Goal: Complete application form: Complete application form

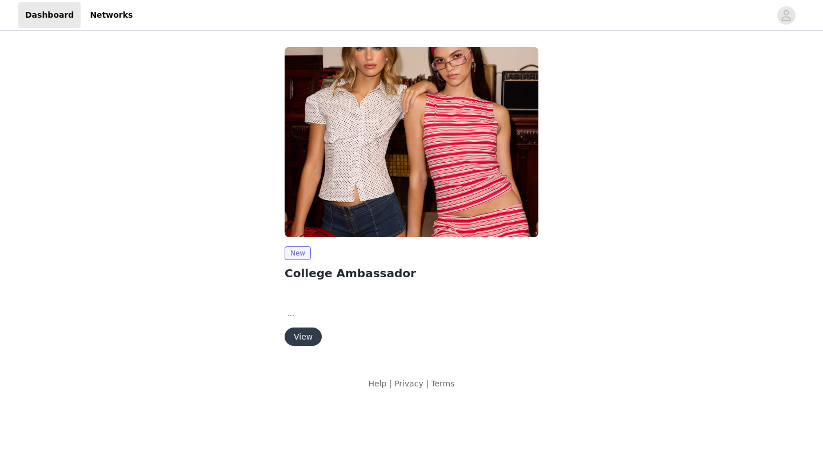
click at [310, 336] on button "View" at bounding box center [303, 337] width 37 height 18
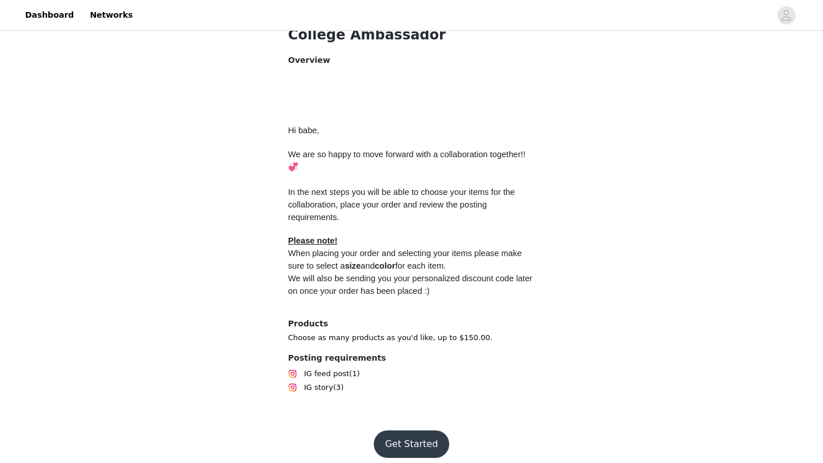
scroll to position [464, 0]
click at [385, 431] on button "Get Started" at bounding box center [412, 444] width 76 height 27
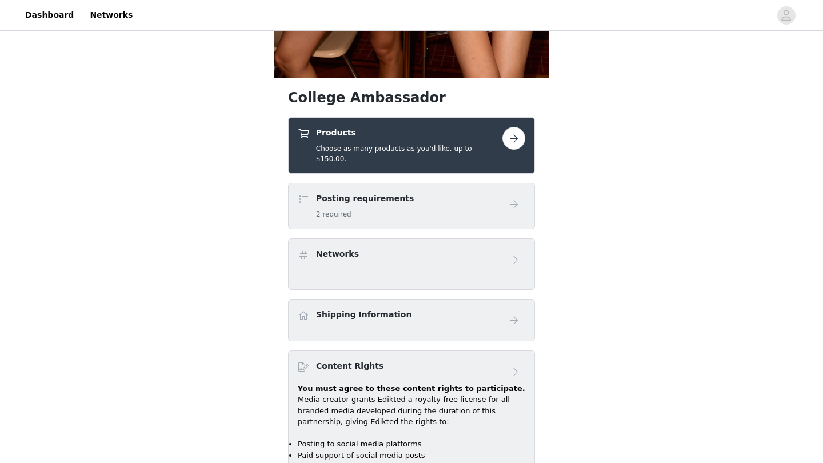
scroll to position [356, 0]
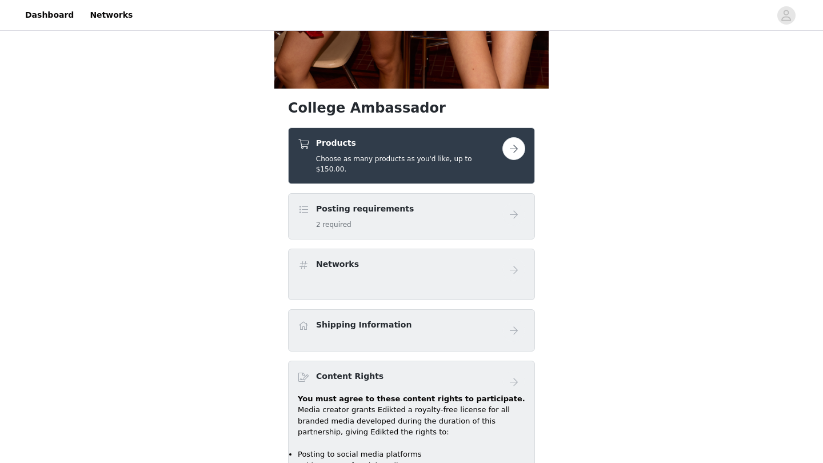
click at [409, 217] on div "Posting requirements 2 required" at bounding box center [400, 216] width 205 height 27
click at [508, 157] on button "button" at bounding box center [513, 148] width 23 height 23
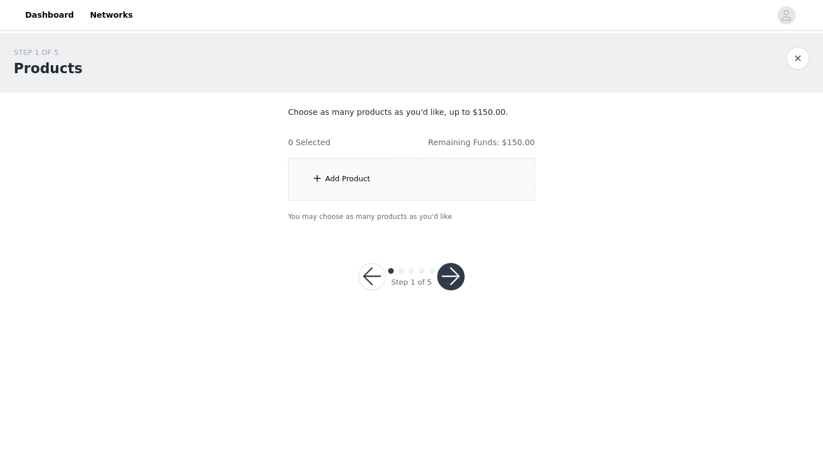
click at [421, 189] on div "Add Product" at bounding box center [411, 179] width 247 height 43
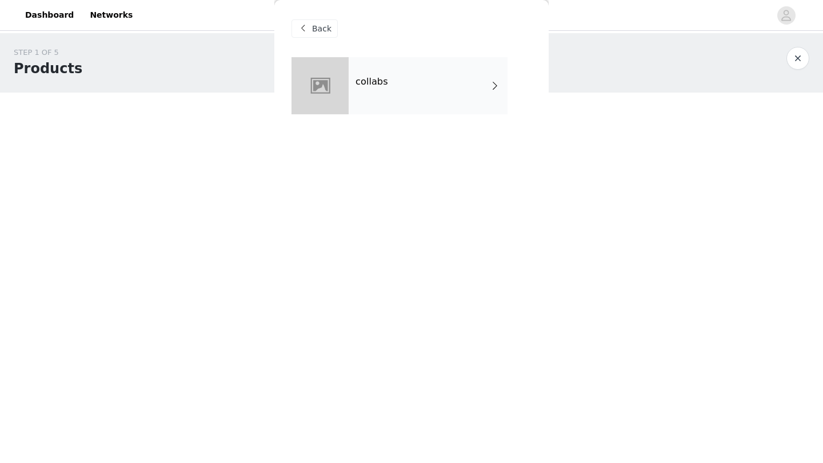
click at [361, 73] on div "collabs" at bounding box center [428, 85] width 159 height 57
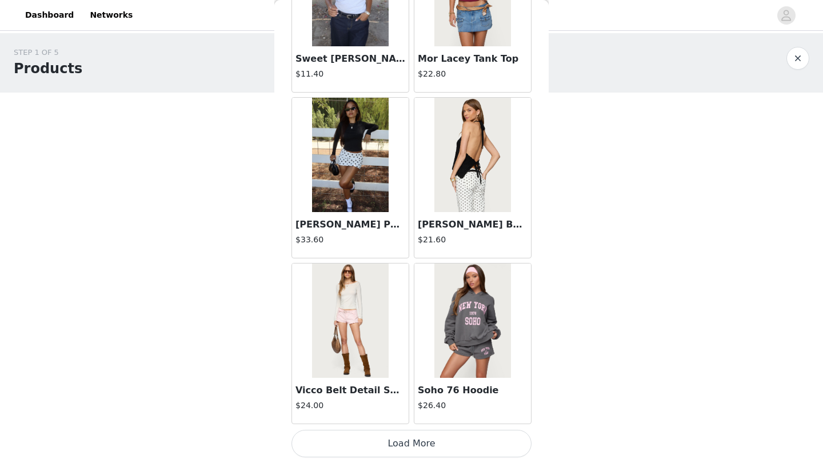
click at [420, 436] on button "Load More" at bounding box center [412, 443] width 240 height 27
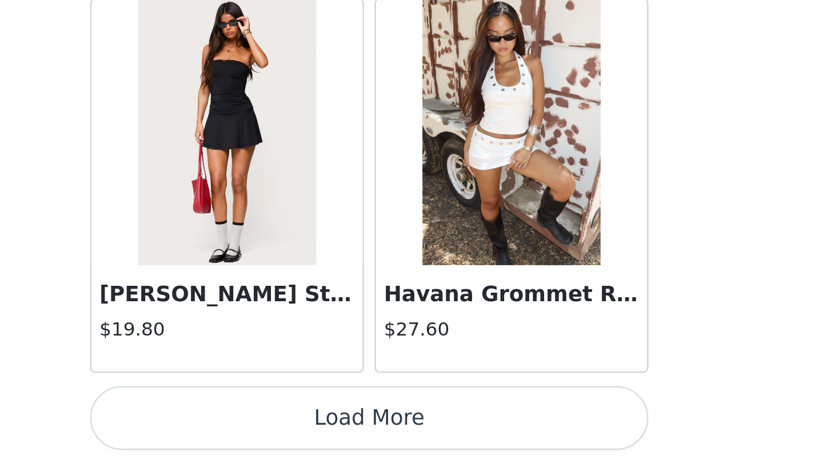
click at [292, 430] on button "Load More" at bounding box center [412, 443] width 240 height 27
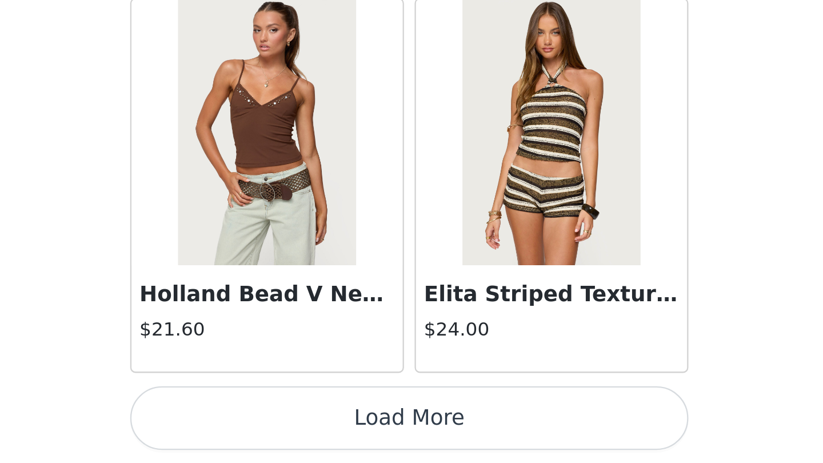
click at [292, 430] on button "Load More" at bounding box center [412, 443] width 240 height 27
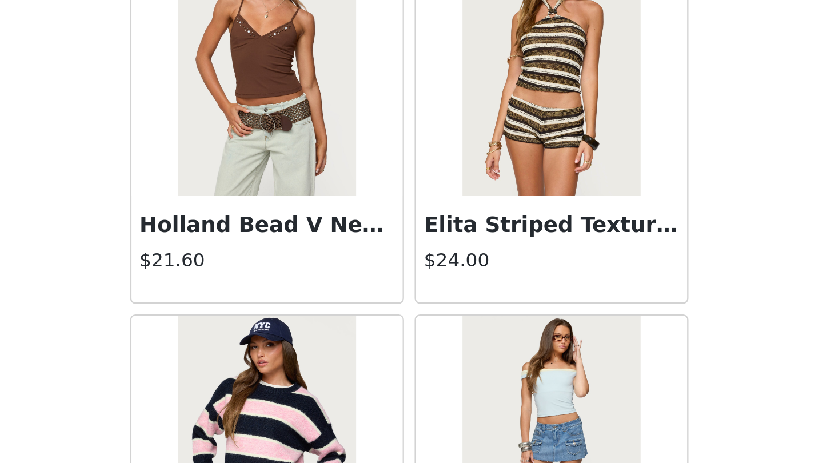
scroll to position [4628, 0]
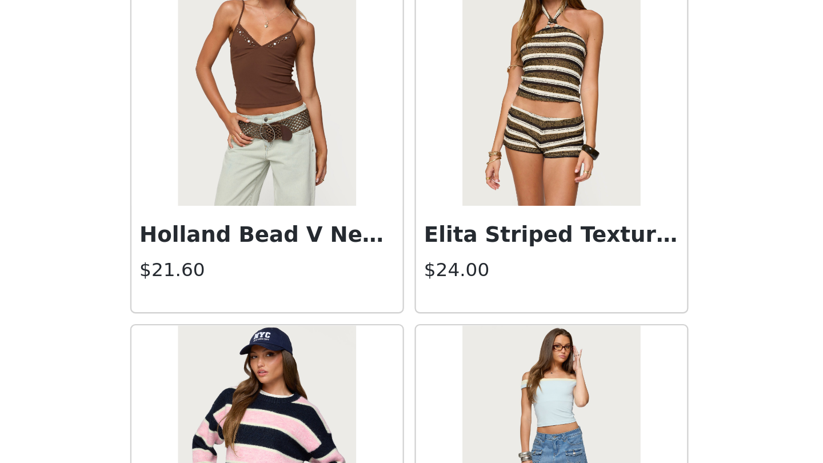
click at [434, 238] on img at bounding box center [472, 295] width 76 height 114
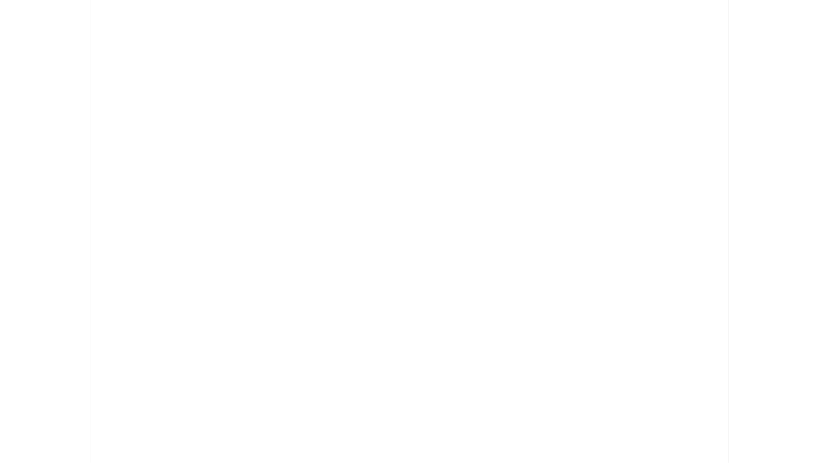
scroll to position [0, 0]
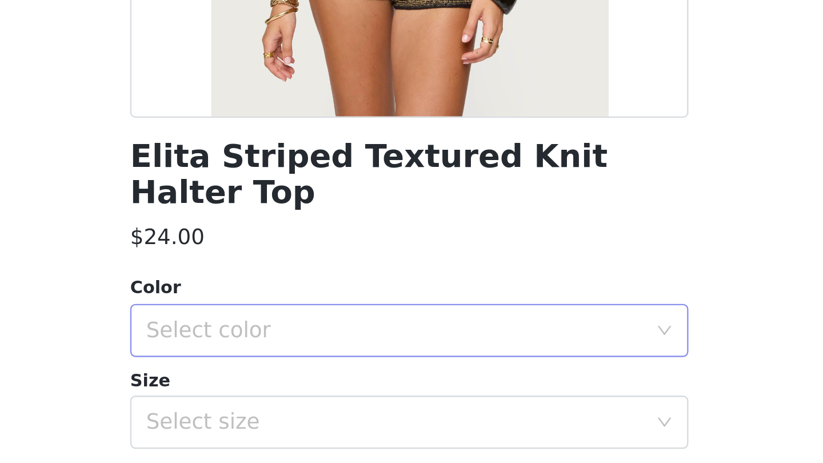
click at [298, 395] on div "Select color" at bounding box center [407, 406] width 219 height 22
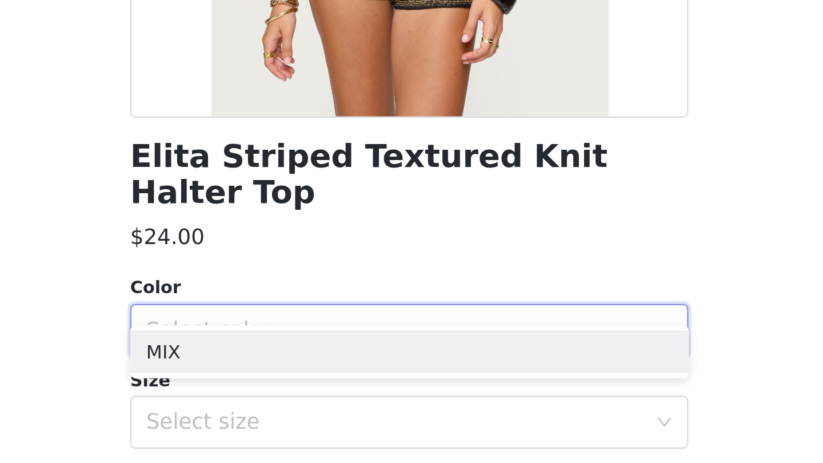
click at [292, 98] on div "Elita Striped Textured Knit Halter Top $24.00 Color Select color Size Select si…" at bounding box center [412, 320] width 240 height 526
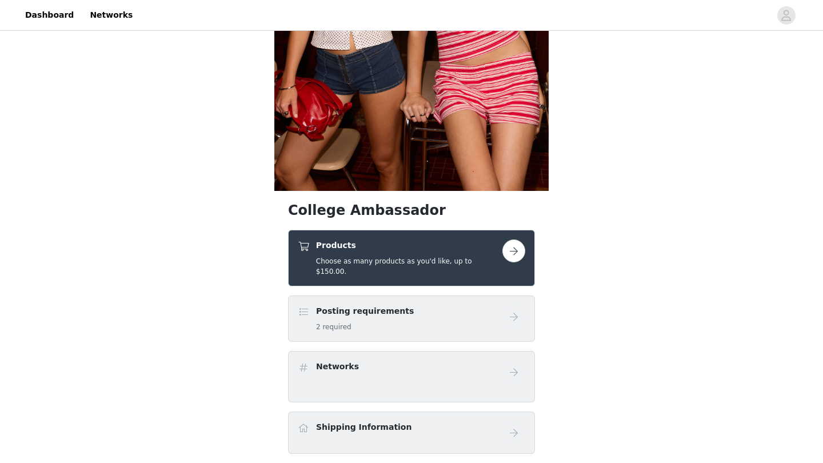
scroll to position [256, 0]
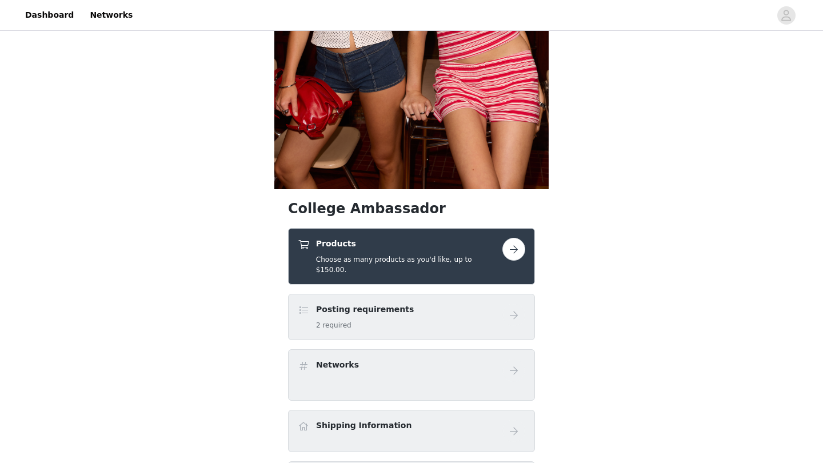
click at [413, 248] on h4 "Products" at bounding box center [409, 244] width 186 height 12
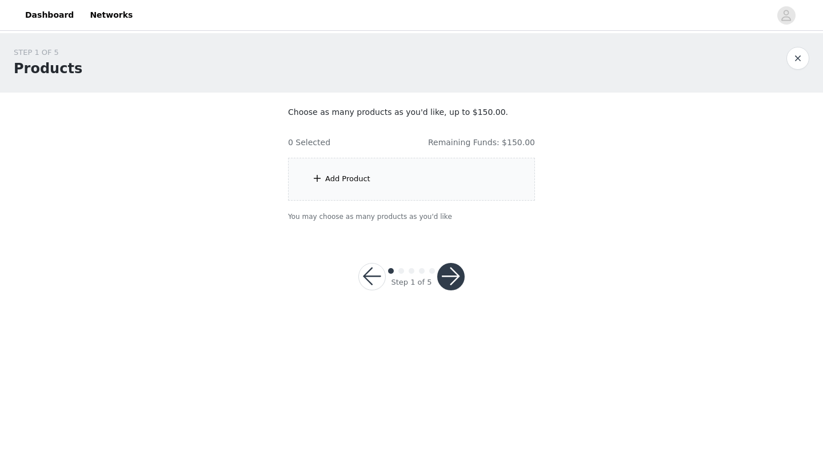
click at [396, 192] on div "Add Product" at bounding box center [411, 179] width 247 height 43
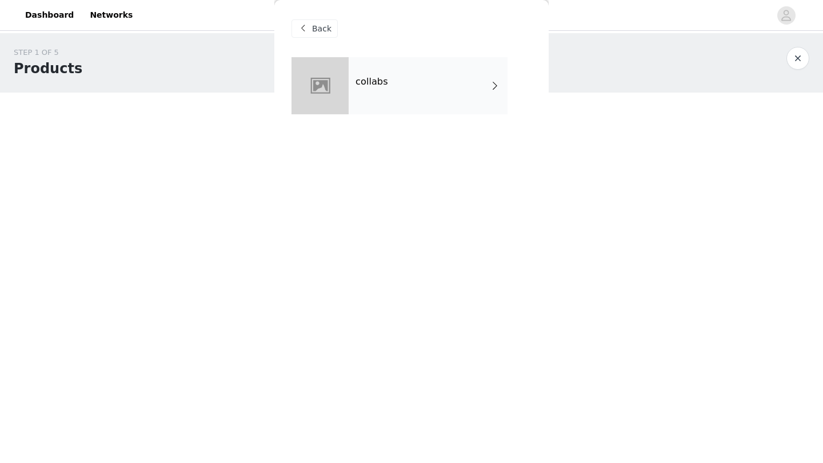
click at [396, 86] on div "collabs" at bounding box center [428, 85] width 159 height 57
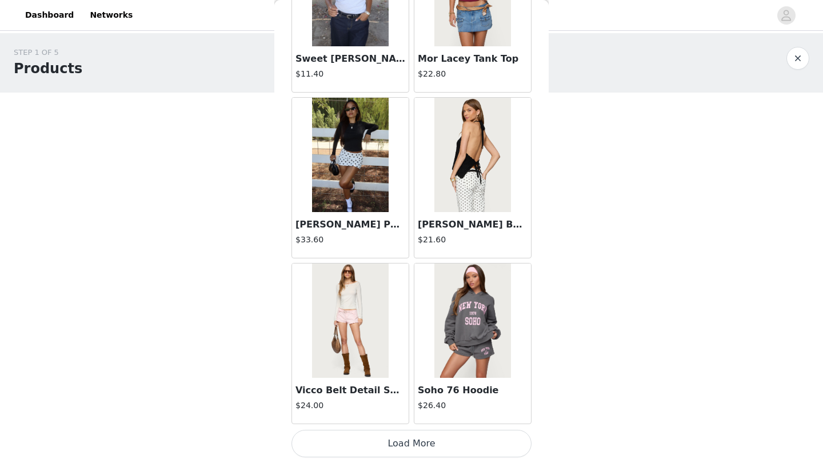
click at [400, 440] on button "Load More" at bounding box center [412, 443] width 240 height 27
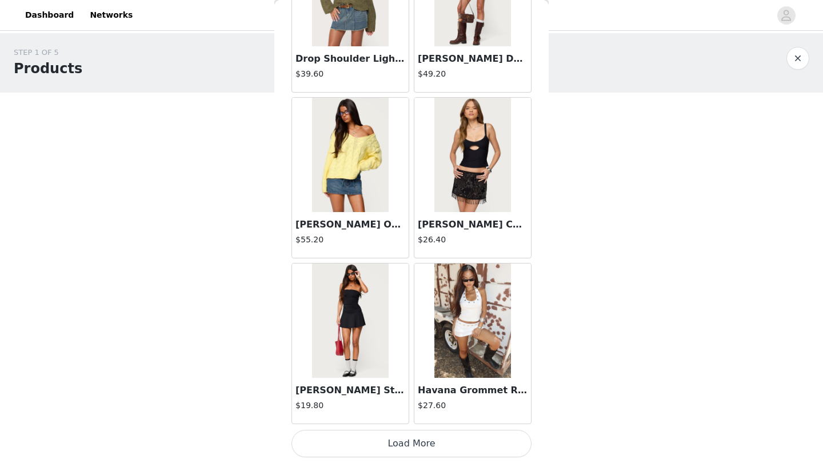
click at [400, 440] on button "Load More" at bounding box center [412, 443] width 240 height 27
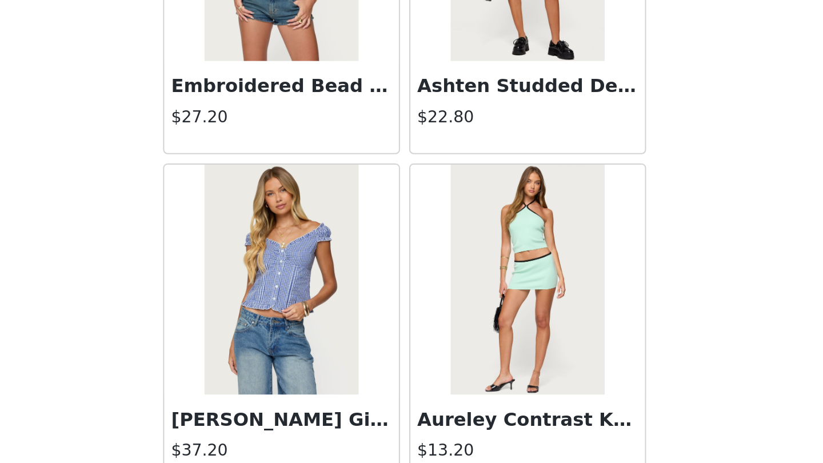
scroll to position [4244, 0]
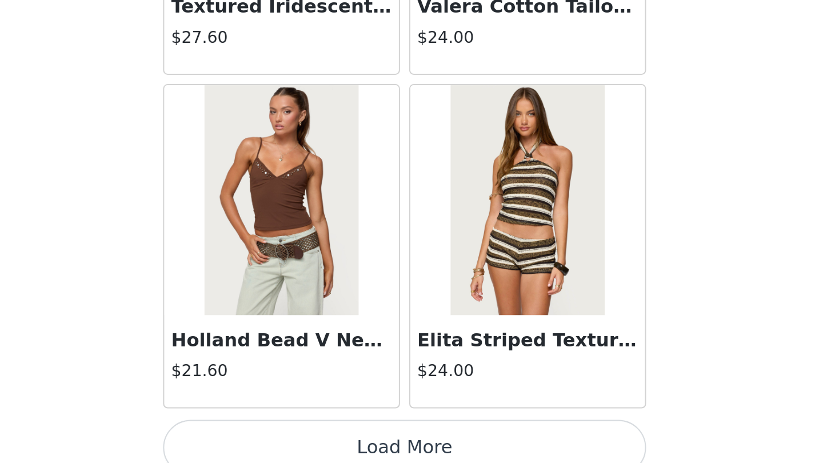
click at [292, 430] on button "Load More" at bounding box center [412, 443] width 240 height 27
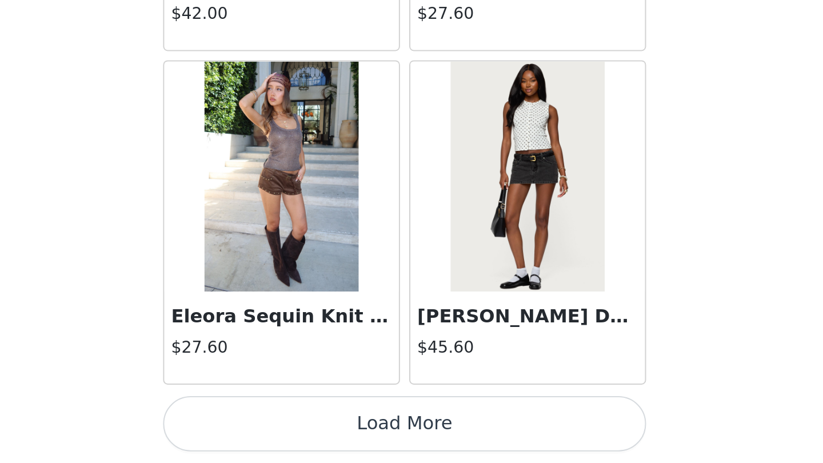
scroll to position [0, 0]
click at [292, 430] on button "Load More" at bounding box center [412, 443] width 240 height 27
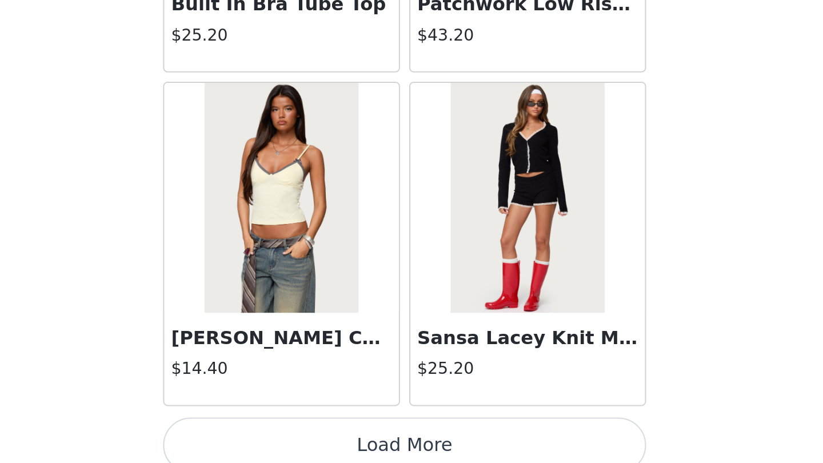
scroll to position [7907, 0]
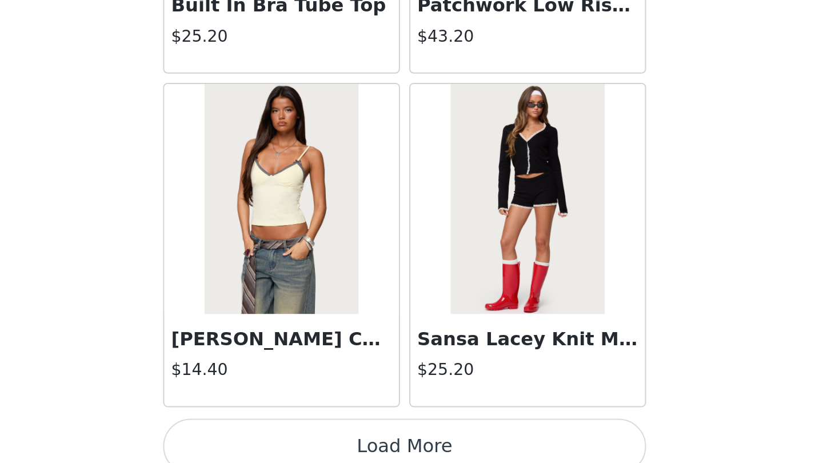
click at [292, 441] on button "Load More" at bounding box center [412, 454] width 240 height 27
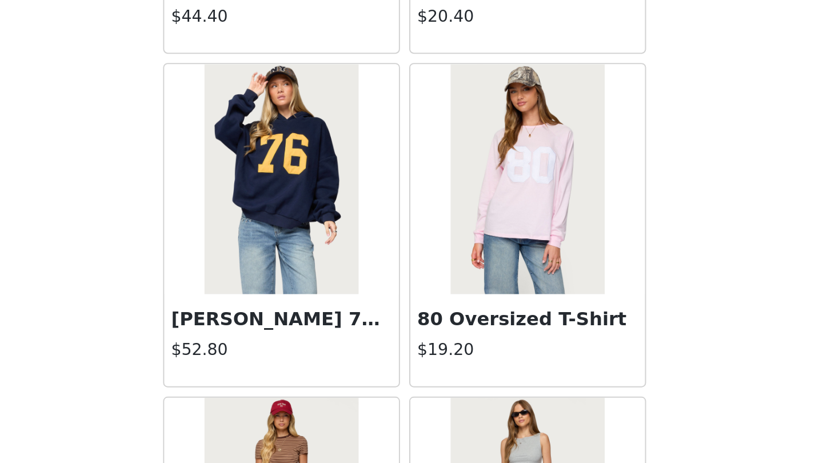
scroll to position [8919, 0]
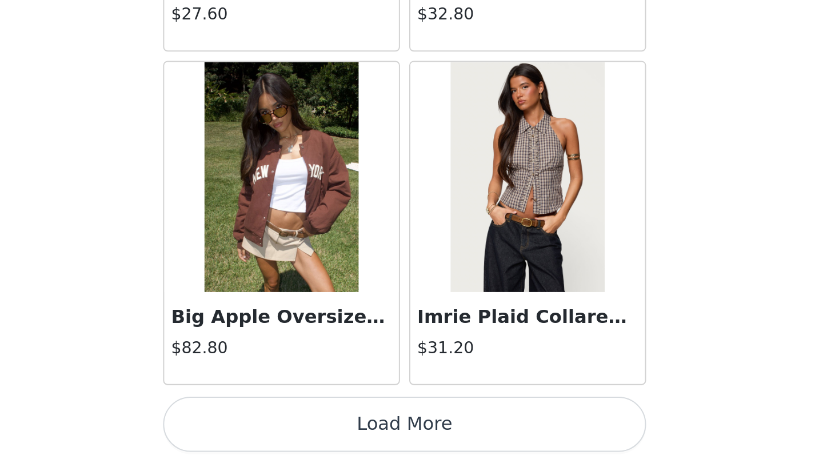
click at [292, 430] on button "Load More" at bounding box center [412, 443] width 240 height 27
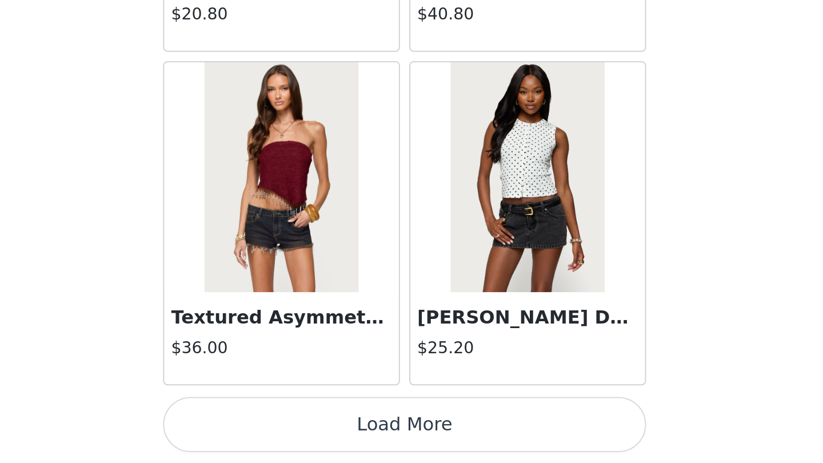
scroll to position [11233, 0]
click at [292, 430] on button "Load More" at bounding box center [412, 443] width 240 height 27
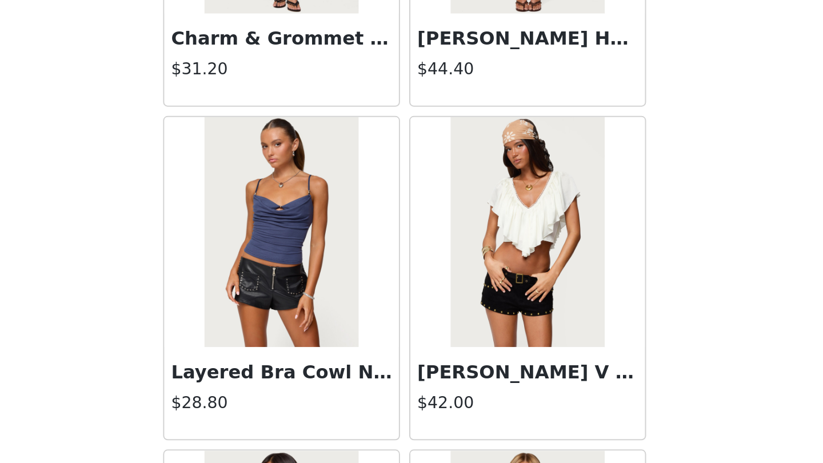
scroll to position [12692, 0]
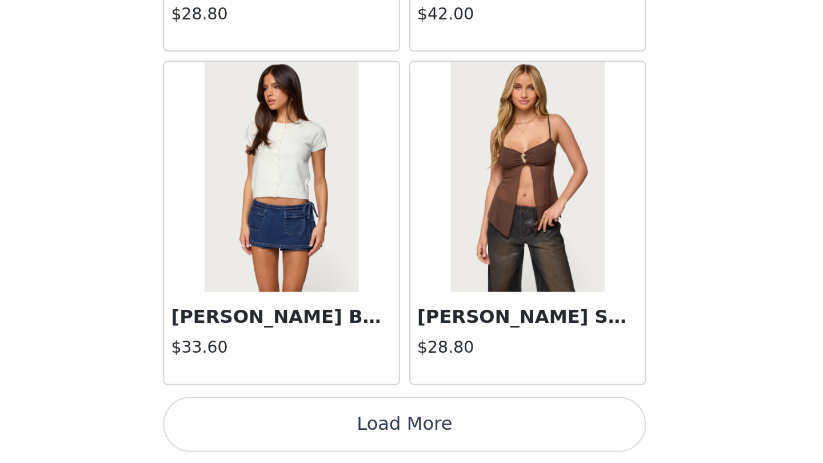
click at [292, 430] on button "Load More" at bounding box center [412, 443] width 240 height 27
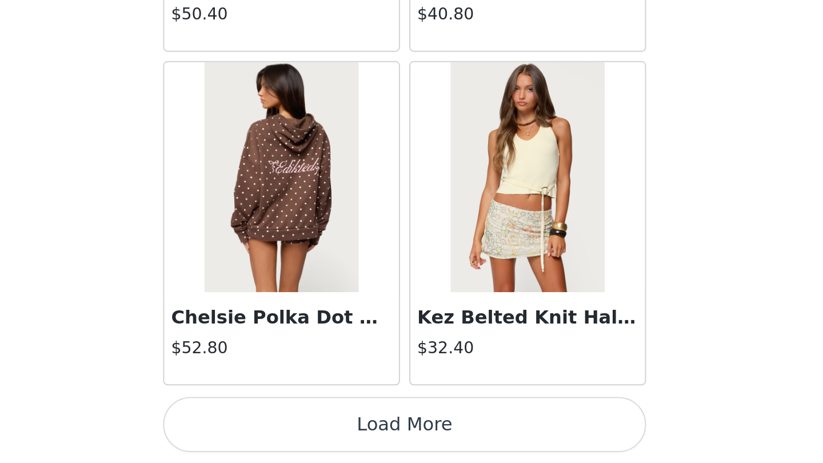
scroll to position [14549, 0]
click at [292, 430] on button "Load More" at bounding box center [412, 443] width 240 height 27
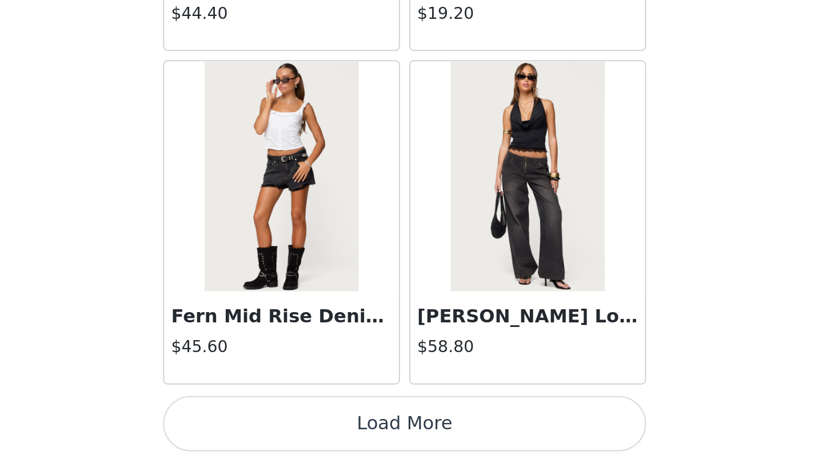
scroll to position [0, 0]
click at [292, 430] on button "Load More" at bounding box center [412, 443] width 240 height 27
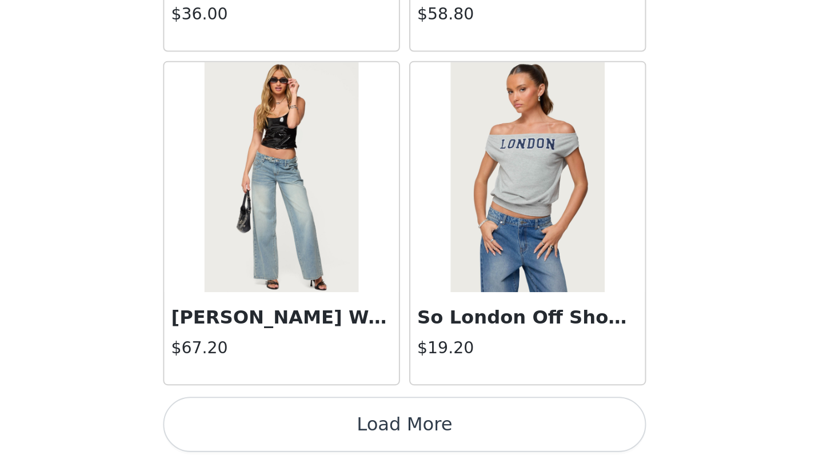
click at [292, 430] on button "Load More" at bounding box center [412, 443] width 240 height 27
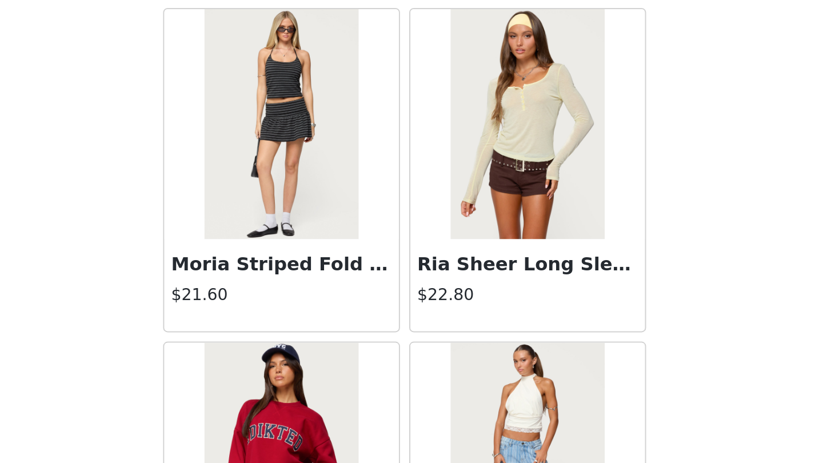
scroll to position [18883, 0]
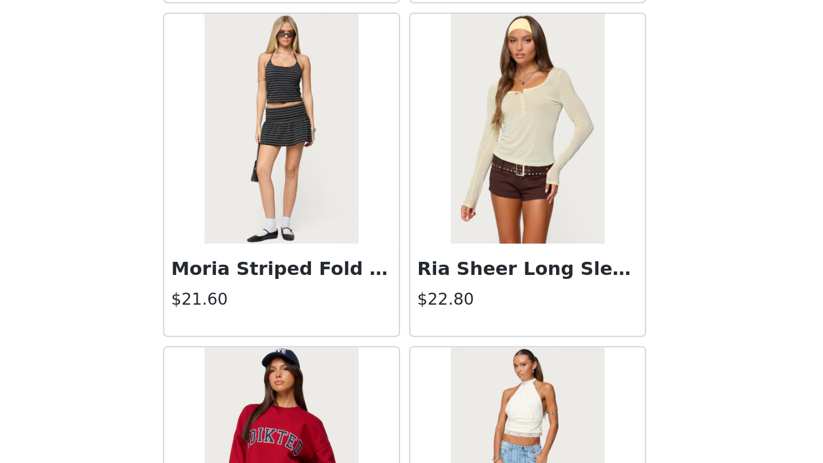
click at [434, 240] on img at bounding box center [472, 297] width 76 height 114
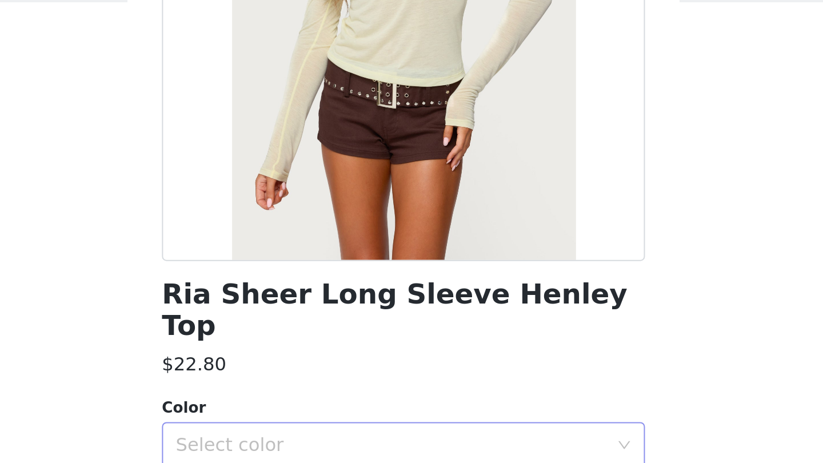
scroll to position [93, 0]
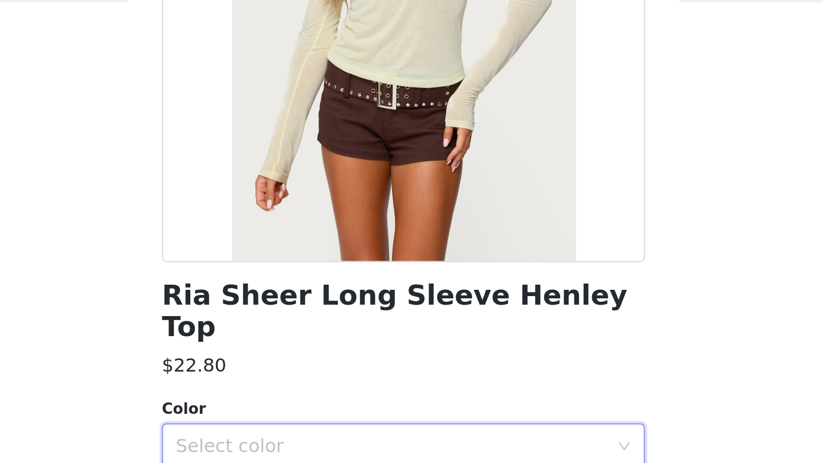
click at [298, 302] on div "Select color" at bounding box center [407, 313] width 219 height 22
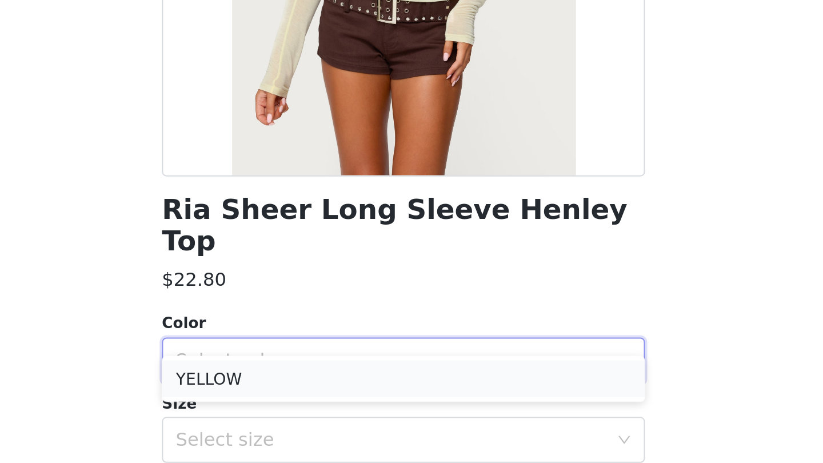
click at [292, 313] on li "YELLOW" at bounding box center [412, 322] width 240 height 18
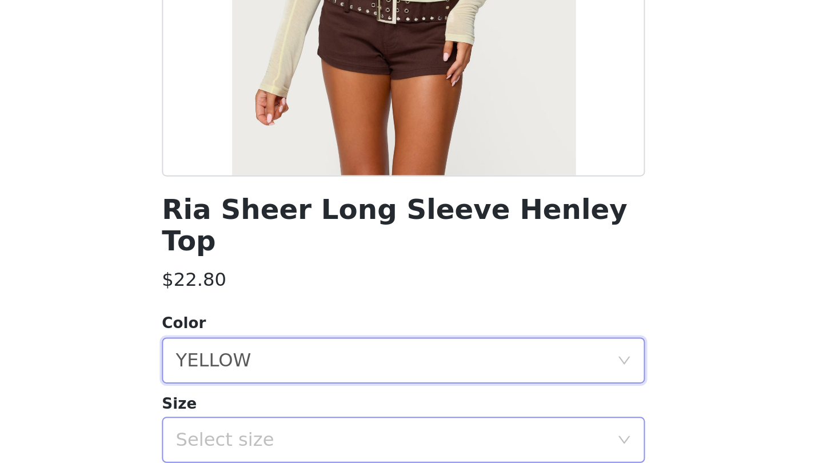
click at [298, 347] on div "Select size" at bounding box center [405, 352] width 214 height 11
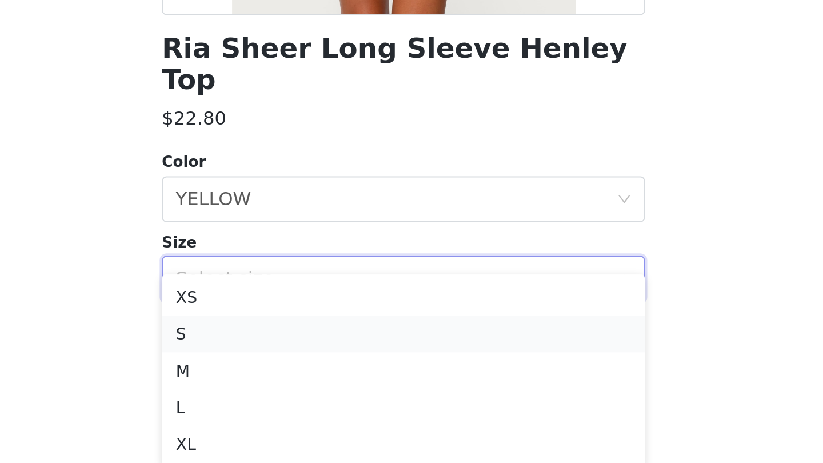
click at [292, 371] on li "S" at bounding box center [412, 380] width 240 height 18
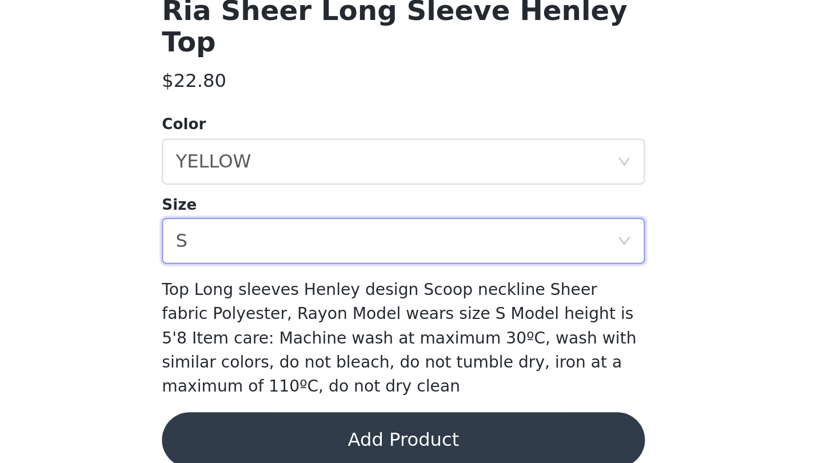
scroll to position [0, 0]
click at [292, 438] on button "Add Product" at bounding box center [412, 451] width 240 height 27
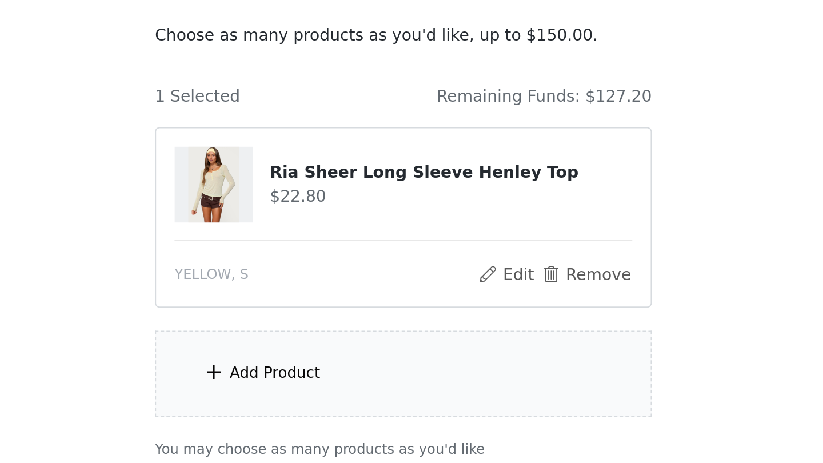
click at [288, 259] on div "Add Product" at bounding box center [411, 280] width 247 height 43
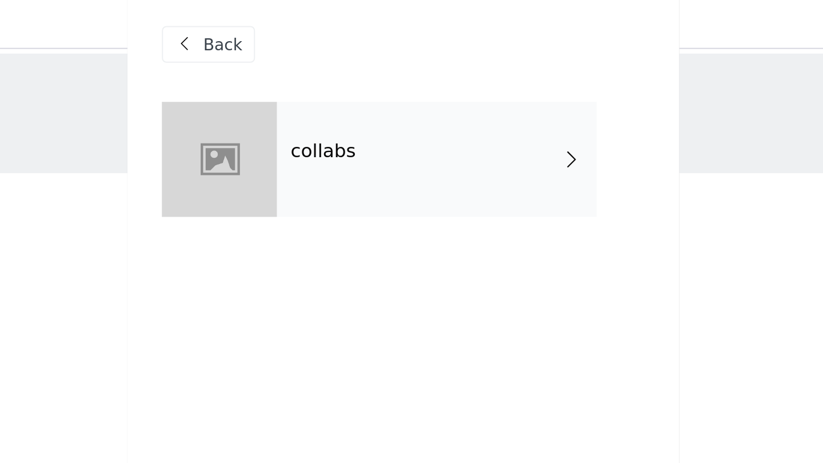
click at [349, 95] on div "collabs" at bounding box center [428, 85] width 159 height 57
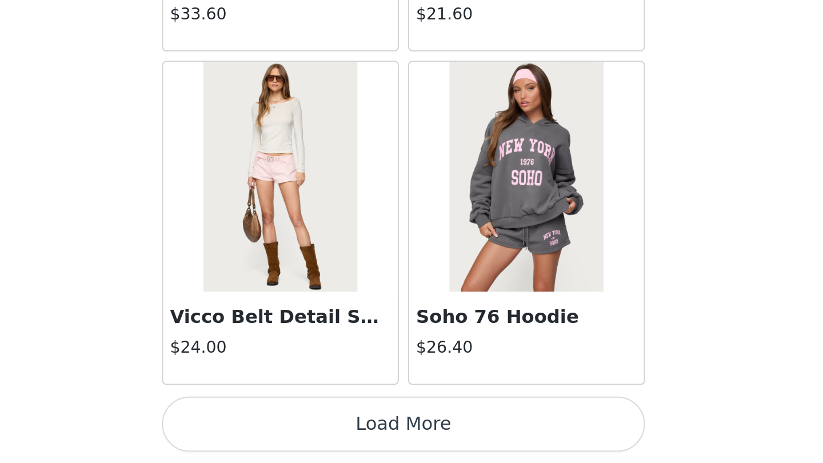
click at [292, 430] on button "Load More" at bounding box center [412, 443] width 240 height 27
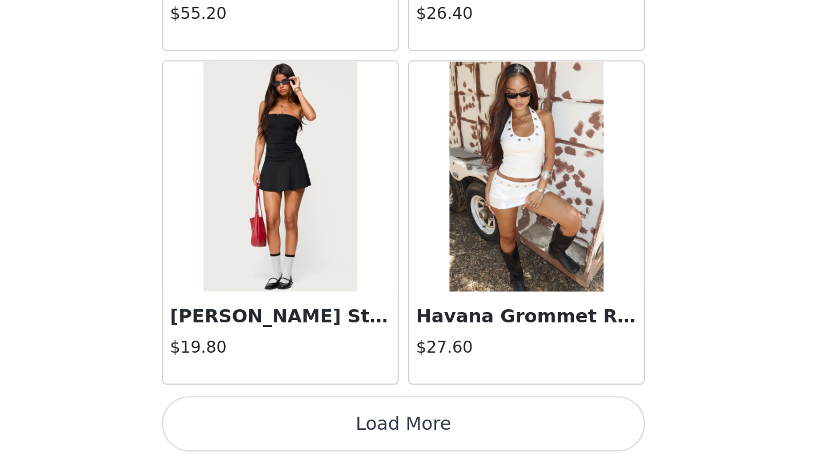
scroll to position [2944, 0]
click at [292, 430] on button "Load More" at bounding box center [412, 443] width 240 height 27
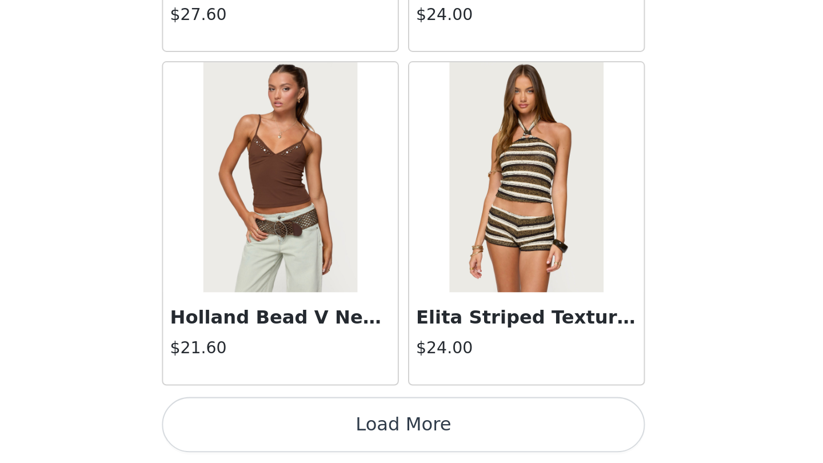
click at [292, 430] on button "Load More" at bounding box center [412, 443] width 240 height 27
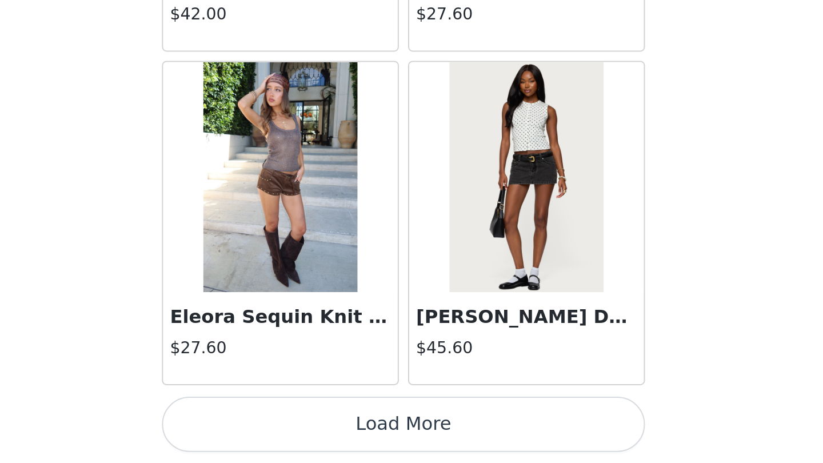
click at [292, 430] on button "Load More" at bounding box center [412, 443] width 240 height 27
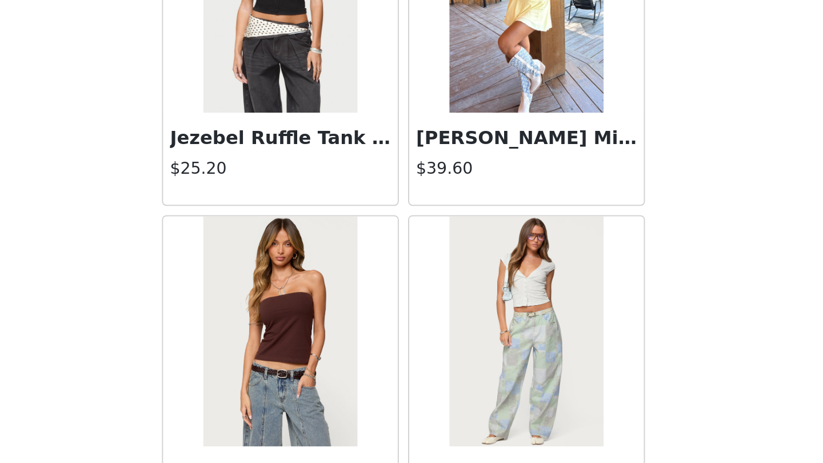
scroll to position [0, 0]
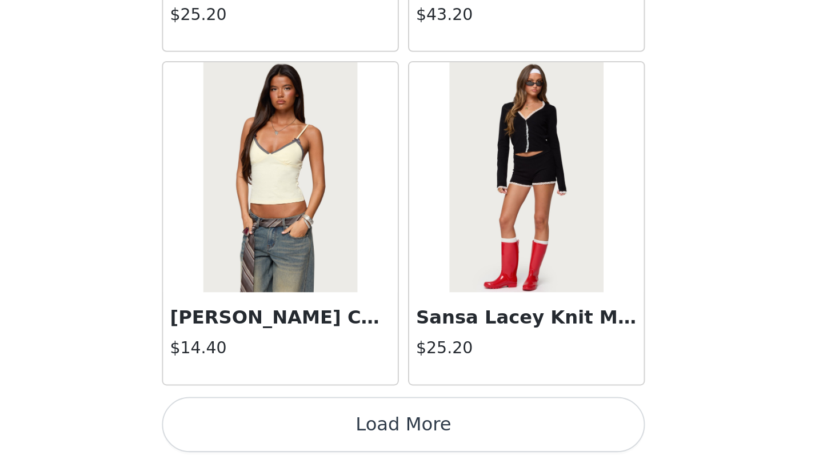
click at [292, 430] on button "Load More" at bounding box center [412, 443] width 240 height 27
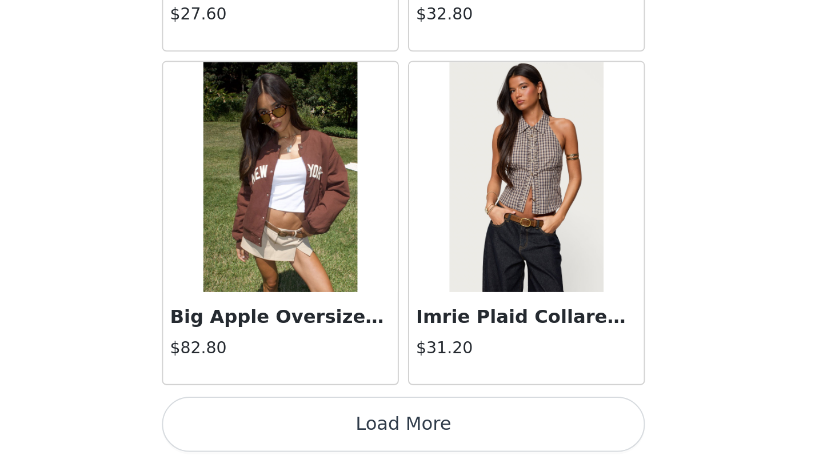
click at [292, 430] on button "Load More" at bounding box center [412, 443] width 240 height 27
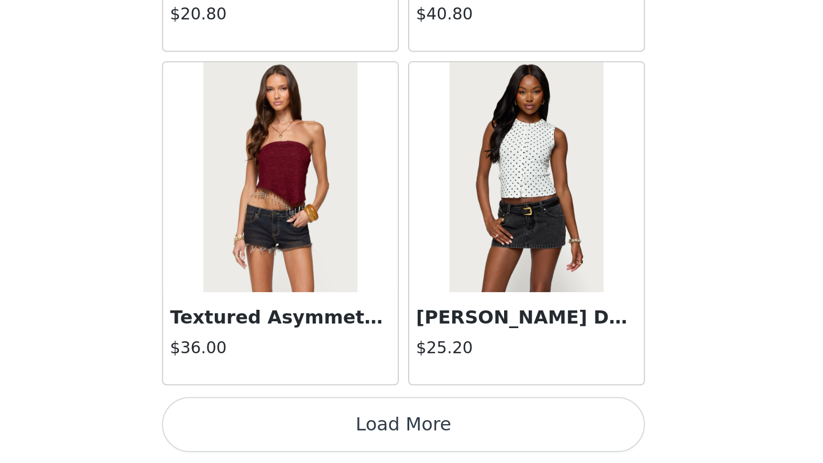
click at [292, 430] on button "Load More" at bounding box center [412, 443] width 240 height 27
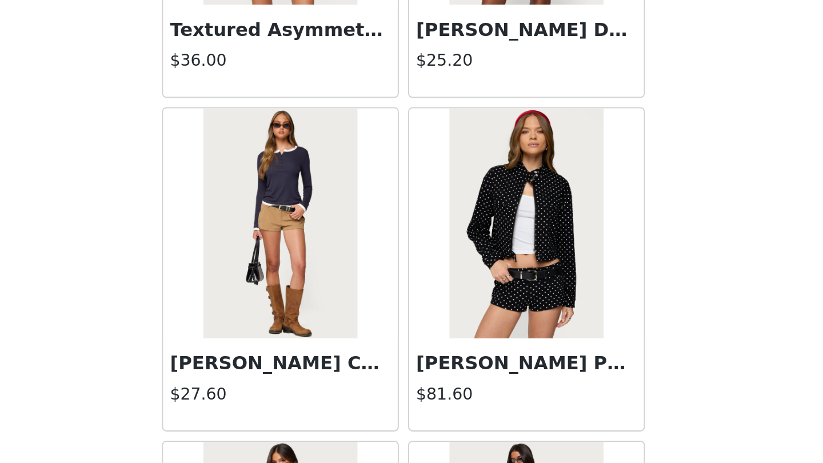
scroll to position [11381, 0]
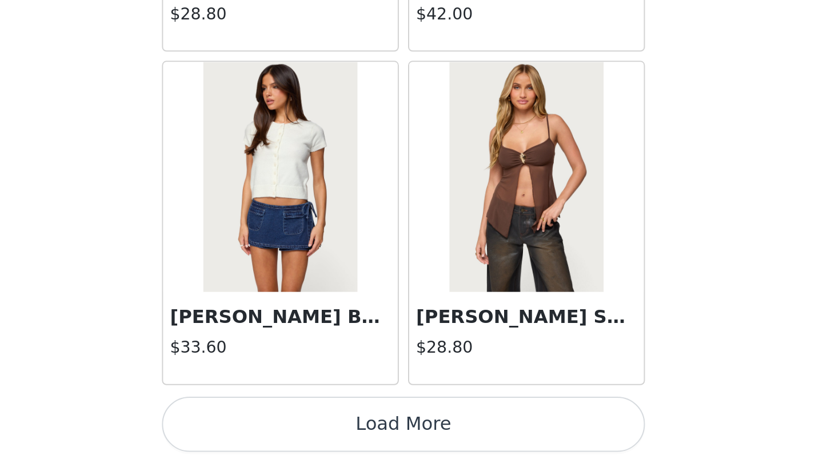
click at [292, 430] on button "Load More" at bounding box center [412, 443] width 240 height 27
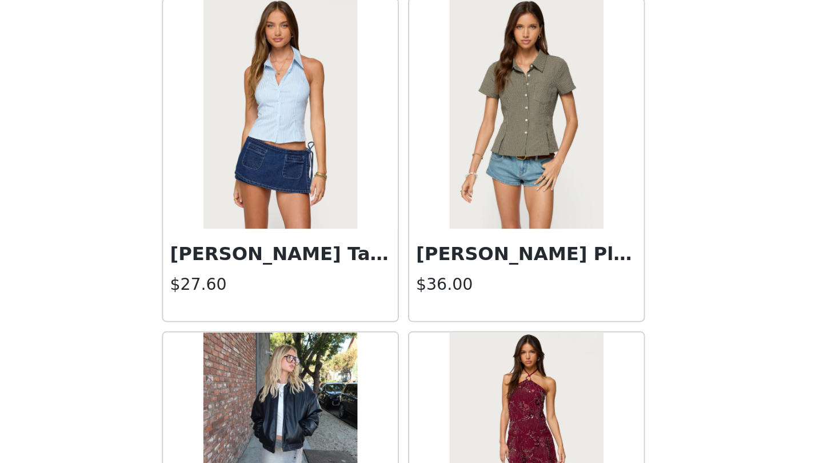
scroll to position [13392, 0]
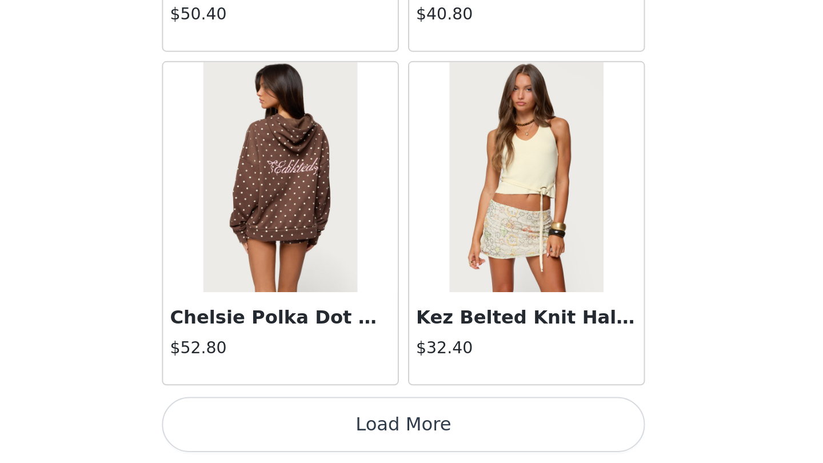
click at [292, 430] on button "Load More" at bounding box center [412, 443] width 240 height 27
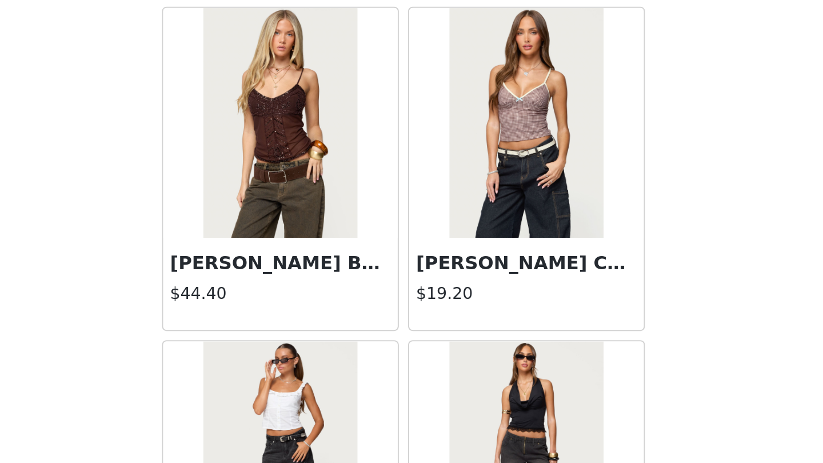
scroll to position [16070, 0]
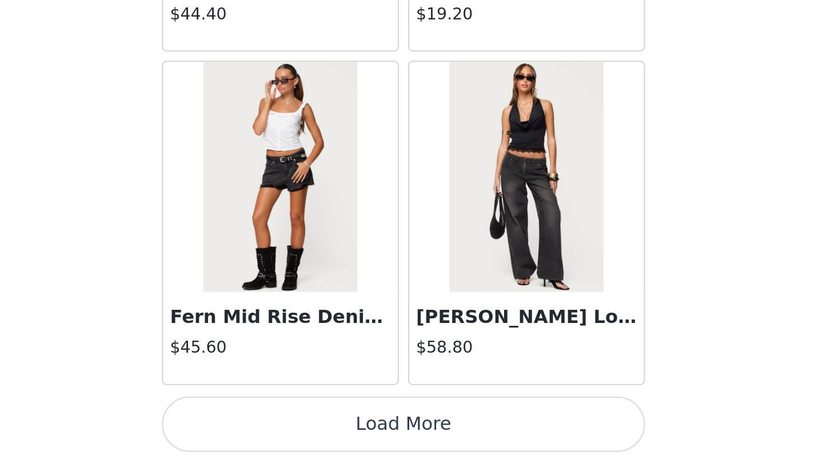
click at [292, 430] on button "Load More" at bounding box center [412, 443] width 240 height 27
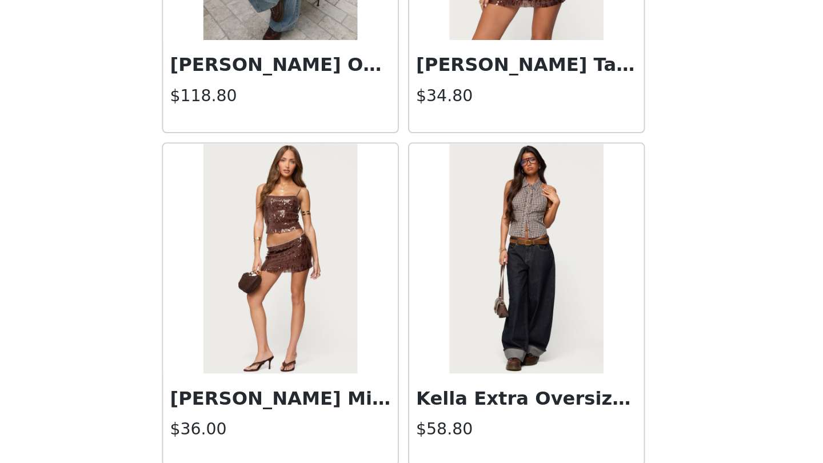
scroll to position [17661, 0]
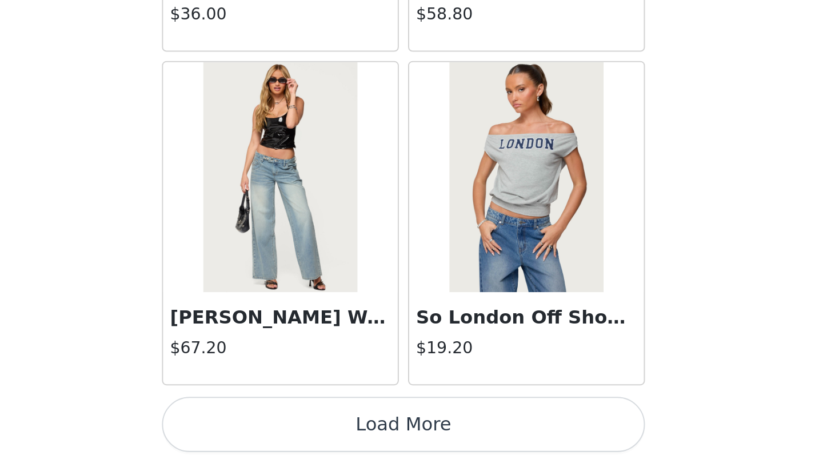
click at [292, 430] on button "Load More" at bounding box center [412, 443] width 240 height 27
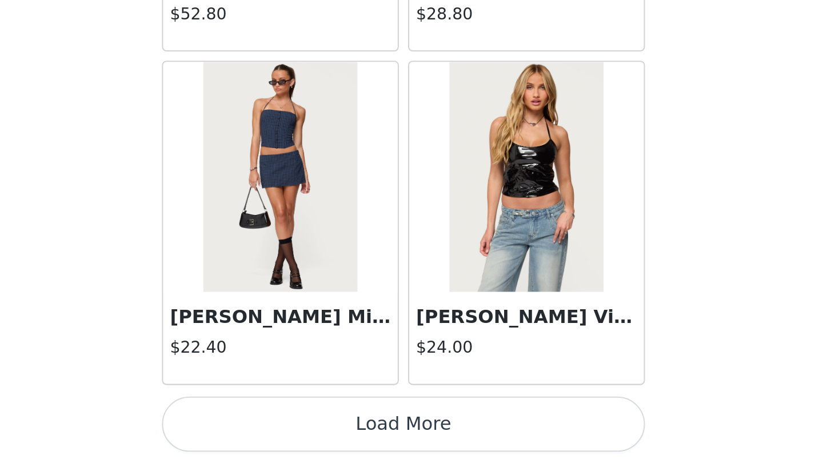
scroll to position [0, 0]
click at [292, 430] on button "Load More" at bounding box center [412, 443] width 240 height 27
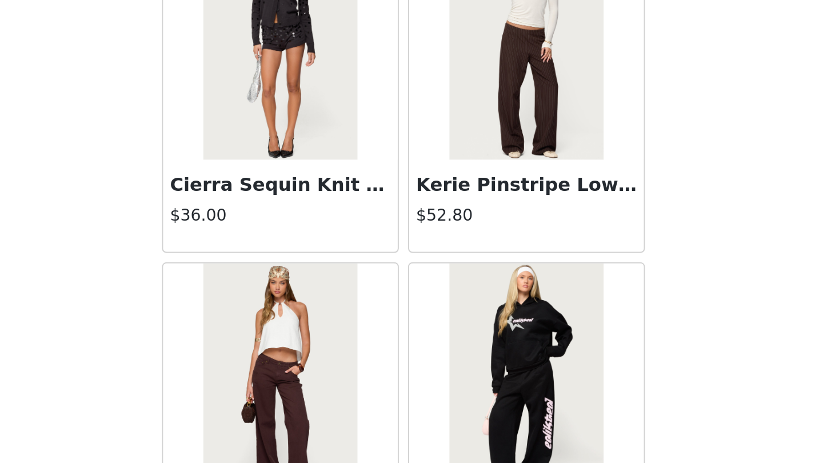
scroll to position [21024, 0]
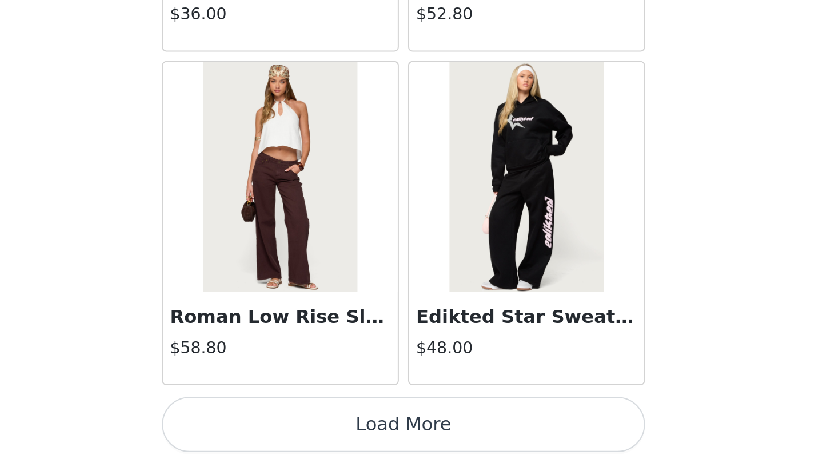
click at [292, 430] on button "Load More" at bounding box center [412, 443] width 240 height 27
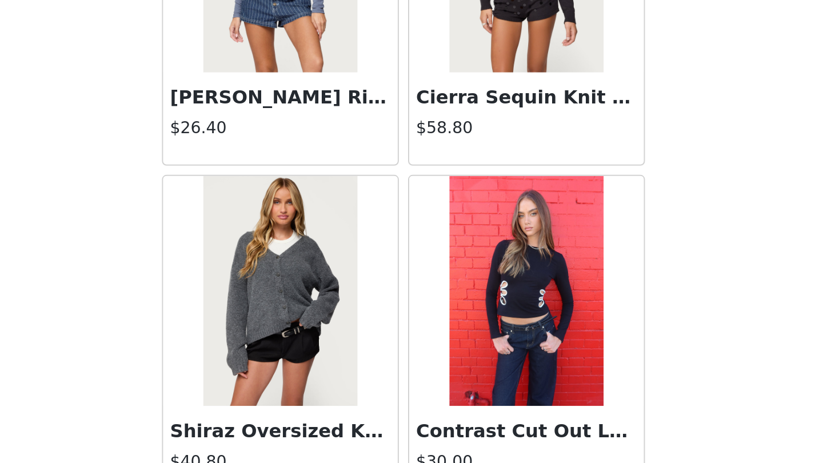
scroll to position [21803, 0]
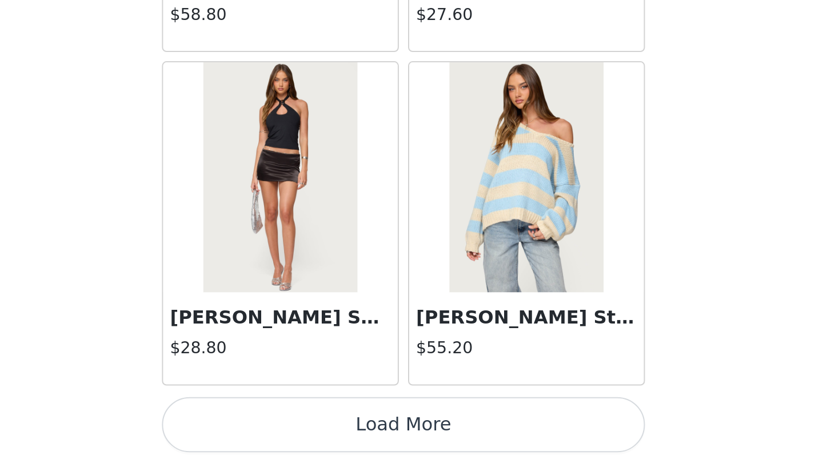
click at [292, 430] on button "Load More" at bounding box center [412, 443] width 240 height 27
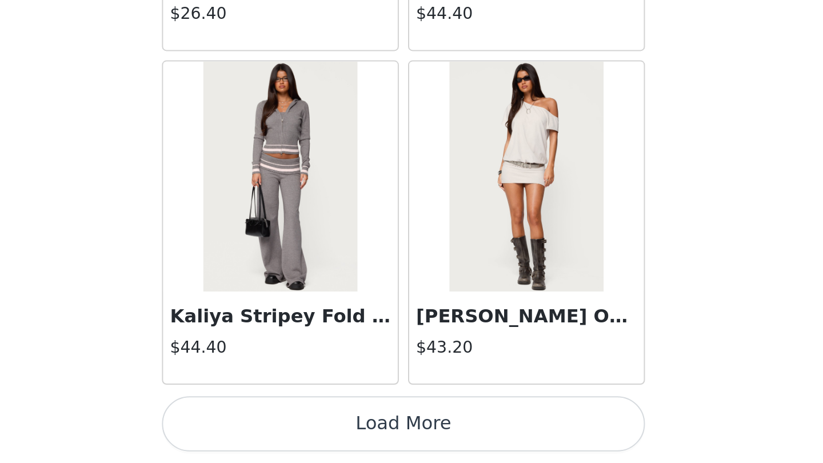
scroll to position [0, 0]
click at [292, 430] on button "Load More" at bounding box center [412, 443] width 240 height 27
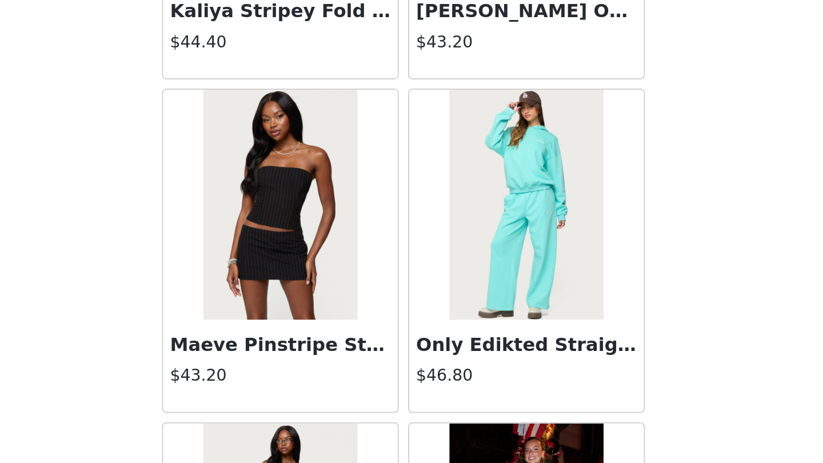
scroll to position [24651, 0]
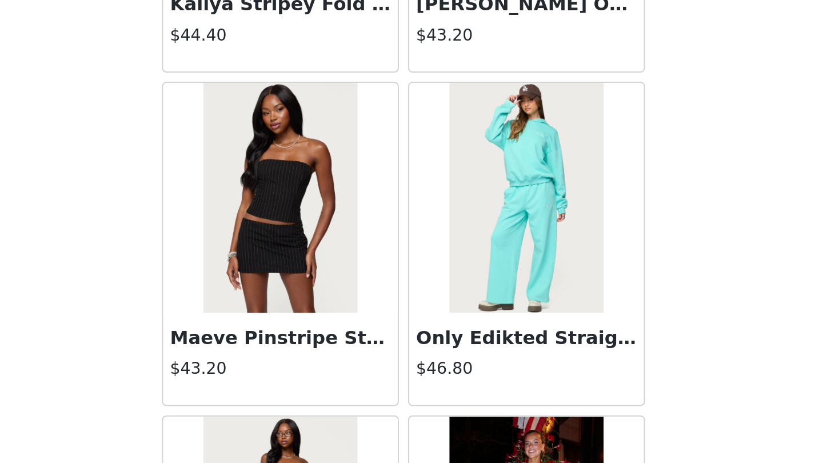
click at [312, 274] on img at bounding box center [350, 331] width 76 height 114
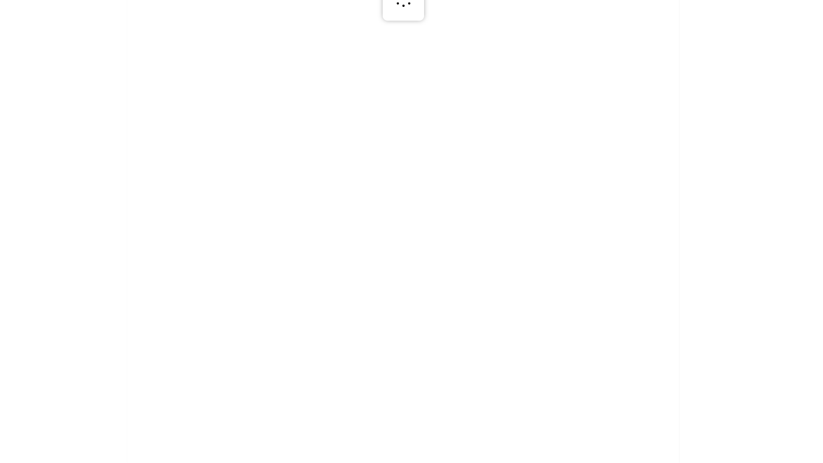
scroll to position [0, 0]
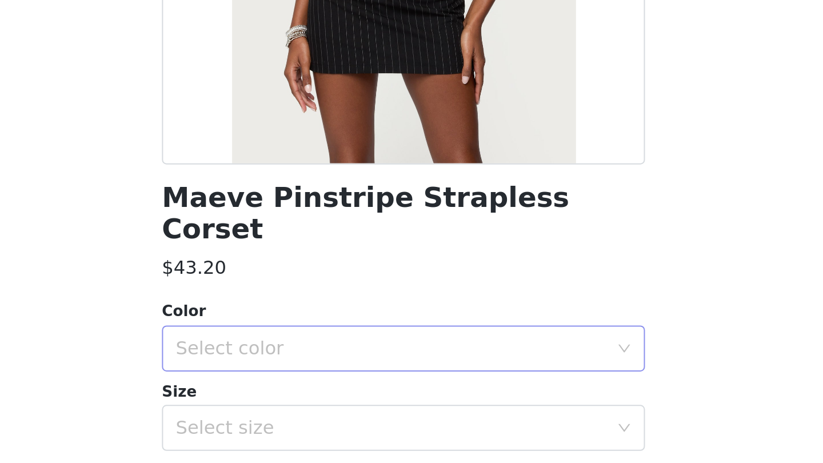
click at [298, 395] on div "Select color" at bounding box center [407, 406] width 219 height 22
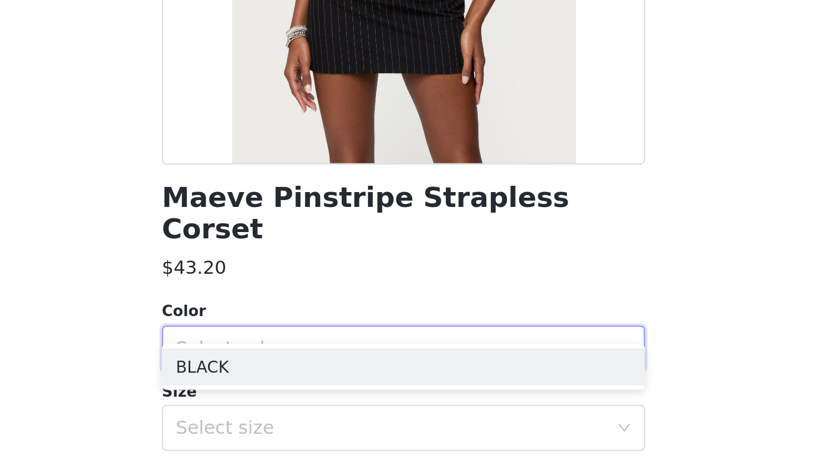
click at [292, 382] on div "Color" at bounding box center [412, 387] width 240 height 11
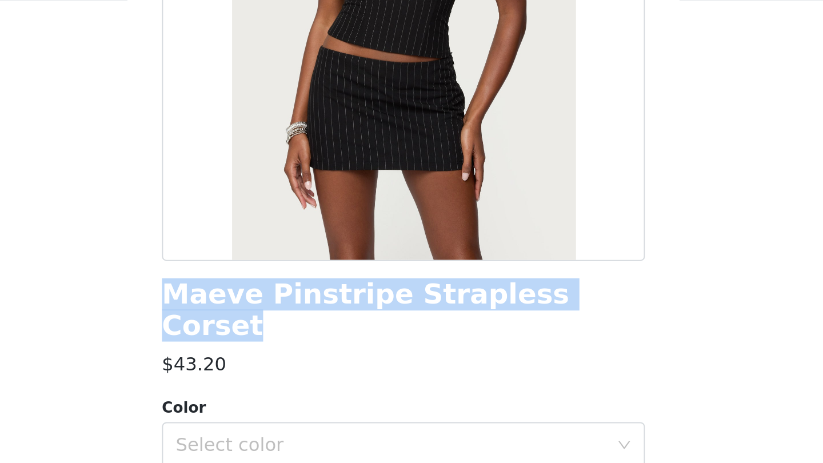
drag, startPoint x: 290, startPoint y: 150, endPoint x: 81, endPoint y: 146, distance: 209.3
click at [292, 231] on div "Maeve Pinstripe Strapless Corset" at bounding box center [412, 246] width 240 height 31
copy h1 "Maeve Pinstripe Strapless Corset"
click at [292, 266] on div "$43.20" at bounding box center [412, 273] width 240 height 14
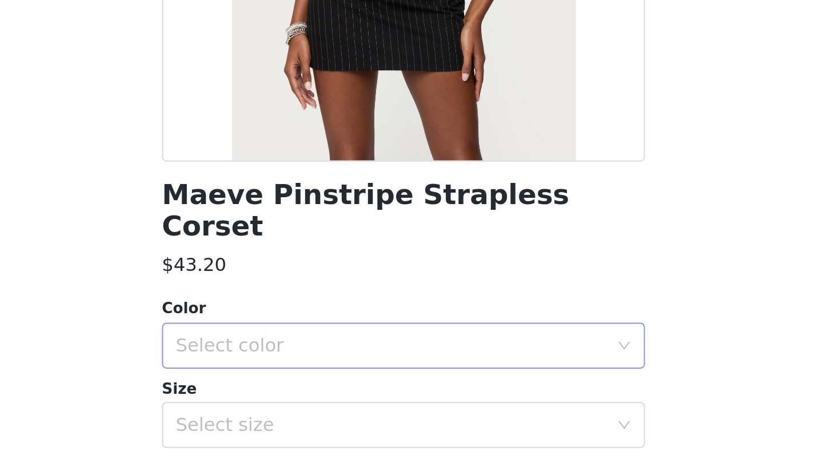
click at [298, 308] on div "Select color" at bounding box center [405, 313] width 214 height 11
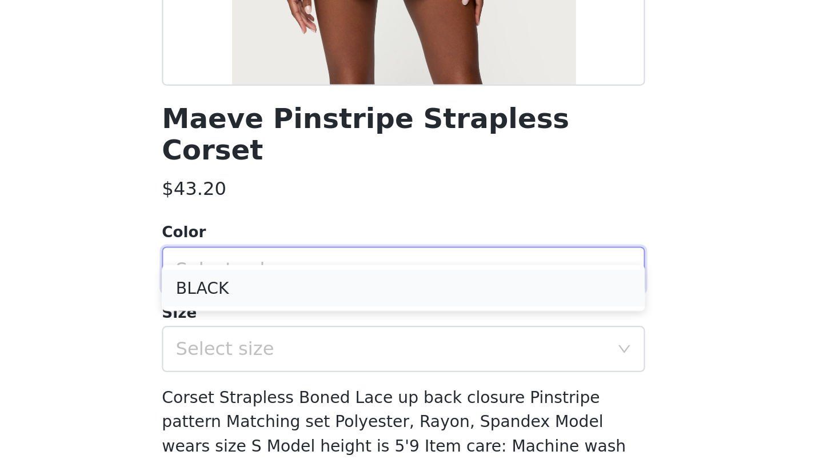
click at [292, 313] on li "BLACK" at bounding box center [412, 322] width 240 height 18
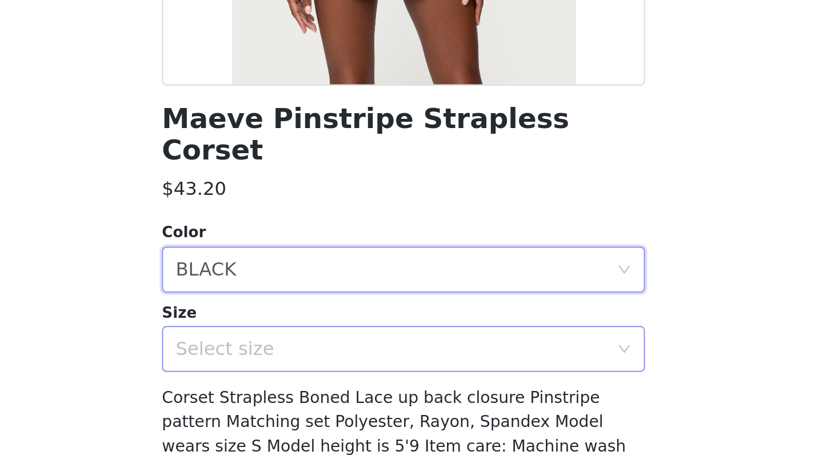
click at [298, 347] on div "Select size" at bounding box center [405, 352] width 214 height 11
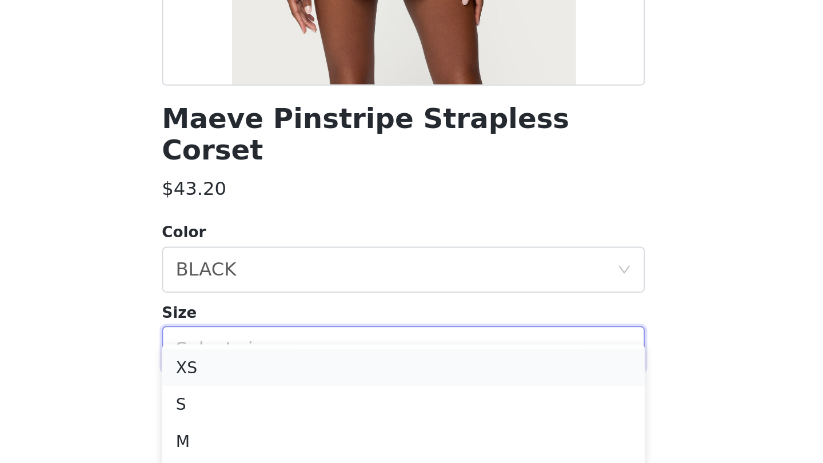
click at [292, 353] on li "XS" at bounding box center [412, 362] width 240 height 18
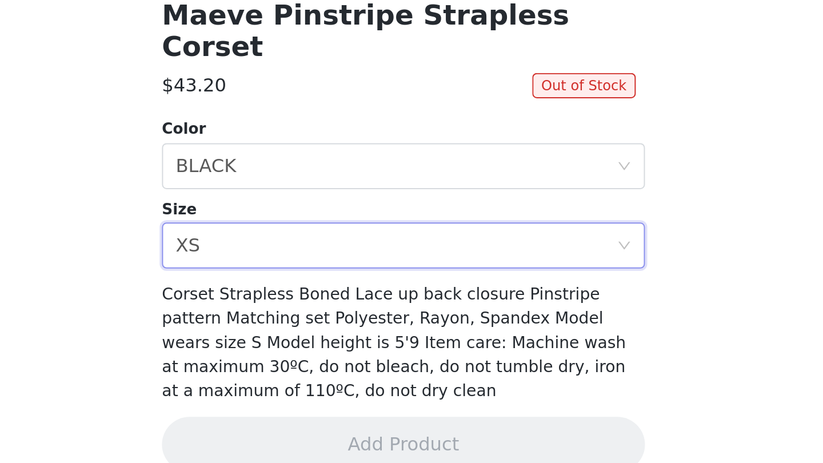
click at [292, 329] on div "Size" at bounding box center [412, 334] width 240 height 11
click at [298, 342] on div "Select size XS" at bounding box center [407, 353] width 219 height 22
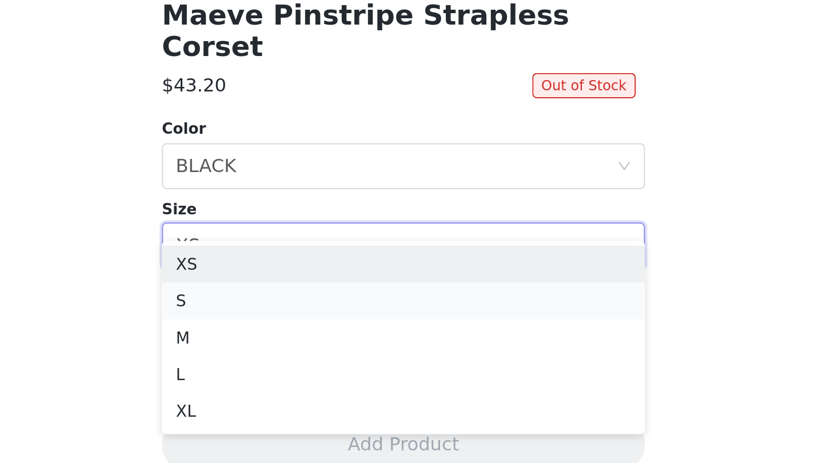
click at [292, 371] on li "S" at bounding box center [412, 380] width 240 height 18
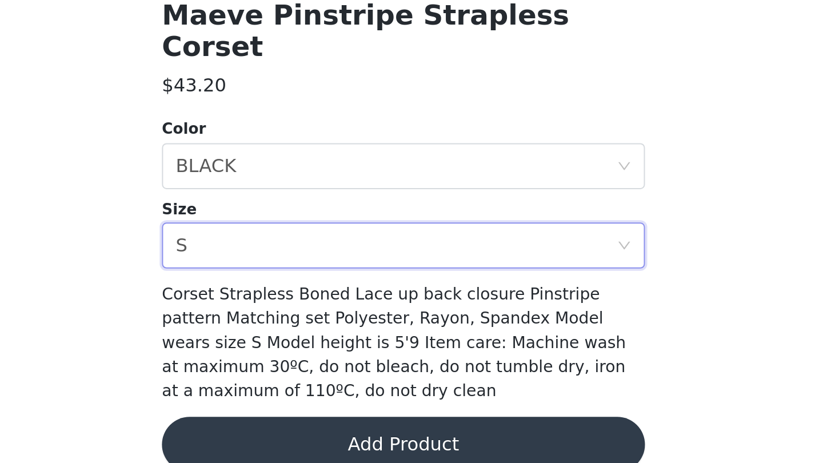
scroll to position [80, 0]
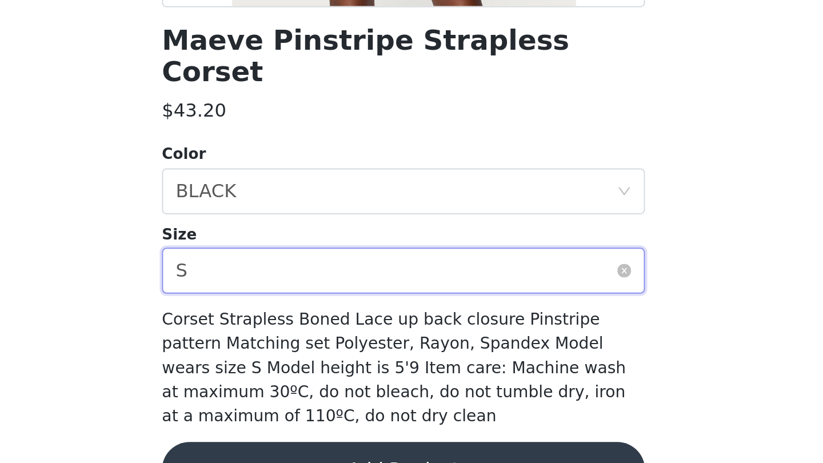
click at [298, 354] on div "Select size S" at bounding box center [407, 365] width 219 height 22
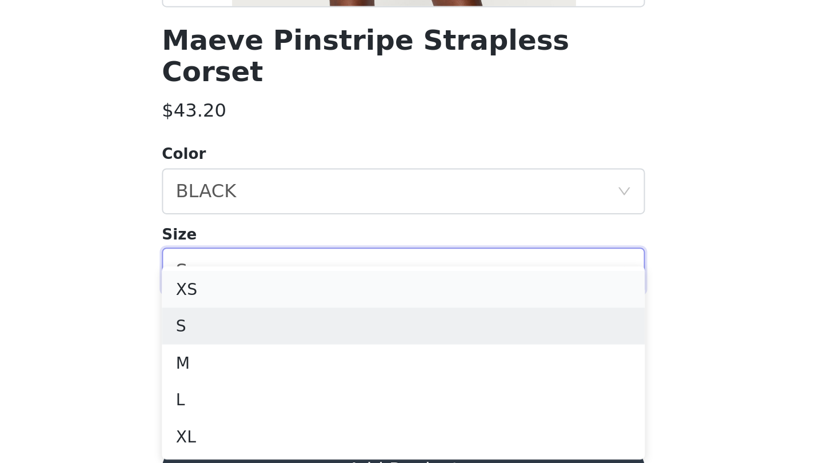
click at [292, 365] on li "XS" at bounding box center [412, 374] width 240 height 18
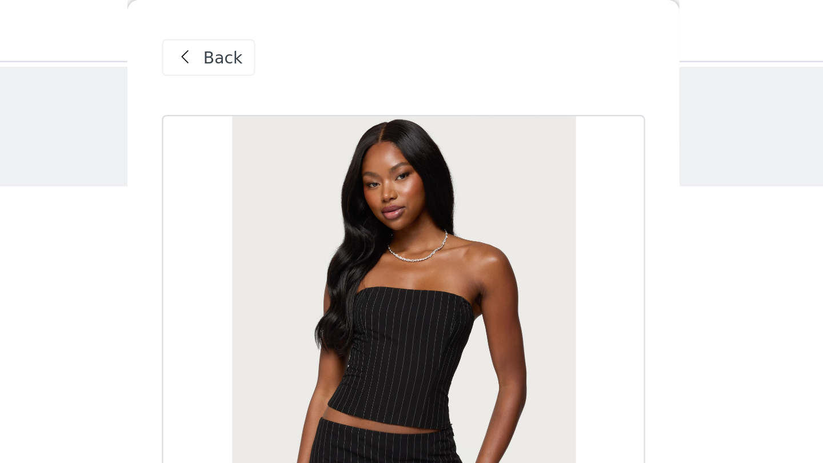
scroll to position [0, 0]
click at [312, 28] on span "Back" at bounding box center [321, 29] width 19 height 12
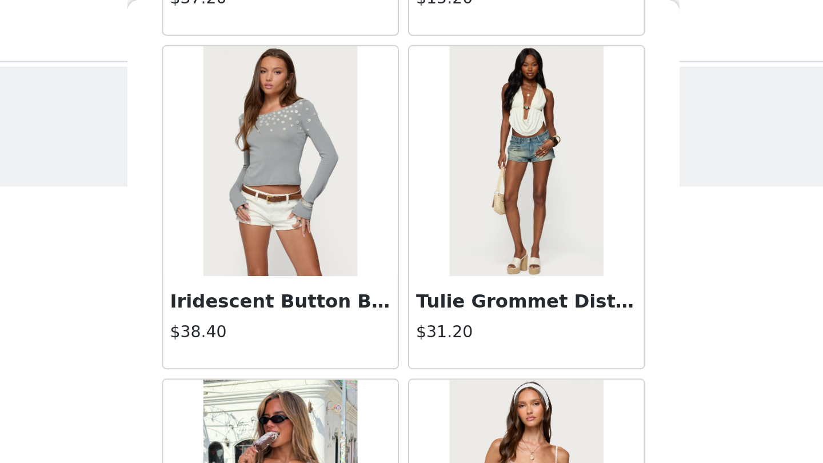
scroll to position [206, 0]
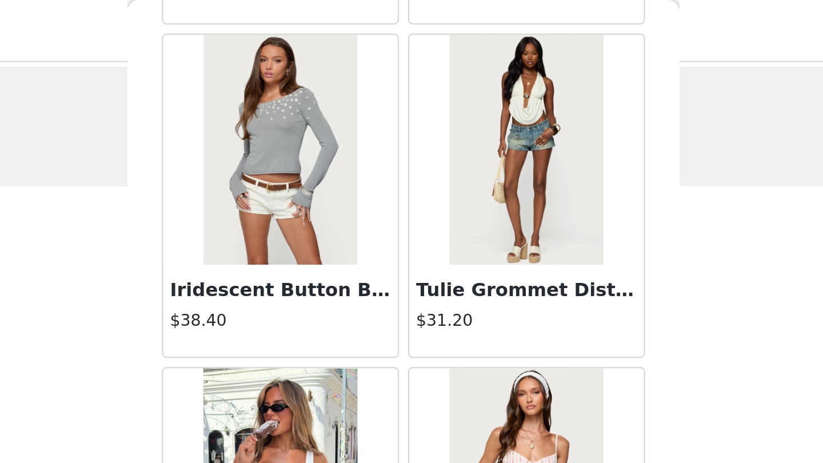
click at [289, 111] on div "Iridescent Button Boat Neck Top $38.40" at bounding box center [350, 97] width 122 height 166
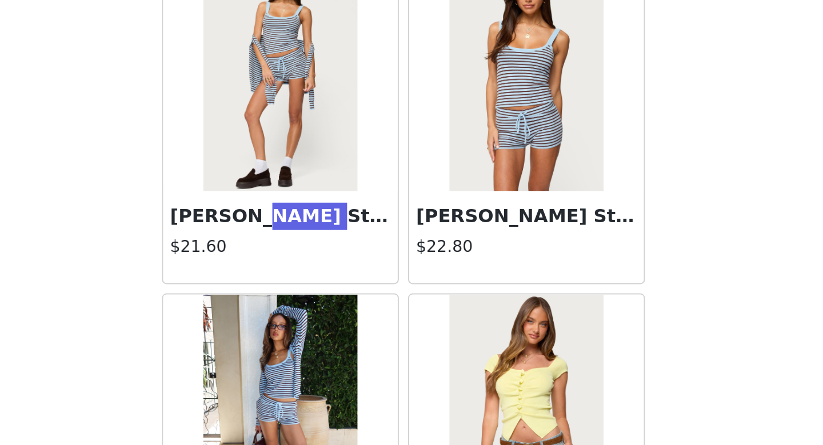
scroll to position [15313, 0]
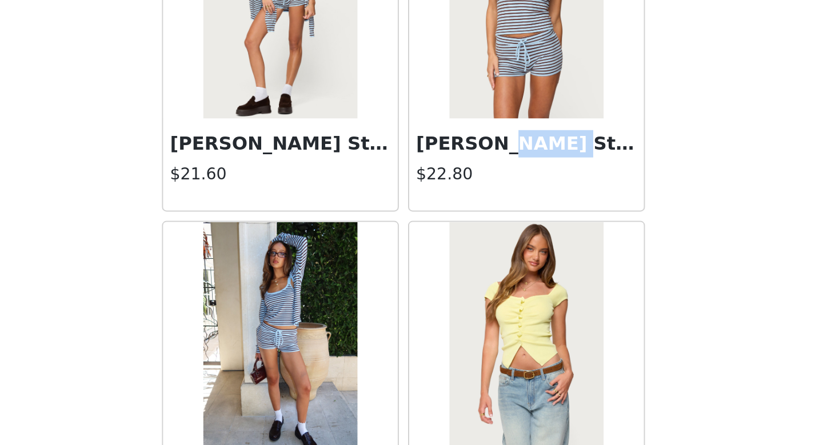
click at [292, 276] on div "Lillian Striped Knit Shorts $21.60" at bounding box center [350, 299] width 117 height 46
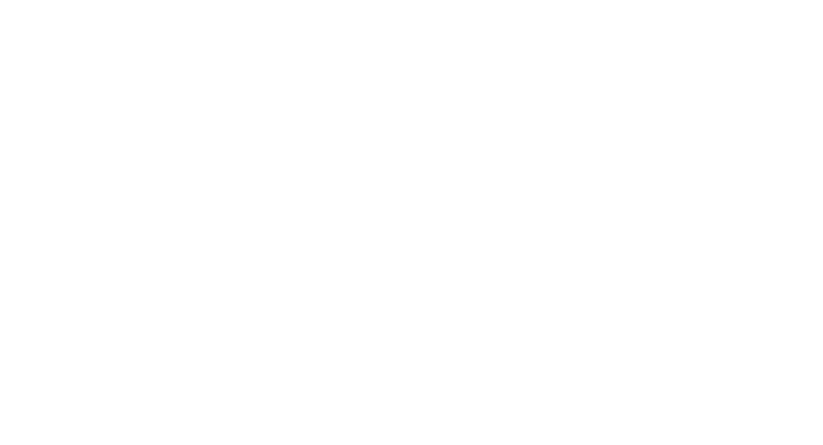
scroll to position [110, 0]
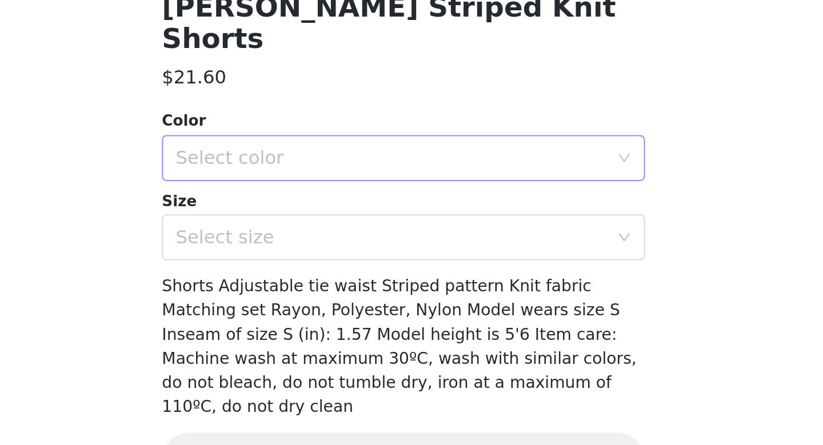
click at [298, 290] on div "Select color" at bounding box center [405, 295] width 214 height 11
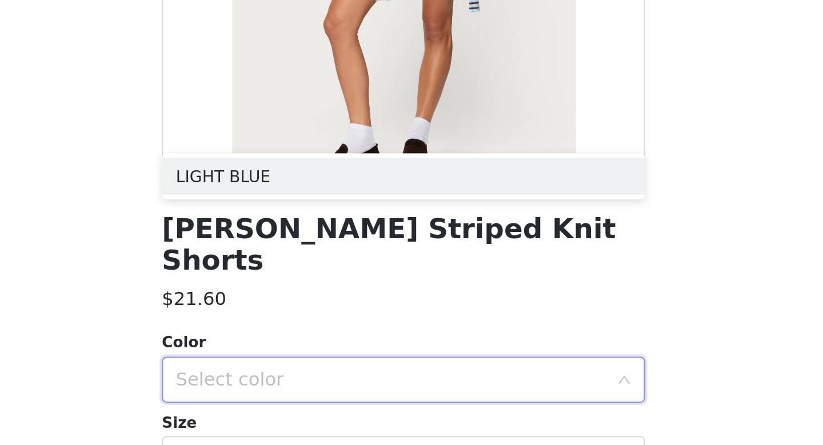
scroll to position [0, 0]
click at [58, 73] on div "STEP 1 OF 5 Products Choose as many products as you'd like, up to $150.00. 1 Se…" at bounding box center [411, 185] width 823 height 304
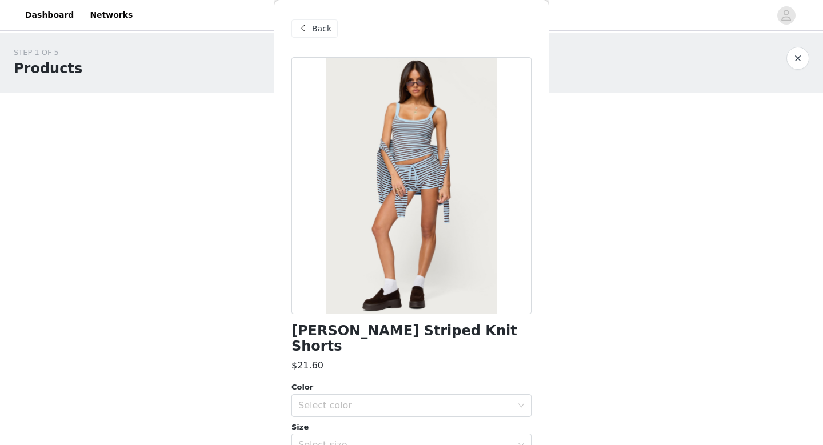
click at [320, 25] on span "Back" at bounding box center [321, 29] width 19 height 12
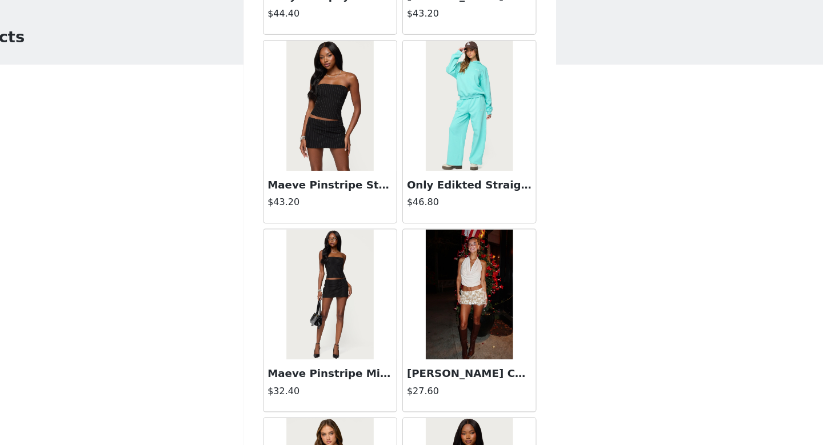
scroll to position [24876, 0]
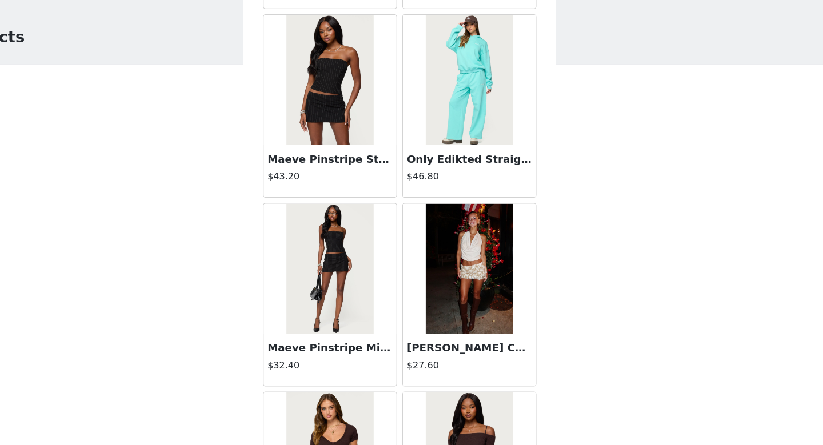
click at [296, 335] on h3 "Maeve Pinstripe Mini Skort" at bounding box center [351, 342] width 110 height 14
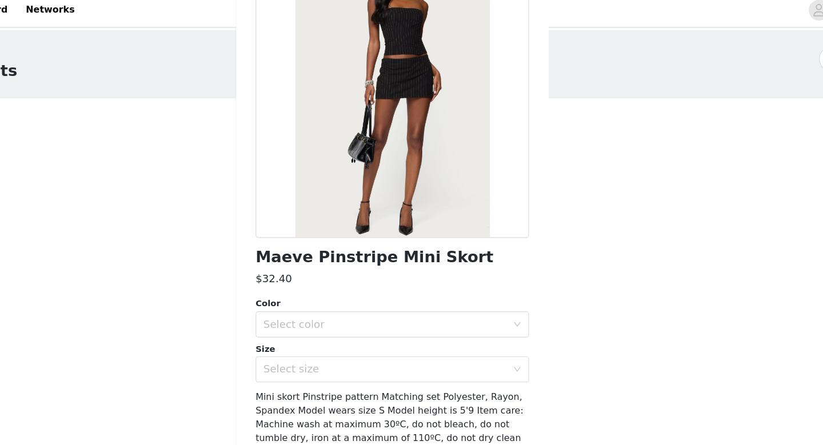
scroll to position [98, 0]
click at [340, 286] on div "Select color" at bounding box center [405, 291] width 214 height 11
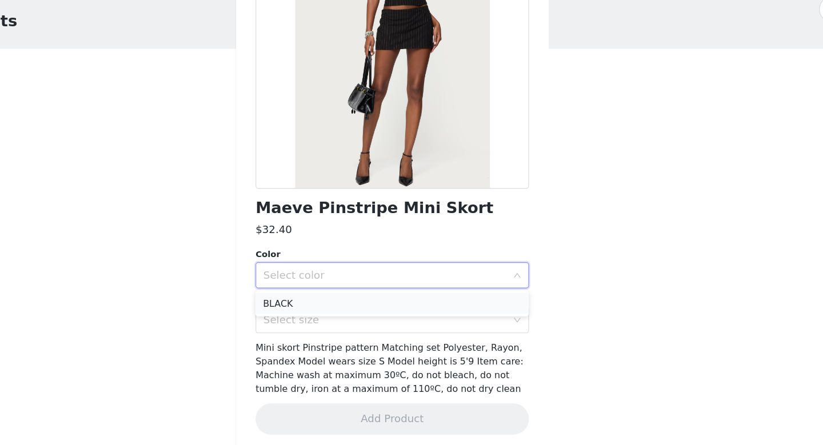
click at [338, 308] on li "BLACK" at bounding box center [412, 317] width 240 height 18
click at [340, 326] on div "Select size" at bounding box center [405, 331] width 214 height 11
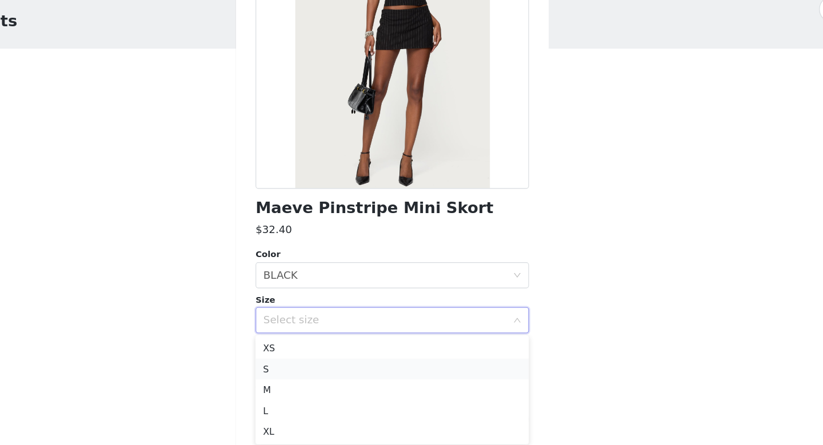
click at [310, 365] on li "S" at bounding box center [412, 374] width 240 height 18
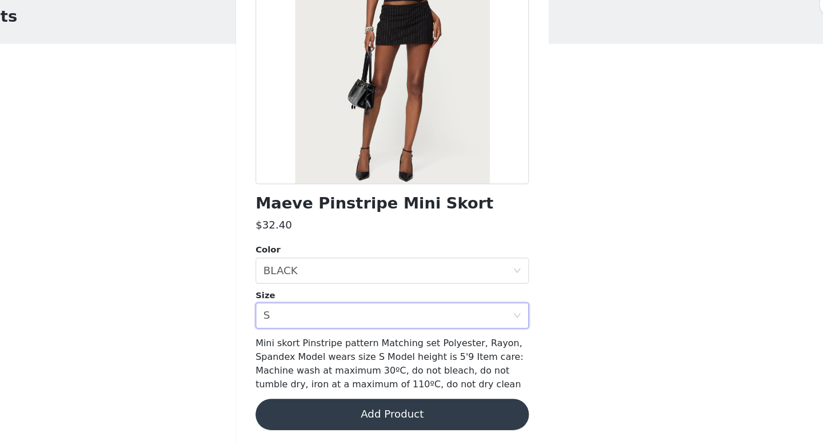
scroll to position [0, 0]
click at [312, 405] on button "Add Product" at bounding box center [412, 418] width 240 height 27
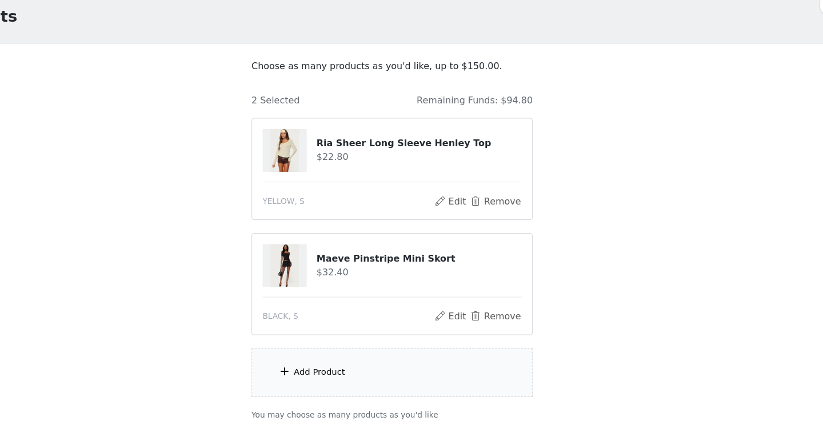
click at [288, 360] on div "Add Product" at bounding box center [411, 381] width 247 height 43
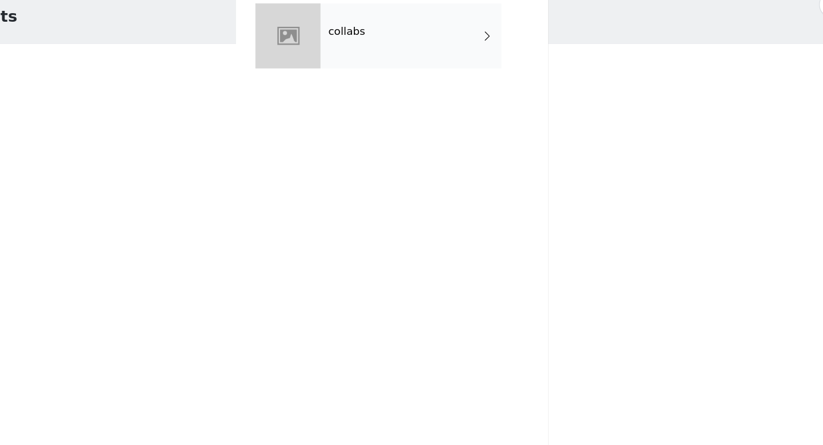
click at [353, 57] on div "collabs" at bounding box center [428, 85] width 159 height 57
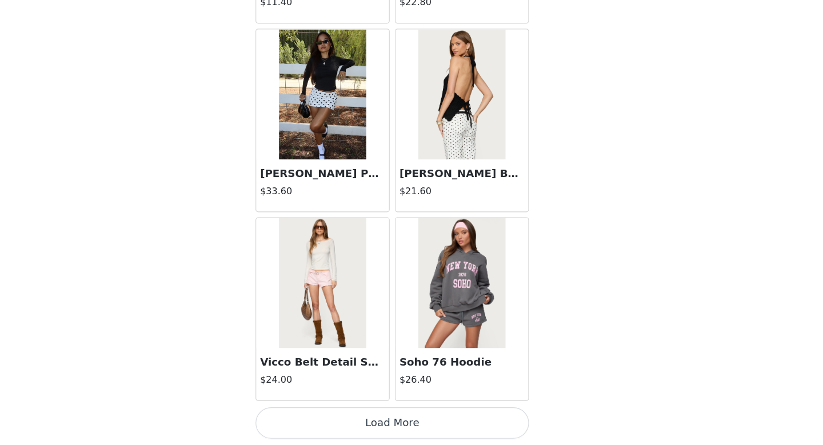
scroll to position [74, 0]
click at [319, 412] on button "Load More" at bounding box center [412, 425] width 240 height 27
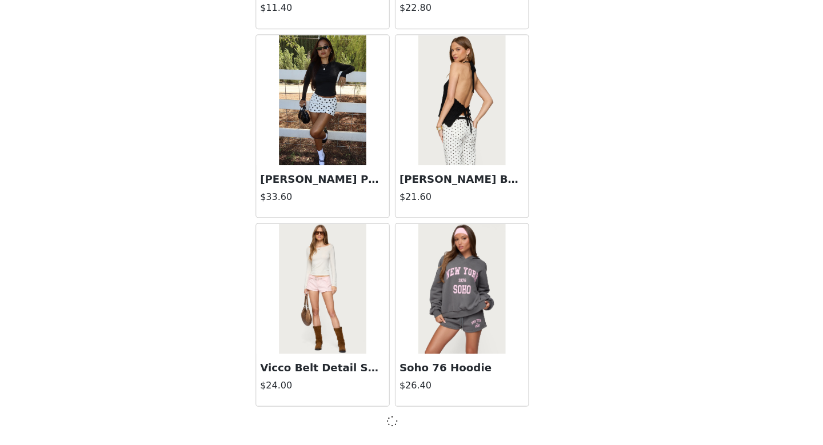
scroll to position [1299, 0]
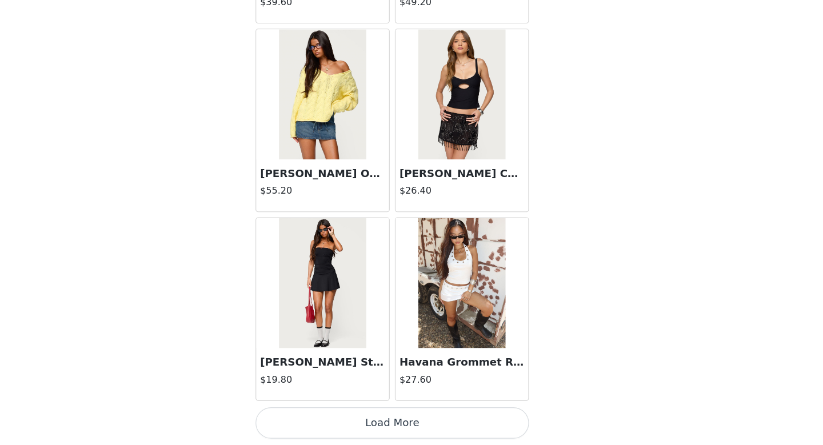
click at [319, 412] on button "Load More" at bounding box center [412, 425] width 240 height 27
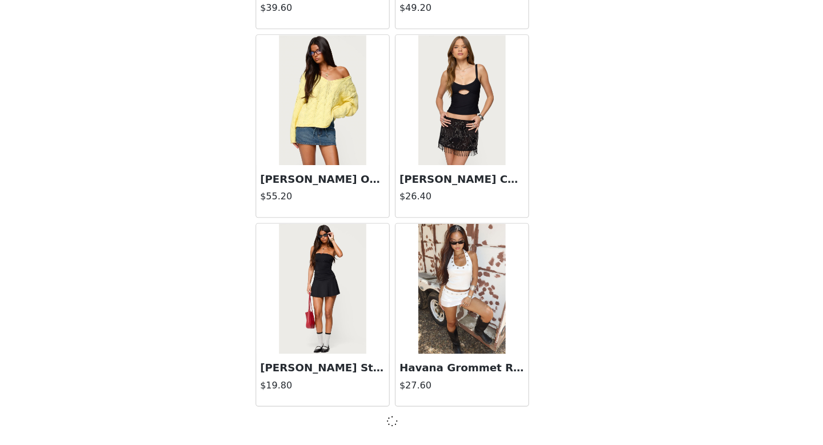
scroll to position [2957, 0]
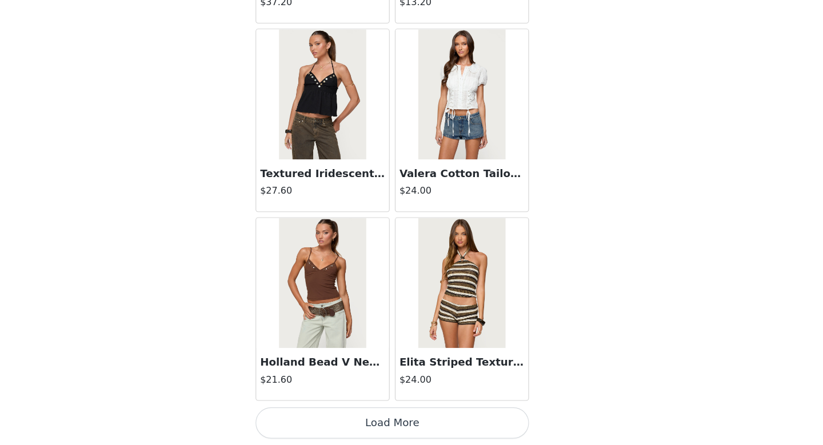
click at [319, 412] on button "Load More" at bounding box center [412, 425] width 240 height 27
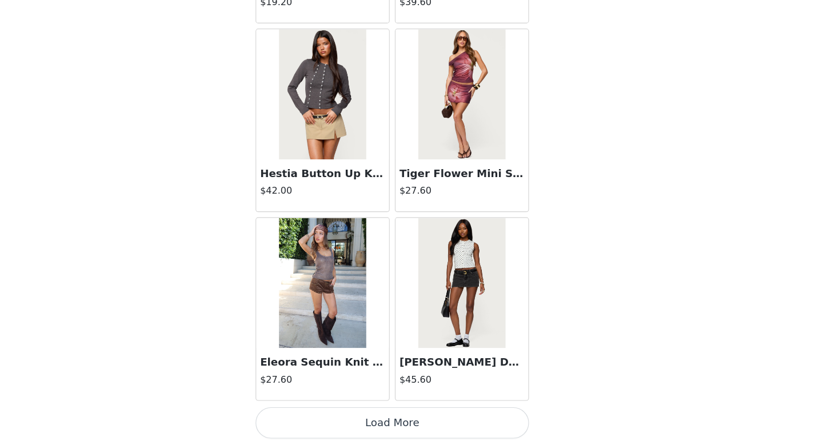
click at [319, 412] on button "Load More" at bounding box center [412, 425] width 240 height 27
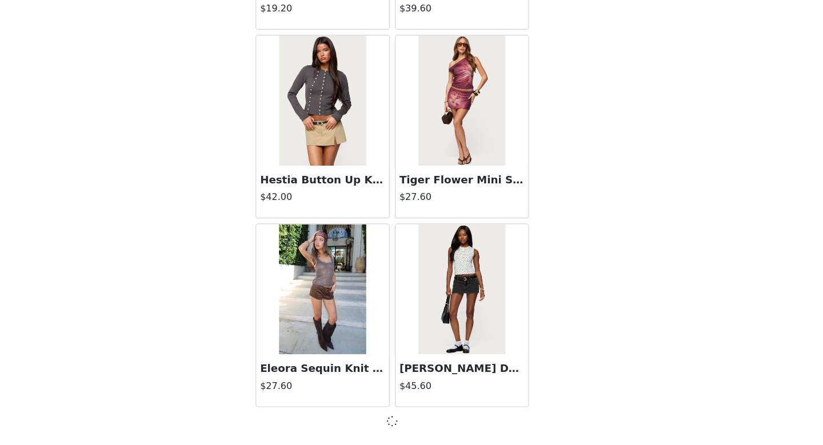
scroll to position [6272, 0]
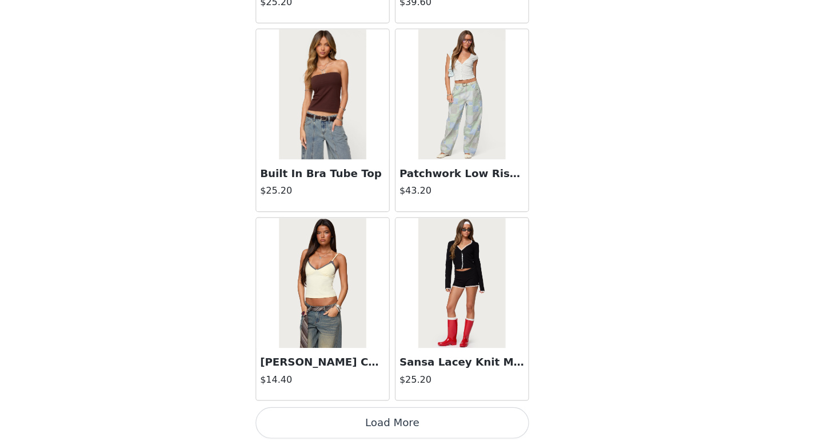
click at [319, 412] on button "Load More" at bounding box center [412, 425] width 240 height 27
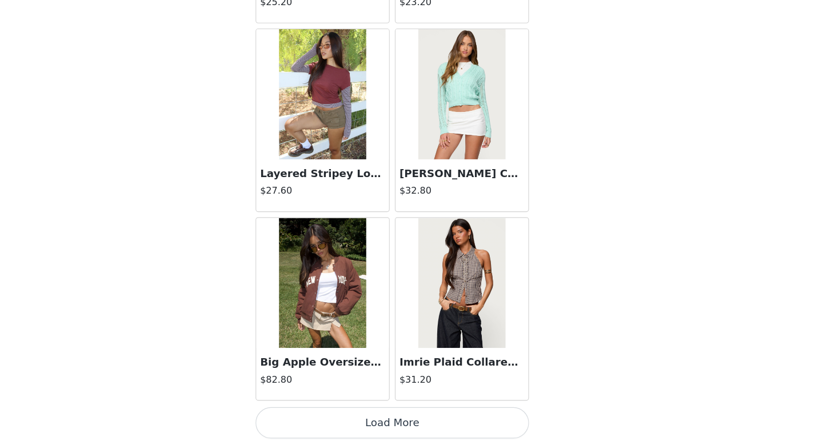
click at [319, 412] on button "Load More" at bounding box center [412, 425] width 240 height 27
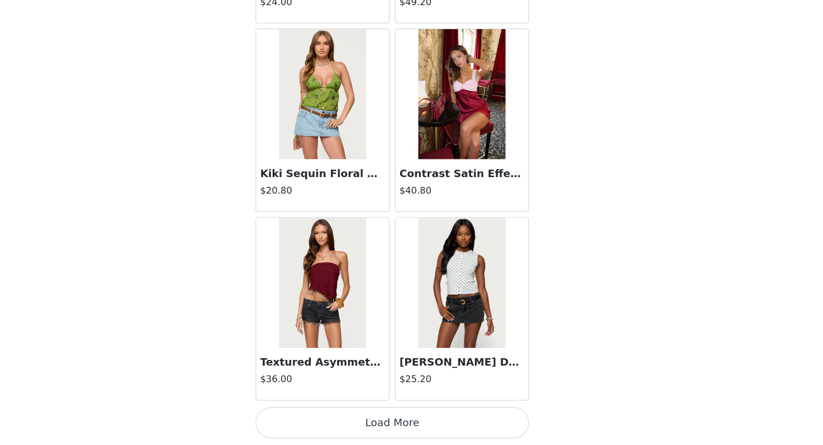
click at [319, 412] on button "Load More" at bounding box center [412, 425] width 240 height 27
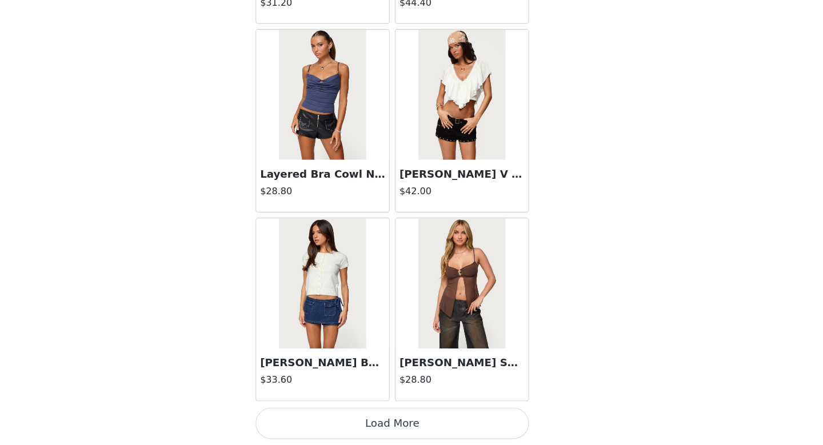
click at [319, 412] on button "Load More" at bounding box center [412, 425] width 240 height 27
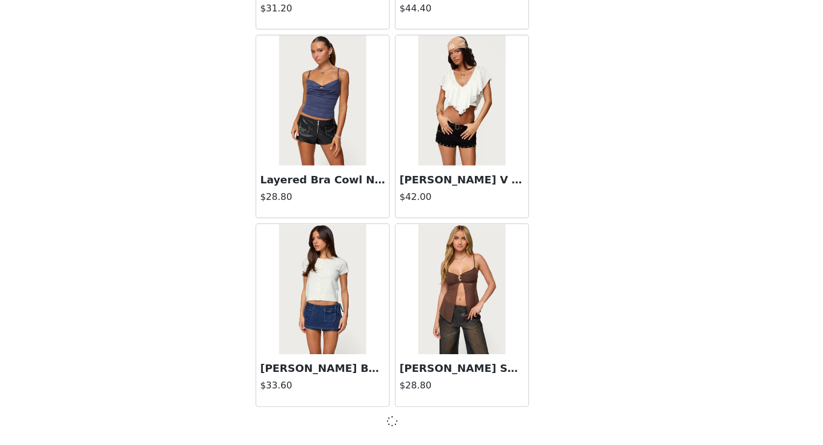
scroll to position [12903, 0]
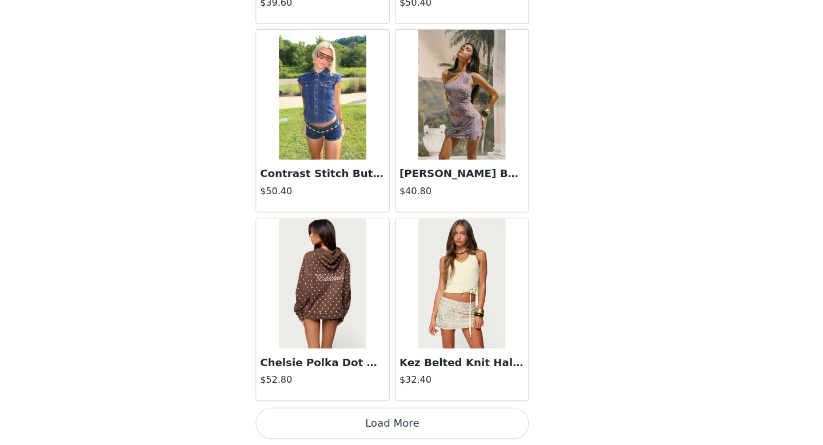
click at [319, 412] on button "Load More" at bounding box center [412, 425] width 240 height 27
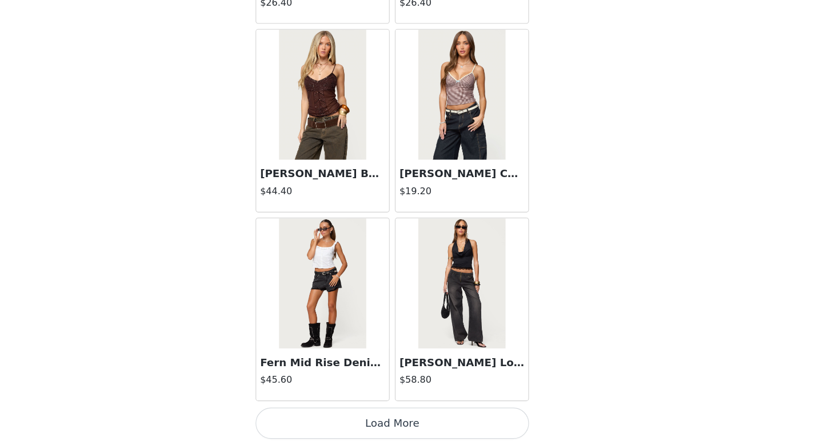
scroll to position [16224, 0]
click at [319, 412] on button "Load More" at bounding box center [412, 425] width 240 height 27
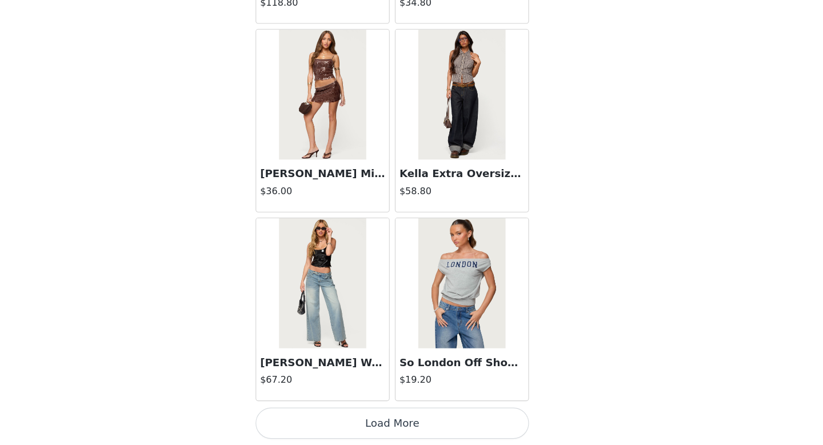
click at [319, 412] on button "Load More" at bounding box center [412, 425] width 240 height 27
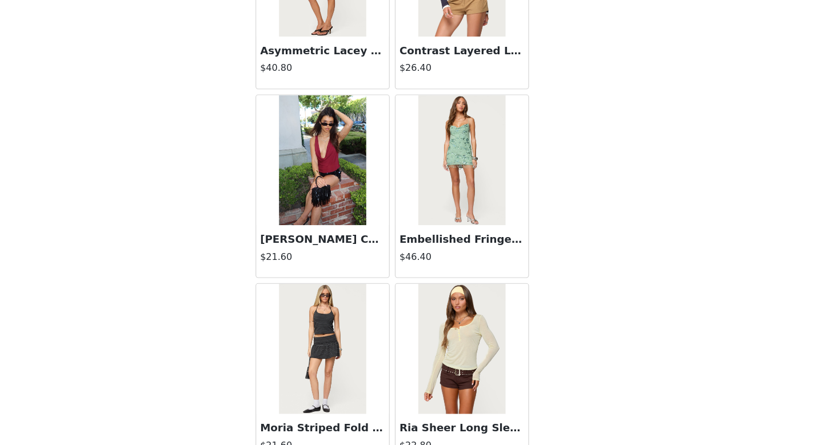
scroll to position [18870, 0]
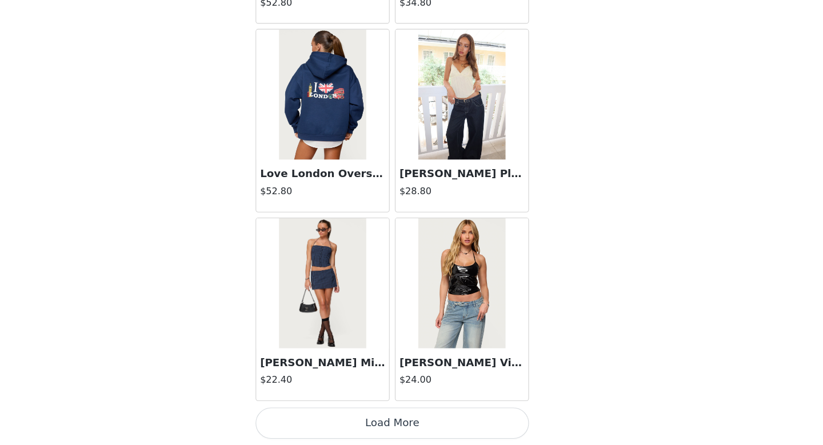
click at [339, 412] on button "Load More" at bounding box center [412, 425] width 240 height 27
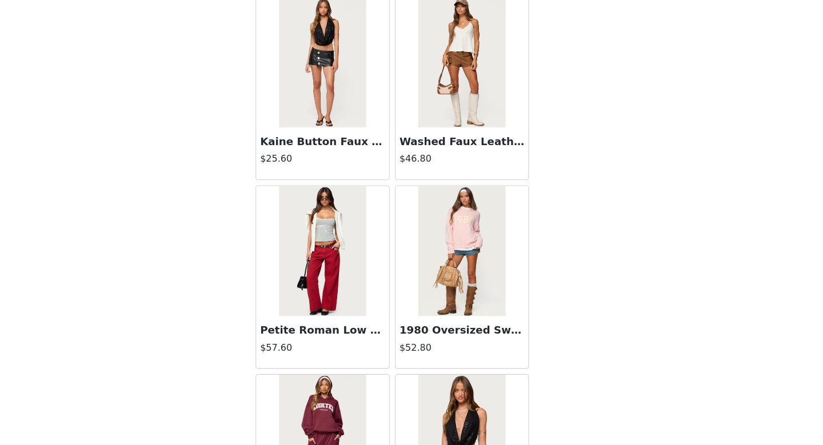
scroll to position [19895, 0]
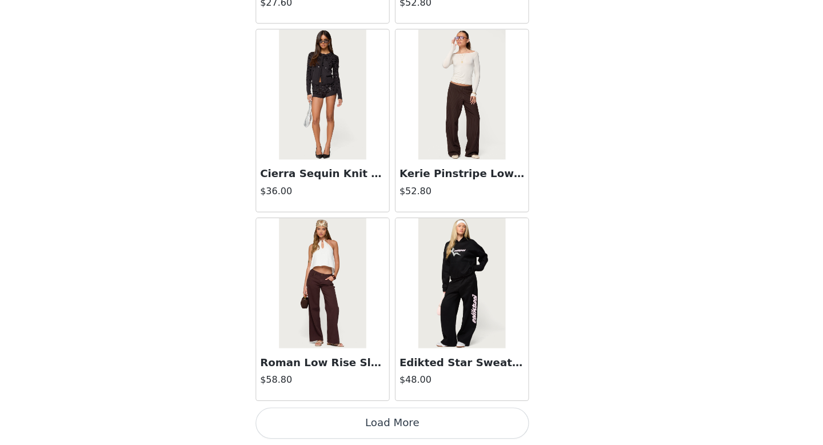
click at [339, 412] on button "Load More" at bounding box center [412, 425] width 240 height 27
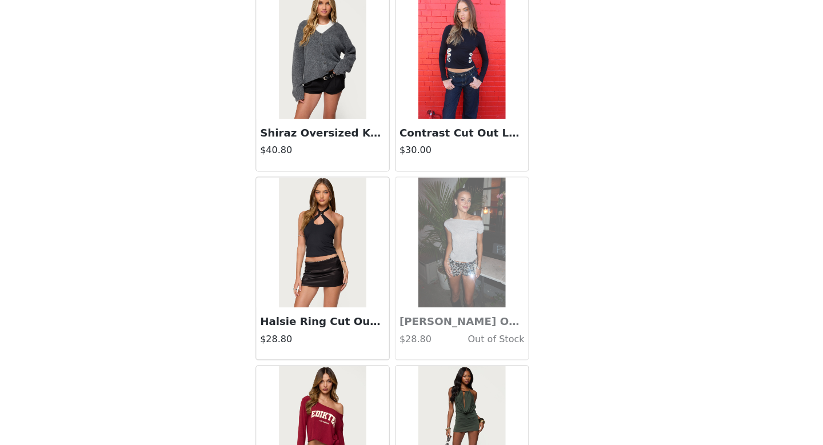
scroll to position [22108, 0]
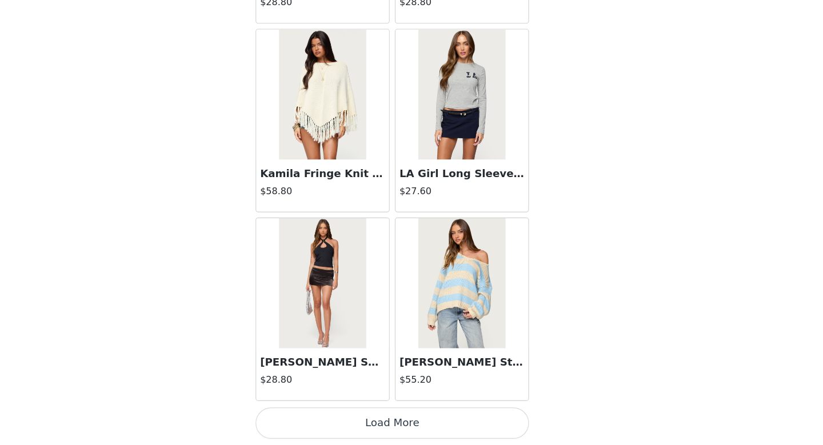
click at [341, 412] on button "Load More" at bounding box center [412, 425] width 240 height 27
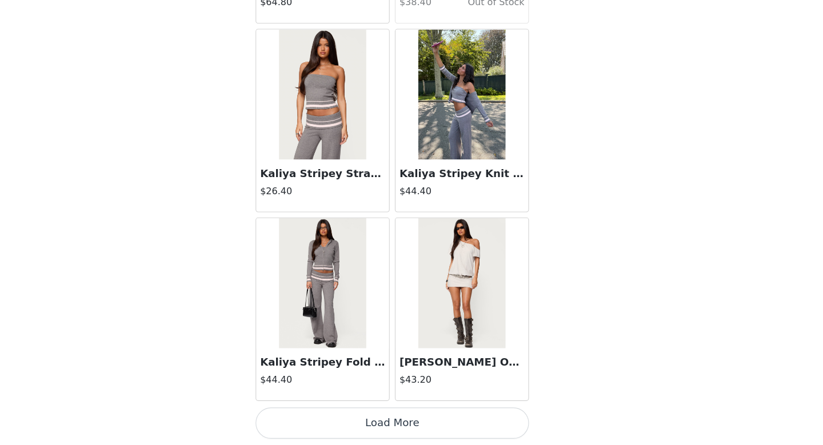
scroll to position [74, 0]
click at [342, 412] on button "Load More" at bounding box center [412, 425] width 240 height 27
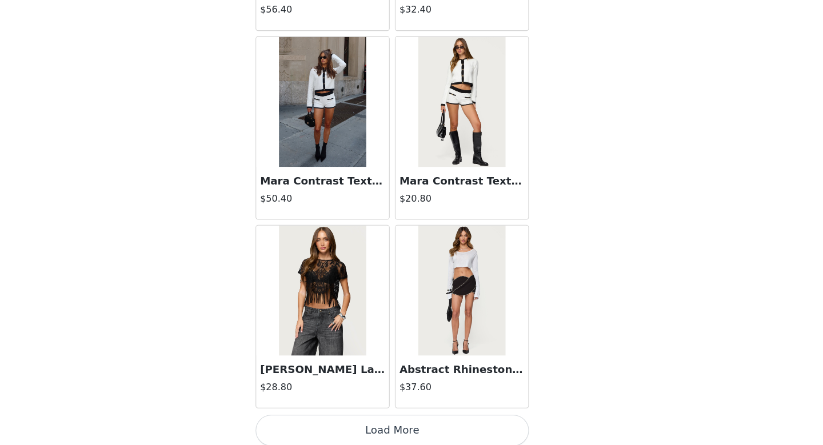
scroll to position [26168, 0]
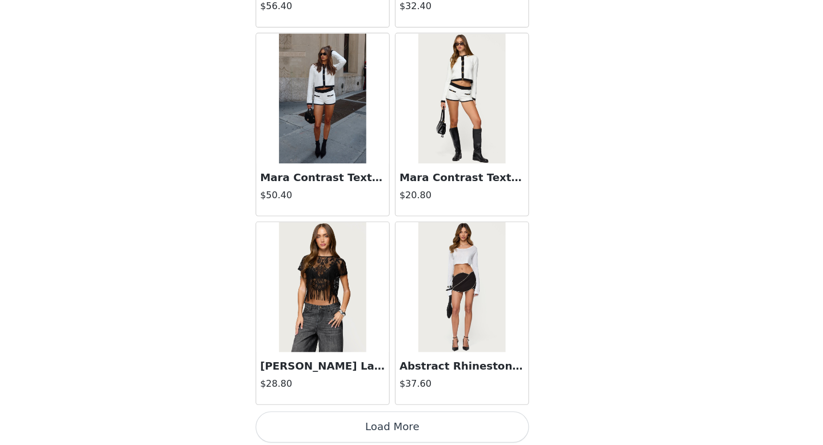
click at [343, 416] on button "Load More" at bounding box center [412, 429] width 240 height 27
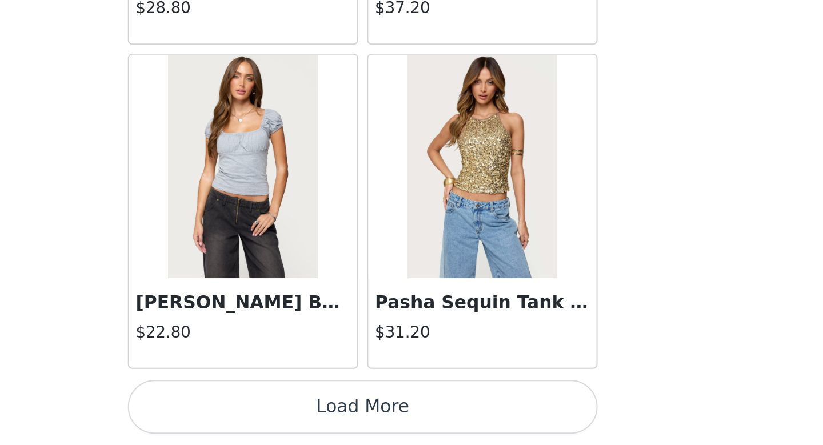
scroll to position [74, 0]
click at [292, 412] on button "Load More" at bounding box center [412, 425] width 240 height 27
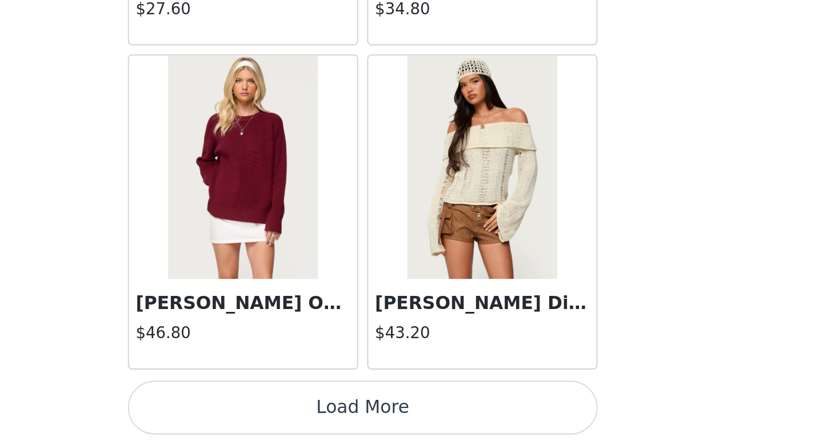
scroll to position [29487, 0]
click at [292, 412] on button "Load More" at bounding box center [412, 425] width 240 height 27
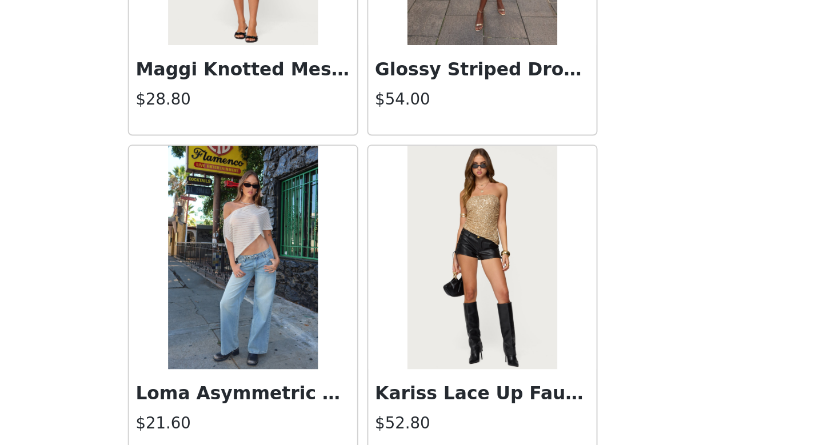
scroll to position [30677, 0]
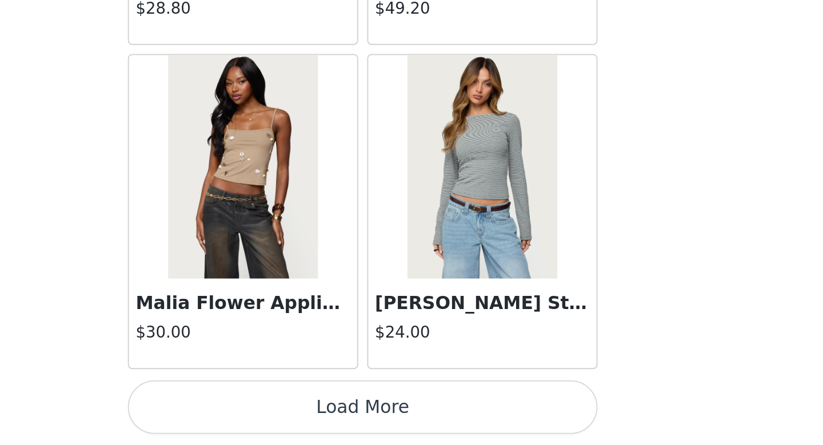
click at [292, 412] on button "Load More" at bounding box center [412, 425] width 240 height 27
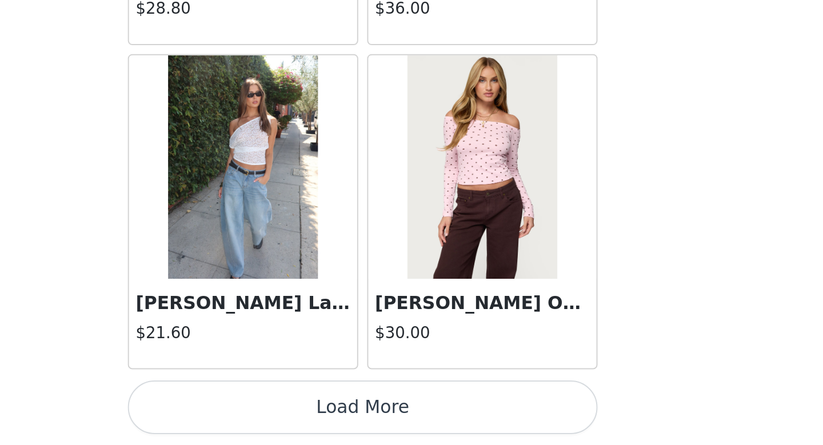
click at [292, 412] on button "Load More" at bounding box center [412, 425] width 240 height 27
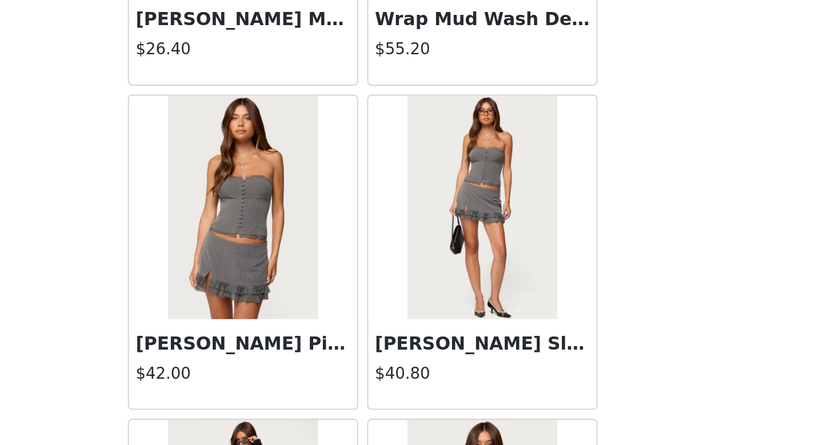
scroll to position [33113, 0]
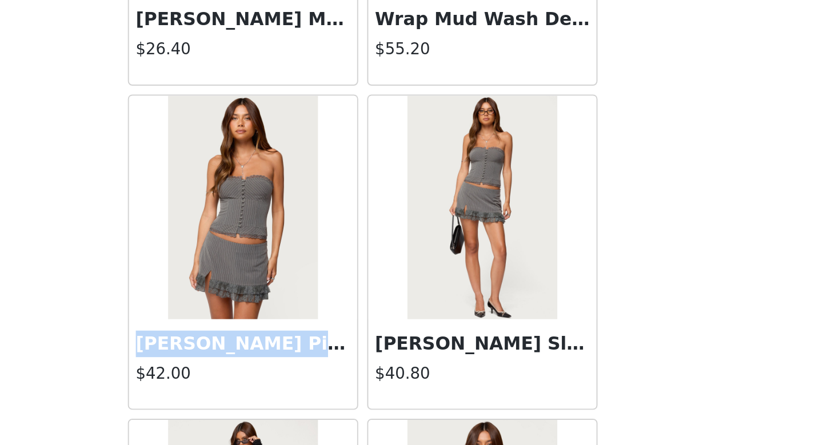
drag, startPoint x: 71, startPoint y: 175, endPoint x: 179, endPoint y: 175, distance: 108.6
click at [292, 381] on div "Mona Lacey Pinstripe Strapless Corset $42.00" at bounding box center [350, 404] width 117 height 46
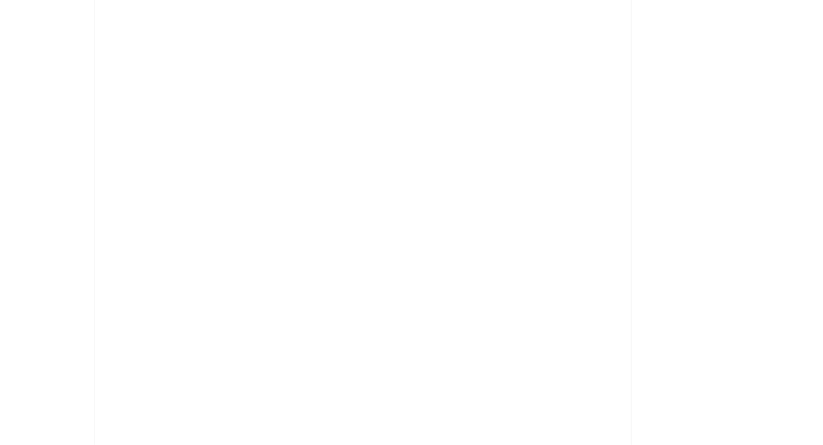
scroll to position [0, 0]
copy h3 "Mona Lacey Pinstripe Stra"
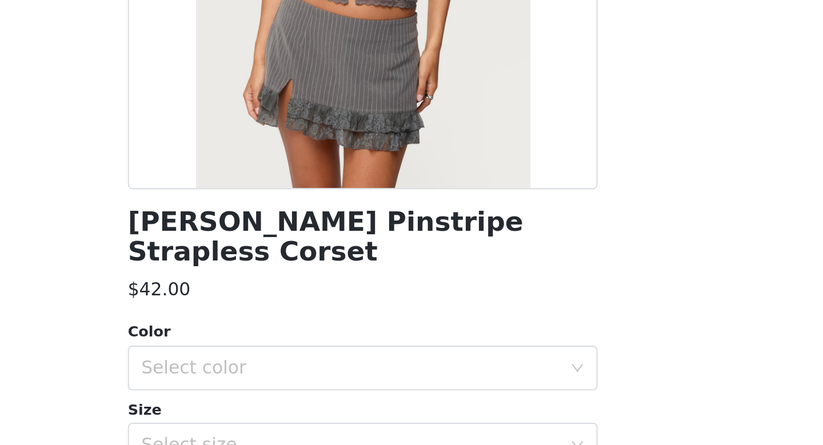
click at [292, 324] on h1 "Mona Lacey Pinstripe Strapless Corset" at bounding box center [412, 339] width 240 height 31
drag, startPoint x: 63, startPoint y: 110, endPoint x: 325, endPoint y: 121, distance: 261.4
click at [325, 121] on div "STEP 1 OF 5 Products Choose as many products as you'd like, up to $150.00. 2 Se…" at bounding box center [411, 161] width 823 height 405
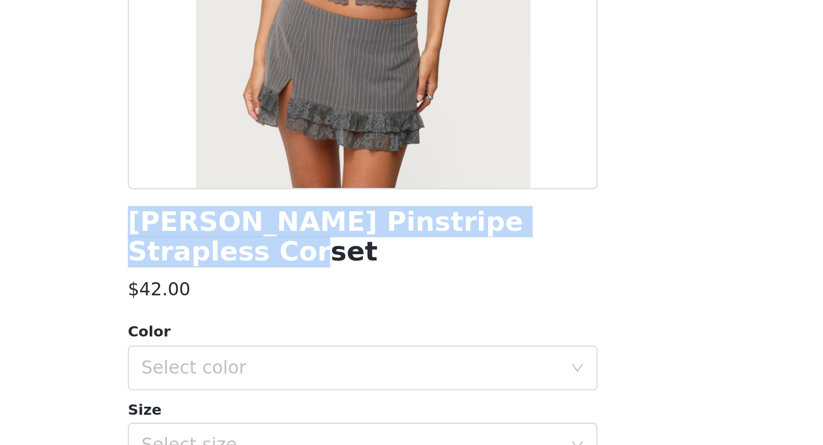
drag, startPoint x: 305, startPoint y: 114, endPoint x: 62, endPoint y: 111, distance: 243.0
click at [274, 111] on div "Back Mona Lacey Pinstripe Strapless Corset $42.00 Color Select color Size Selec…" at bounding box center [411, 222] width 274 height 445
copy h1 "Mona Lacey Pinstripe Strapless Corset"
click at [292, 359] on div "$42.00" at bounding box center [412, 366] width 240 height 14
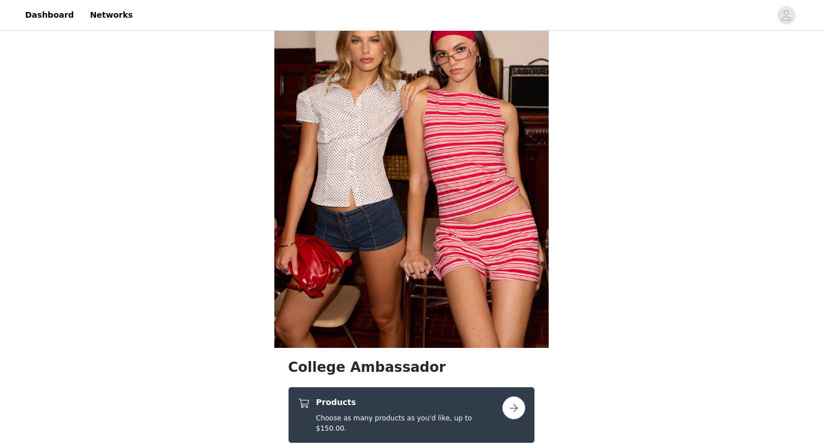
scroll to position [312, 0]
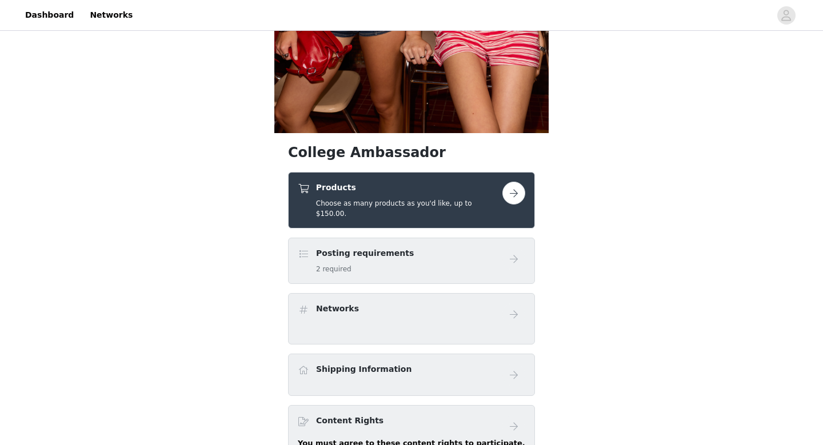
click at [516, 196] on button "button" at bounding box center [513, 193] width 23 height 23
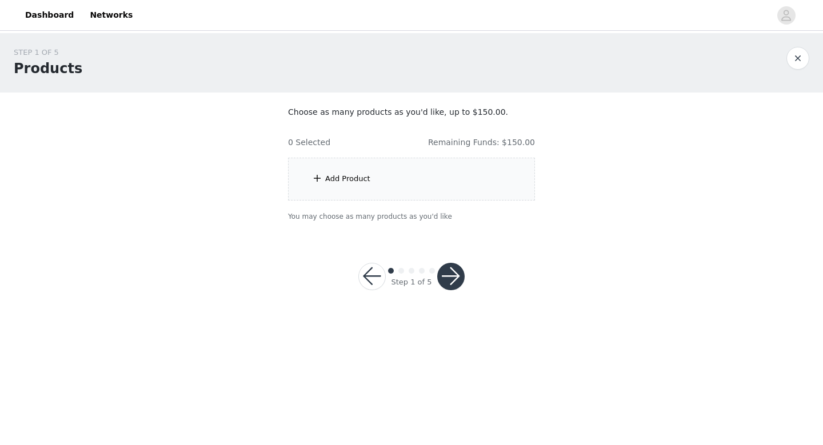
click at [402, 198] on div "Add Product" at bounding box center [411, 179] width 247 height 43
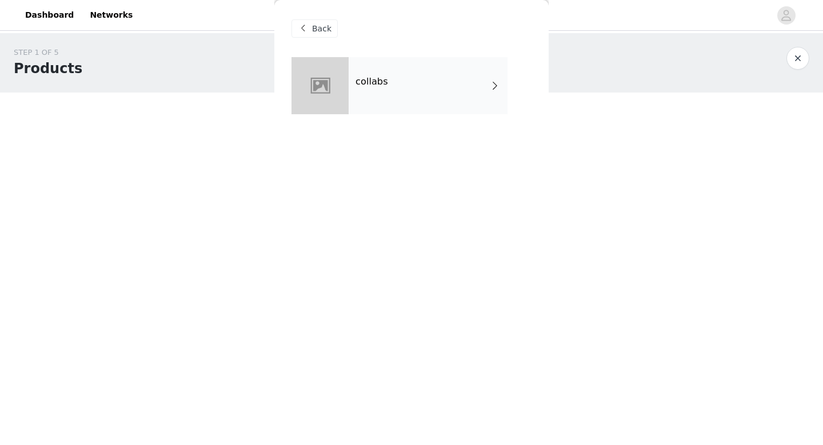
click at [428, 87] on div "collabs" at bounding box center [428, 85] width 159 height 57
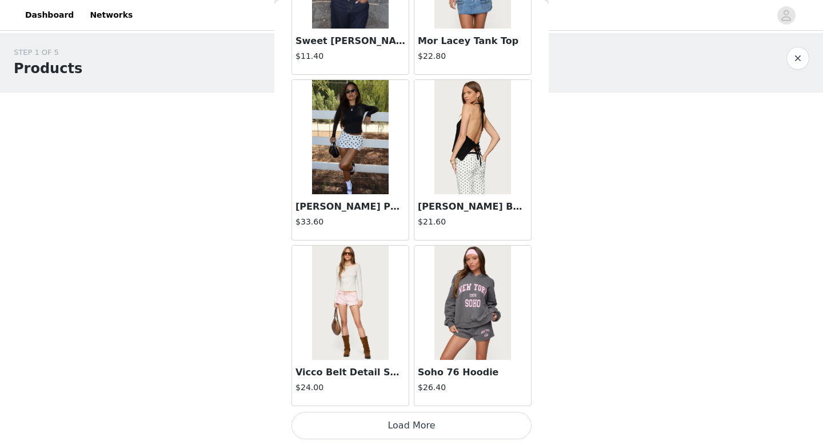
scroll to position [1304, 0]
click at [400, 421] on button "Load More" at bounding box center [412, 425] width 240 height 27
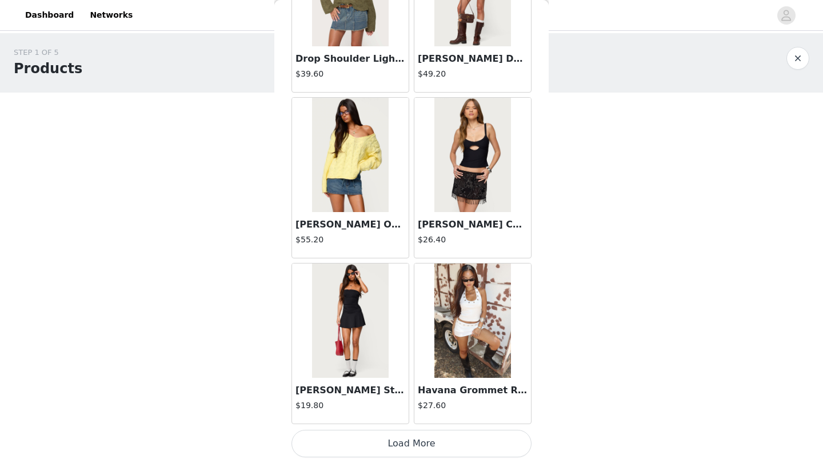
scroll to position [2944, 0]
click at [397, 449] on button "Load More" at bounding box center [412, 443] width 240 height 27
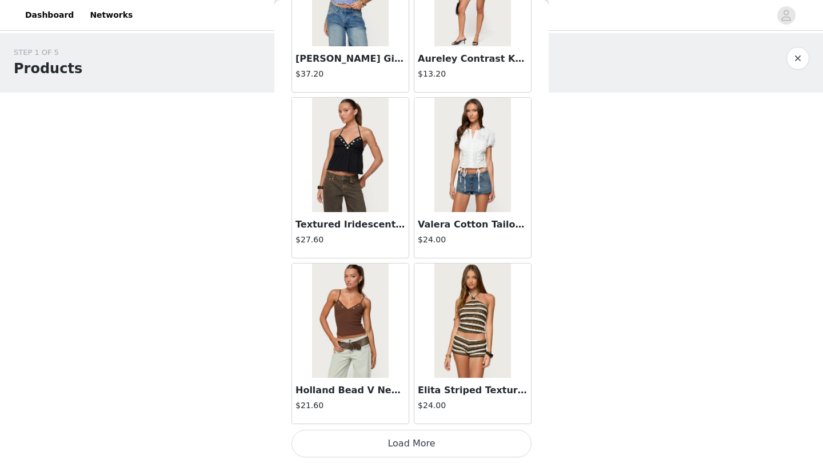
click at [414, 442] on button "Load More" at bounding box center [412, 443] width 240 height 27
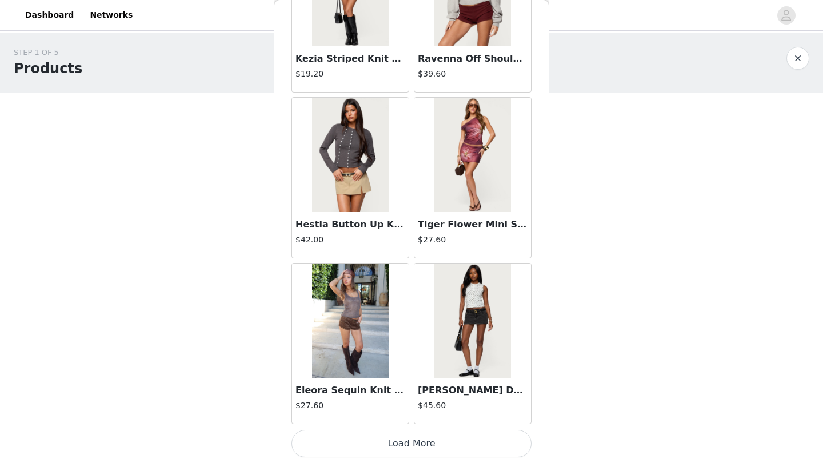
scroll to position [6254, 0]
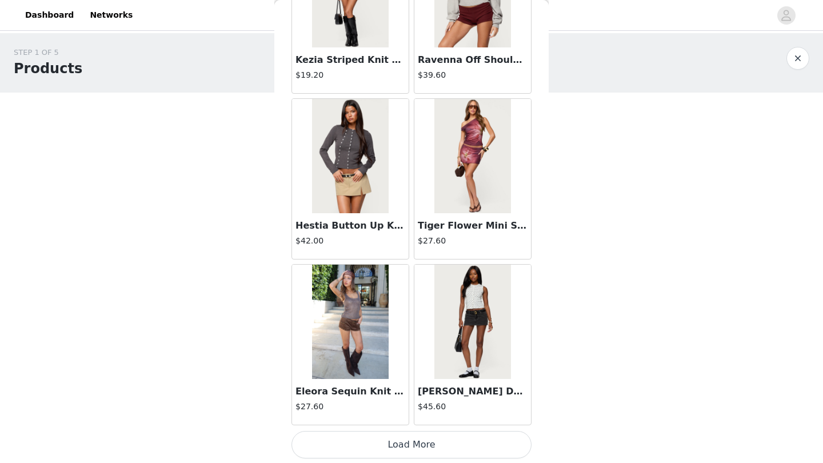
click at [405, 443] on button "Load More" at bounding box center [412, 444] width 240 height 27
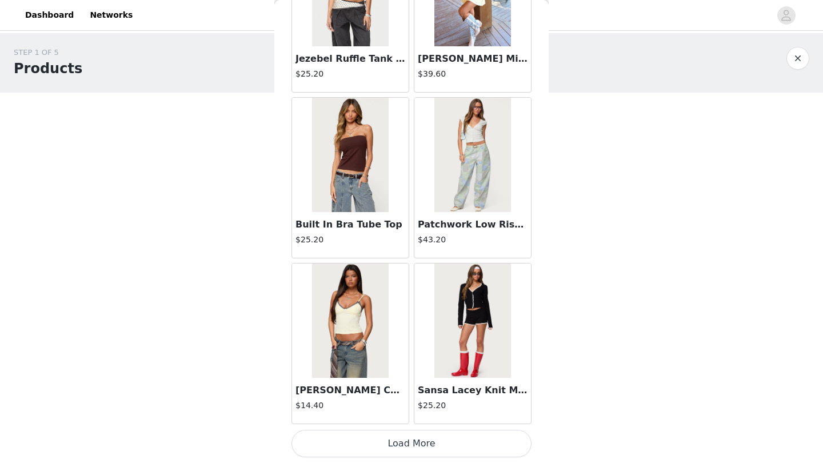
click at [406, 437] on button "Load More" at bounding box center [412, 443] width 240 height 27
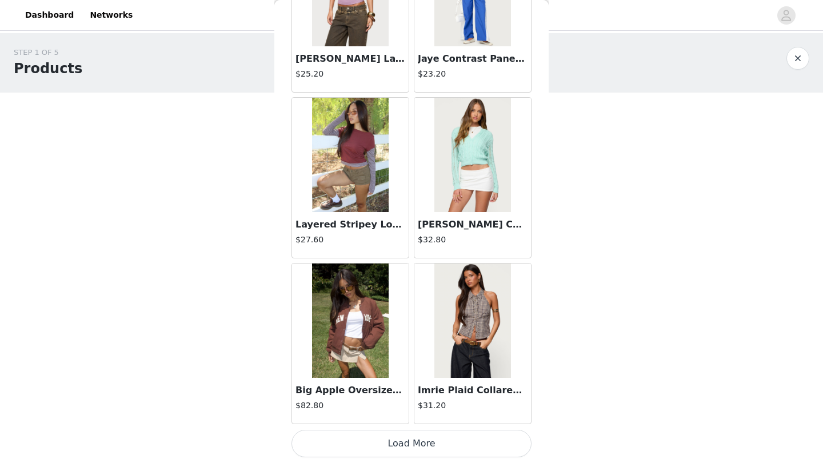
click at [412, 438] on button "Load More" at bounding box center [412, 443] width 240 height 27
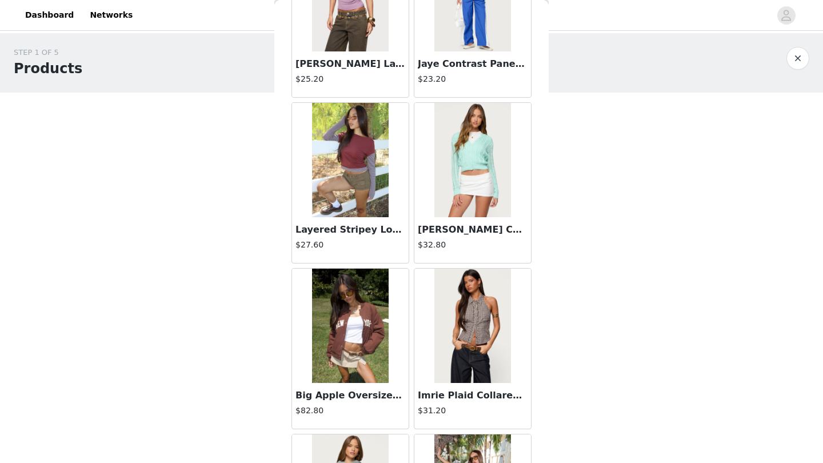
scroll to position [0, 0]
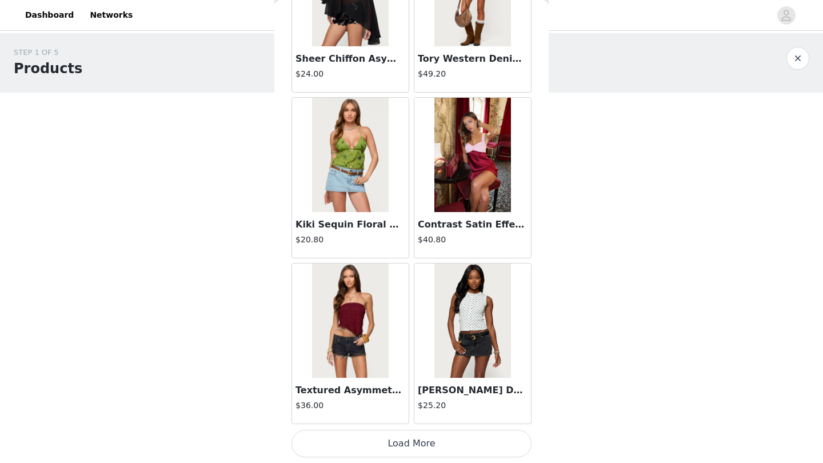
click at [412, 438] on button "Load More" at bounding box center [412, 443] width 240 height 27
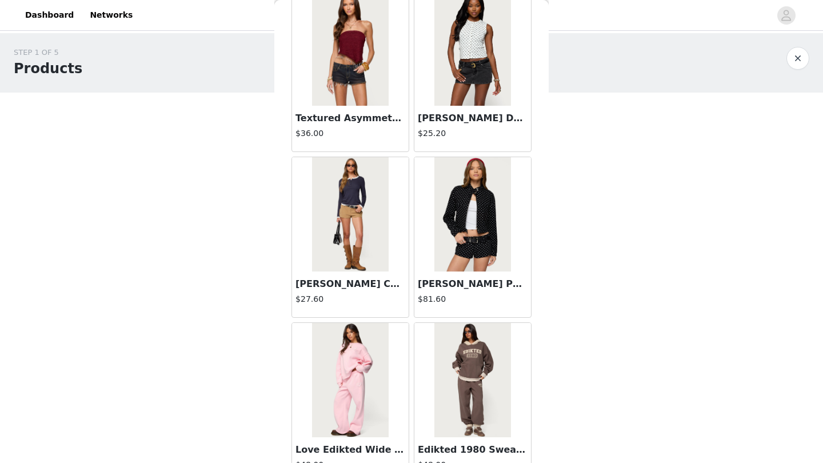
scroll to position [11419, 0]
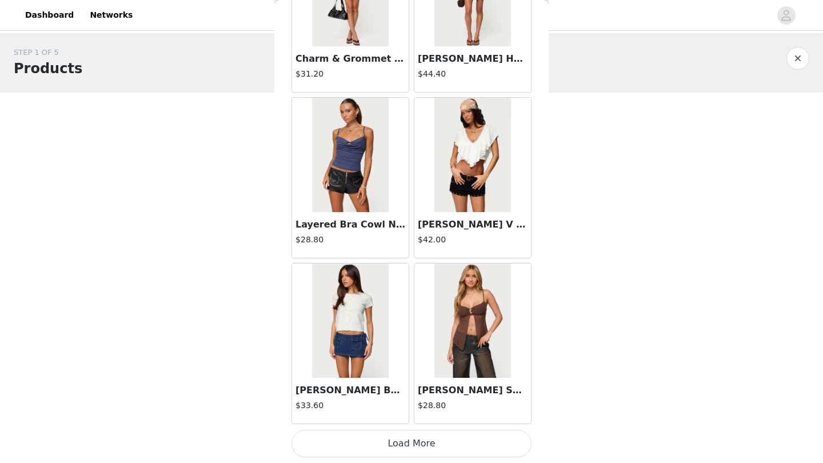
click at [401, 452] on button "Load More" at bounding box center [412, 443] width 240 height 27
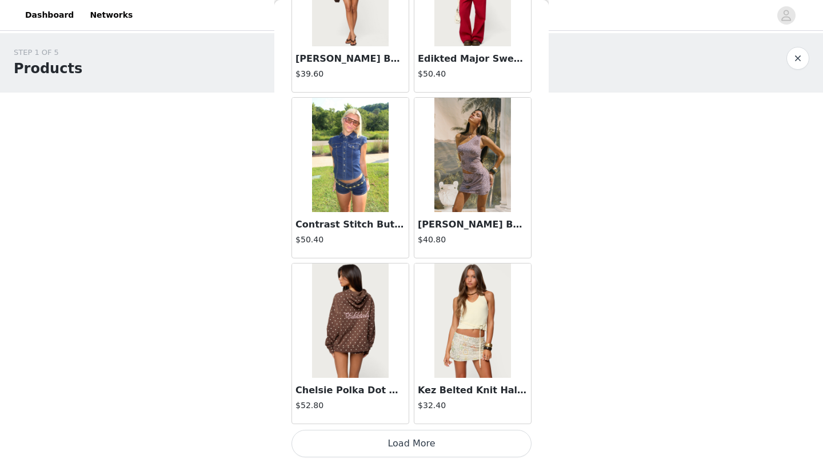
click at [409, 448] on button "Load More" at bounding box center [412, 443] width 240 height 27
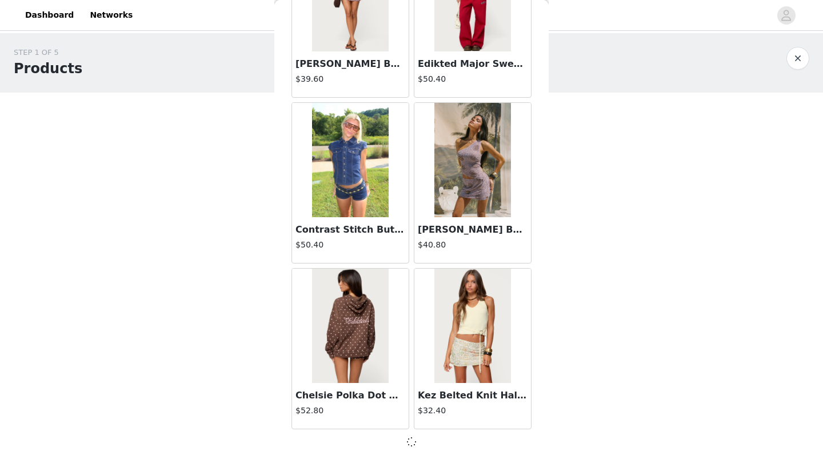
scroll to position [14543, 0]
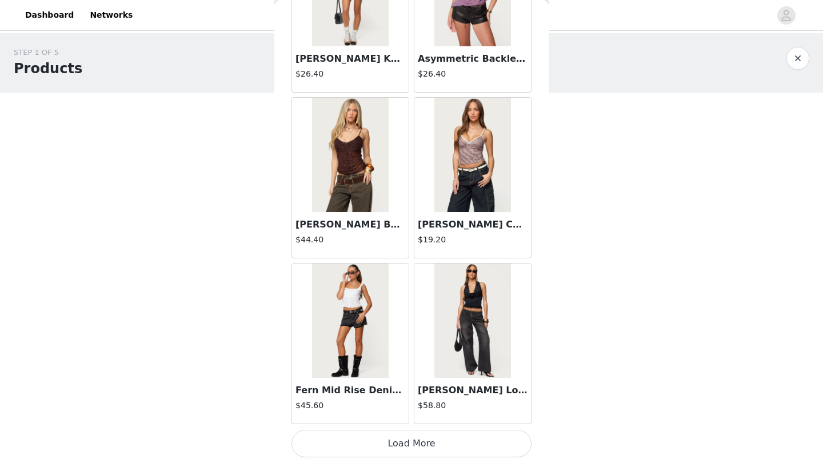
click at [408, 447] on button "Load More" at bounding box center [412, 443] width 240 height 27
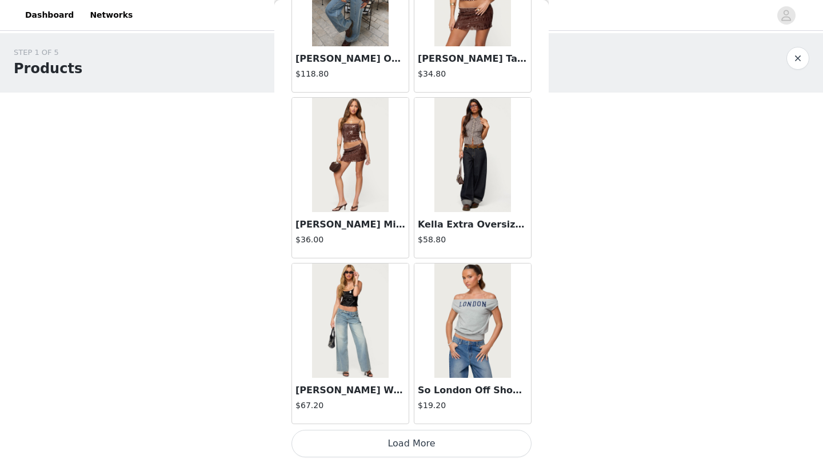
click at [412, 448] on button "Load More" at bounding box center [412, 443] width 240 height 27
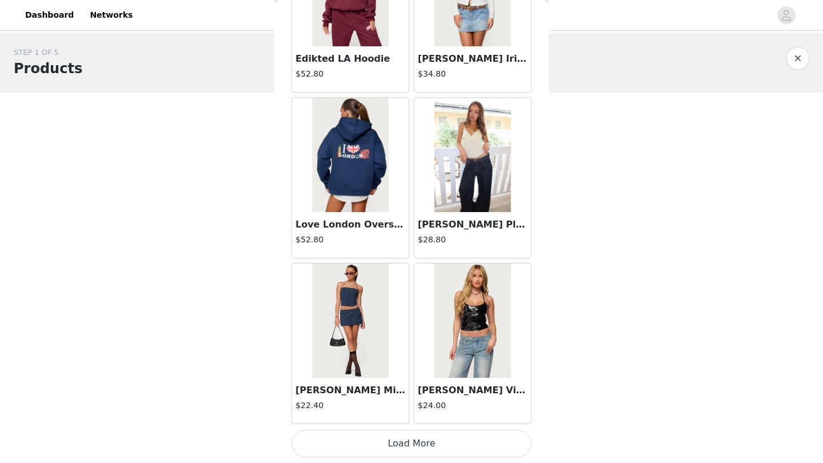
click at [413, 442] on button "Load More" at bounding box center [412, 443] width 240 height 27
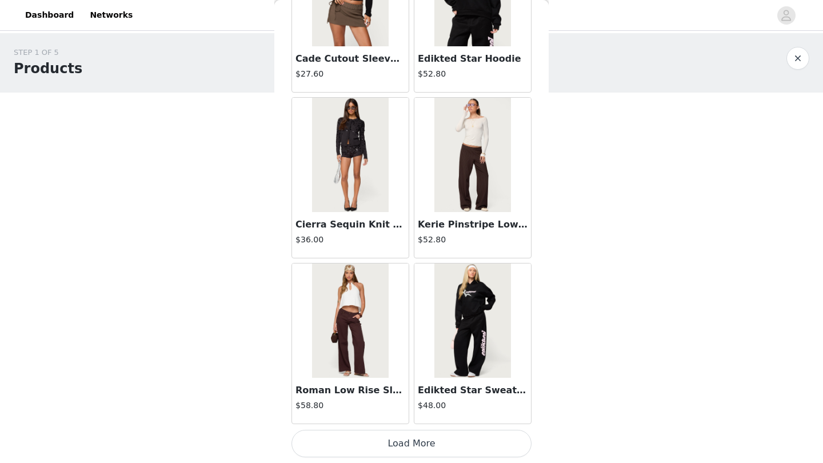
click at [410, 447] on button "Load More" at bounding box center [412, 443] width 240 height 27
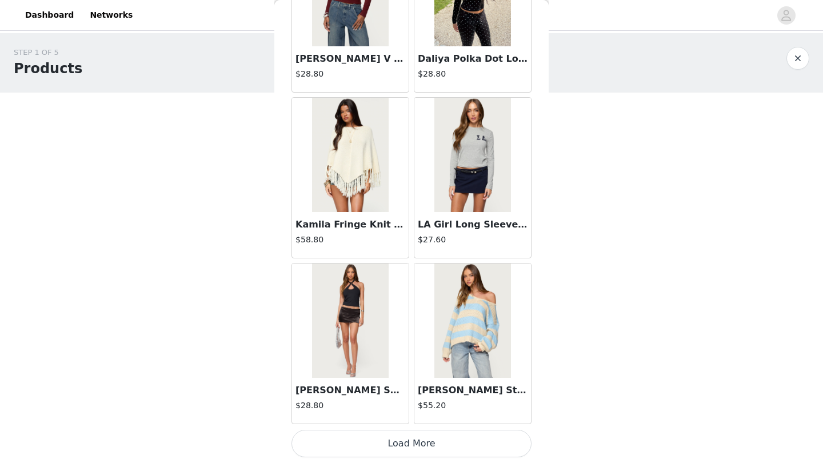
scroll to position [0, 0]
click at [408, 444] on button "Load More" at bounding box center [412, 443] width 240 height 27
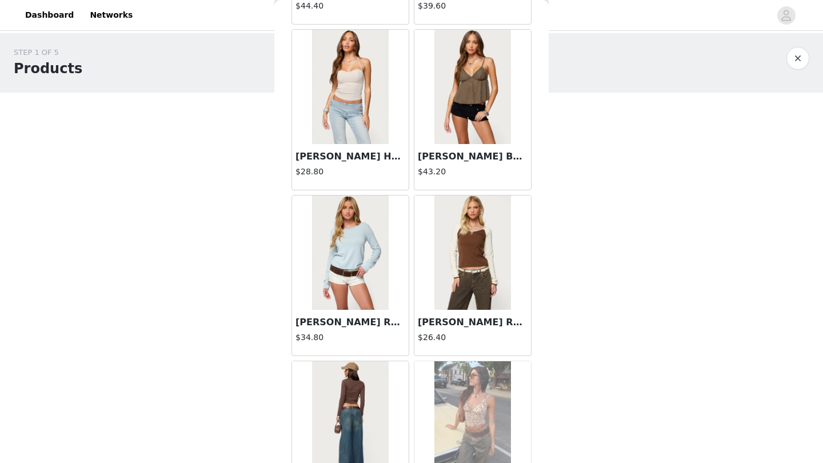
scroll to position [24079, 0]
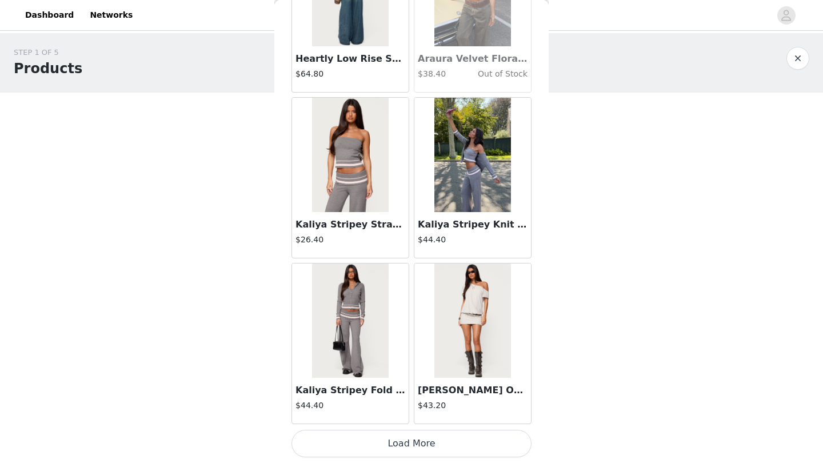
click at [412, 446] on button "Load More" at bounding box center [412, 443] width 240 height 27
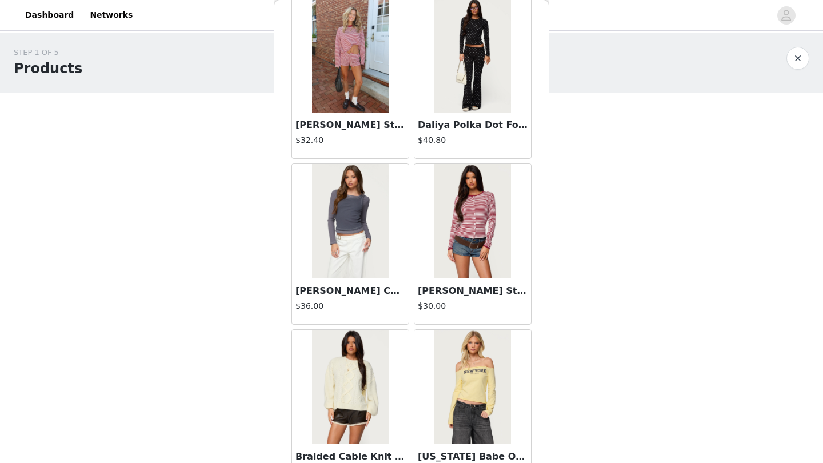
scroll to position [25595, 0]
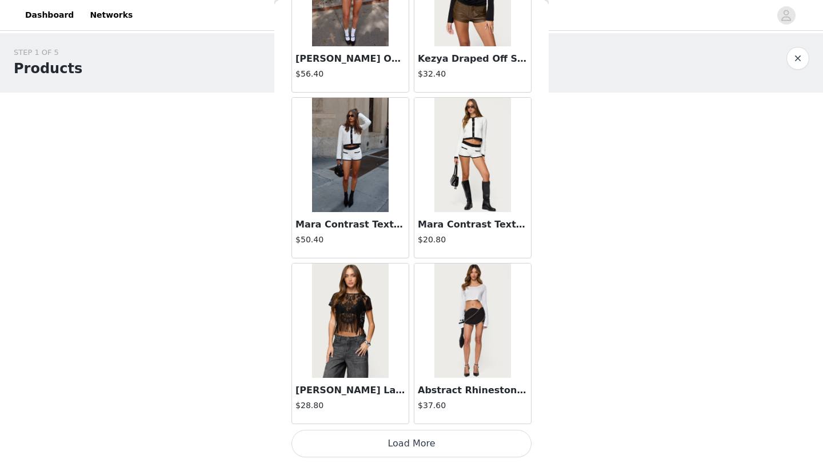
click at [408, 443] on button "Load More" at bounding box center [412, 443] width 240 height 27
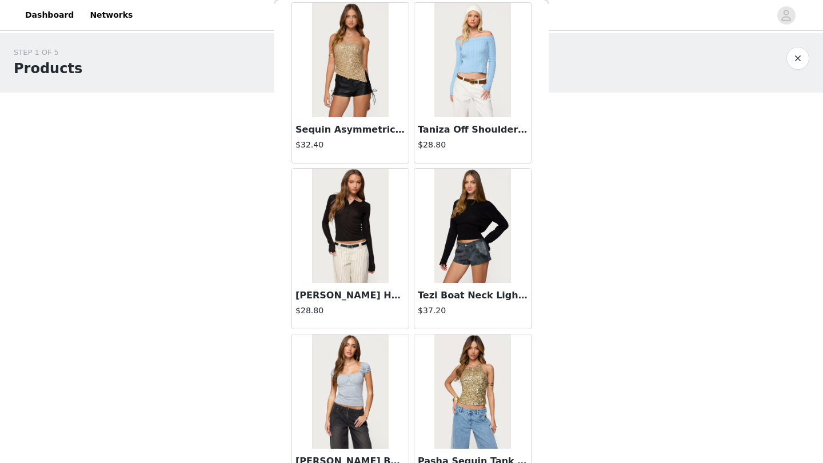
scroll to position [27741, 0]
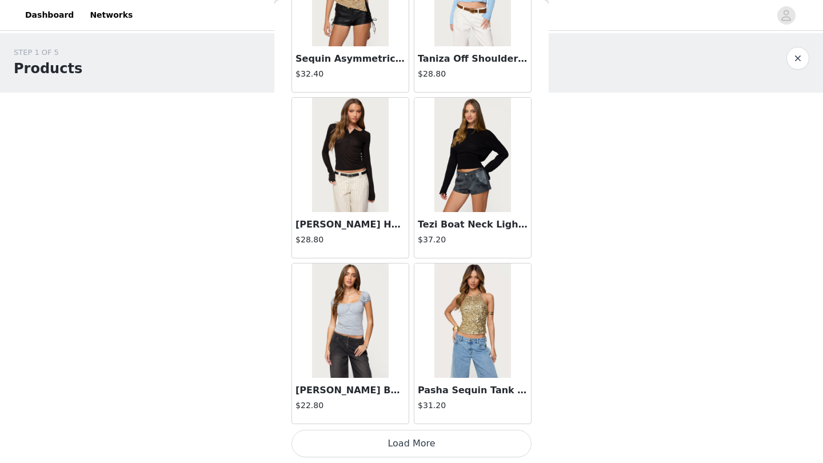
click at [405, 446] on button "Load More" at bounding box center [412, 443] width 240 height 27
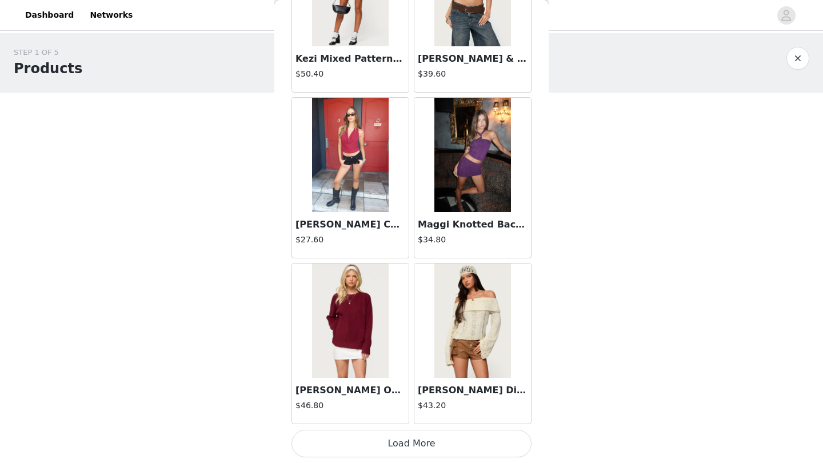
scroll to position [0, 0]
click at [407, 443] on button "Load More" at bounding box center [412, 443] width 240 height 27
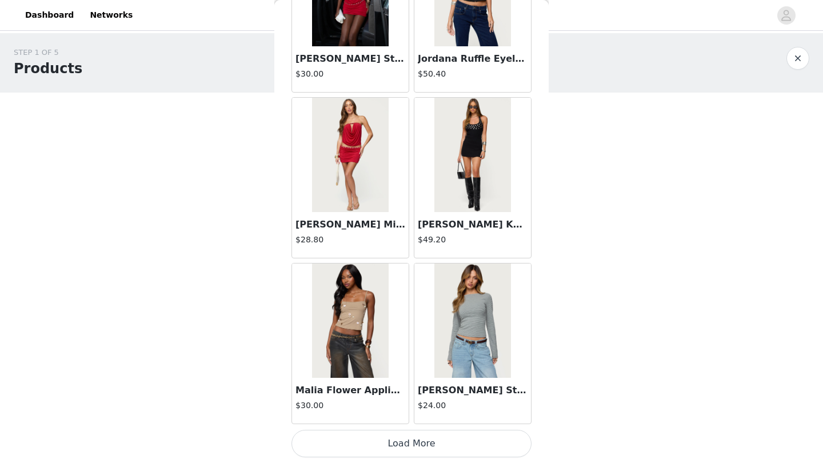
click at [410, 432] on button "Load More" at bounding box center [412, 443] width 240 height 27
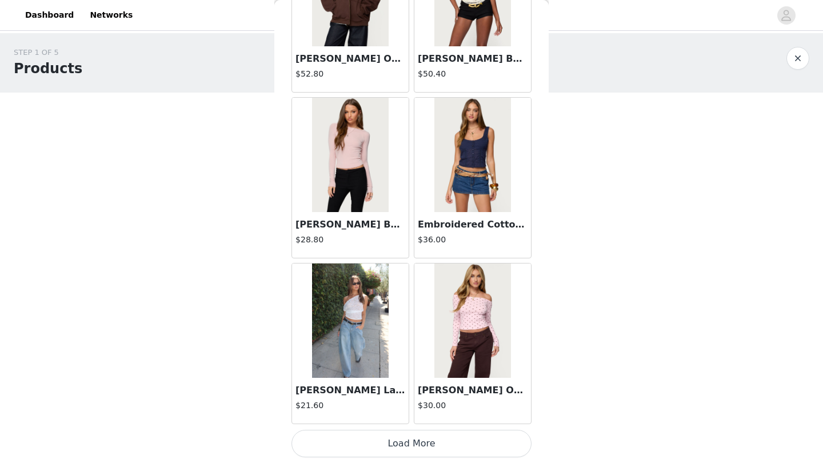
scroll to position [32784, 0]
click at [412, 424] on div "Leandra Off Shoulder Polka Dot Top $30.00" at bounding box center [473, 344] width 122 height 166
click at [412, 438] on button "Load More" at bounding box center [412, 443] width 240 height 27
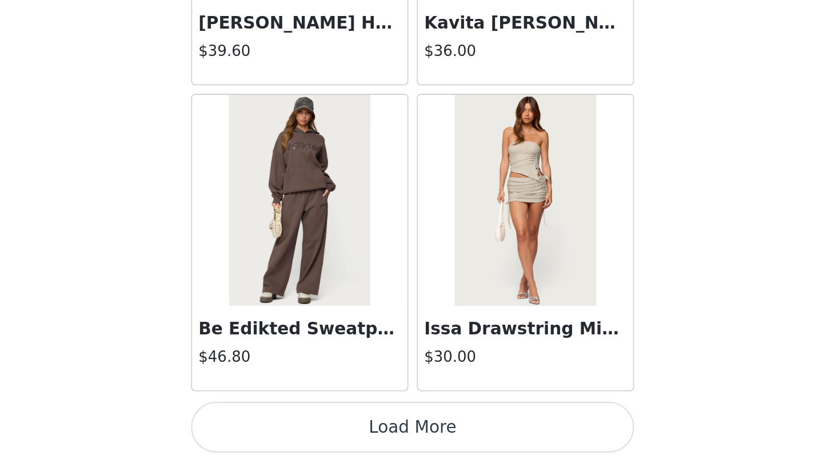
scroll to position [0, 0]
click at [292, 430] on button "Load More" at bounding box center [412, 443] width 240 height 27
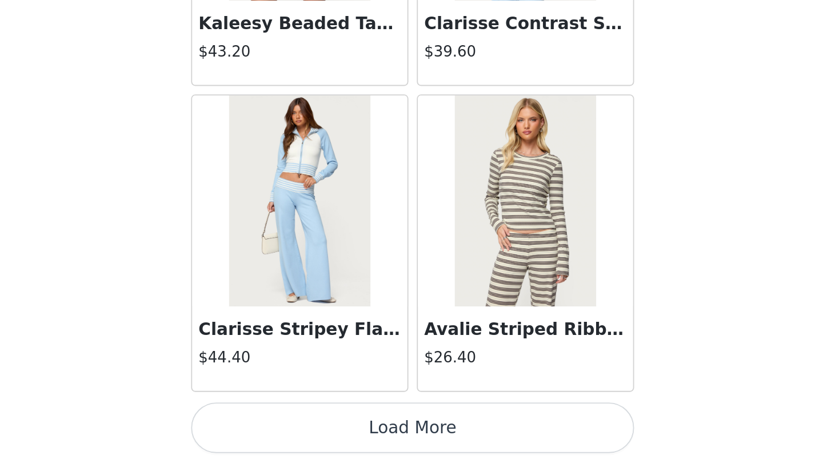
click at [292, 430] on button "Load More" at bounding box center [412, 443] width 240 height 27
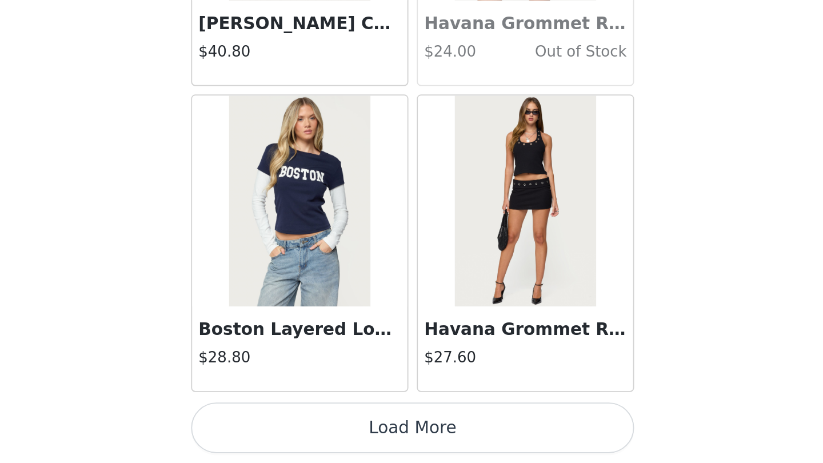
click at [292, 430] on button "Load More" at bounding box center [412, 443] width 240 height 27
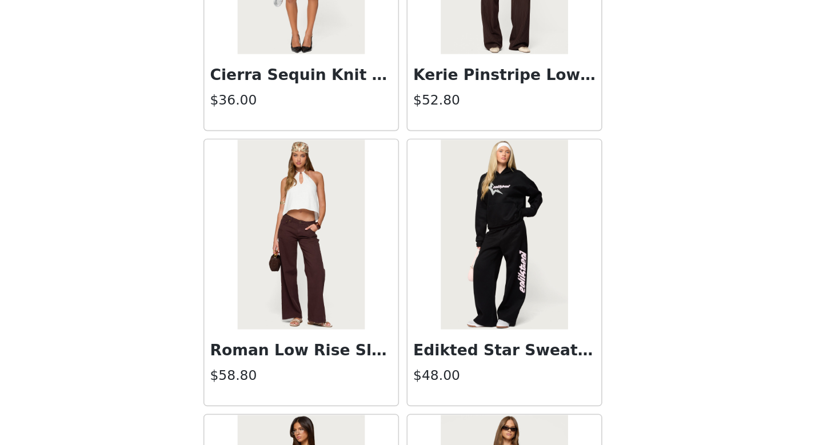
scroll to position [24829, 0]
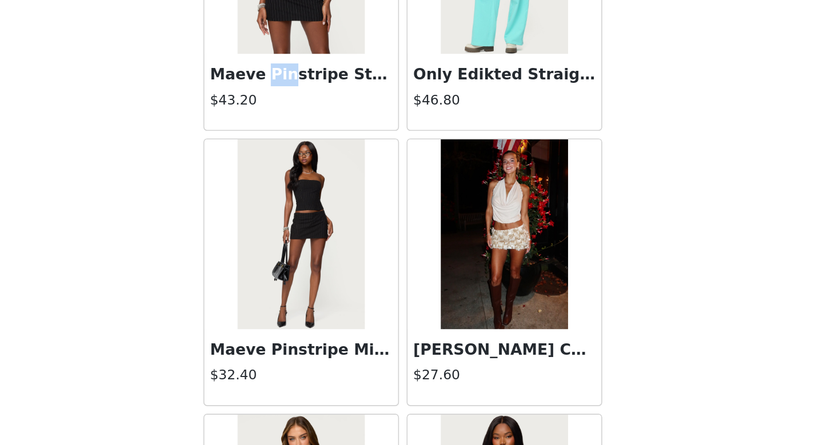
click at [312, 261] on img at bounding box center [350, 318] width 76 height 114
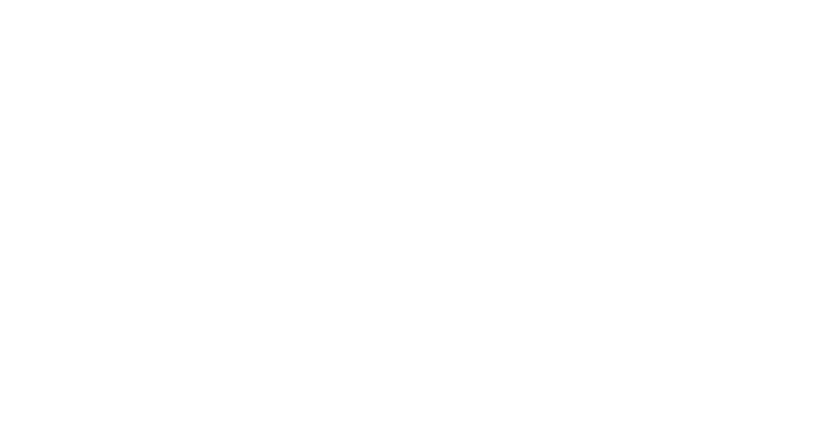
scroll to position [98, 0]
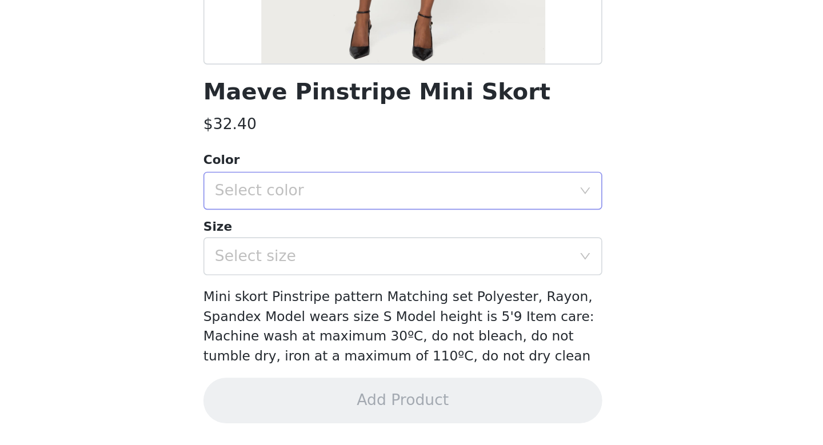
click at [298, 286] on div "Select color" at bounding box center [405, 291] width 214 height 11
click at [292, 308] on li "BLACK" at bounding box center [412, 317] width 240 height 18
click at [298, 326] on div "Select size" at bounding box center [405, 331] width 214 height 11
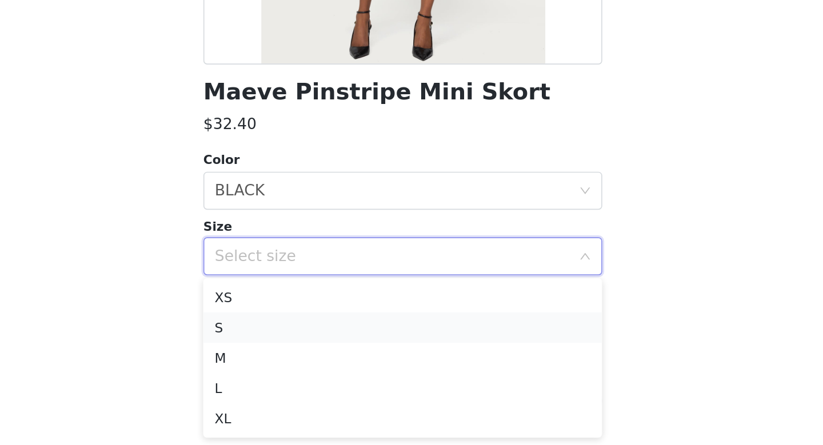
click at [292, 365] on li "S" at bounding box center [412, 374] width 240 height 18
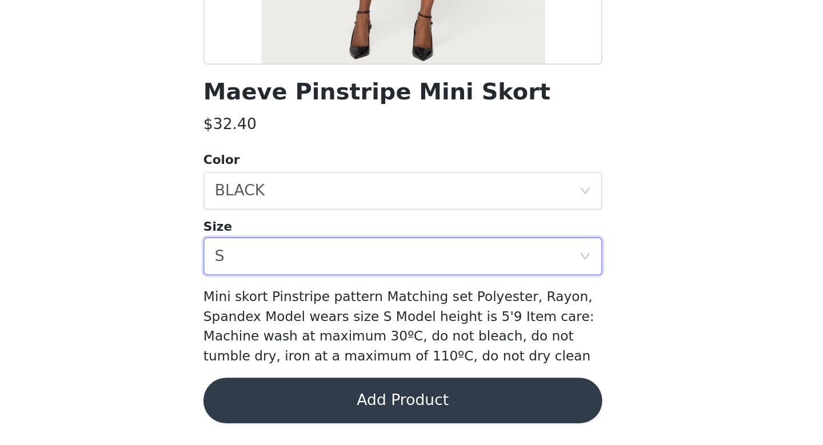
scroll to position [0, 0]
click at [292, 405] on button "Add Product" at bounding box center [412, 418] width 240 height 27
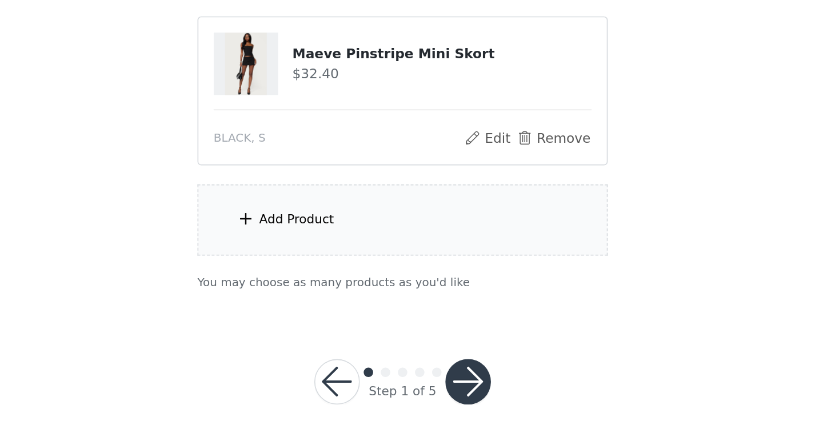
click at [288, 259] on div "Add Product" at bounding box center [411, 280] width 247 height 43
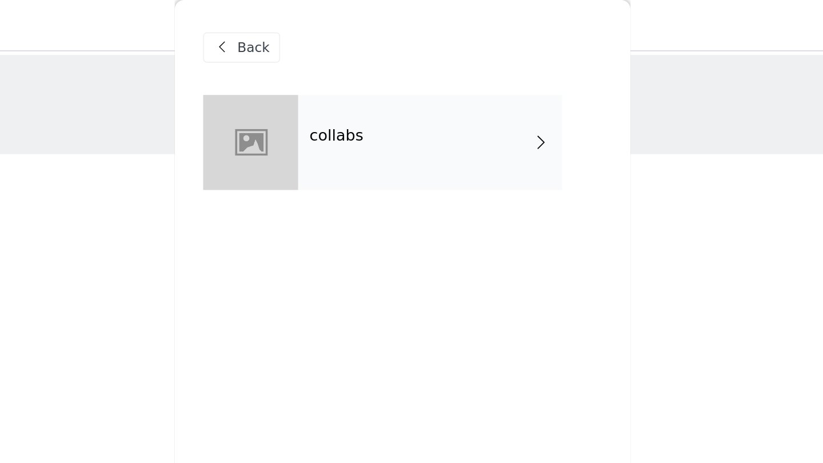
click at [349, 94] on div "collabs" at bounding box center [428, 85] width 159 height 57
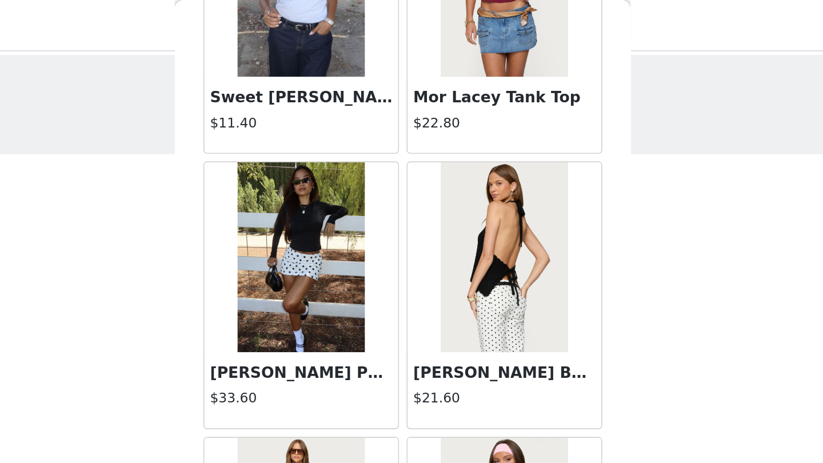
scroll to position [1286, 0]
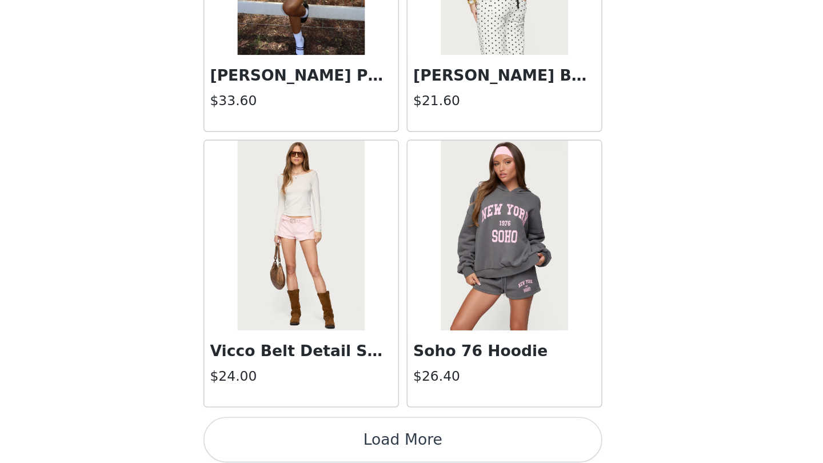
click at [292, 430] on button "Load More" at bounding box center [412, 443] width 240 height 27
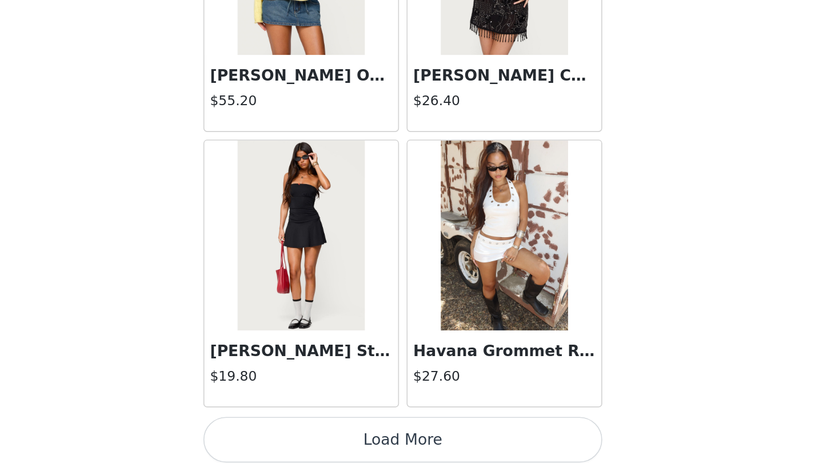
click at [292, 430] on button "Load More" at bounding box center [412, 443] width 240 height 27
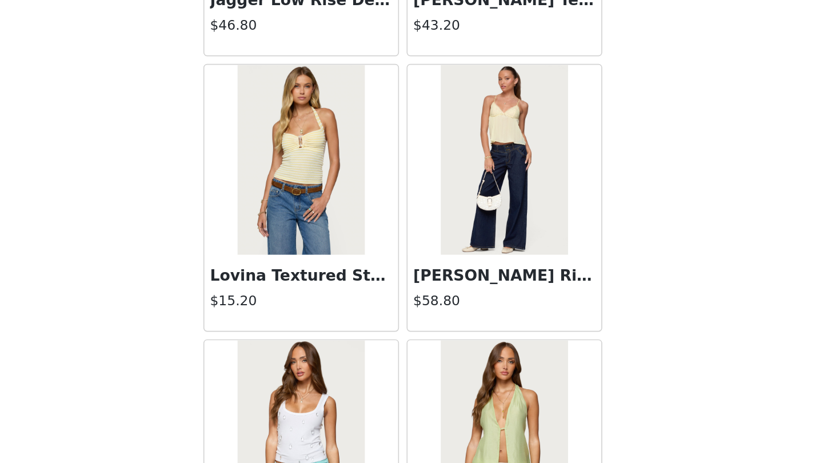
scroll to position [1971, 0]
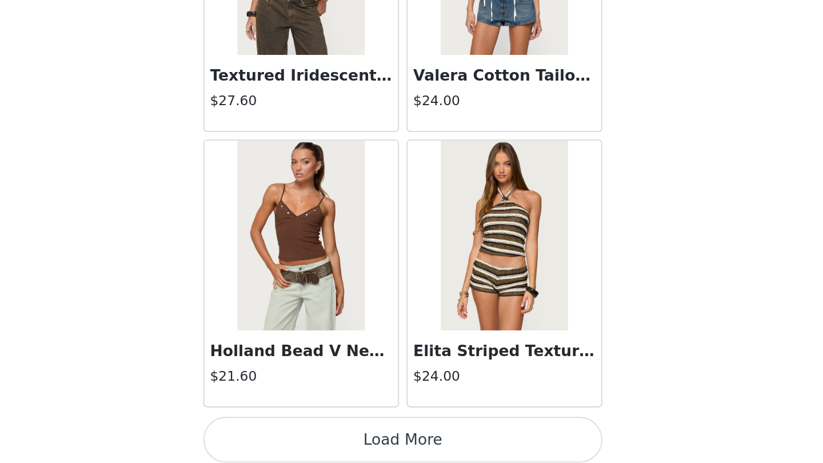
click at [292, 430] on button "Load More" at bounding box center [412, 443] width 240 height 27
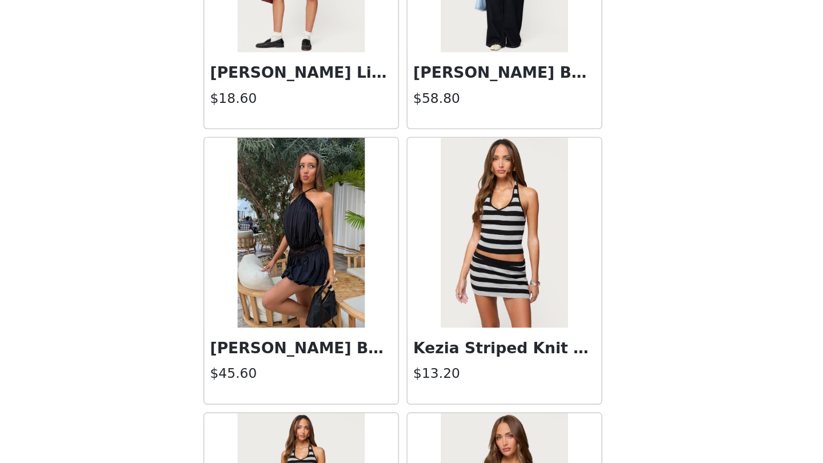
scroll to position [5819, 0]
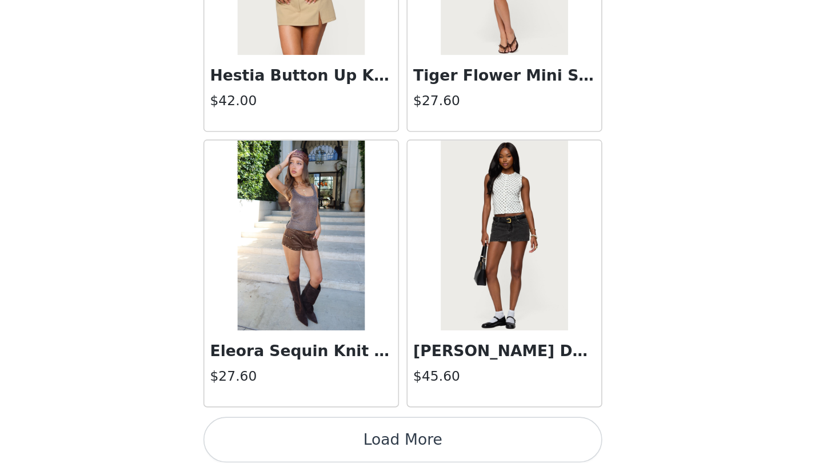
click at [292, 430] on button "Load More" at bounding box center [412, 443] width 240 height 27
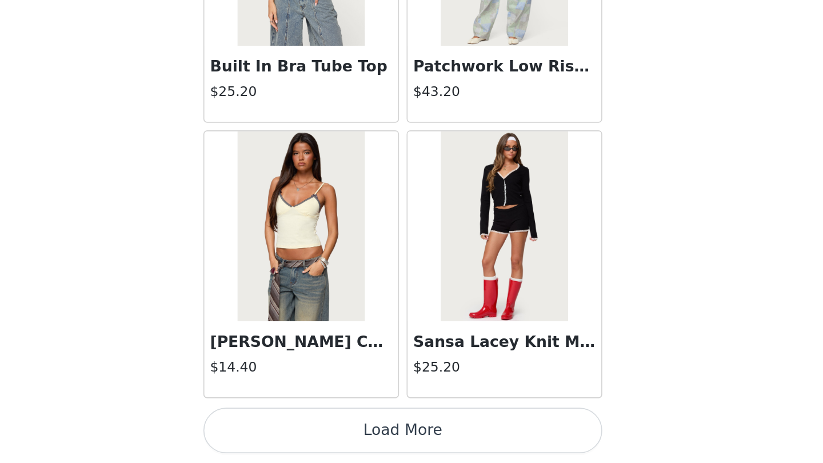
scroll to position [0, 0]
click at [292, 430] on button "Load More" at bounding box center [412, 443] width 240 height 27
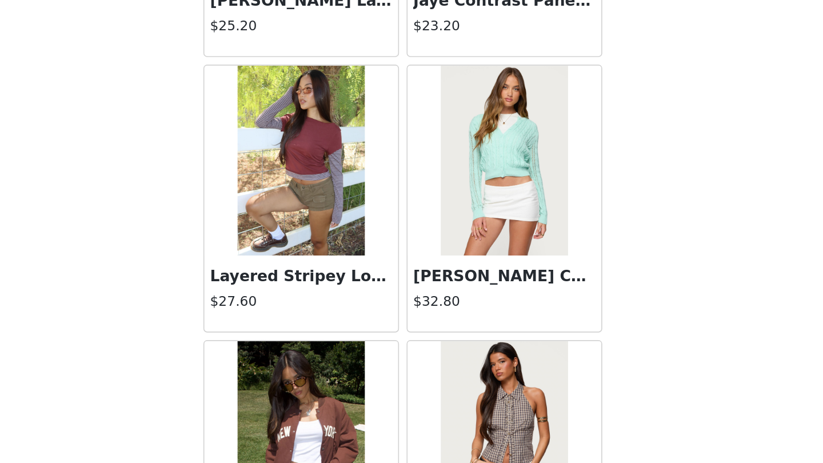
scroll to position [9518, 0]
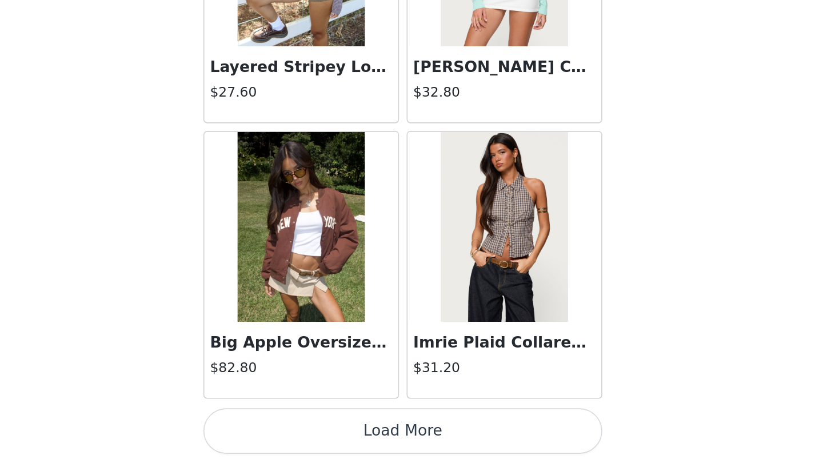
click at [292, 430] on button "Load More" at bounding box center [412, 443] width 240 height 27
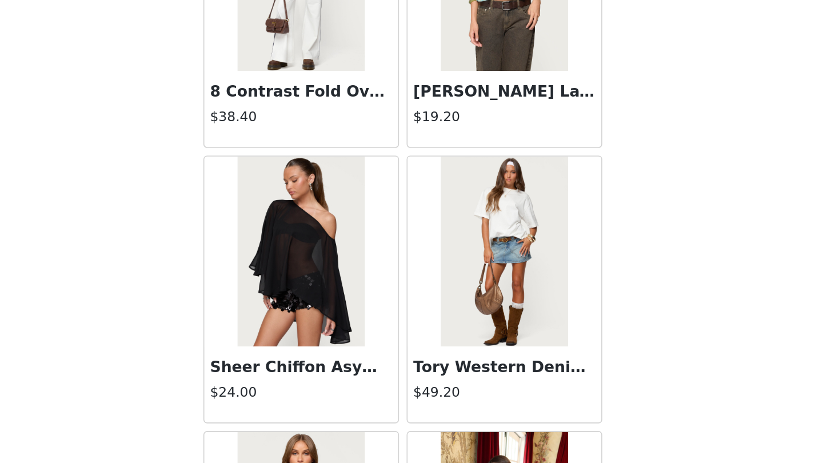
scroll to position [10866, 0]
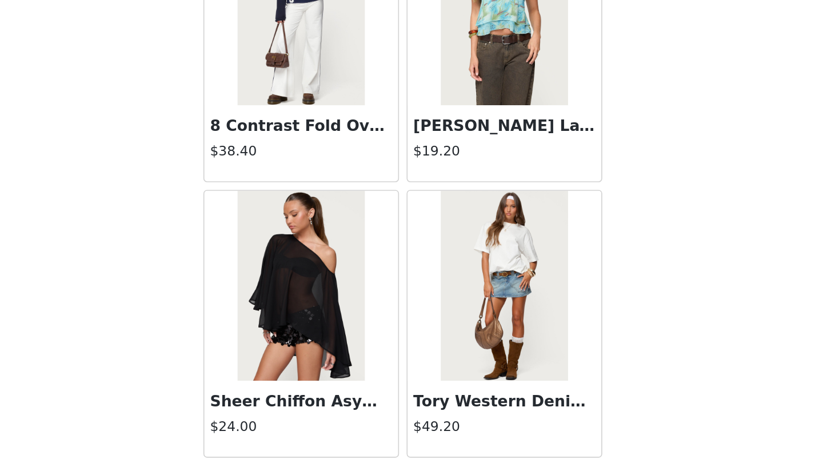
click at [434, 299] on img at bounding box center [472, 356] width 76 height 114
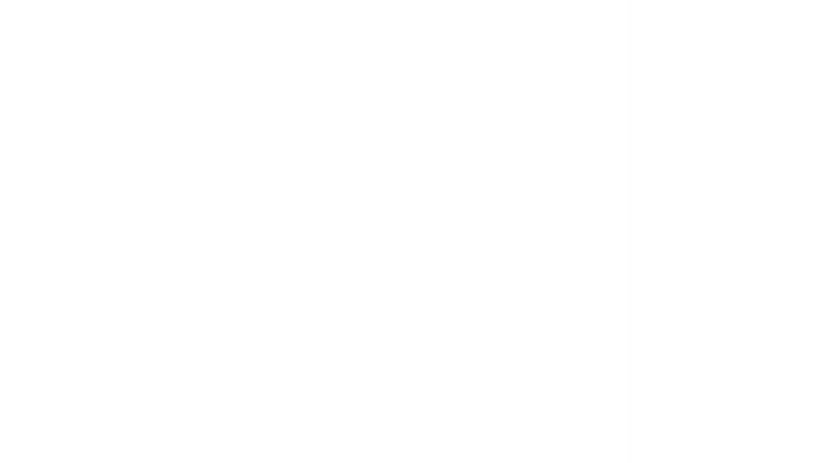
scroll to position [0, 0]
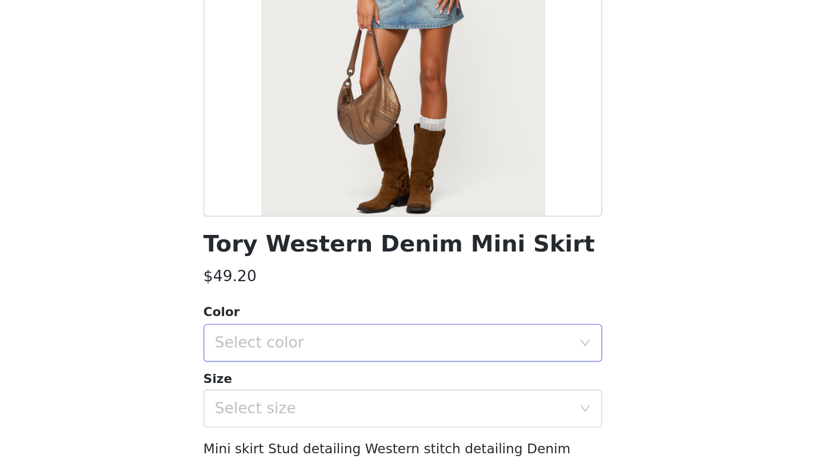
click at [298, 385] on div "Select color" at bounding box center [405, 390] width 214 height 11
click at [292, 406] on li "BLUE" at bounding box center [412, 415] width 240 height 18
click at [298, 424] on div "Select size" at bounding box center [405, 429] width 214 height 11
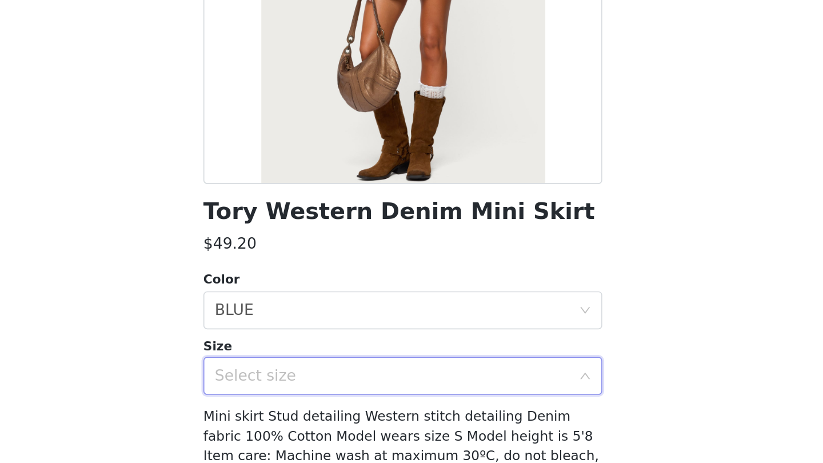
scroll to position [81, 0]
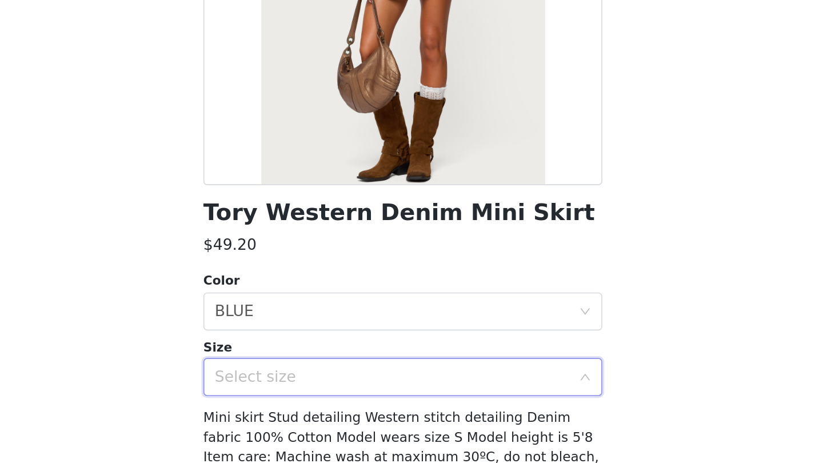
click at [298, 344] on div "Select size" at bounding box center [405, 349] width 214 height 11
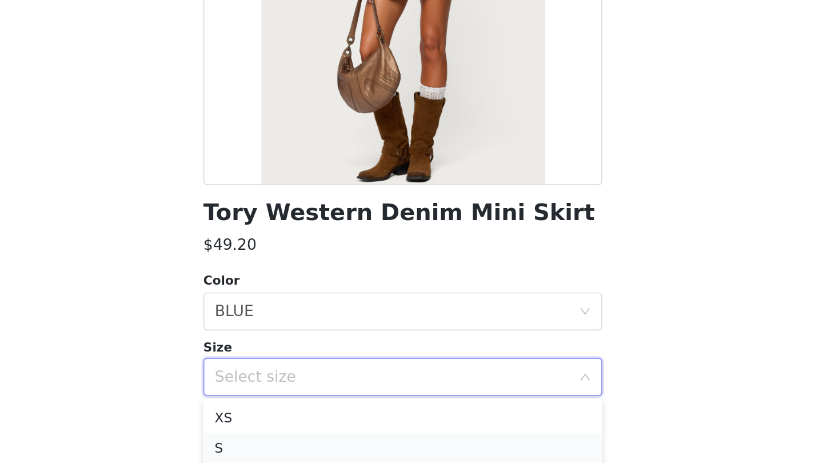
click at [292, 383] on li "S" at bounding box center [412, 392] width 240 height 18
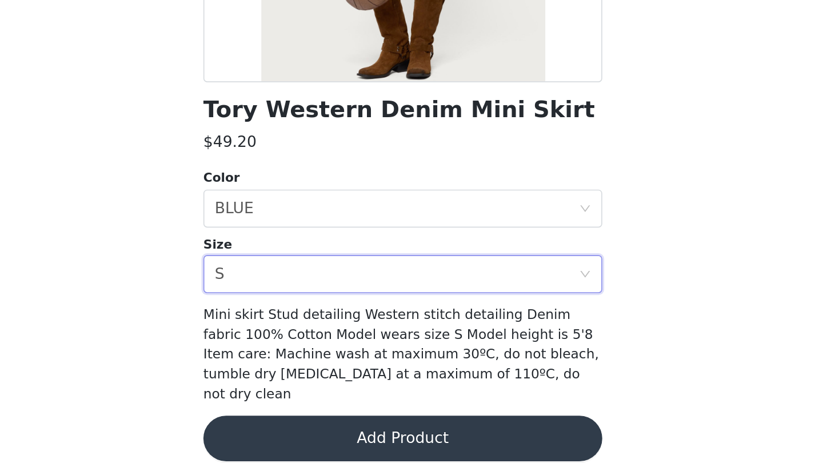
scroll to position [0, 0]
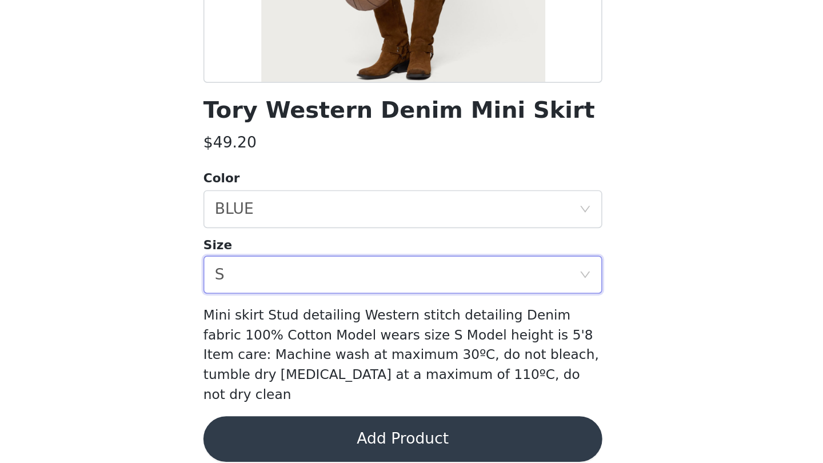
click at [292, 434] on button "Add Product" at bounding box center [412, 447] width 240 height 27
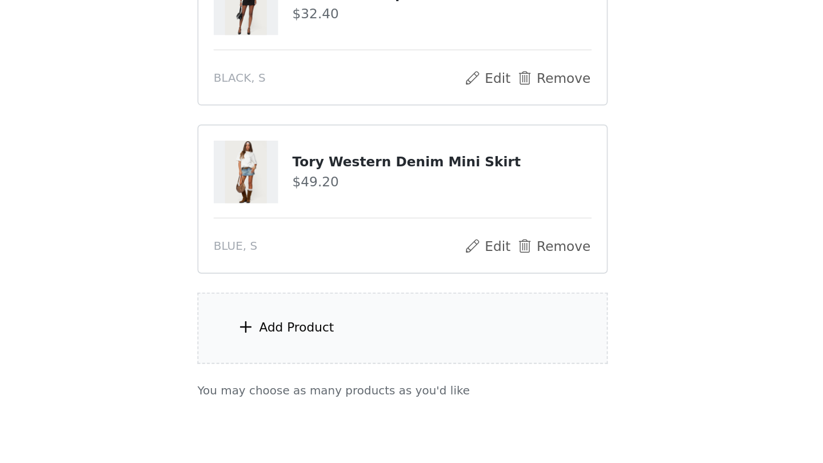
click at [325, 376] on div "Add Product" at bounding box center [347, 381] width 45 height 11
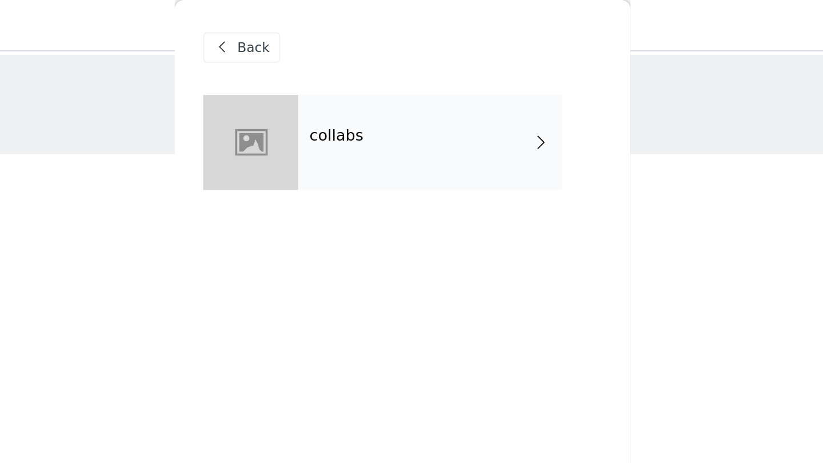
click at [349, 111] on div "collabs" at bounding box center [428, 85] width 159 height 57
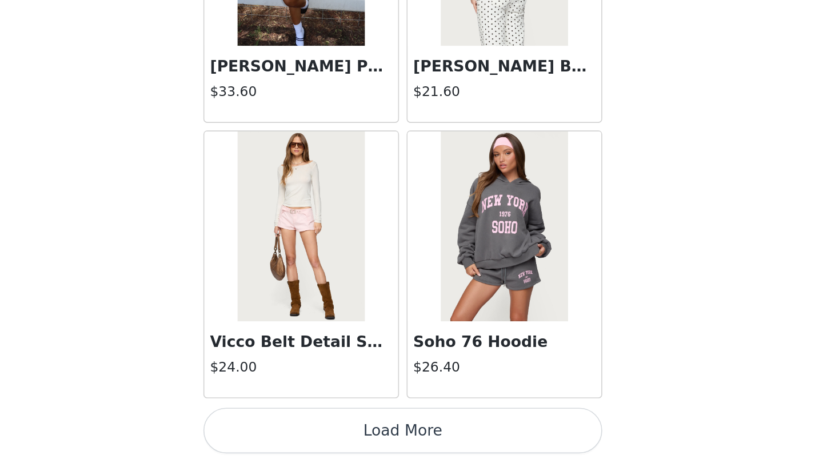
scroll to position [57, 0]
click at [292, 430] on button "Load More" at bounding box center [412, 443] width 240 height 27
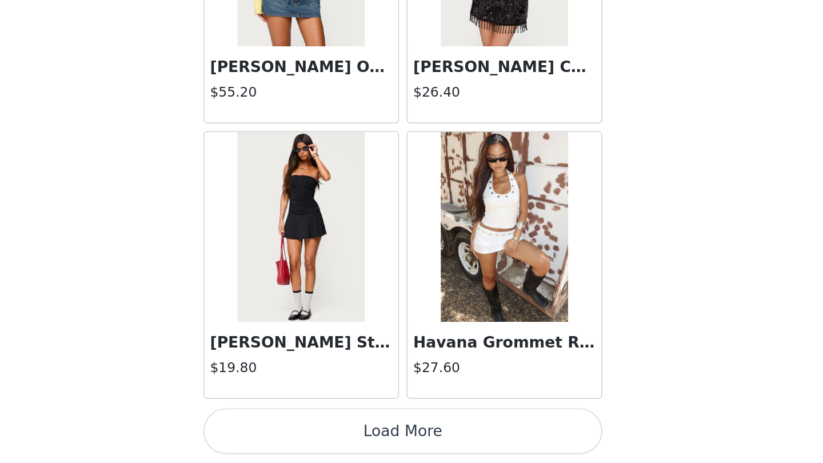
click at [292, 430] on button "Load More" at bounding box center [412, 443] width 240 height 27
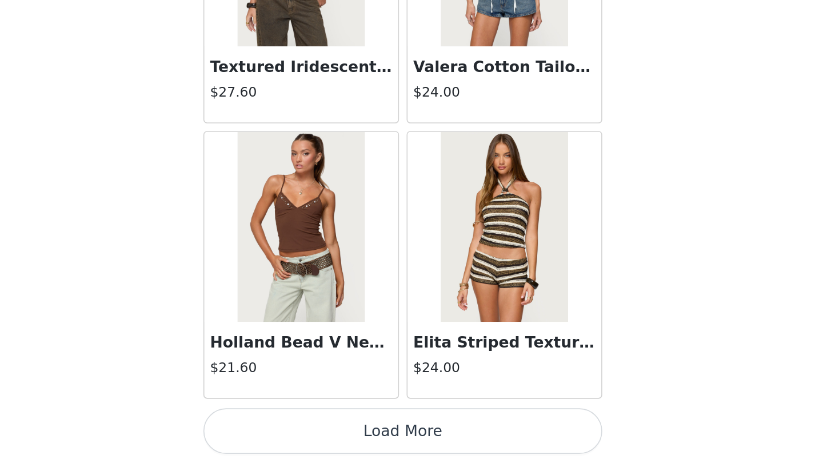
click at [292, 430] on button "Load More" at bounding box center [412, 443] width 240 height 27
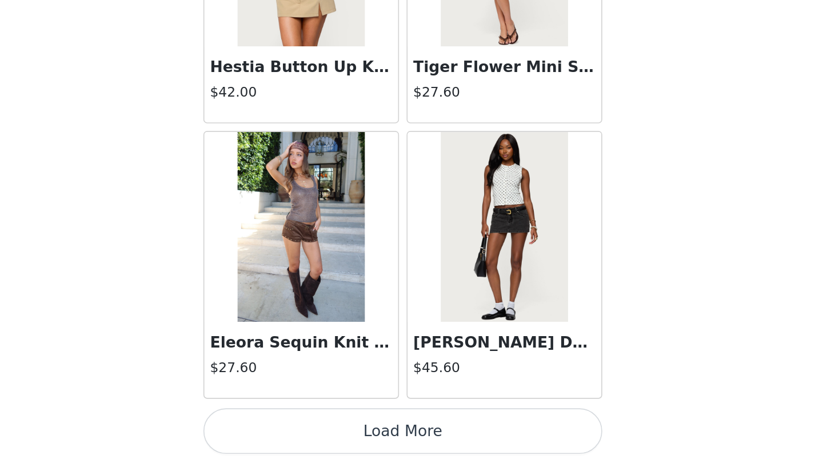
click at [292, 430] on button "Load More" at bounding box center [412, 443] width 240 height 27
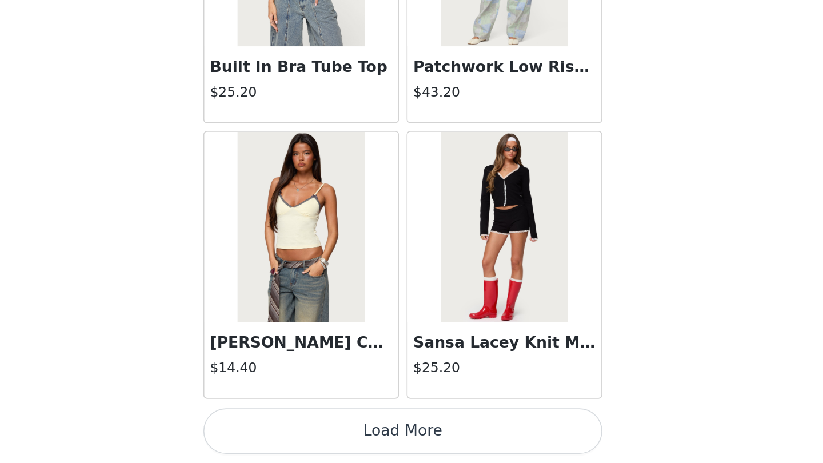
click at [292, 430] on button "Load More" at bounding box center [412, 443] width 240 height 27
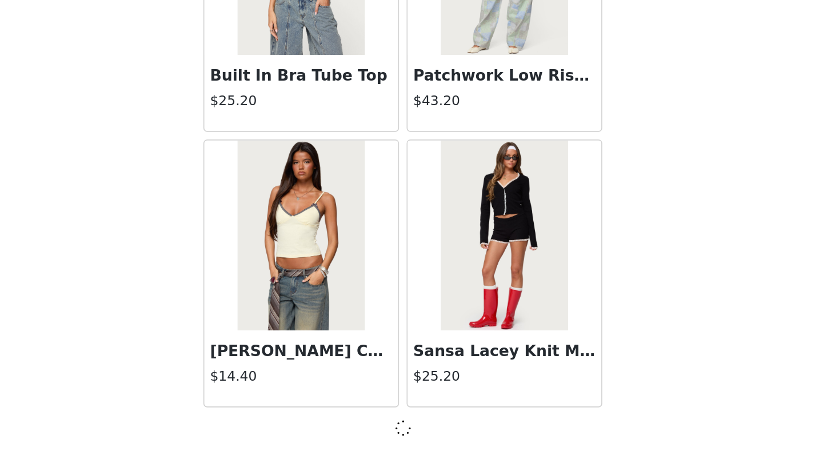
scroll to position [7912, 0]
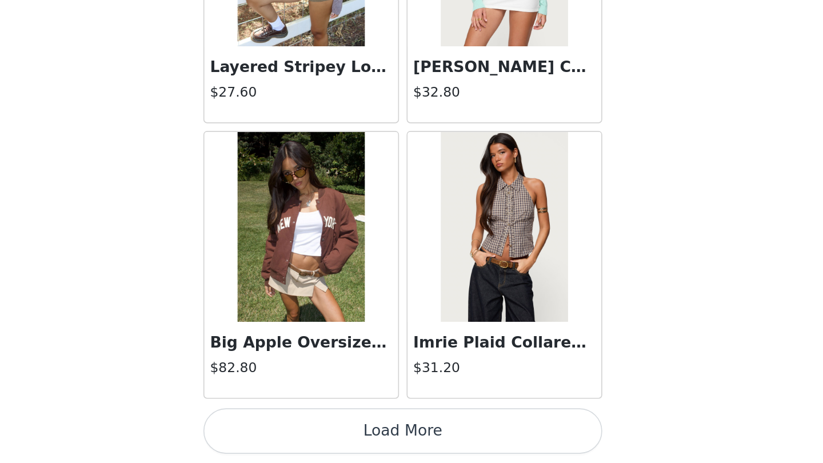
click at [292, 430] on button "Load More" at bounding box center [412, 443] width 240 height 27
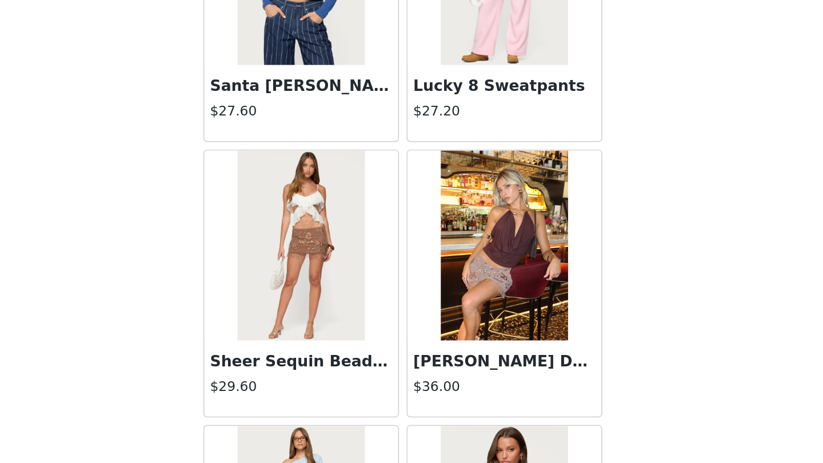
scroll to position [10173, 0]
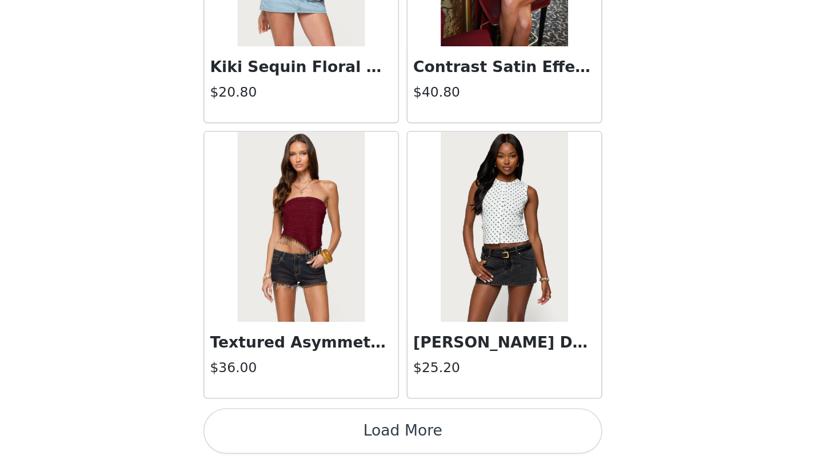
click at [292, 430] on button "Load More" at bounding box center [412, 443] width 240 height 27
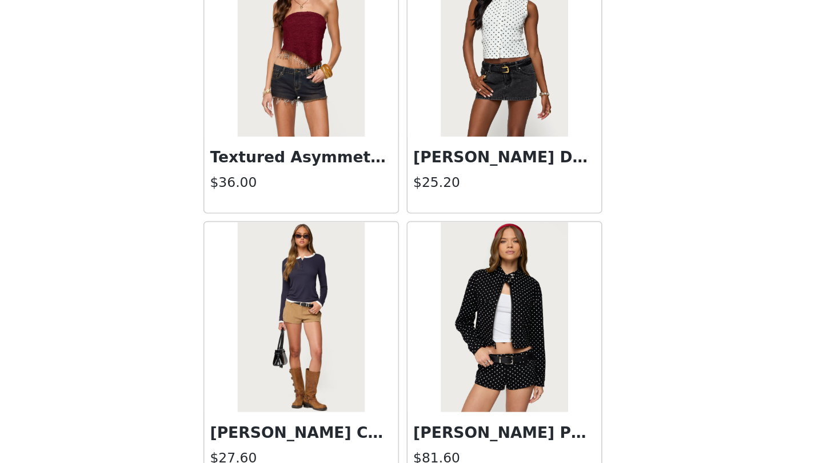
scroll to position [11338, 0]
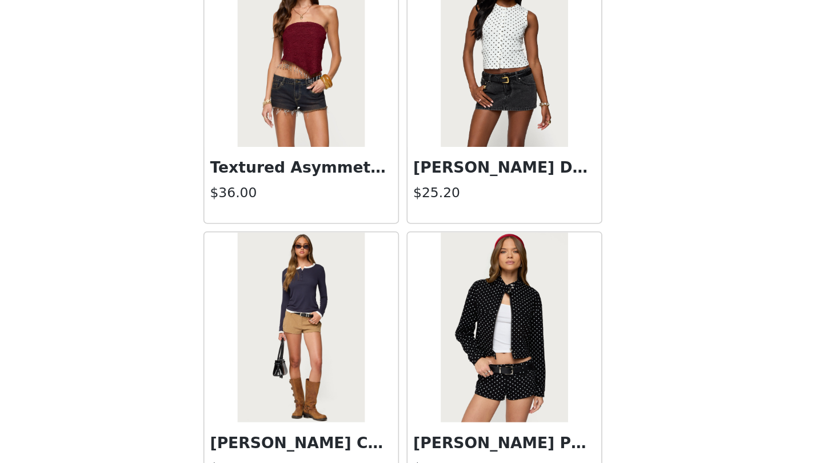
click at [312, 324] on img at bounding box center [350, 381] width 76 height 114
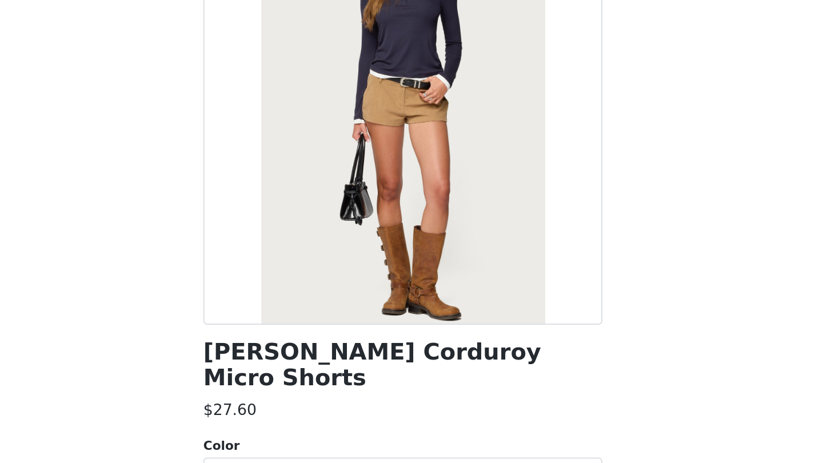
scroll to position [81, 0]
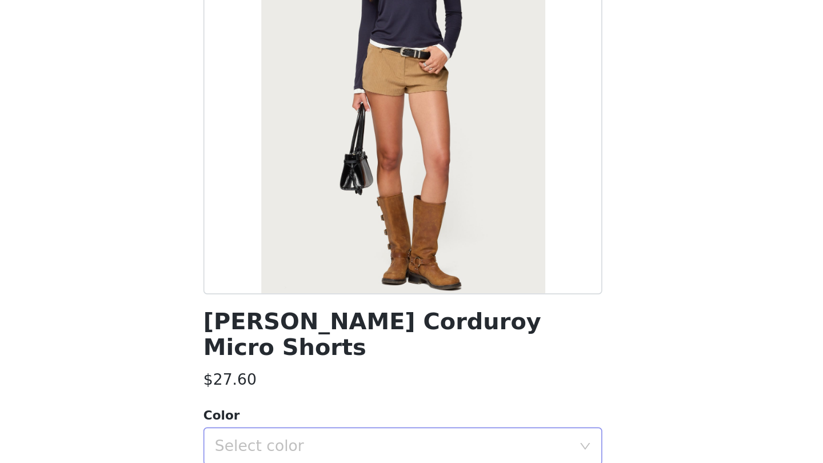
click at [298, 320] on div "Select color" at bounding box center [405, 325] width 214 height 11
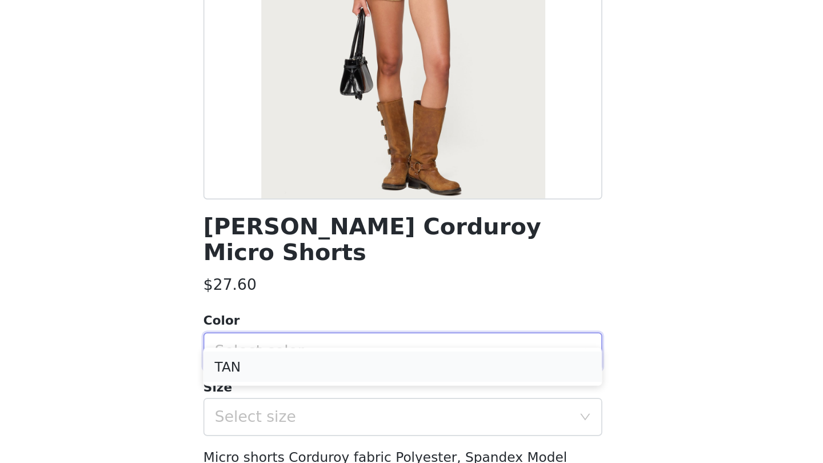
click at [292, 325] on li "TAN" at bounding box center [412, 334] width 240 height 18
click at [298, 354] on div "Select size" at bounding box center [407, 365] width 219 height 22
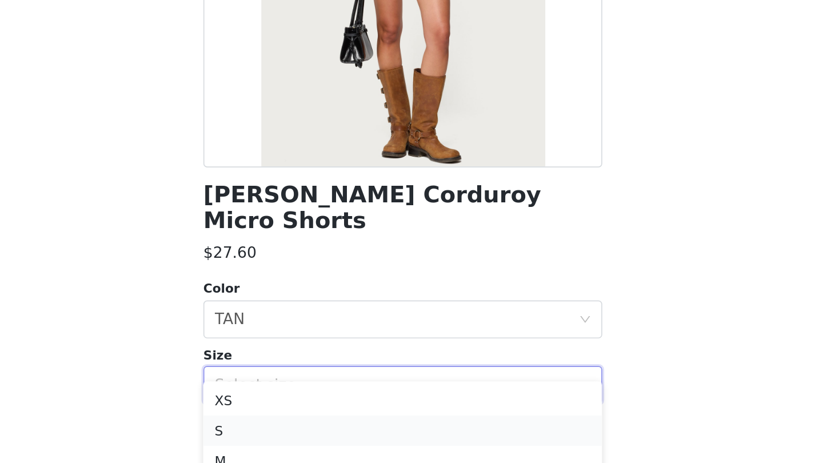
click at [292, 383] on li "S" at bounding box center [412, 392] width 240 height 18
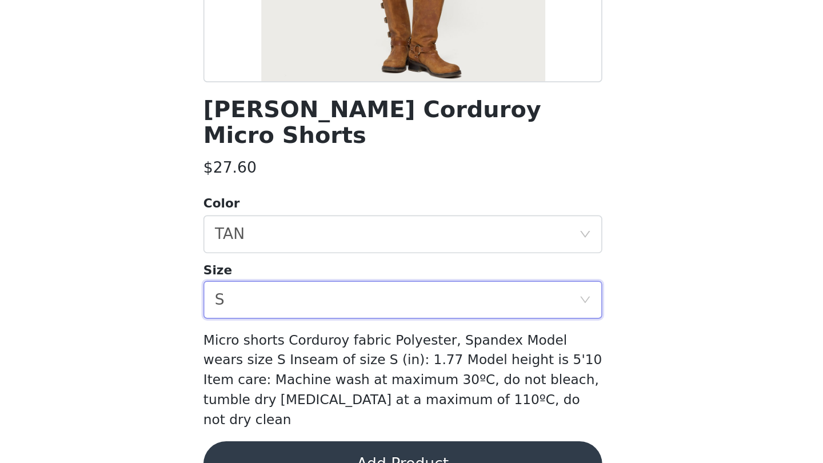
click at [292, 450] on button "Add Product" at bounding box center [412, 463] width 240 height 27
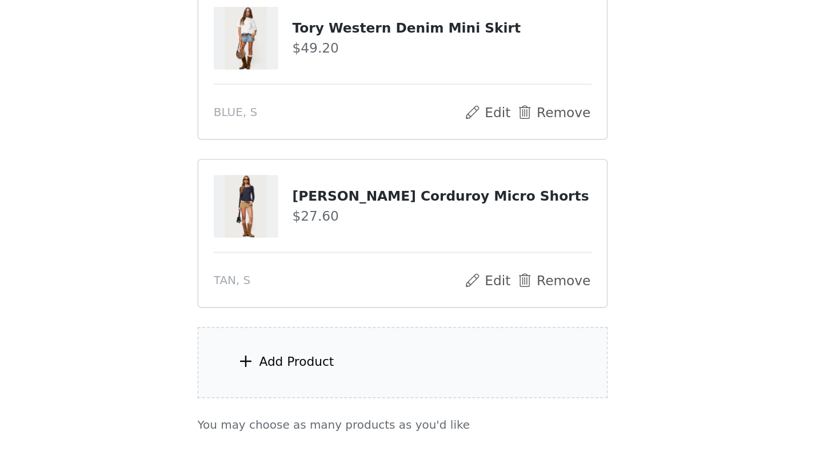
scroll to position [85, 0]
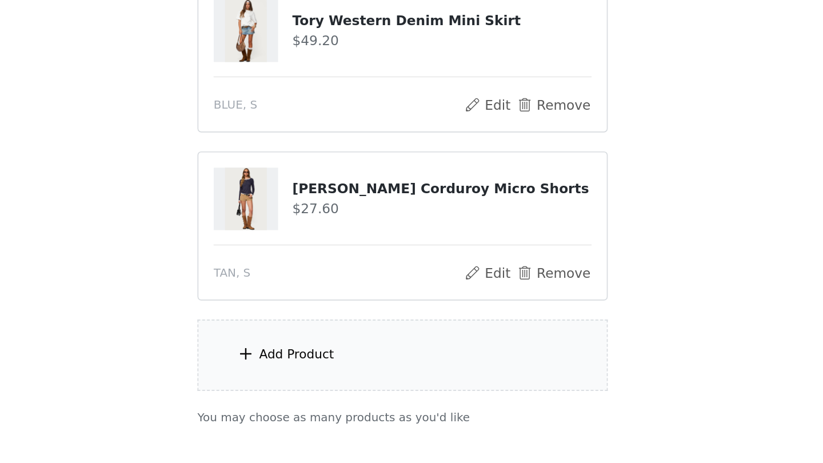
click at [288, 377] on div "Add Product" at bounding box center [411, 398] width 247 height 43
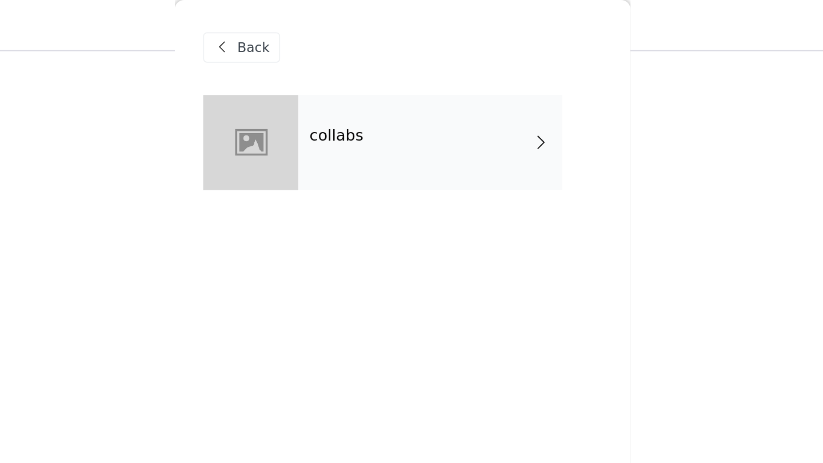
scroll to position [67, 0]
click at [349, 107] on div "collabs" at bounding box center [428, 85] width 159 height 57
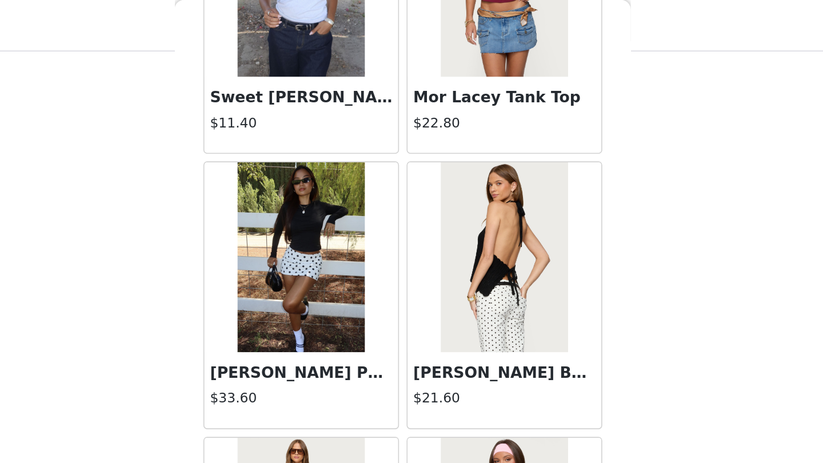
scroll to position [1286, 0]
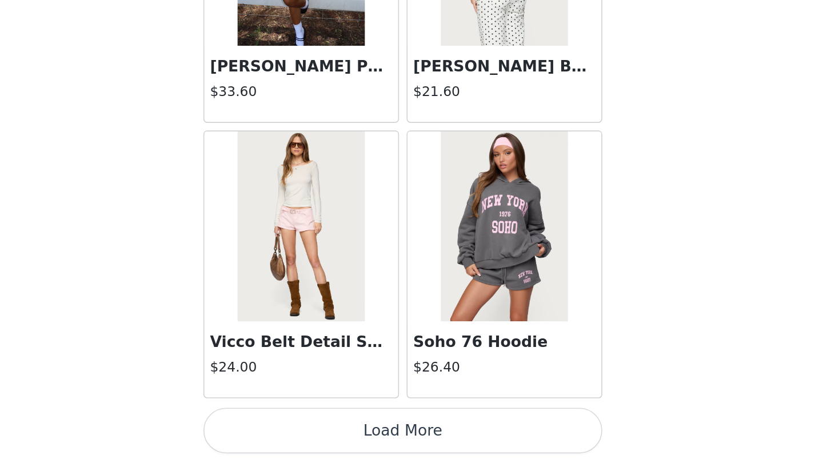
click at [292, 430] on button "Load More" at bounding box center [412, 443] width 240 height 27
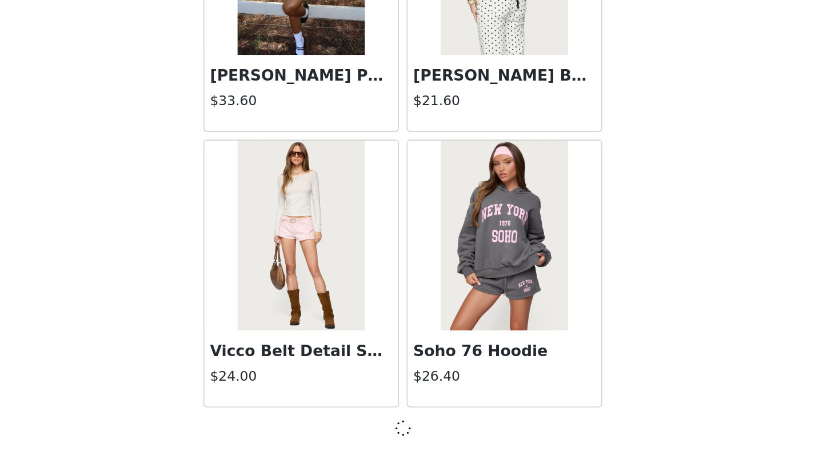
scroll to position [1281, 0]
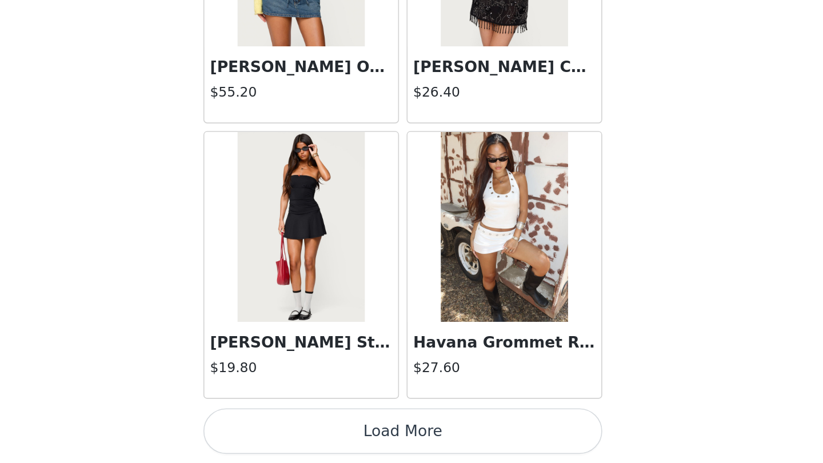
click at [292, 430] on button "Load More" at bounding box center [412, 443] width 240 height 27
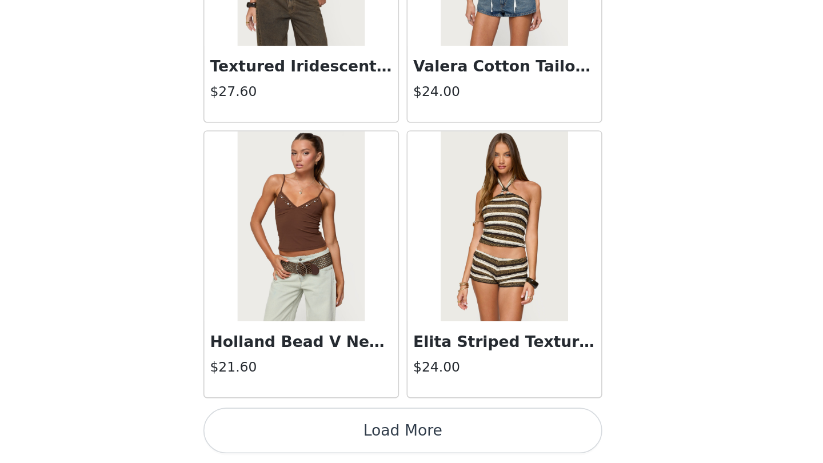
scroll to position [158, 0]
click at [292, 430] on button "Load More" at bounding box center [412, 443] width 240 height 27
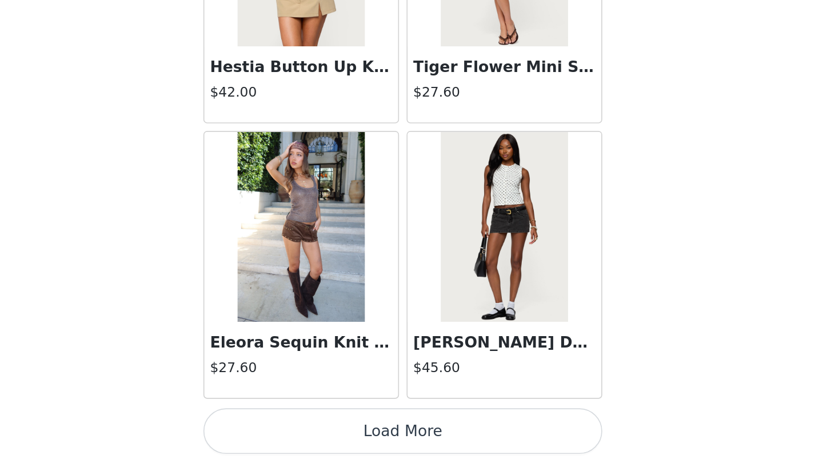
click at [292, 430] on button "Load More" at bounding box center [412, 443] width 240 height 27
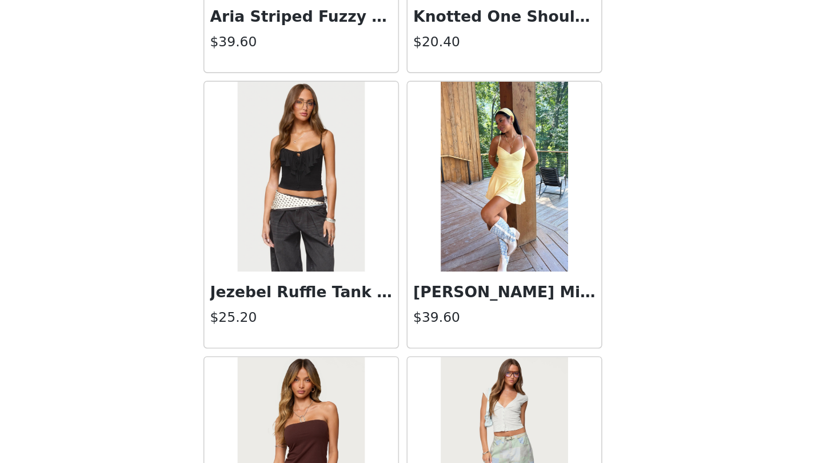
scroll to position [7617, 0]
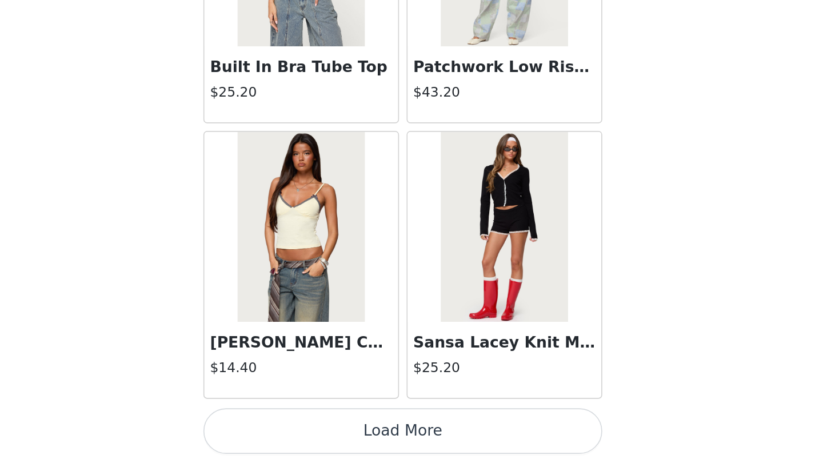
click at [292, 430] on button "Load More" at bounding box center [412, 443] width 240 height 27
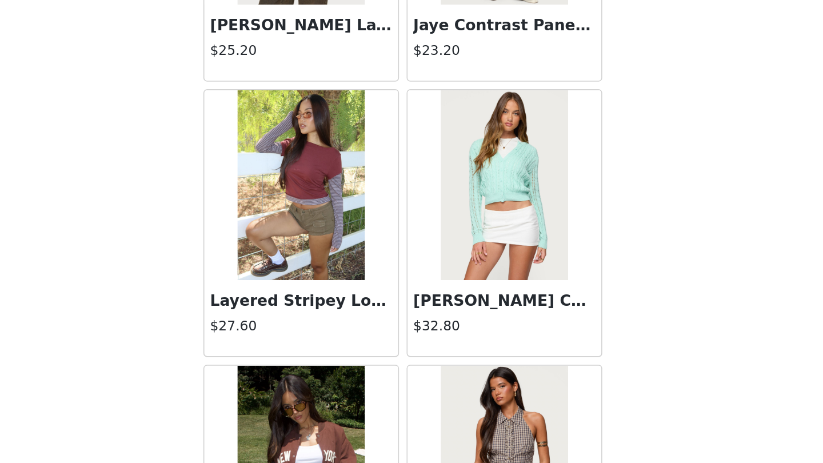
scroll to position [9436, 0]
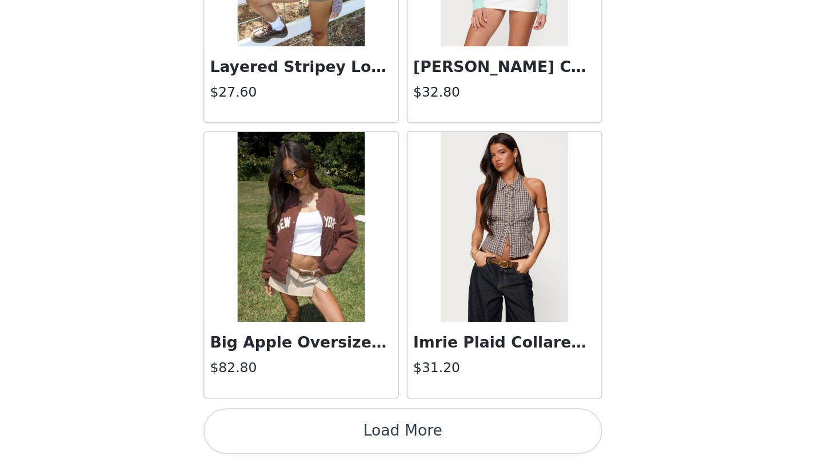
click at [292, 430] on button "Load More" at bounding box center [412, 443] width 240 height 27
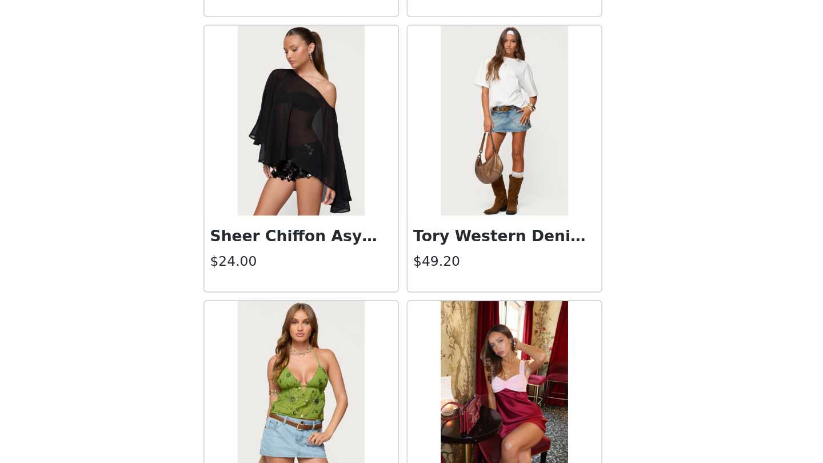
scroll to position [11000, 0]
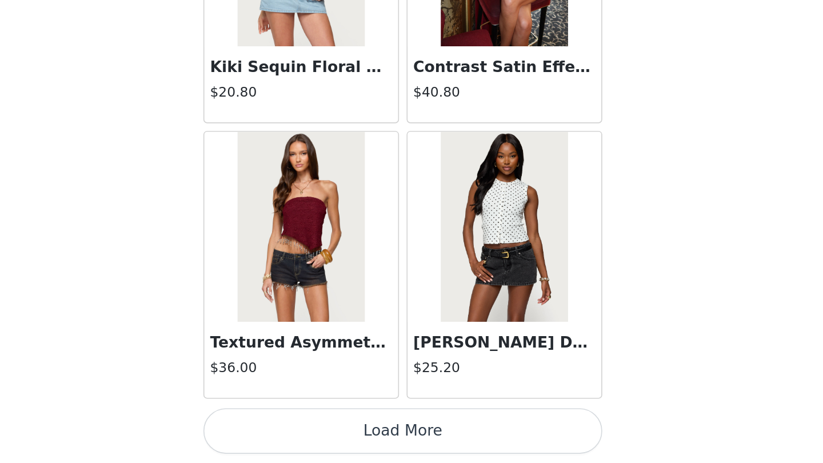
click at [292, 430] on button "Load More" at bounding box center [412, 443] width 240 height 27
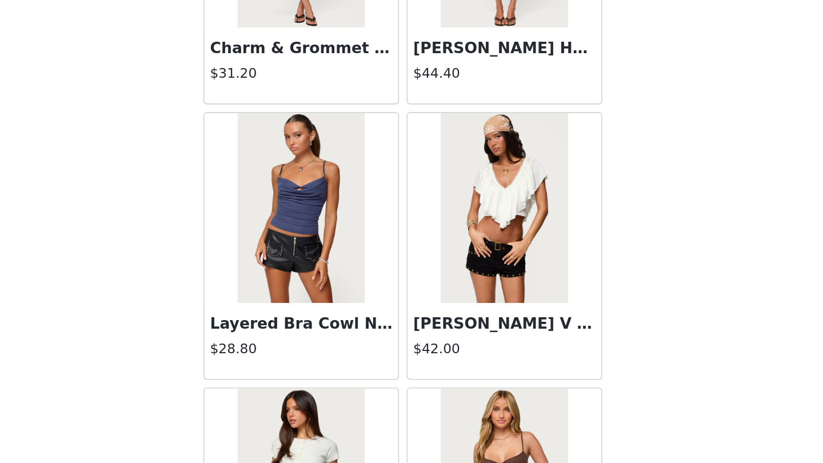
scroll to position [12876, 0]
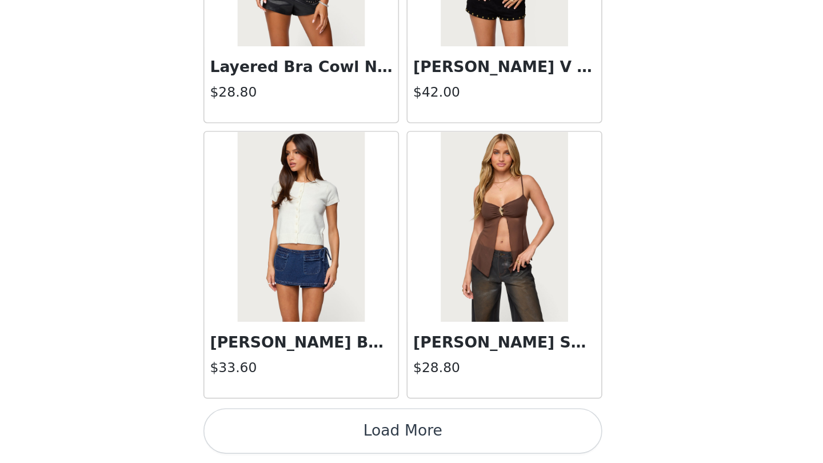
click at [292, 430] on button "Load More" at bounding box center [412, 443] width 240 height 27
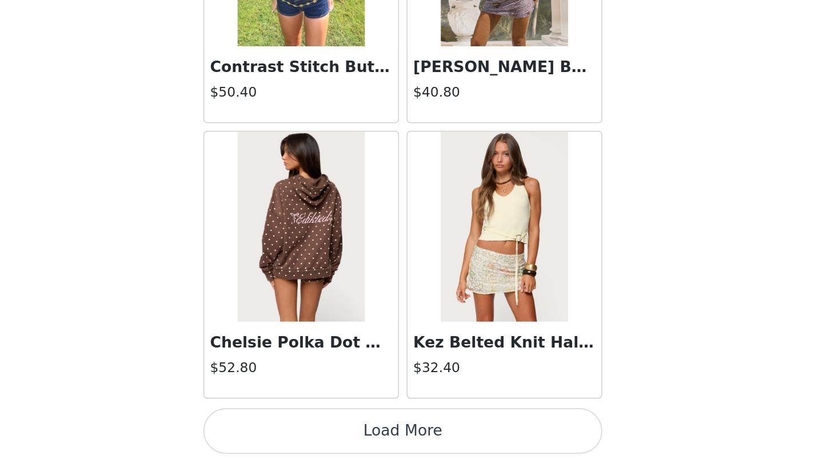
scroll to position [14549, 0]
click at [292, 430] on button "Load More" at bounding box center [412, 443] width 240 height 27
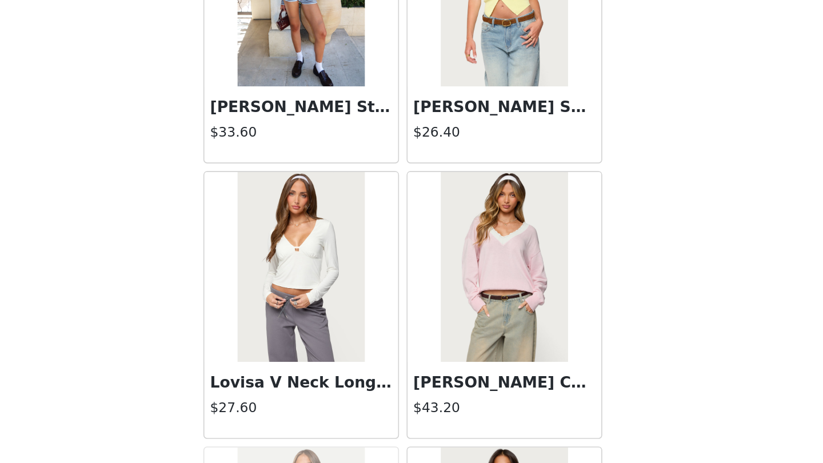
scroll to position [15527, 0]
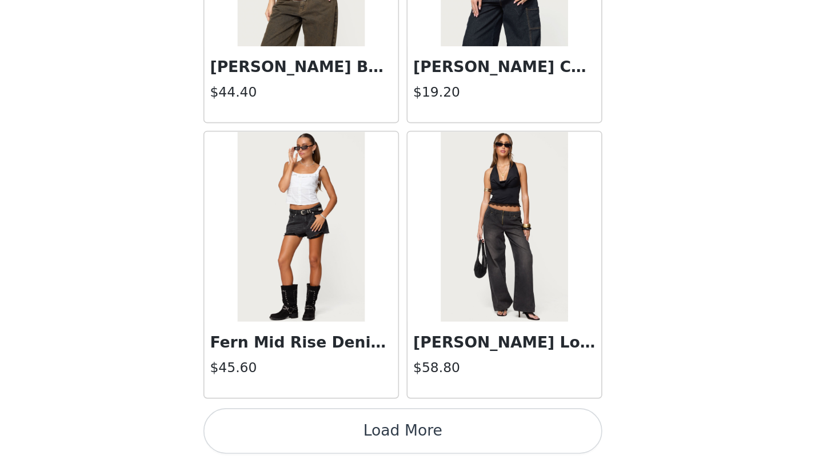
click at [292, 430] on button "Load More" at bounding box center [412, 443] width 240 height 27
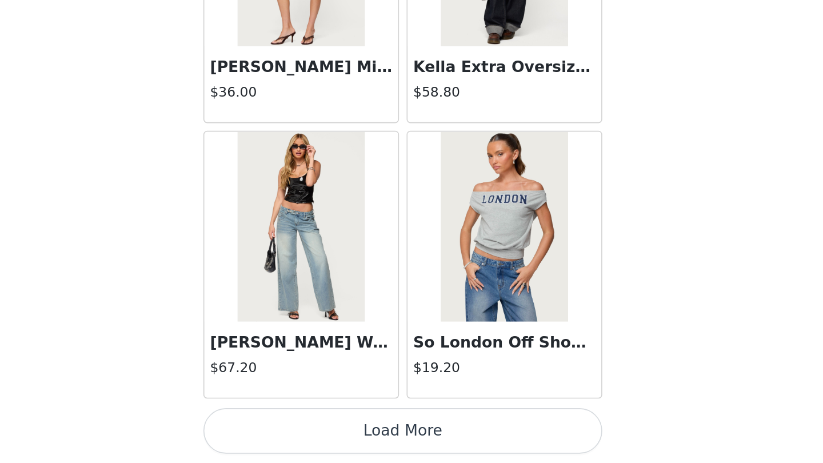
scroll to position [158, 0]
click at [292, 430] on button "Load More" at bounding box center [412, 443] width 240 height 27
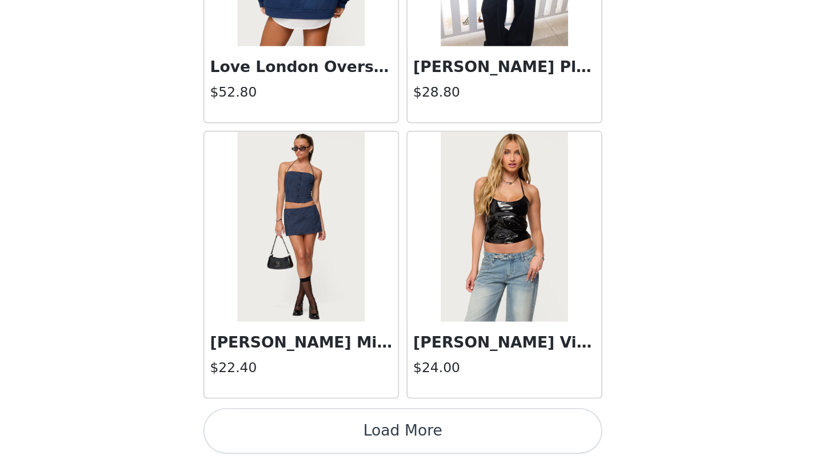
click at [292, 430] on button "Load More" at bounding box center [412, 443] width 240 height 27
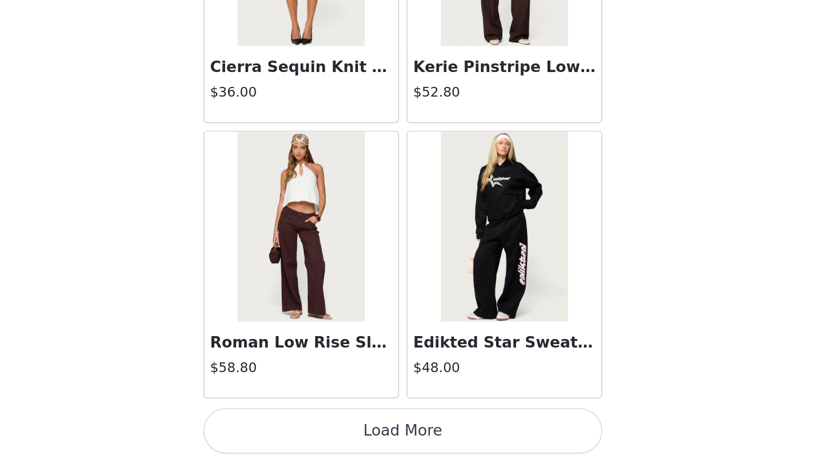
scroll to position [21180, 0]
click at [292, 430] on button "Load More" at bounding box center [412, 443] width 240 height 27
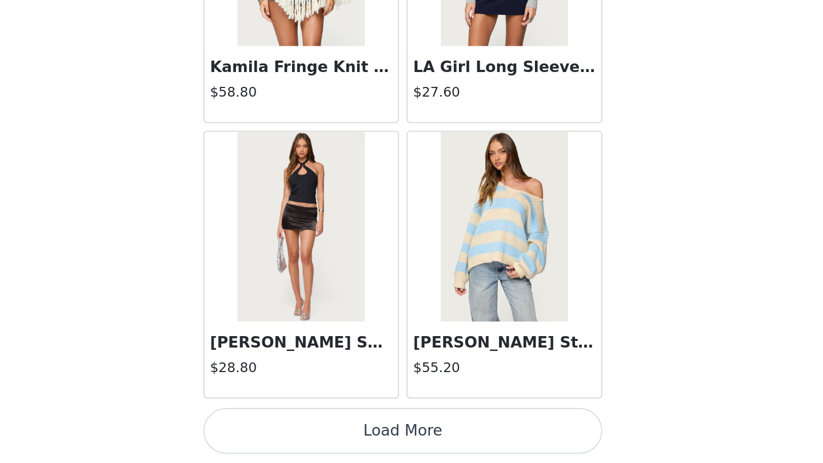
scroll to position [22838, 0]
click at [292, 430] on button "Load More" at bounding box center [412, 443] width 240 height 27
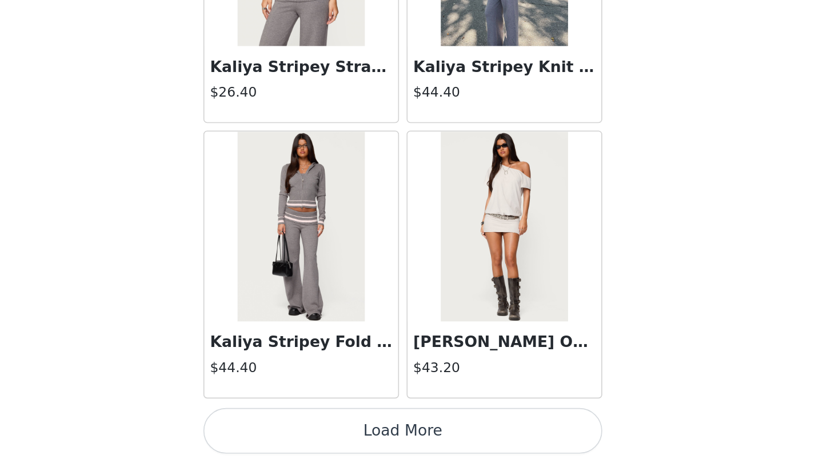
scroll to position [158, 0]
click at [292, 430] on button "Load More" at bounding box center [412, 443] width 240 height 27
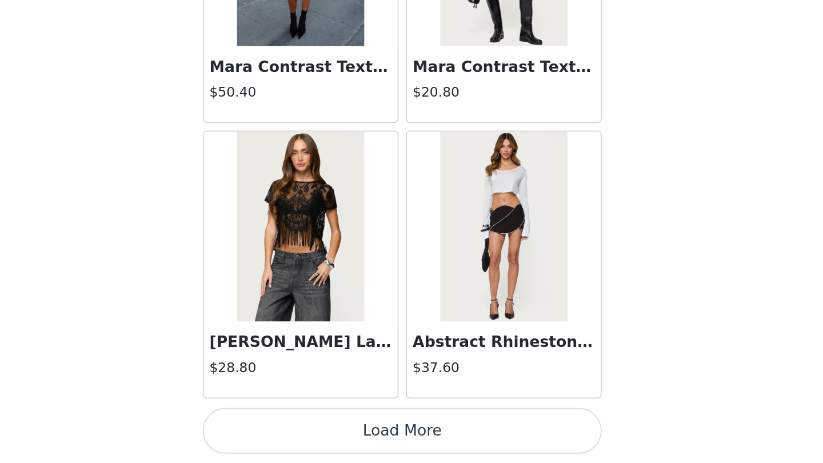
scroll to position [26153, 0]
click at [292, 430] on button "Load More" at bounding box center [412, 443] width 240 height 27
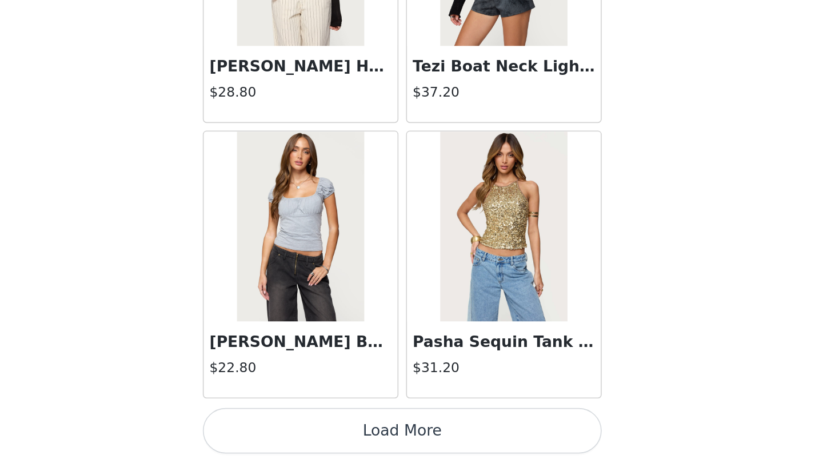
scroll to position [158, 0]
click at [292, 430] on button "Load More" at bounding box center [412, 443] width 240 height 27
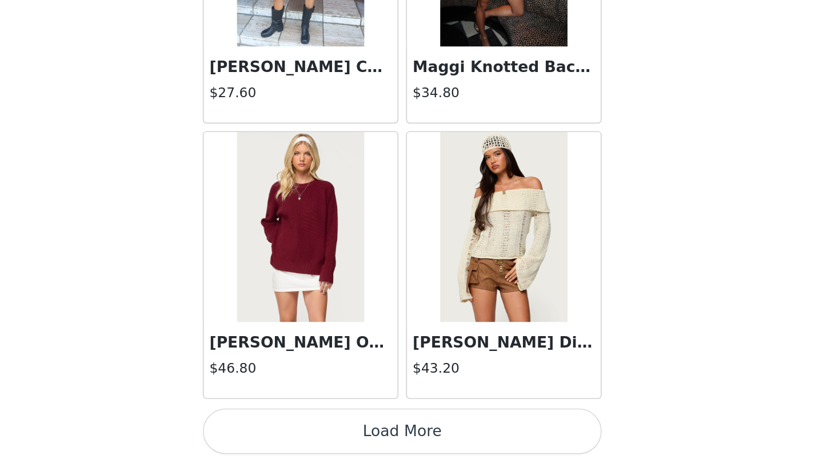
click at [292, 430] on button "Load More" at bounding box center [412, 443] width 240 height 27
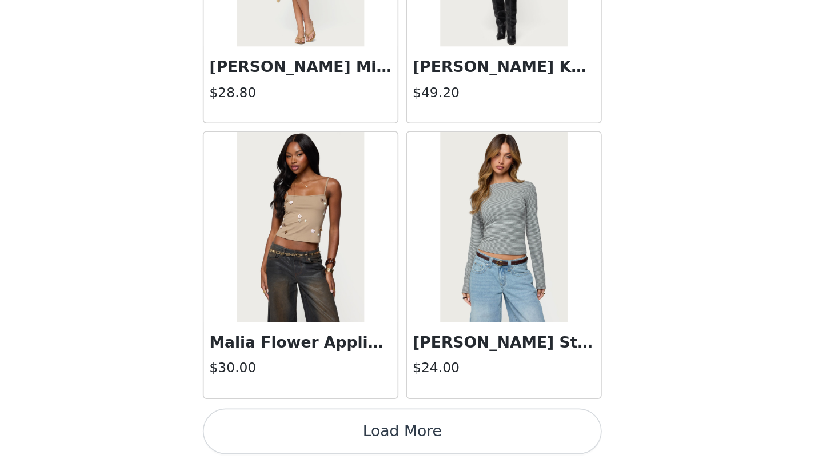
scroll to position [31127, 0]
click at [292, 430] on button "Load More" at bounding box center [412, 443] width 240 height 27
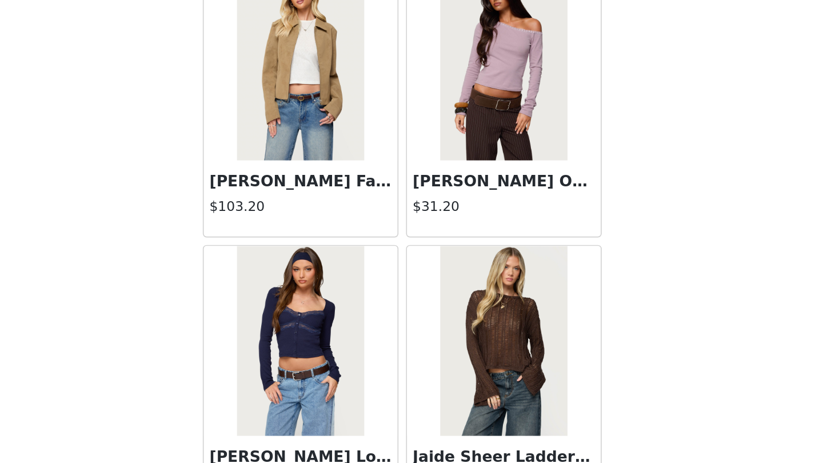
scroll to position [32226, 0]
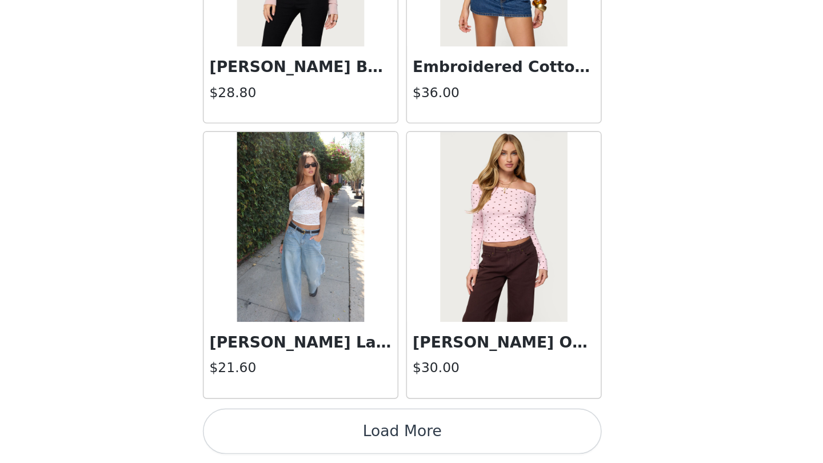
click at [292, 430] on button "Load More" at bounding box center [412, 443] width 240 height 27
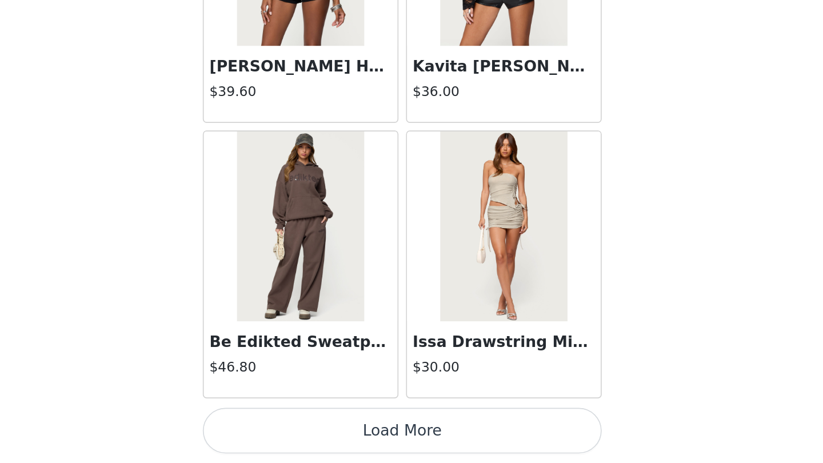
scroll to position [158, 0]
click at [292, 430] on button "Load More" at bounding box center [412, 443] width 240 height 27
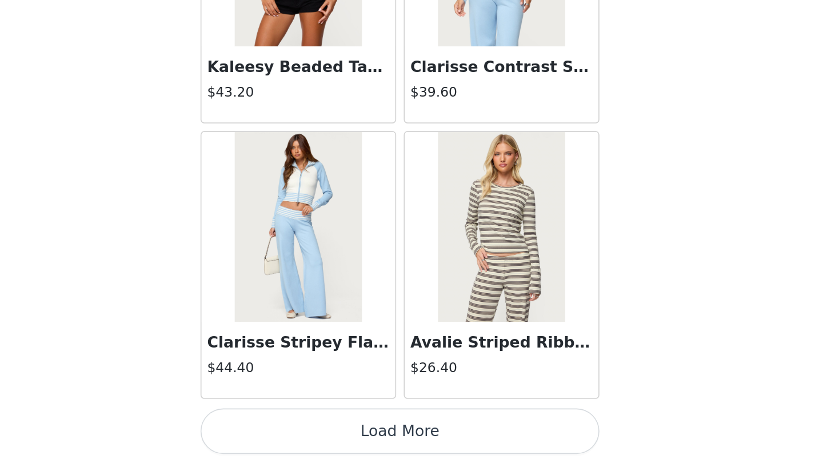
click at [292, 430] on button "Load More" at bounding box center [412, 443] width 240 height 27
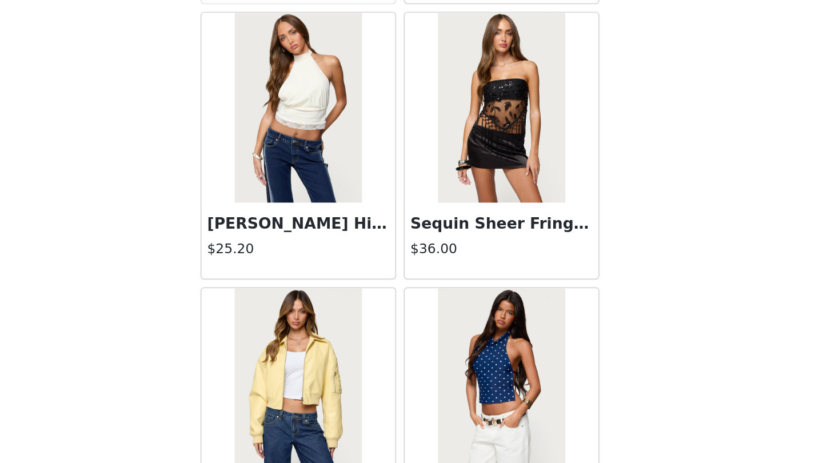
scroll to position [37169, 0]
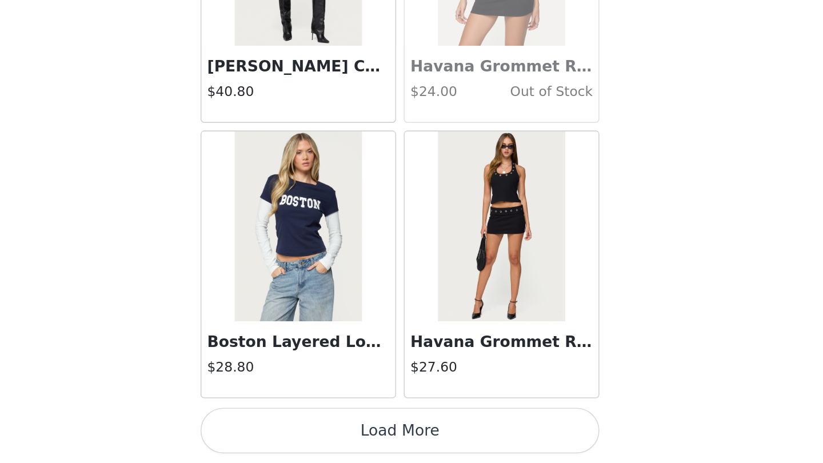
click at [292, 430] on button "Load More" at bounding box center [412, 443] width 240 height 27
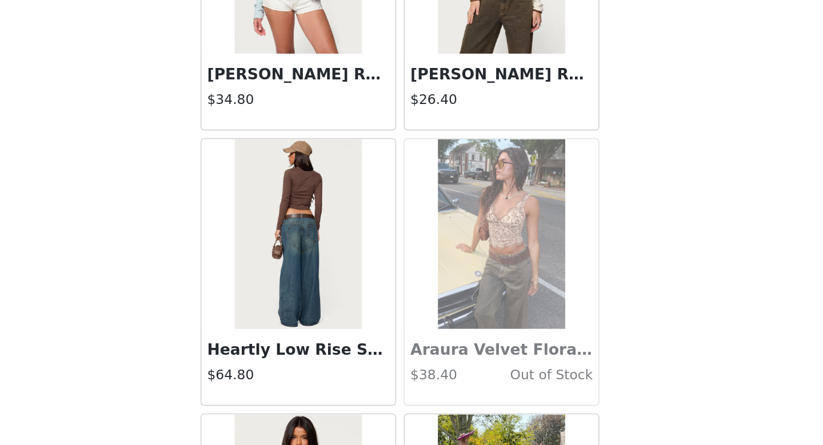
scroll to position [25823, 0]
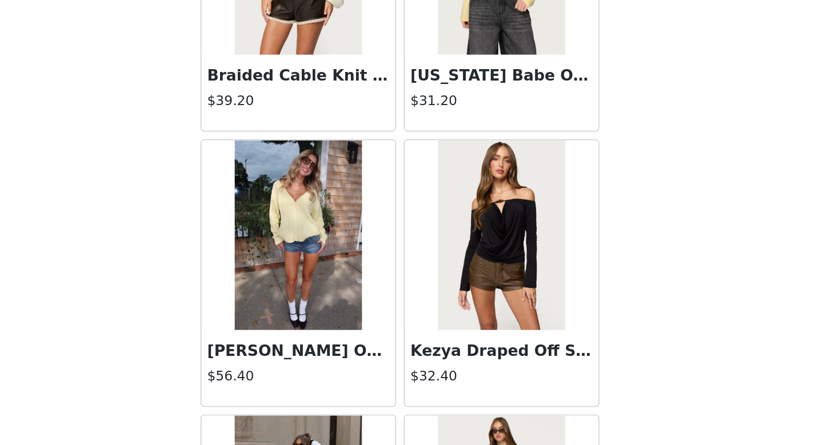
click at [296, 398] on h4 "$56.40" at bounding box center [351, 404] width 110 height 12
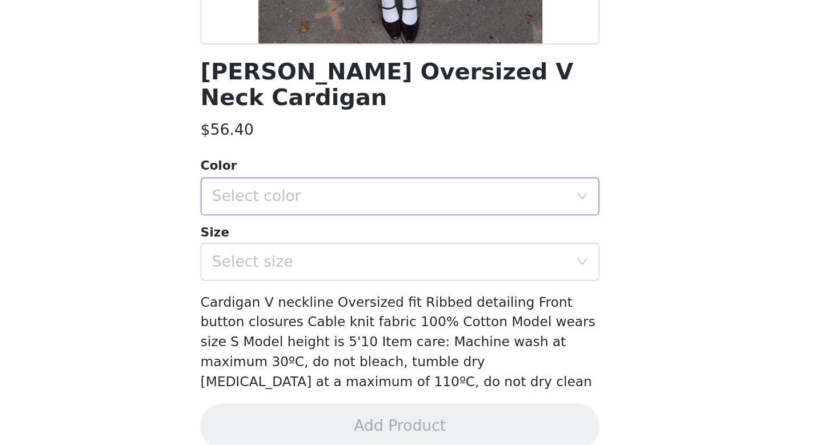
scroll to position [175, 0]
click at [298, 290] on div "Select color" at bounding box center [405, 295] width 214 height 11
click at [292, 296] on li "YELLOW" at bounding box center [412, 305] width 240 height 18
click at [298, 329] on div "Select size" at bounding box center [405, 334] width 214 height 11
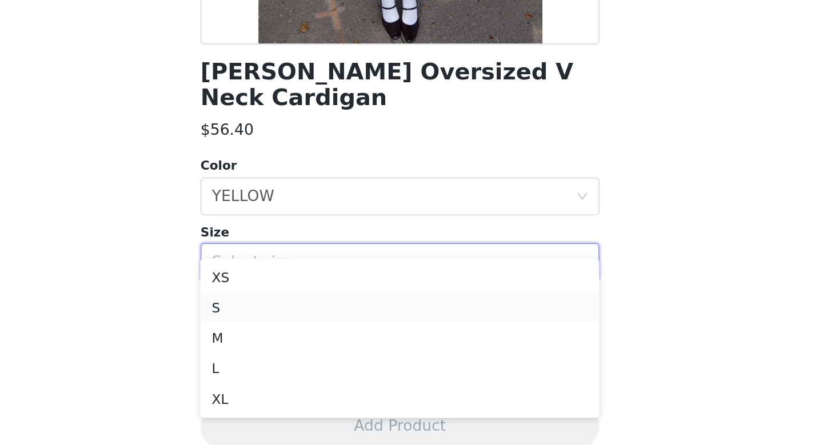
click at [292, 353] on li "S" at bounding box center [412, 362] width 240 height 18
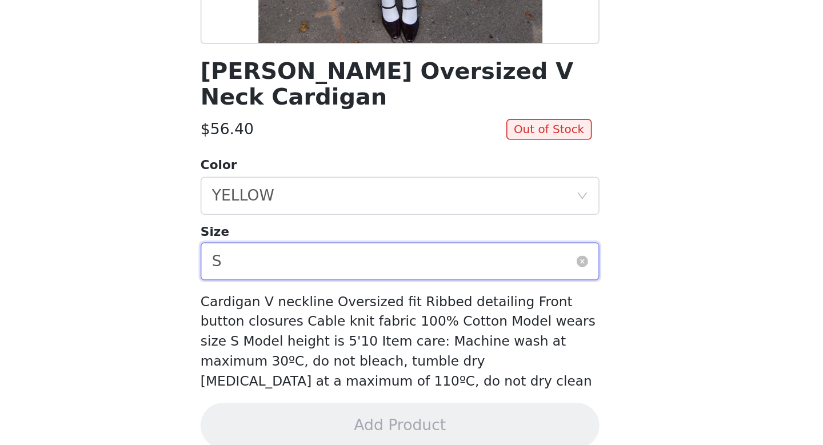
scroll to position [110, 0]
click at [298, 324] on div "Select size S" at bounding box center [407, 335] width 219 height 22
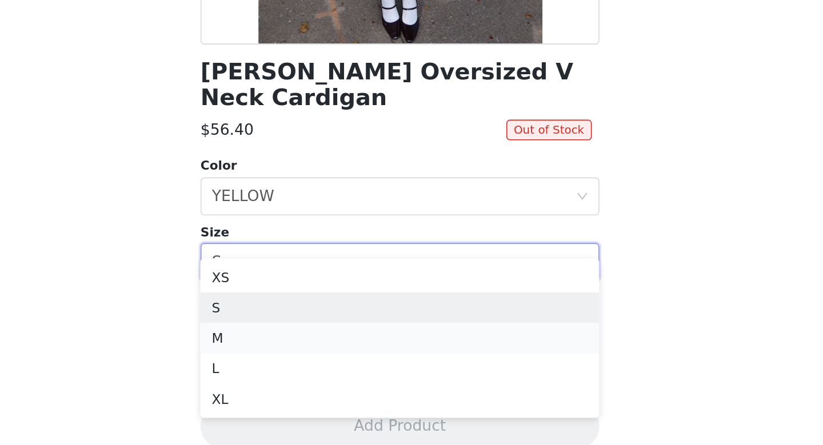
click at [292, 372] on li "M" at bounding box center [412, 381] width 240 height 18
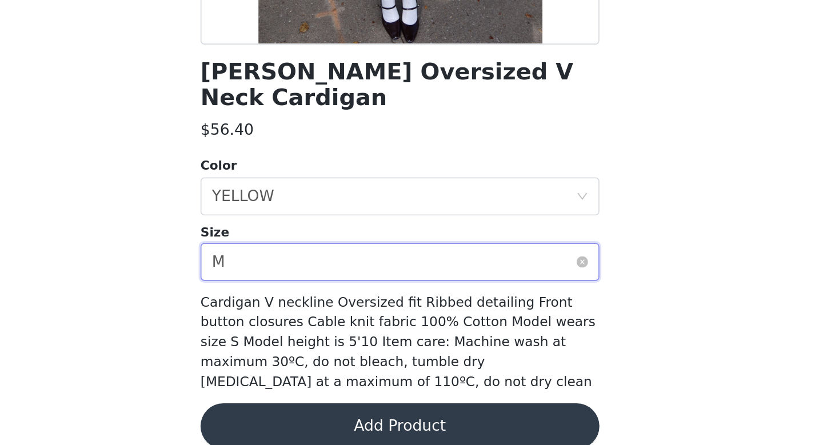
scroll to position [93, 0]
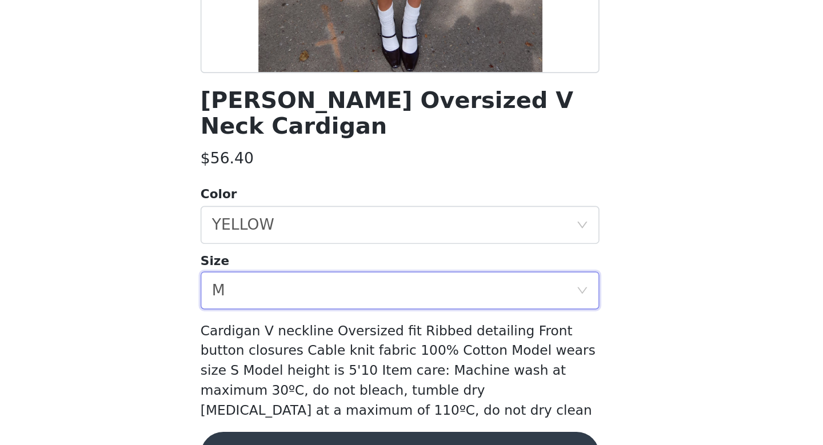
click at [292, 437] on button "Add Product" at bounding box center [412, 450] width 240 height 27
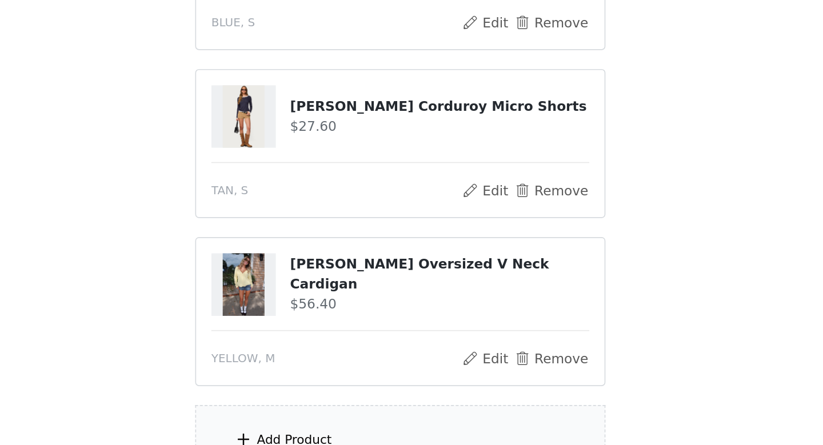
scroll to position [163, 0]
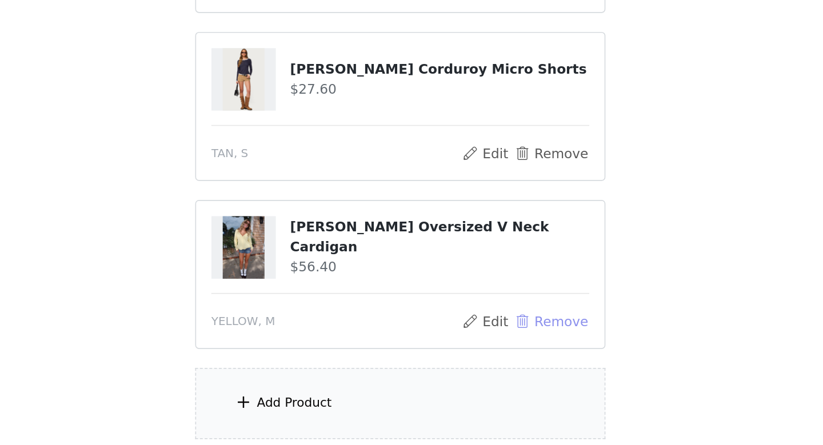
click at [480, 364] on button "Remove" at bounding box center [503, 371] width 46 height 14
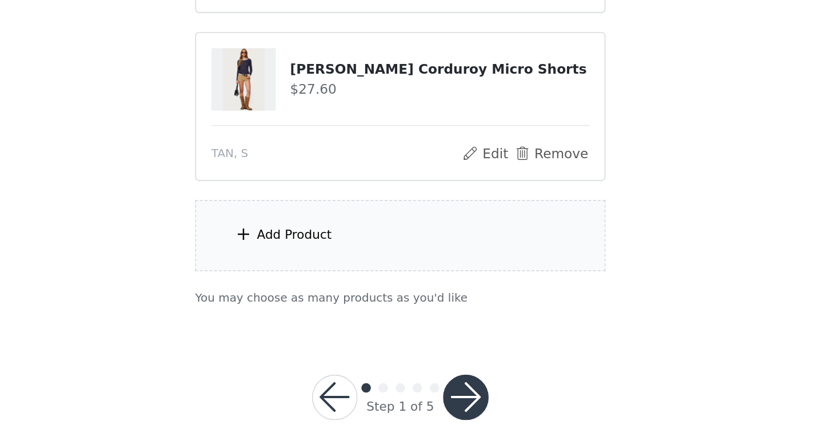
click at [288, 298] on div "Add Product" at bounding box center [411, 319] width 247 height 43
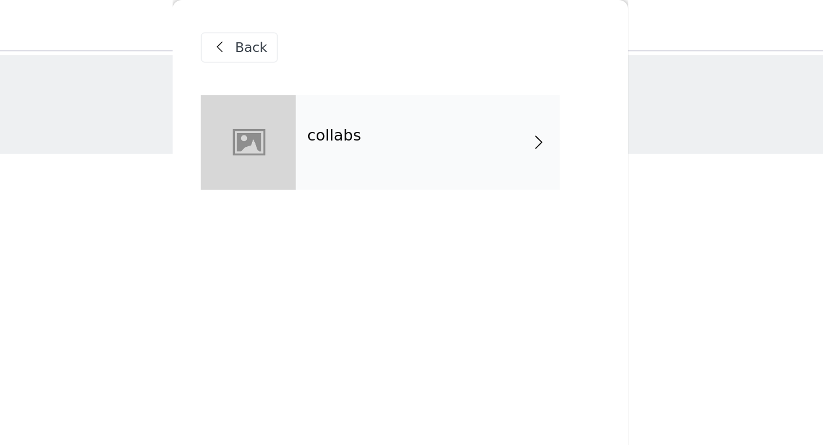
scroll to position [0, 0]
click at [349, 79] on div "collabs" at bounding box center [428, 85] width 159 height 57
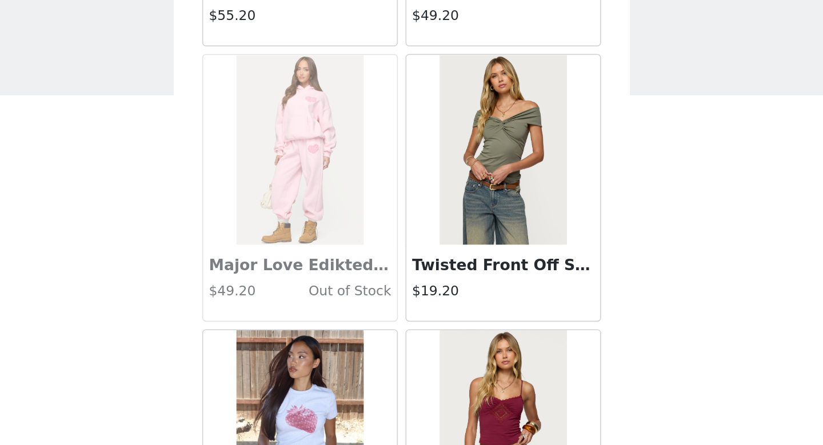
scroll to position [1304, 0]
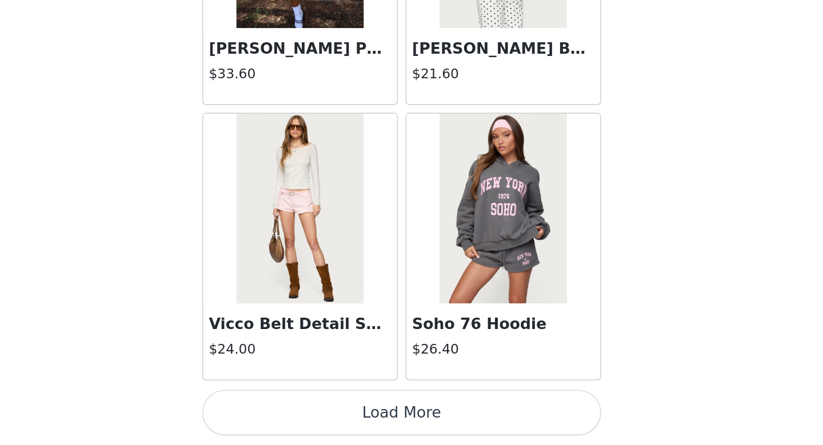
click at [292, 412] on button "Load More" at bounding box center [412, 425] width 240 height 27
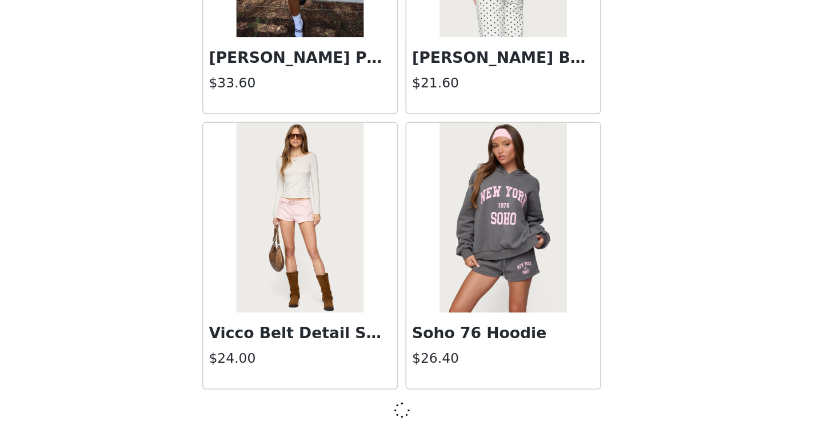
scroll to position [1299, 0]
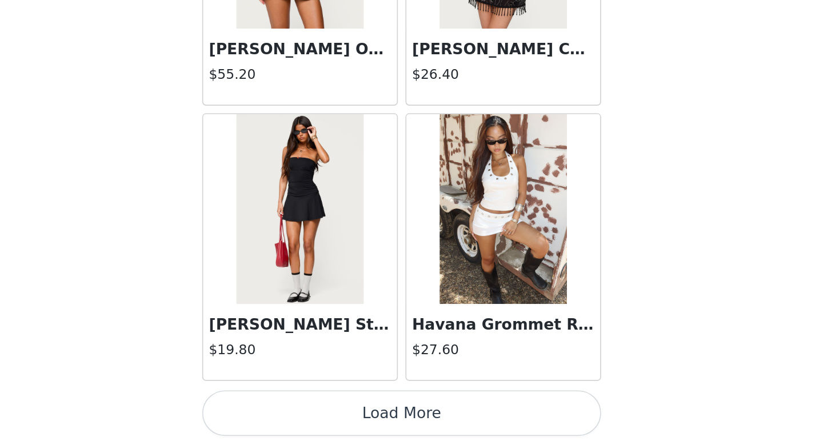
click at [292, 412] on button "Load More" at bounding box center [412, 425] width 240 height 27
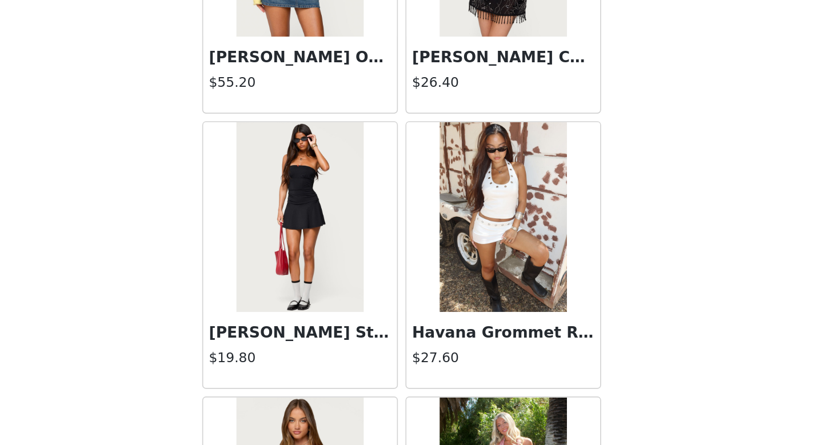
scroll to position [175, 0]
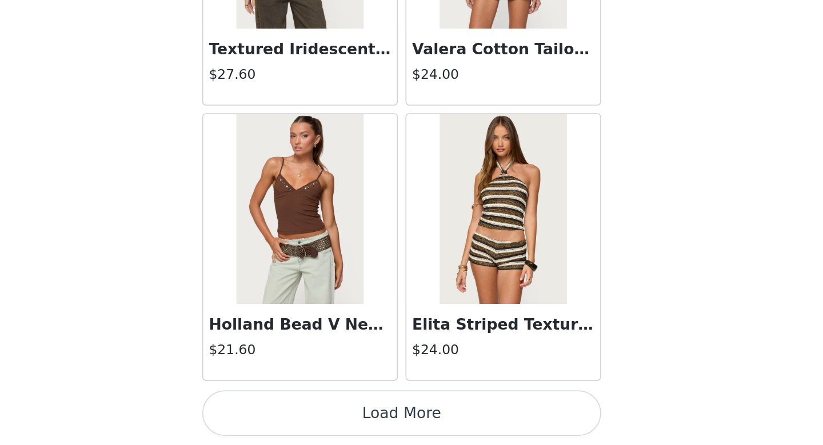
click at [292, 412] on button "Load More" at bounding box center [412, 425] width 240 height 27
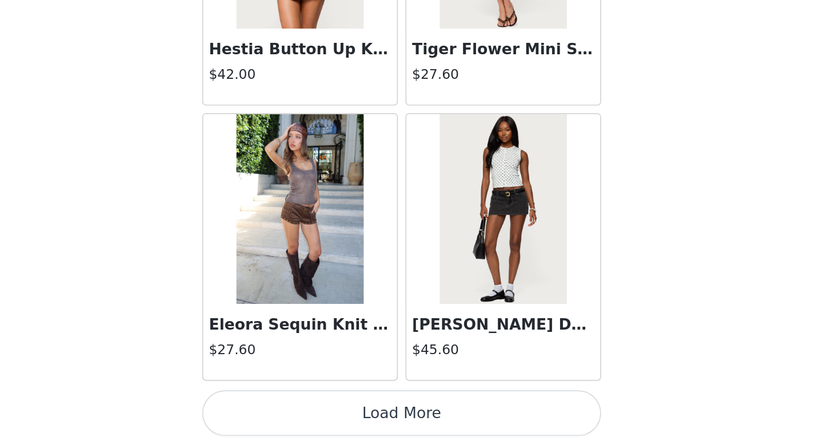
scroll to position [177, 0]
click at [292, 412] on button "Load More" at bounding box center [412, 425] width 240 height 27
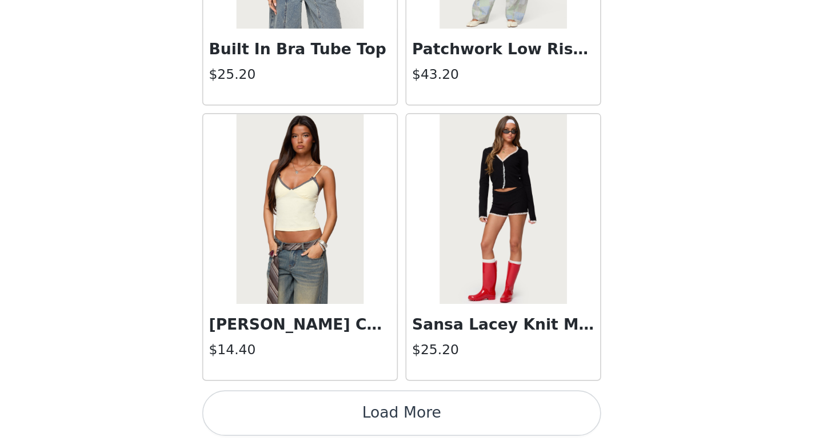
click at [292, 412] on button "Load More" at bounding box center [412, 425] width 240 height 27
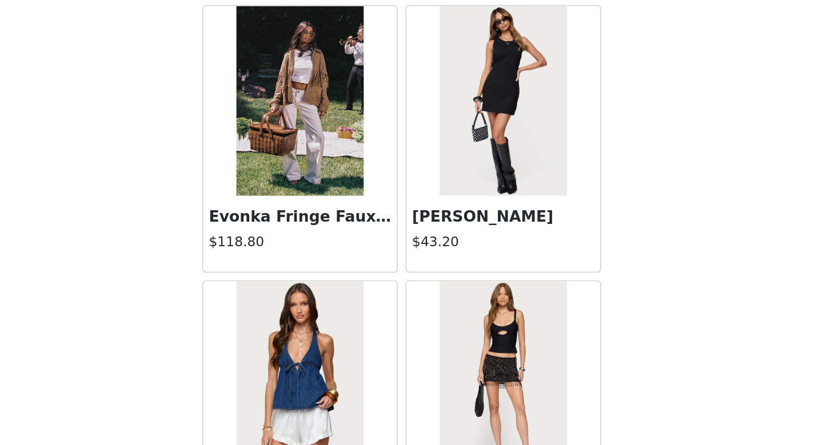
scroll to position [8498, 0]
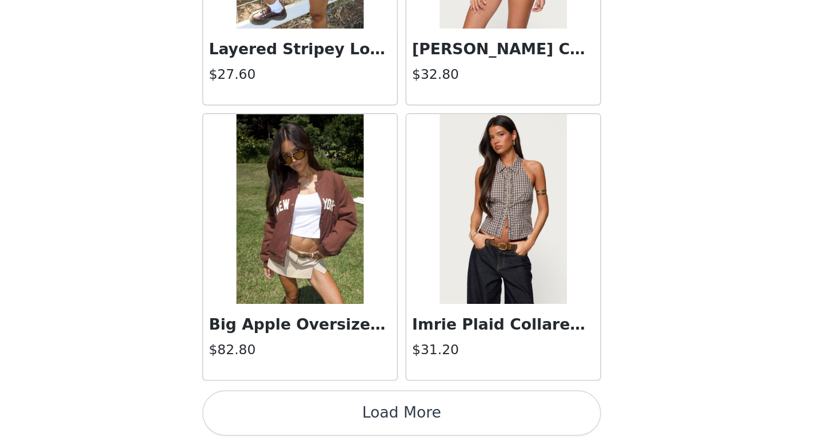
click at [292, 412] on button "Load More" at bounding box center [412, 425] width 240 height 27
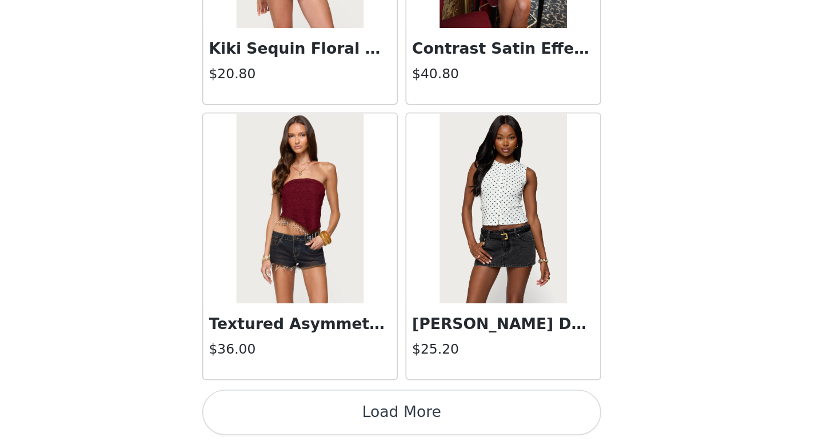
scroll to position [175, 0]
click at [292, 412] on button "Load More" at bounding box center [412, 425] width 240 height 27
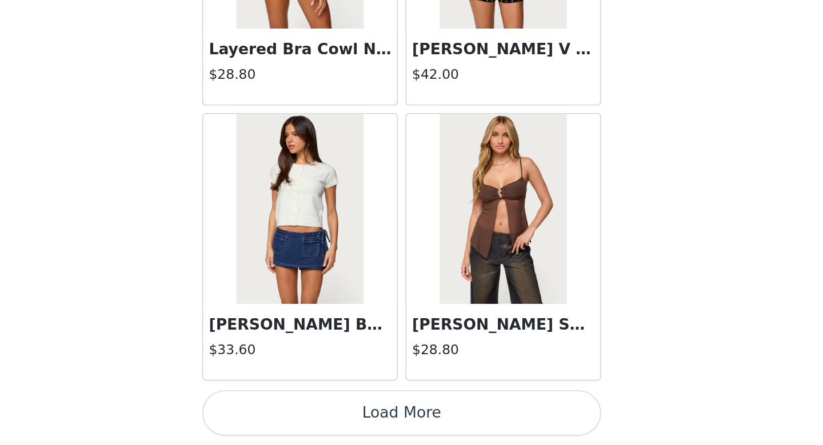
scroll to position [12909, 0]
click at [292, 412] on button "Load More" at bounding box center [412, 425] width 240 height 27
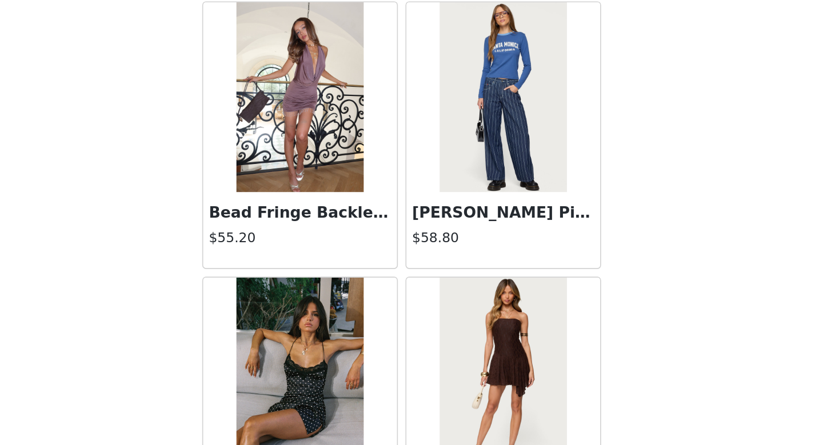
scroll to position [13814, 0]
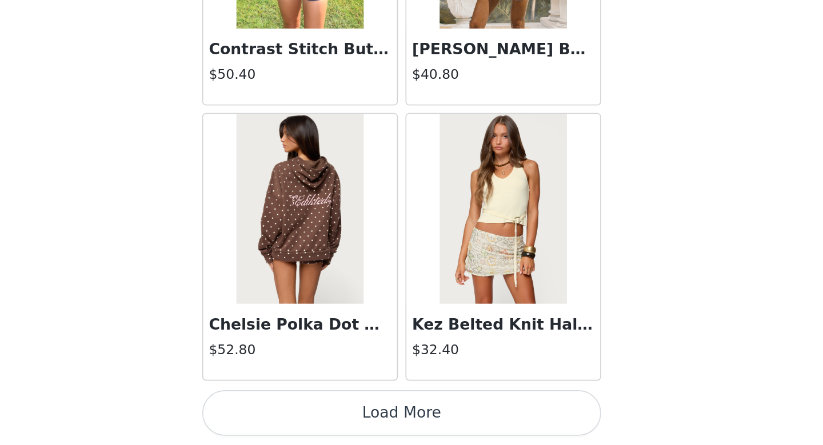
click at [292, 412] on button "Load More" at bounding box center [412, 425] width 240 height 27
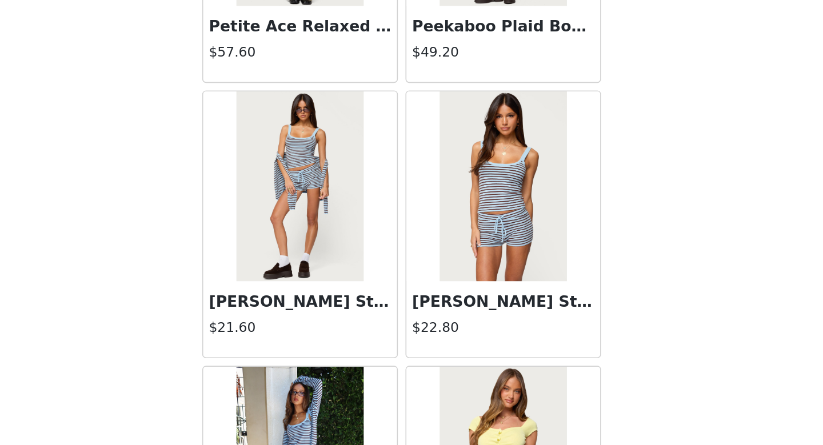
scroll to position [15244, 0]
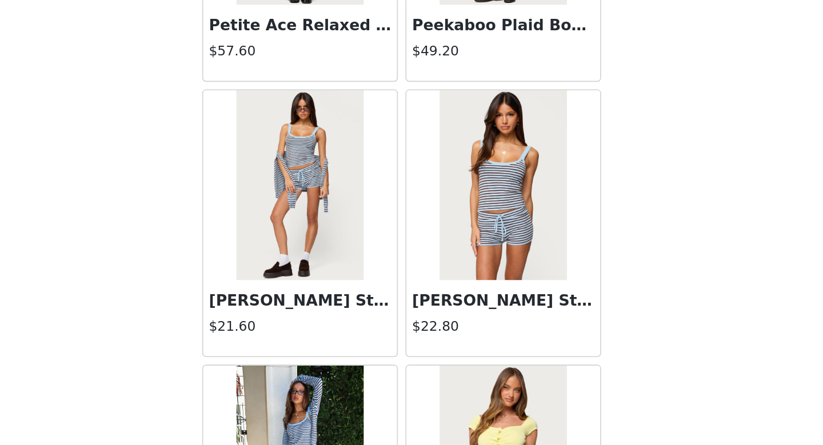
click at [434, 232] on img at bounding box center [472, 289] width 76 height 114
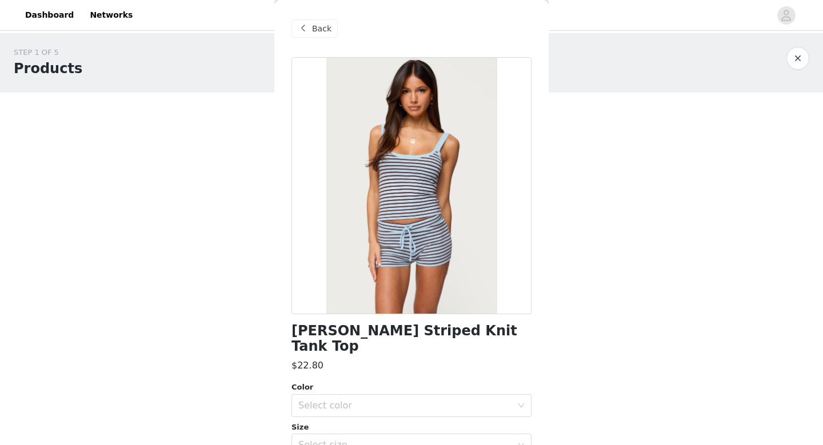
scroll to position [-1, 0]
click at [314, 30] on span "Back" at bounding box center [321, 29] width 19 height 12
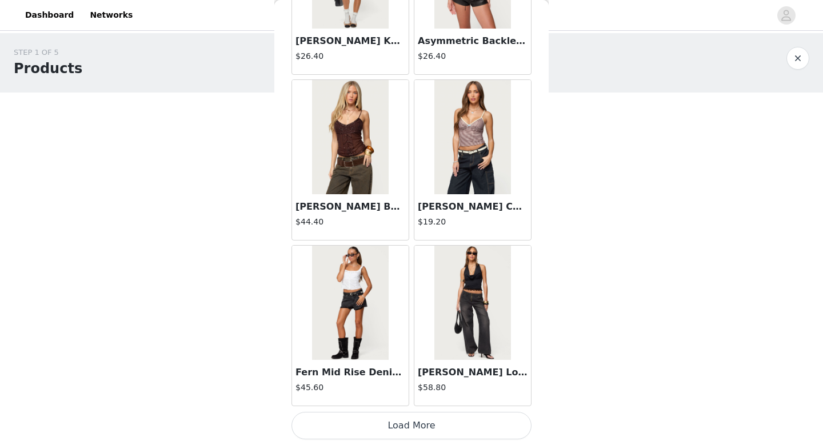
scroll to position [16224, 0]
click at [418, 432] on button "Load More" at bounding box center [412, 425] width 240 height 27
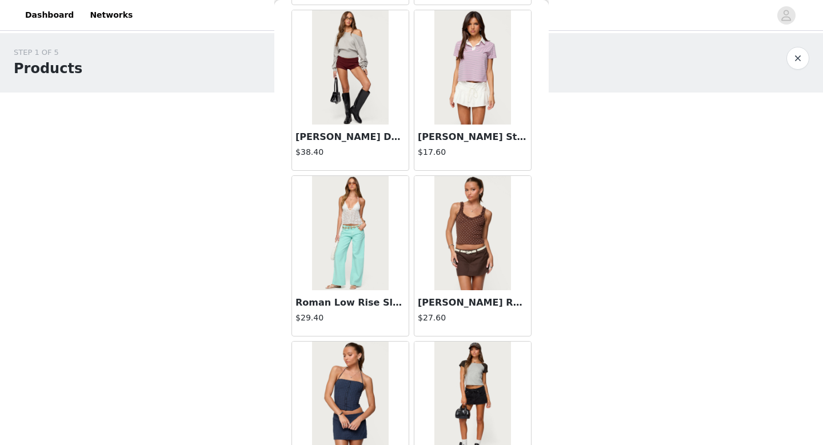
scroll to position [16792, 0]
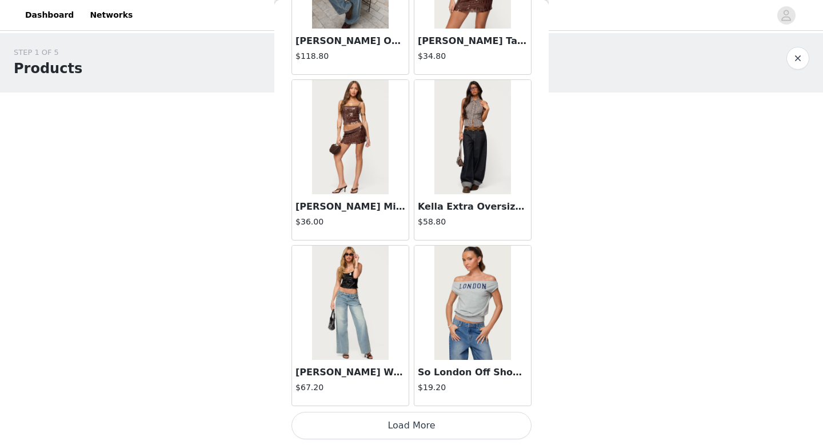
click at [404, 420] on button "Load More" at bounding box center [412, 425] width 240 height 27
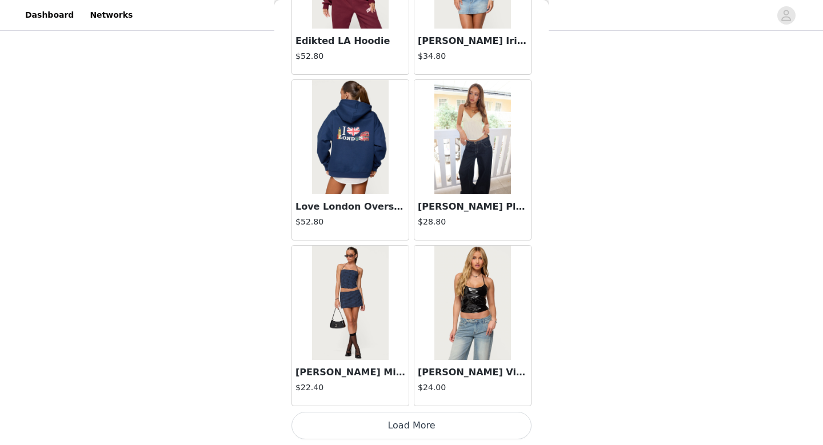
scroll to position [175, 0]
click at [406, 427] on button "Load More" at bounding box center [412, 425] width 240 height 27
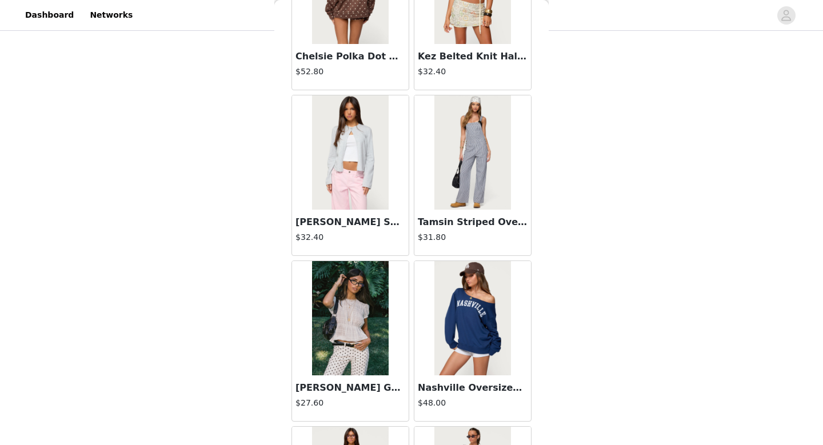
scroll to position [15380, 0]
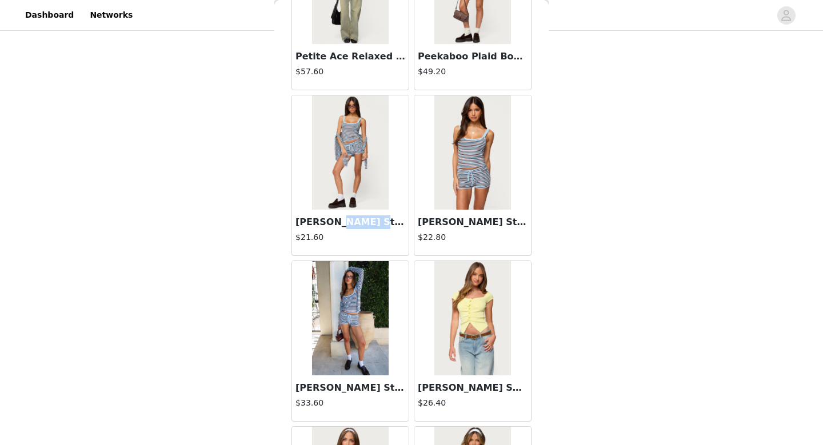
click at [374, 234] on h4 "$21.60" at bounding box center [351, 238] width 110 height 12
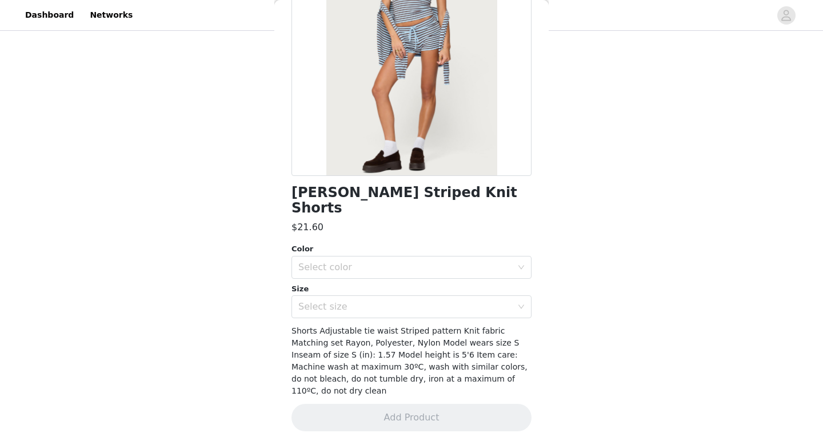
scroll to position [110, 0]
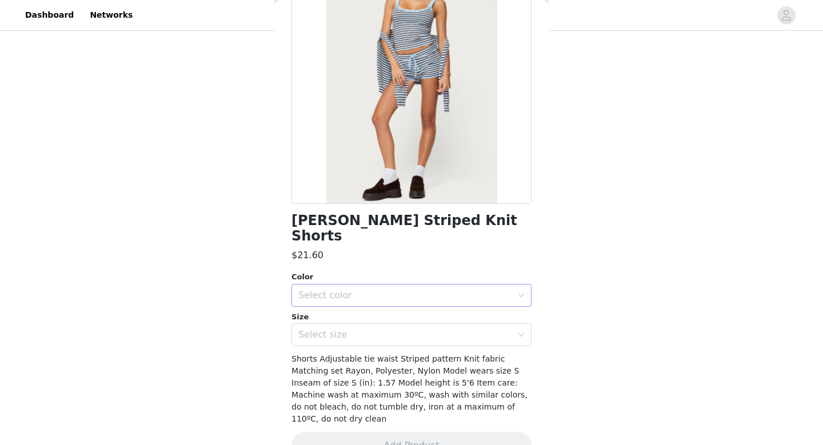
click at [373, 290] on div "Select color" at bounding box center [405, 295] width 214 height 11
click at [368, 308] on li "LIGHT BLUE" at bounding box center [412, 305] width 240 height 18
click at [368, 329] on div "Select size" at bounding box center [405, 334] width 214 height 11
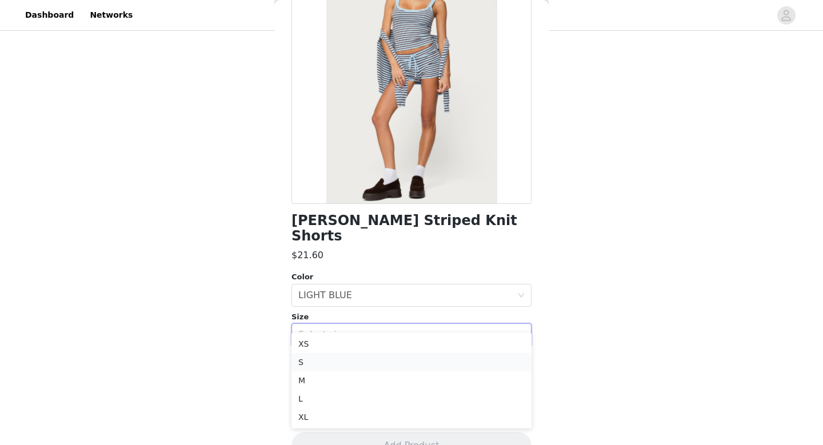
click at [369, 360] on li "S" at bounding box center [412, 362] width 240 height 18
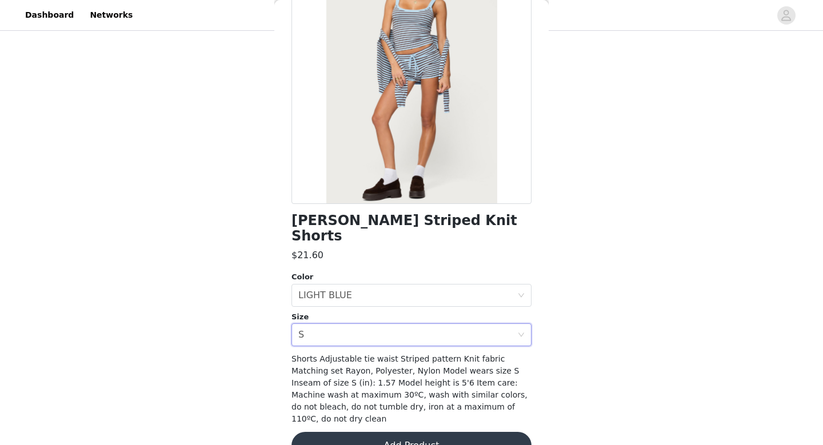
click at [384, 432] on button "Add Product" at bounding box center [412, 445] width 240 height 27
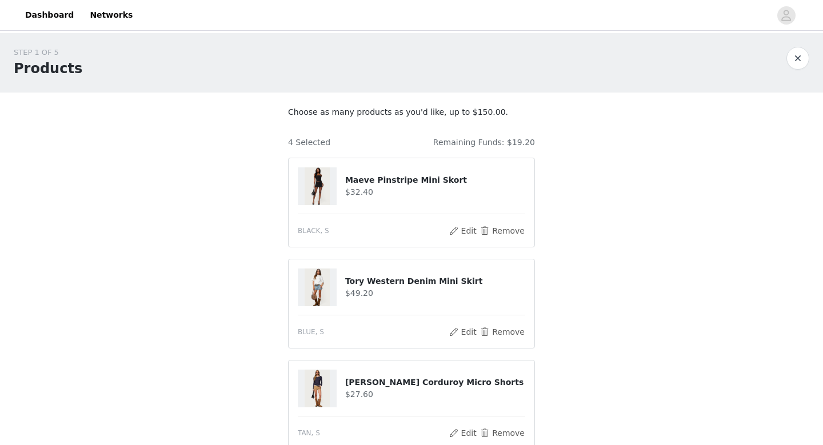
scroll to position [-1, 0]
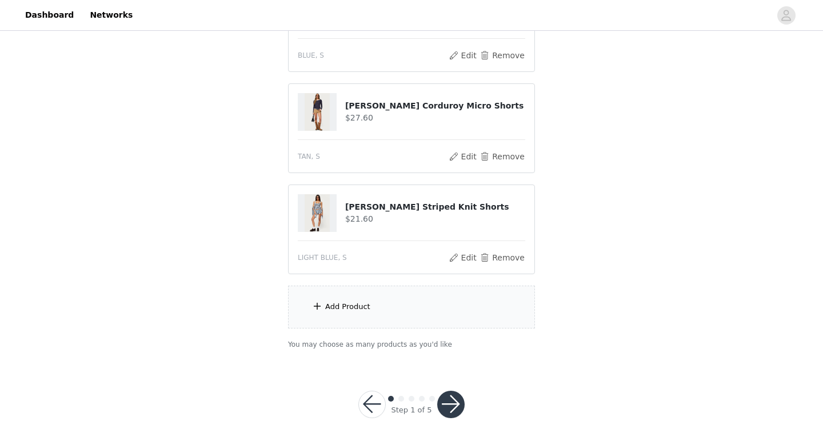
click at [383, 324] on div "Add Product" at bounding box center [411, 307] width 247 height 43
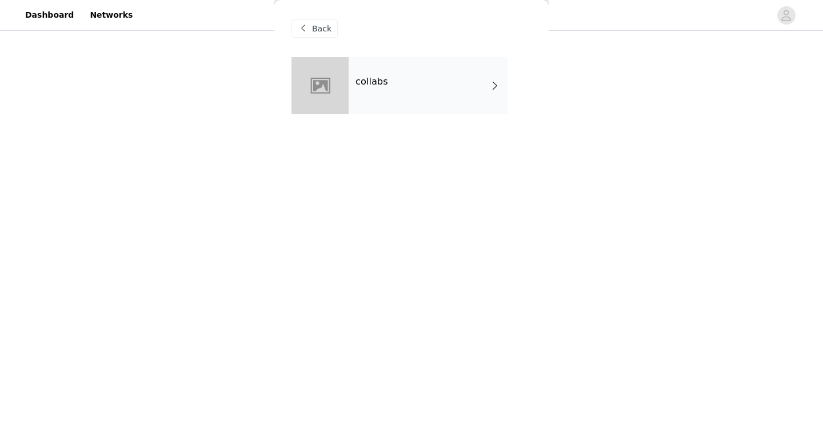
click at [422, 79] on div "collabs" at bounding box center [428, 85] width 159 height 57
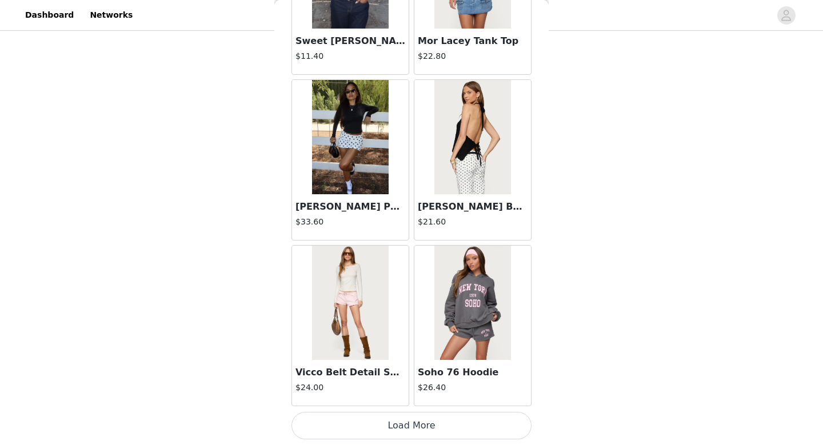
click at [402, 424] on button "Load More" at bounding box center [412, 425] width 240 height 27
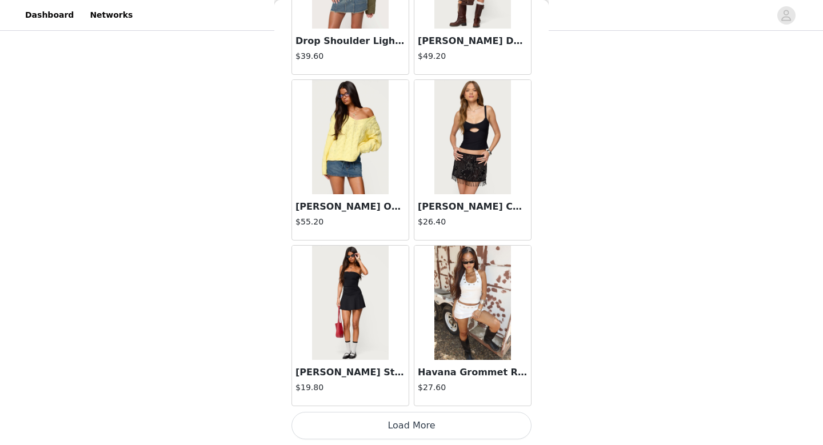
click at [402, 424] on button "Load More" at bounding box center [412, 425] width 240 height 27
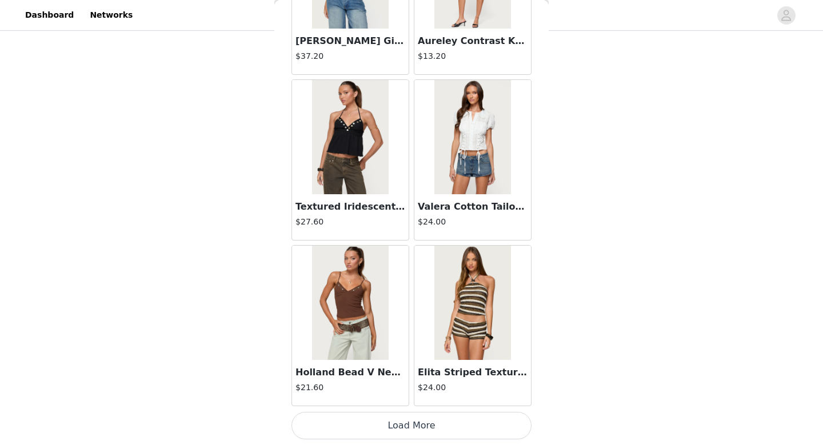
click at [402, 424] on button "Load More" at bounding box center [412, 425] width 240 height 27
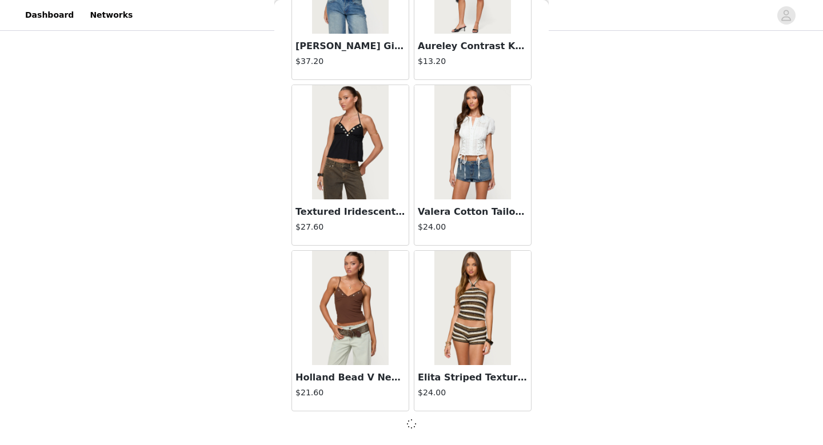
scroll to position [4614, 0]
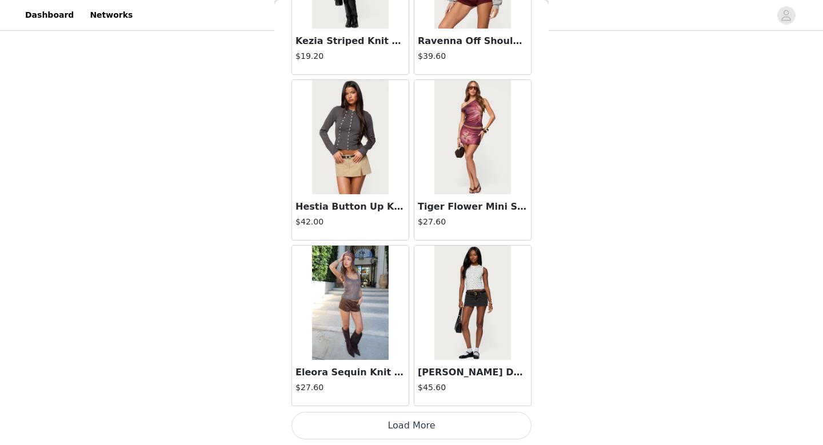
click at [410, 414] on button "Load More" at bounding box center [412, 425] width 240 height 27
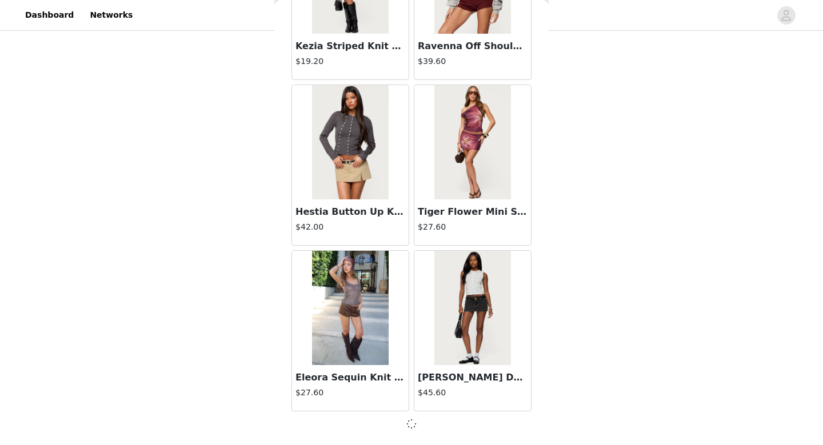
scroll to position [6277, 0]
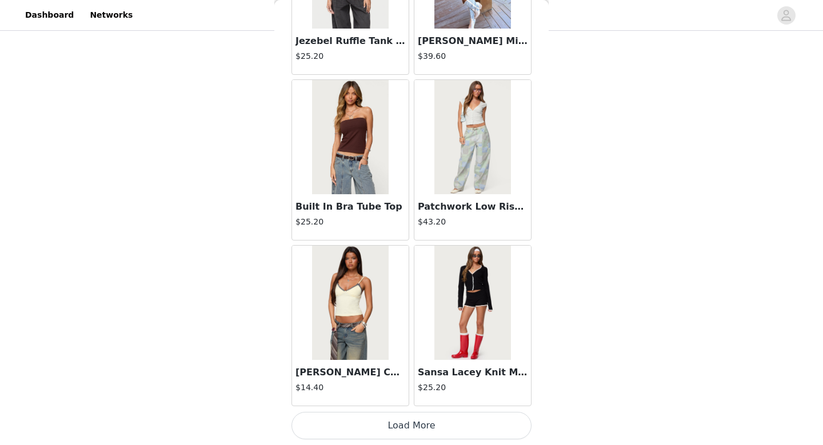
click at [410, 424] on button "Load More" at bounding box center [412, 425] width 240 height 27
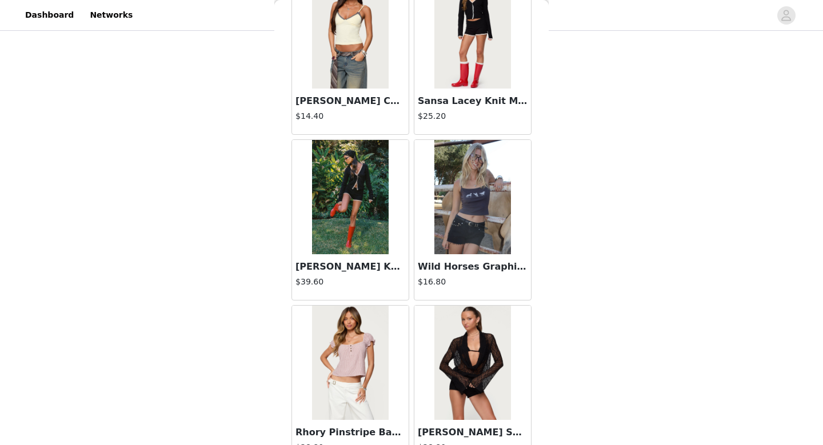
scroll to position [8120, 0]
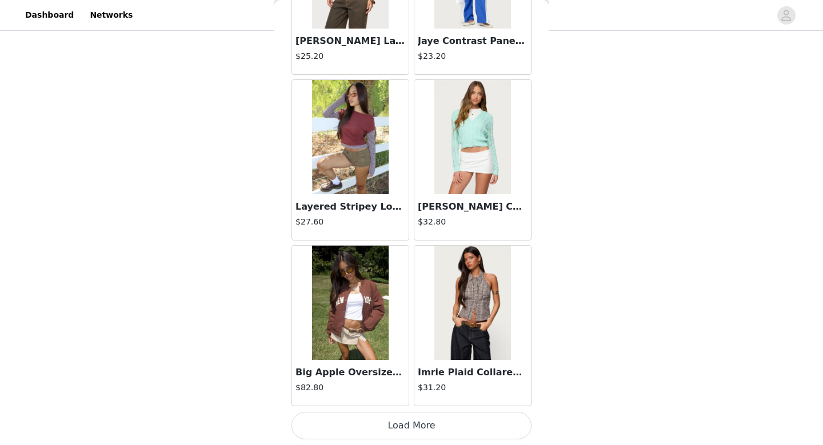
click at [413, 421] on button "Load More" at bounding box center [412, 425] width 240 height 27
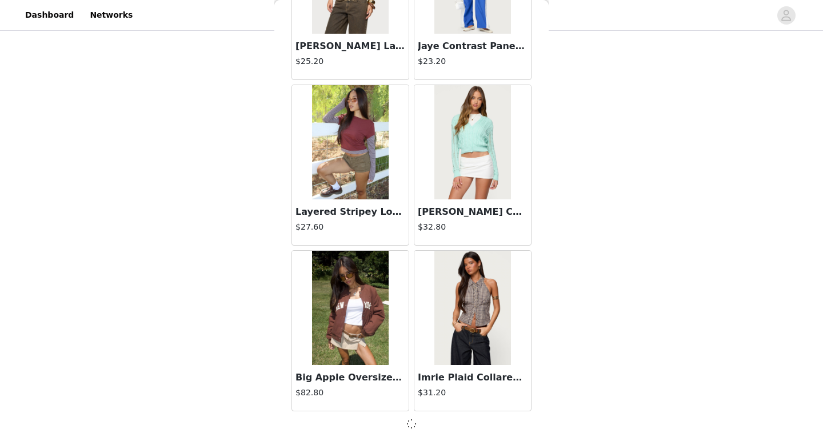
scroll to position [9588, 0]
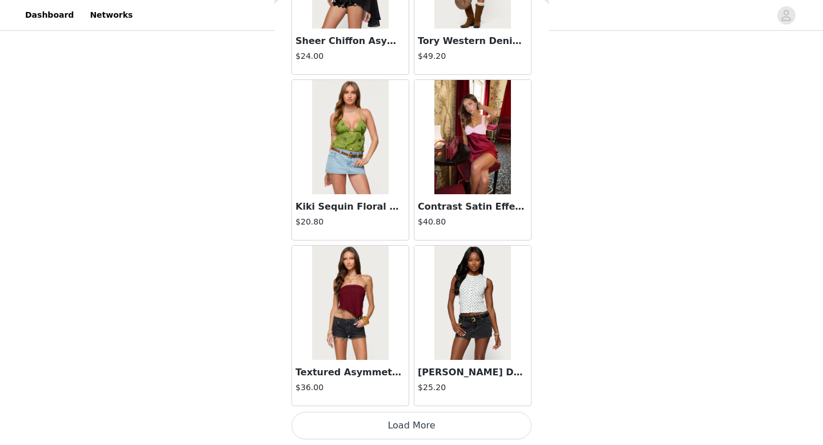
click at [409, 429] on button "Load More" at bounding box center [412, 425] width 240 height 27
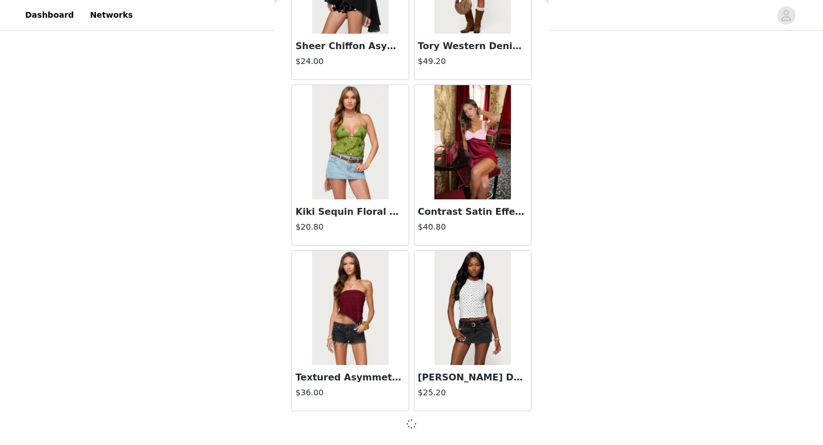
scroll to position [11246, 0]
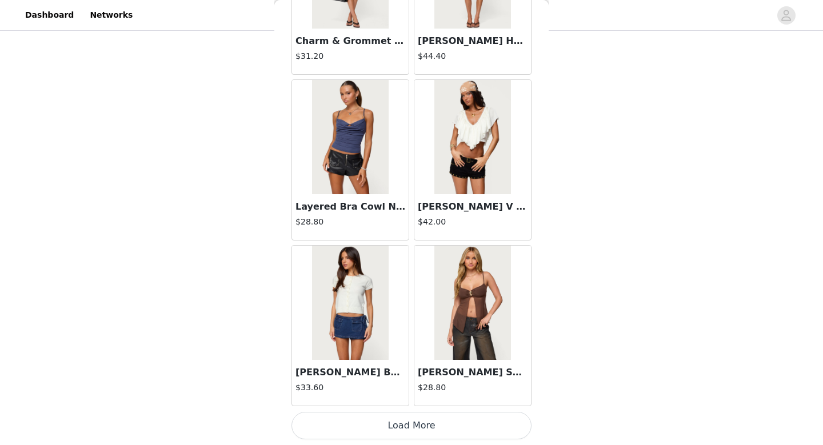
click at [409, 433] on button "Load More" at bounding box center [412, 425] width 240 height 27
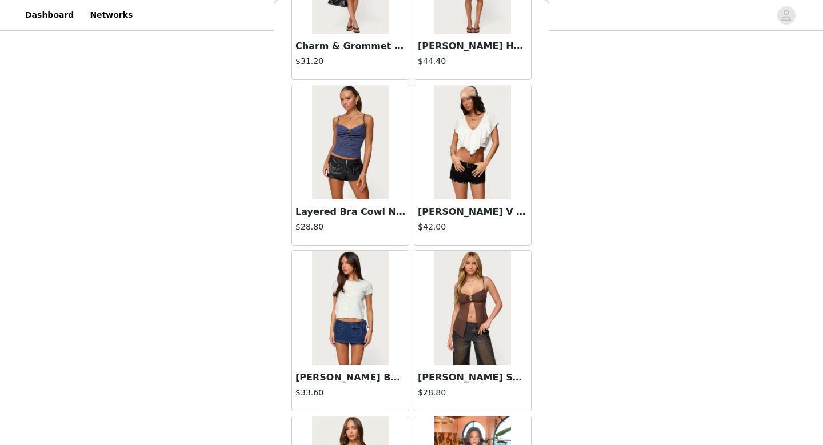
scroll to position [277, 0]
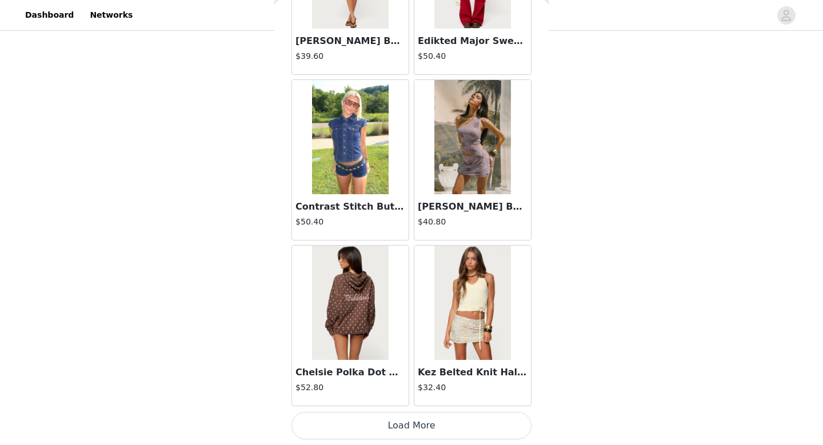
click at [412, 416] on button "Load More" at bounding box center [412, 425] width 240 height 27
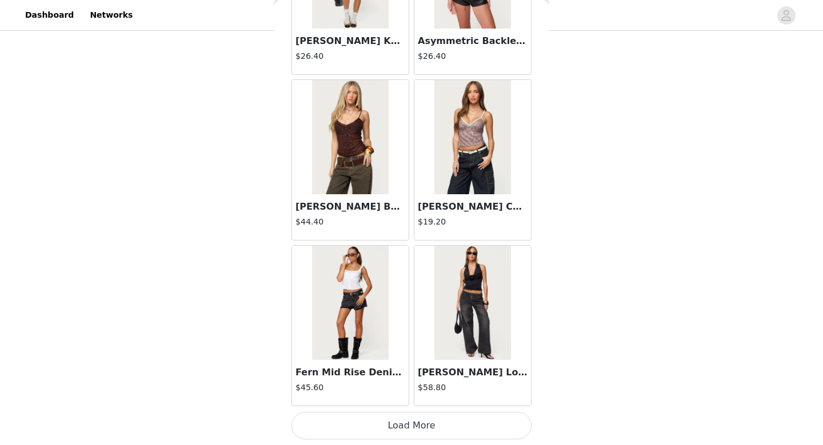
click at [406, 436] on button "Load More" at bounding box center [412, 425] width 240 height 27
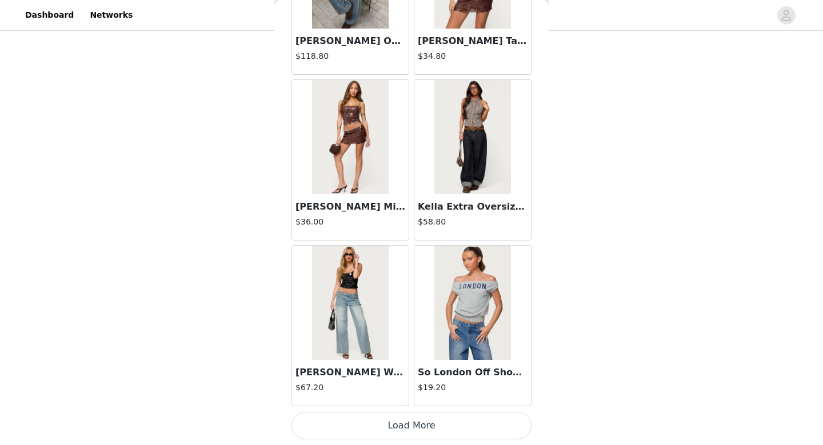
click at [410, 413] on button "Load More" at bounding box center [412, 425] width 240 height 27
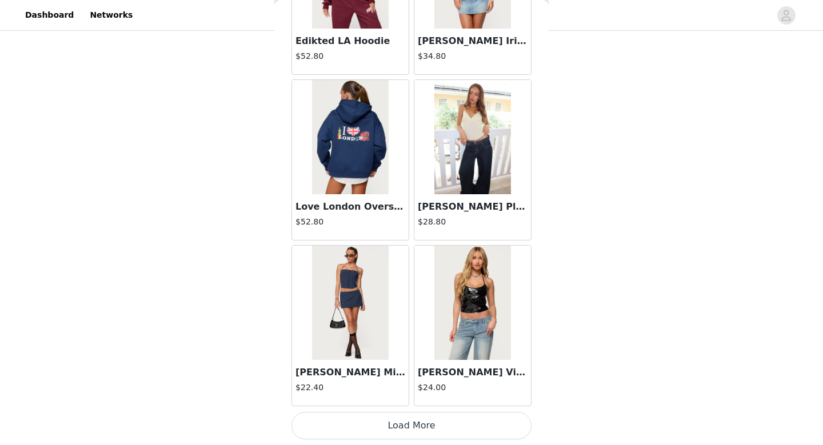
click at [410, 422] on button "Load More" at bounding box center [412, 425] width 240 height 27
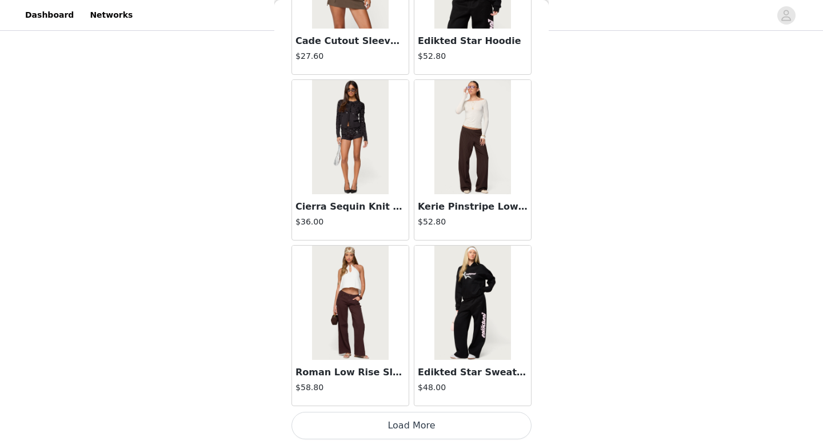
click at [412, 429] on button "Load More" at bounding box center [412, 425] width 240 height 27
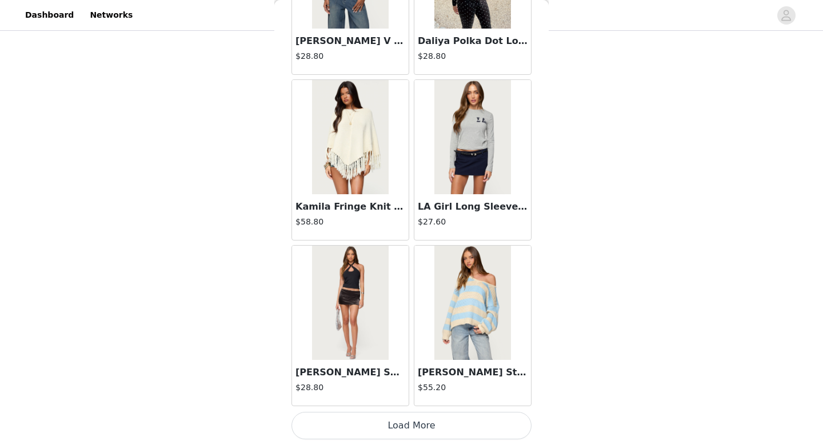
scroll to position [277, 0]
click at [416, 422] on button "Load More" at bounding box center [412, 425] width 240 height 27
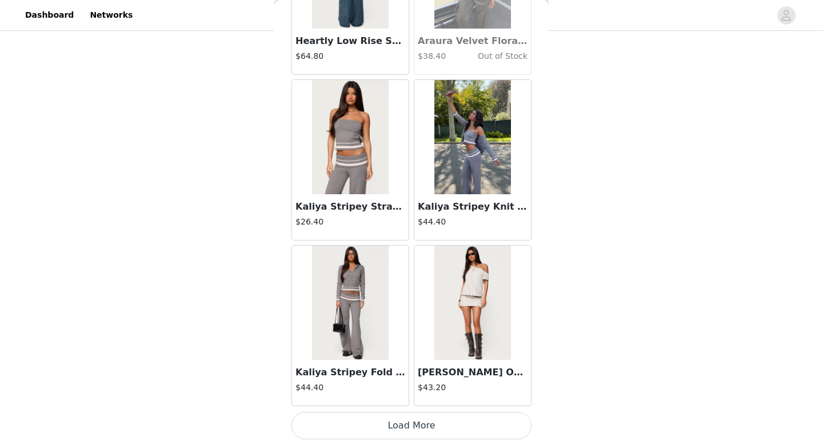
click at [410, 421] on button "Load More" at bounding box center [412, 425] width 240 height 27
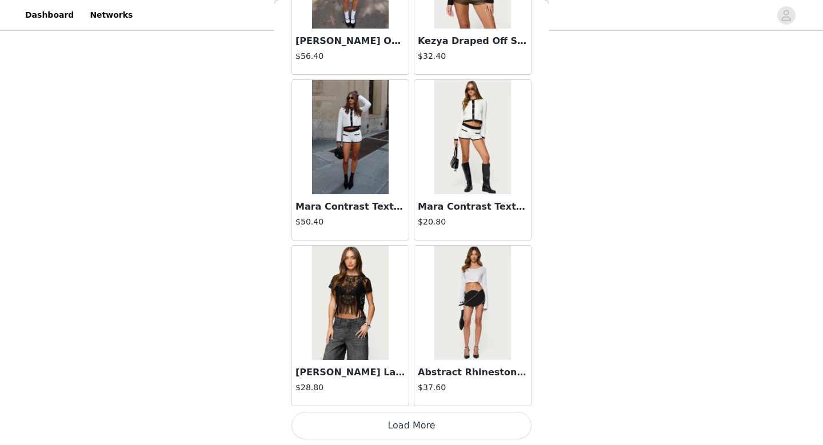
scroll to position [280, 0]
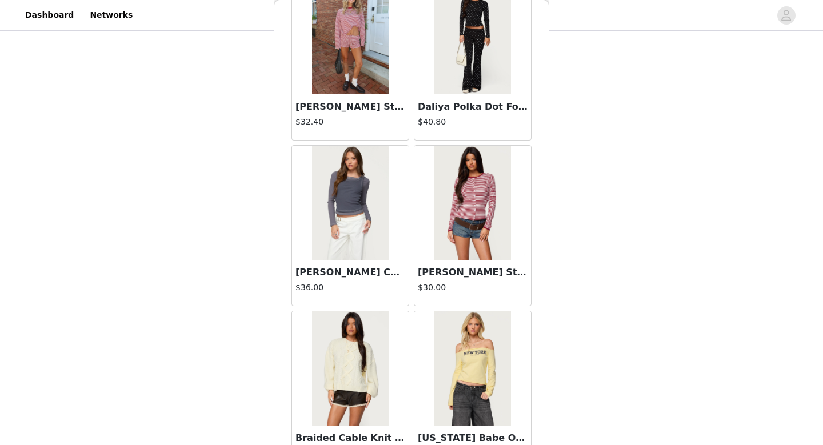
click at [410, 423] on div "Braided Cable Knit Oversized Sweater $39.20" at bounding box center [350, 392] width 122 height 166
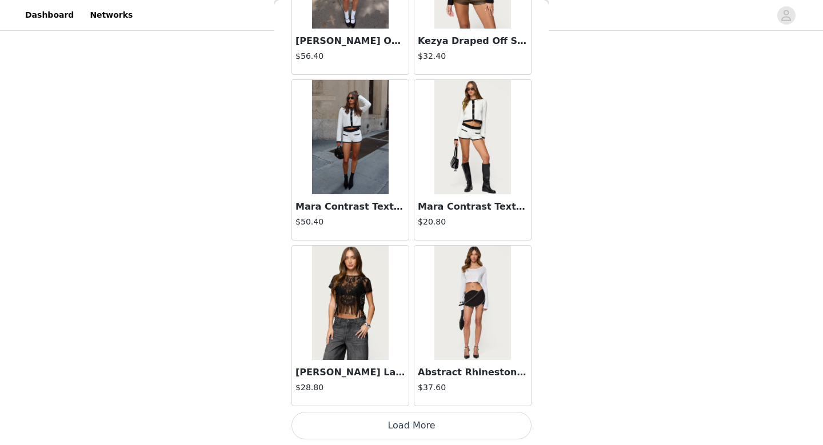
click at [412, 433] on button "Load More" at bounding box center [412, 425] width 240 height 27
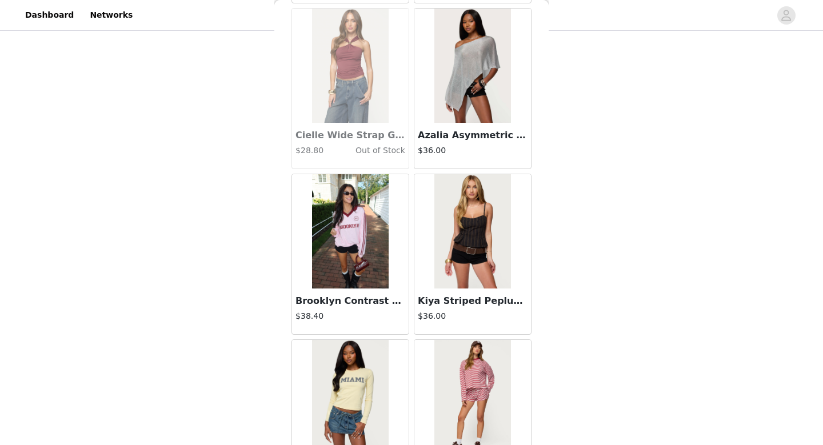
scroll to position [26746, 0]
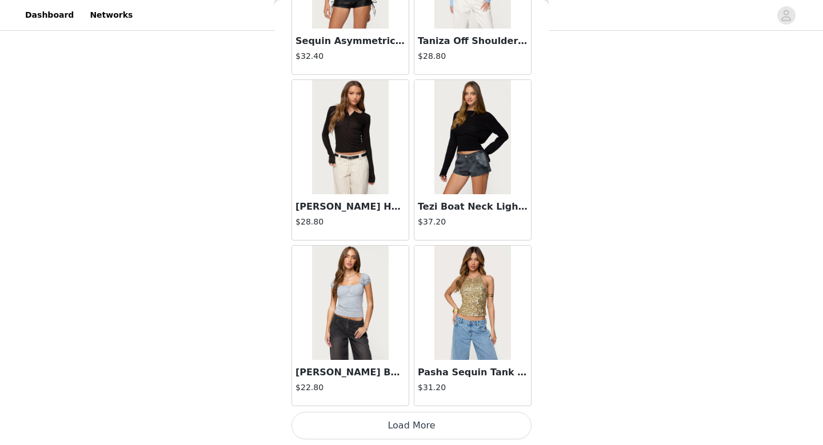
click at [415, 419] on button "Load More" at bounding box center [412, 425] width 240 height 27
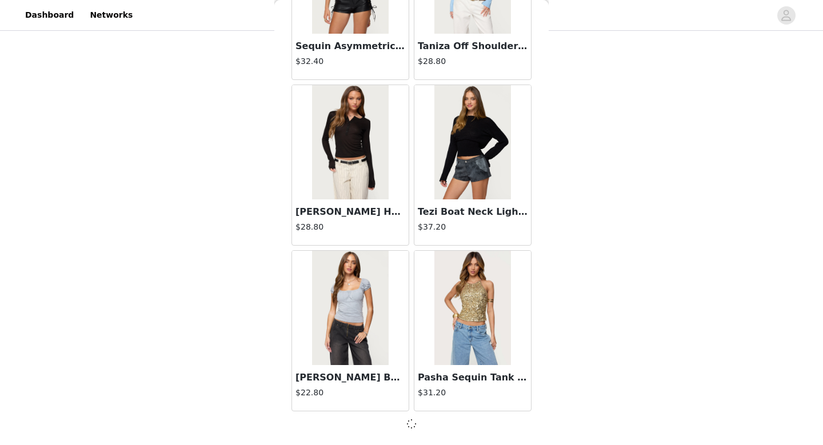
scroll to position [27824, 0]
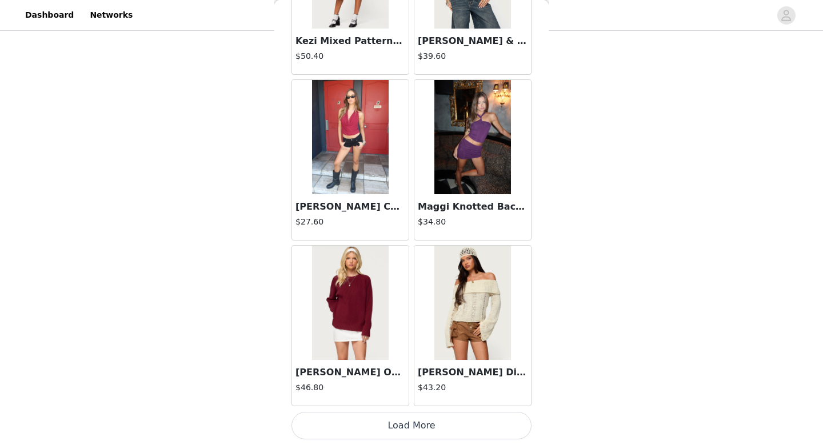
click at [412, 422] on button "Load More" at bounding box center [412, 425] width 240 height 27
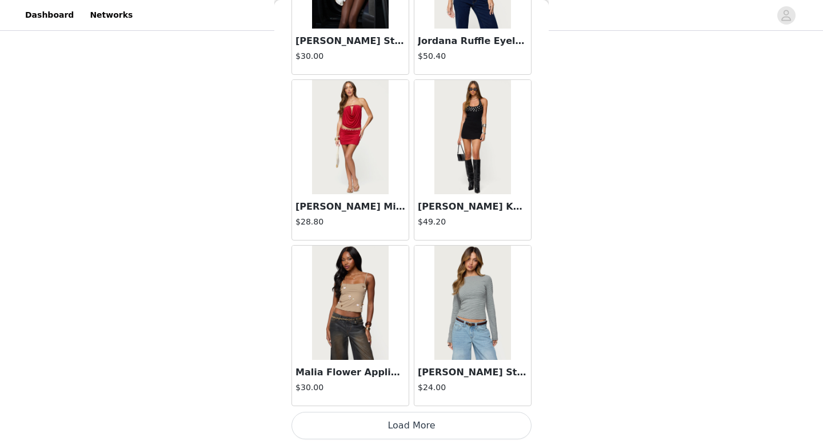
click at [410, 421] on button "Load More" at bounding box center [412, 425] width 240 height 27
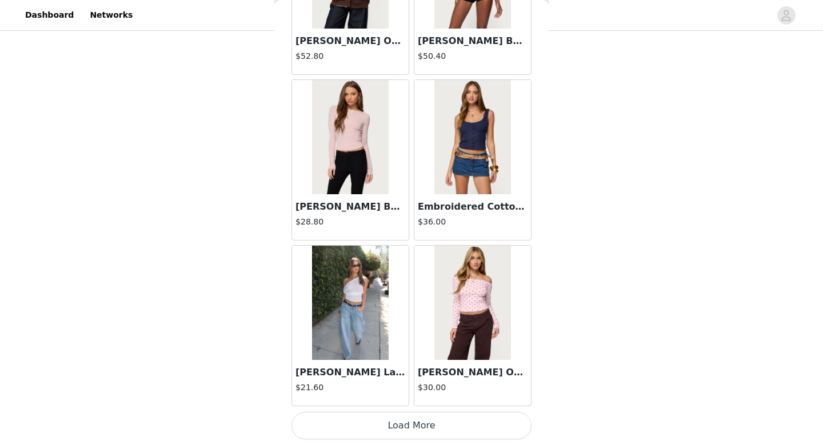
click at [410, 421] on button "Load More" at bounding box center [412, 425] width 240 height 27
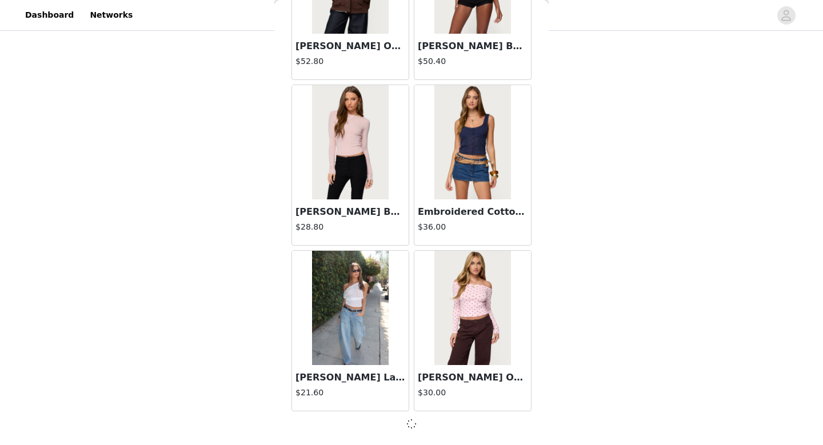
scroll to position [32797, 0]
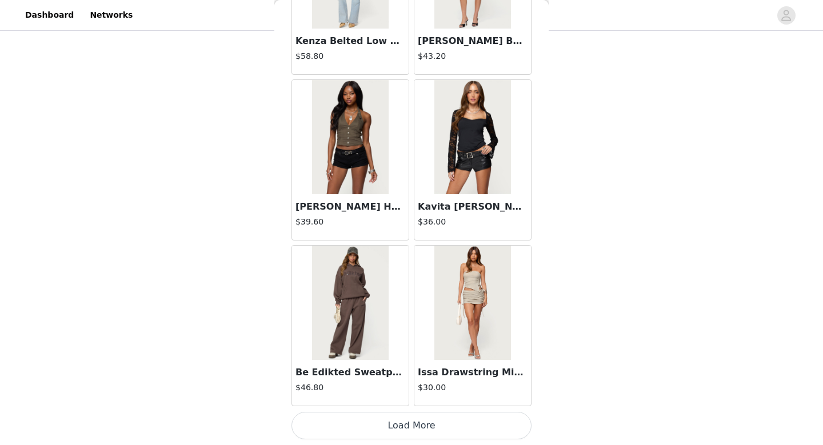
click at [411, 421] on button "Load More" at bounding box center [412, 425] width 240 height 27
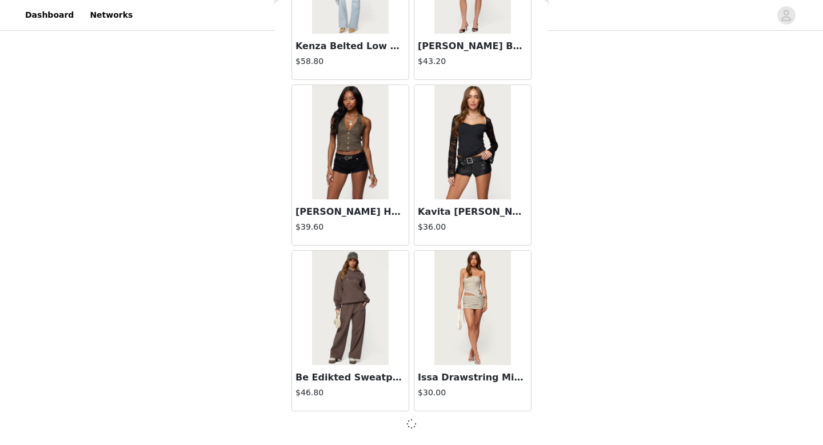
scroll to position [34455, 0]
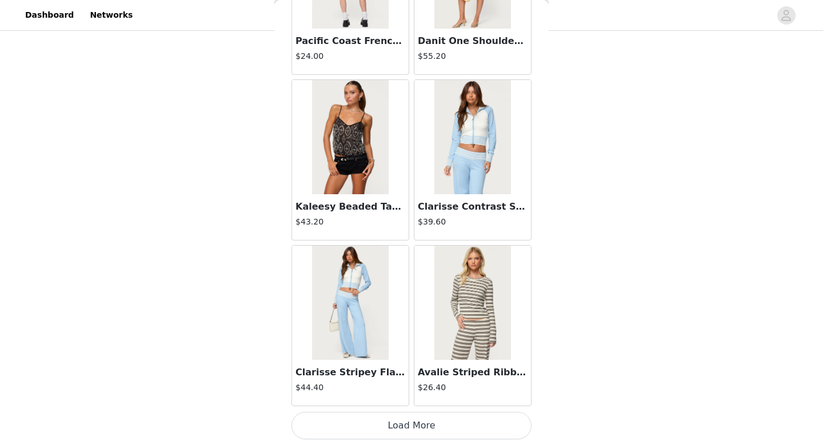
click at [410, 425] on button "Load More" at bounding box center [412, 425] width 240 height 27
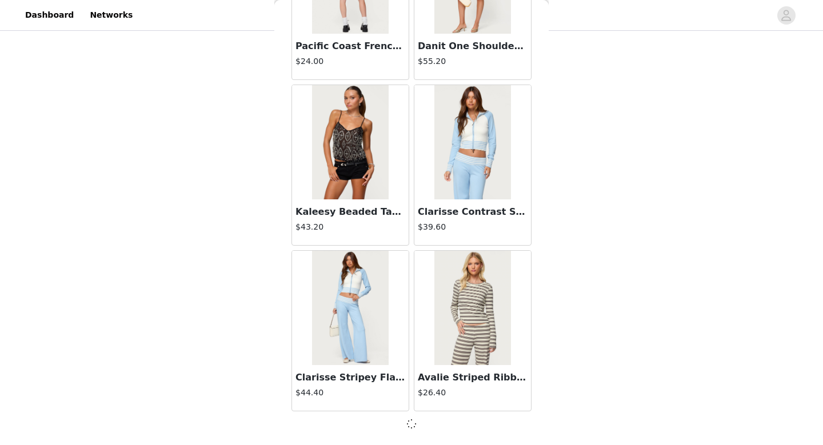
scroll to position [36113, 0]
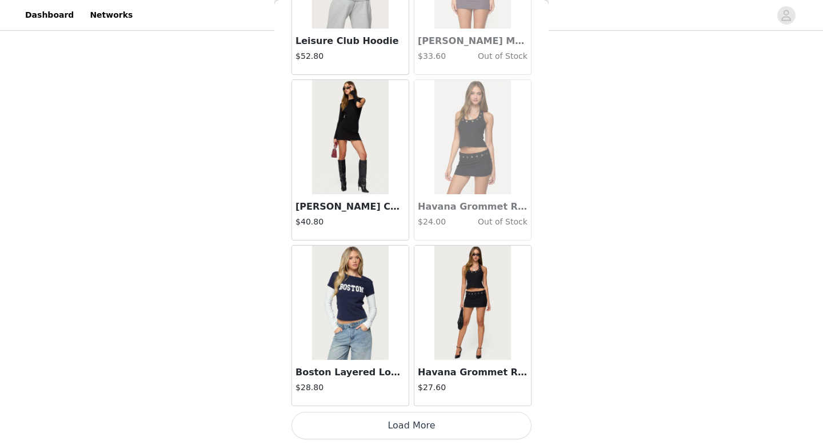
click at [405, 430] on button "Load More" at bounding box center [412, 425] width 240 height 27
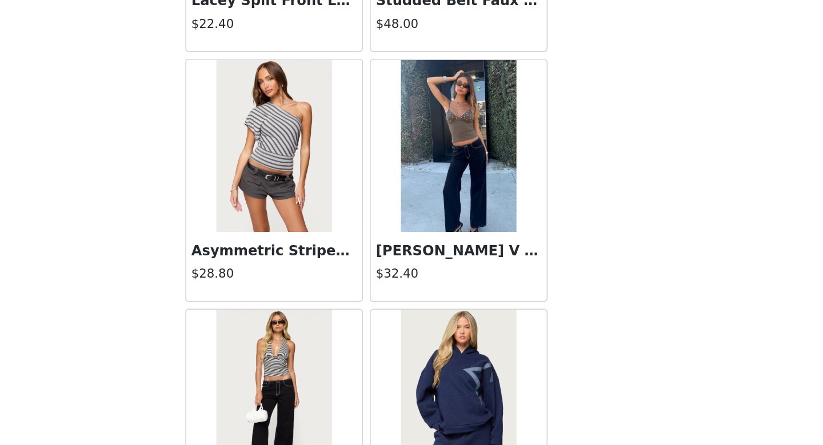
scroll to position [20436, 0]
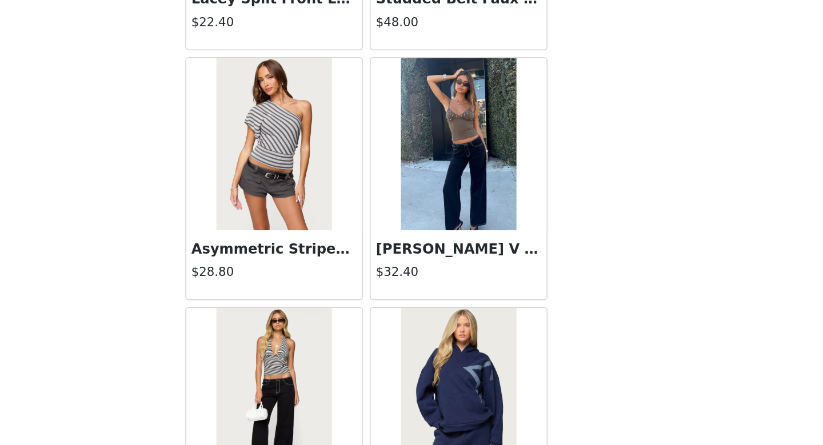
click at [434, 179] on img at bounding box center [472, 236] width 76 height 114
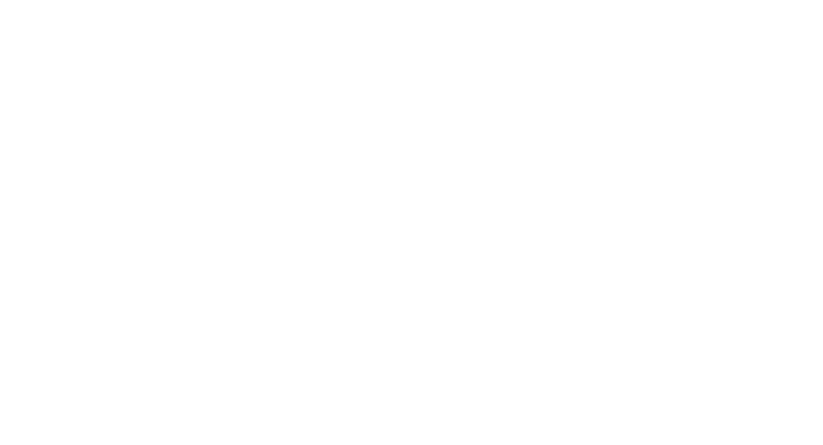
scroll to position [110, 0]
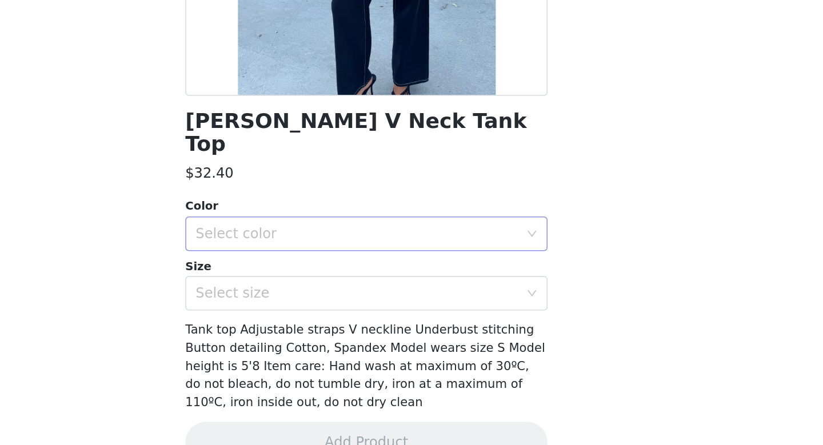
click at [298, 290] on div "Select color" at bounding box center [405, 295] width 214 height 11
click at [292, 296] on li "BROWN" at bounding box center [412, 305] width 240 height 18
click at [298, 329] on div "Select size" at bounding box center [405, 334] width 214 height 11
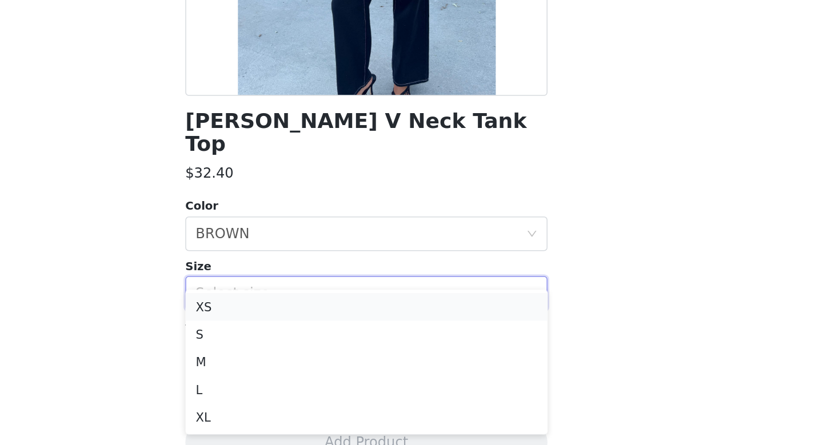
click at [292, 335] on li "XS" at bounding box center [412, 344] width 240 height 18
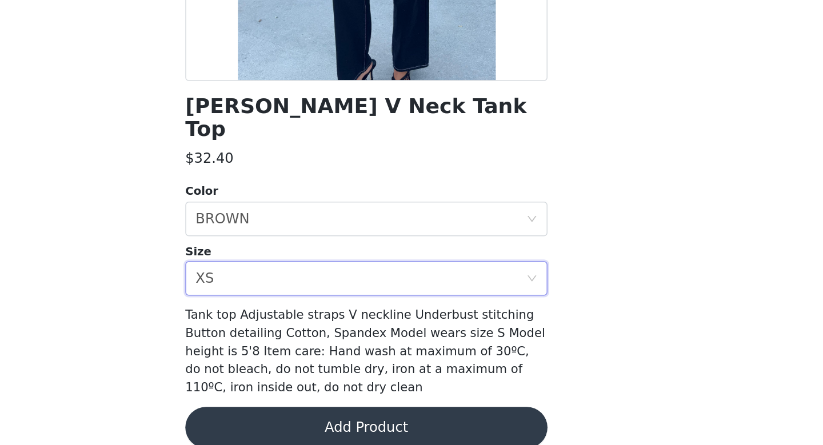
scroll to position [277, 0]
click at [292, 420] on button "Add Product" at bounding box center [412, 433] width 240 height 27
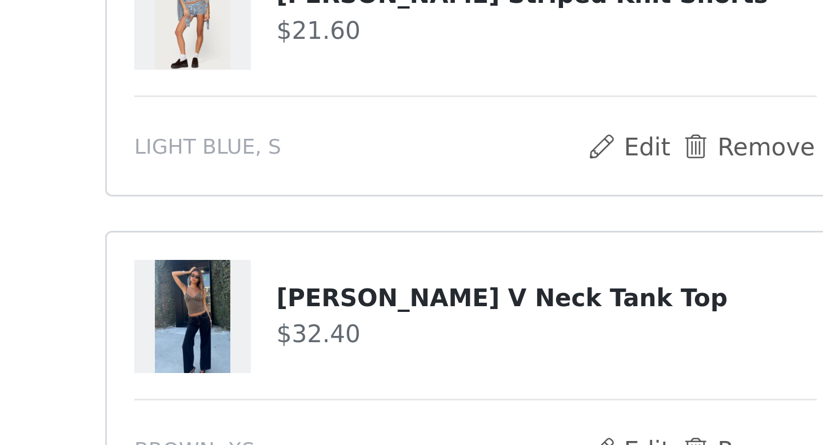
scroll to position [194, 0]
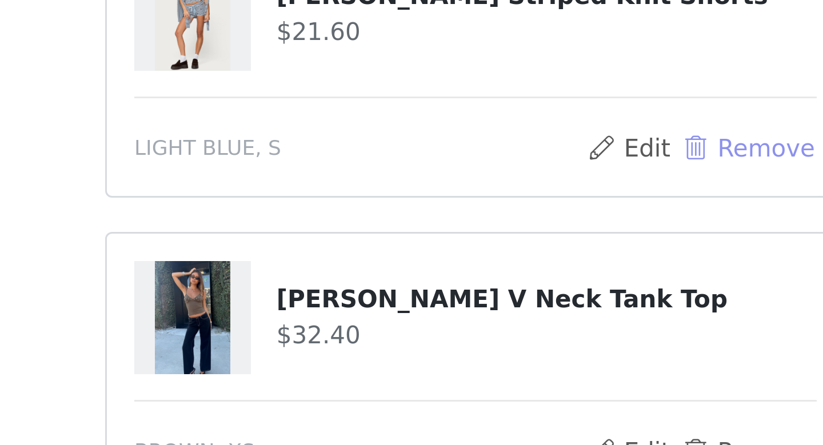
click at [480, 334] on button "Remove" at bounding box center [503, 341] width 46 height 14
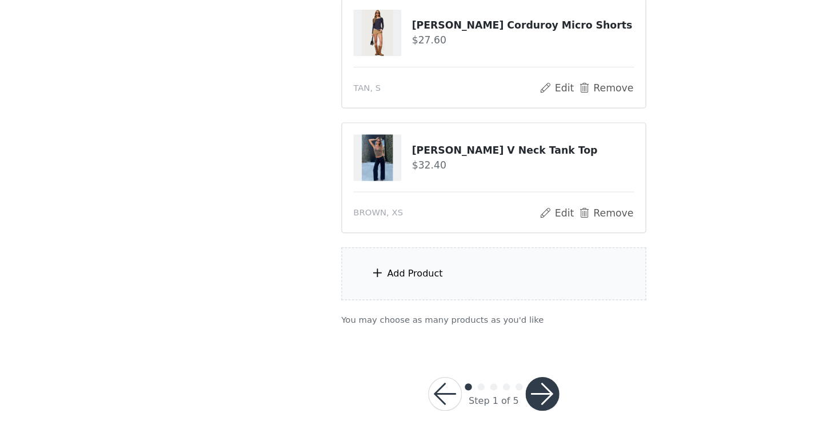
scroll to position [277, 0]
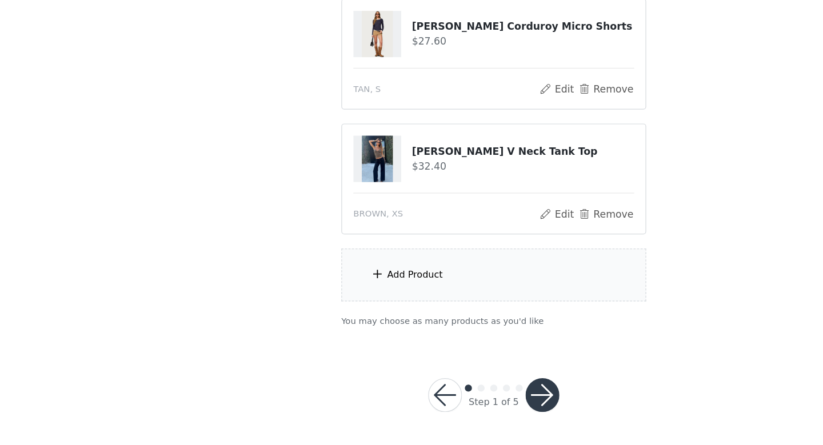
click at [437, 391] on button "button" at bounding box center [450, 404] width 27 height 27
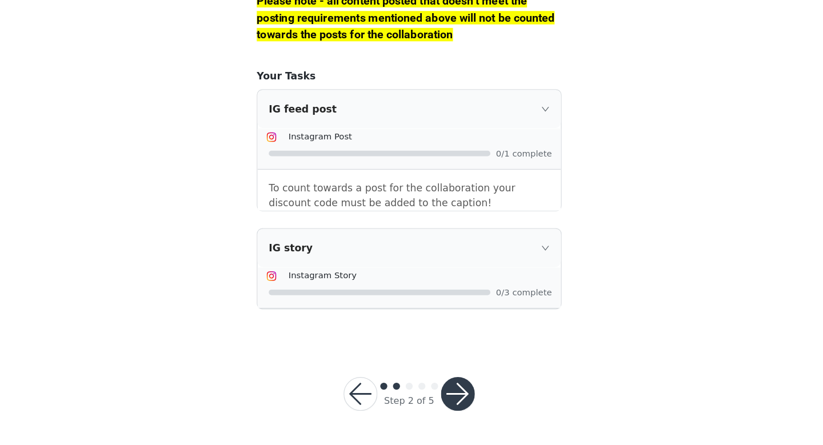
scroll to position [1004, 0]
click at [437, 390] on button "button" at bounding box center [450, 403] width 27 height 27
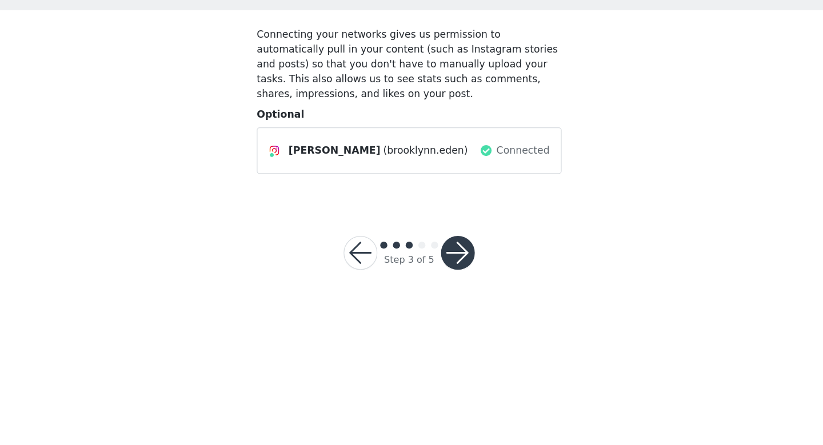
click at [437, 276] on button "button" at bounding box center [450, 289] width 27 height 27
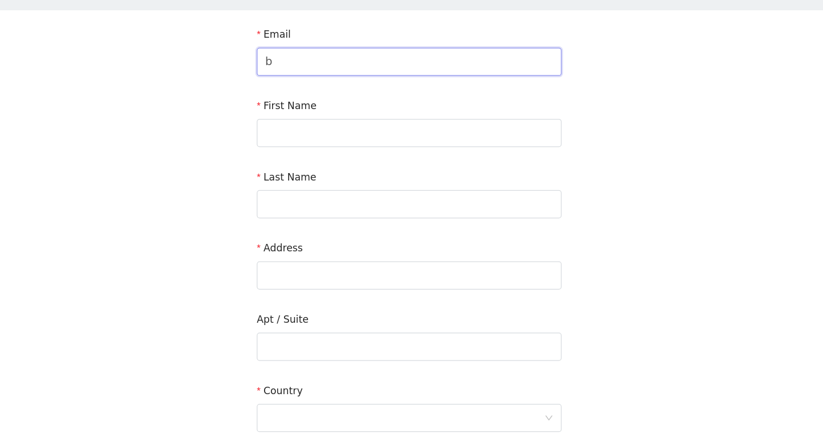
type input "br"
type input "brooklynneden@icloud.com"
drag, startPoint x: 304, startPoint y: 62, endPoint x: 306, endPoint y: 103, distance: 41.8
click at [306, 181] on input "text" at bounding box center [411, 192] width 247 height 23
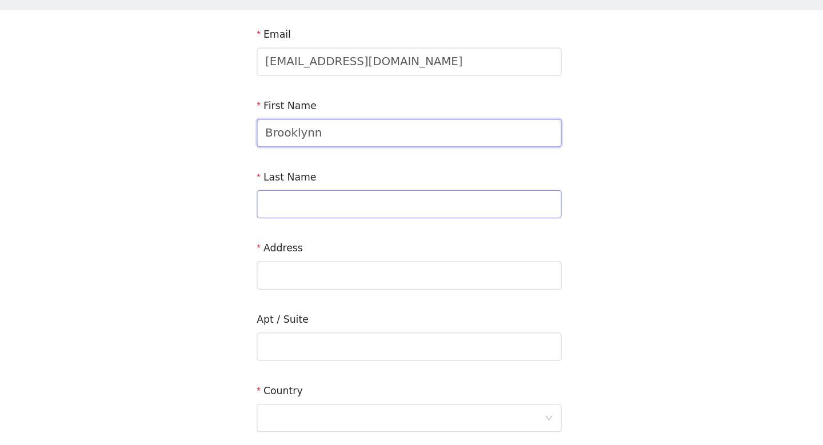
type input "Brooklynn"
type input "Eden"
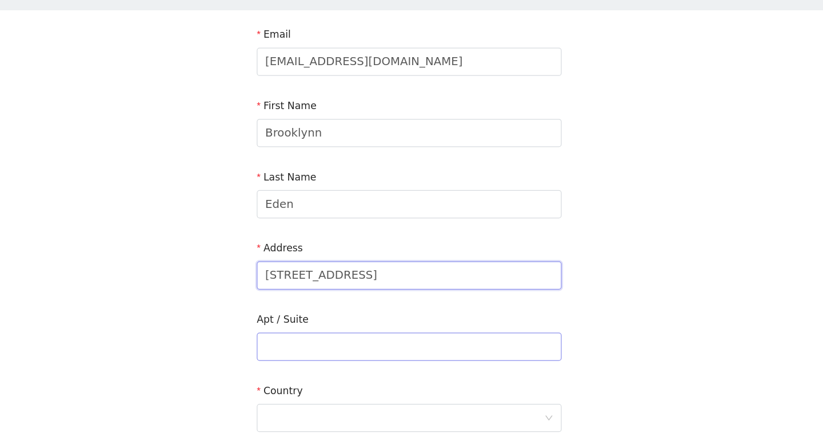
type input "603 South Dubuque Street"
click at [288, 354] on input "text" at bounding box center [411, 365] width 247 height 23
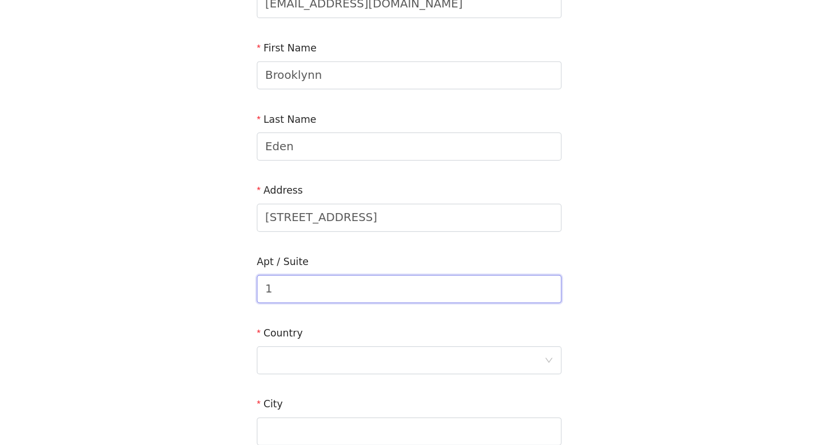
scroll to position [52, 0]
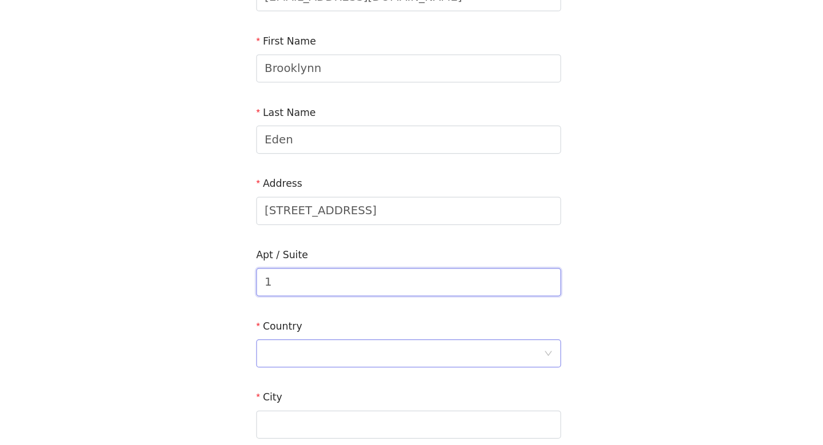
type input "1"
click at [295, 360] on div at bounding box center [408, 371] width 226 height 22
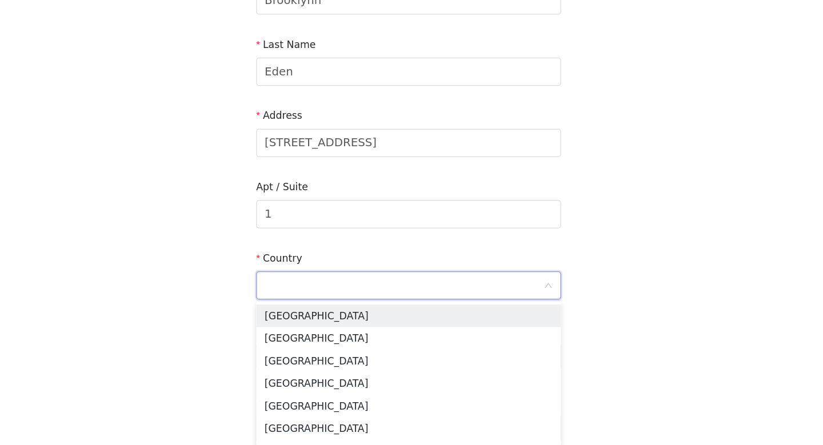
scroll to position [108, 0]
click at [288, 330] on li "[GEOGRAPHIC_DATA]" at bounding box center [411, 339] width 247 height 18
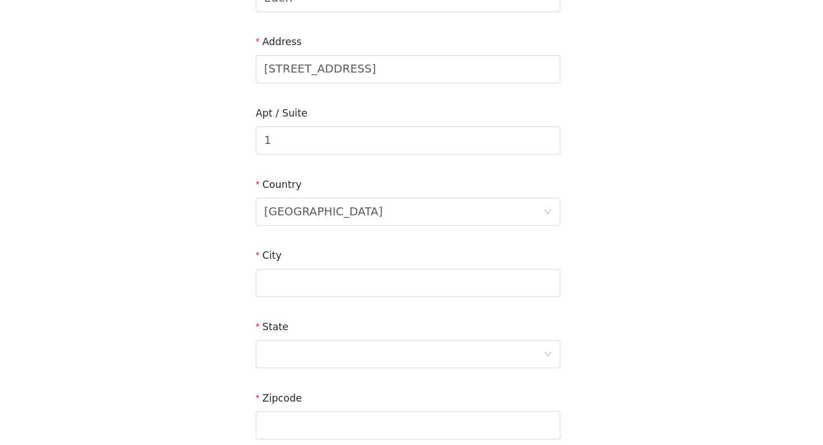
scroll to position [171, 0]
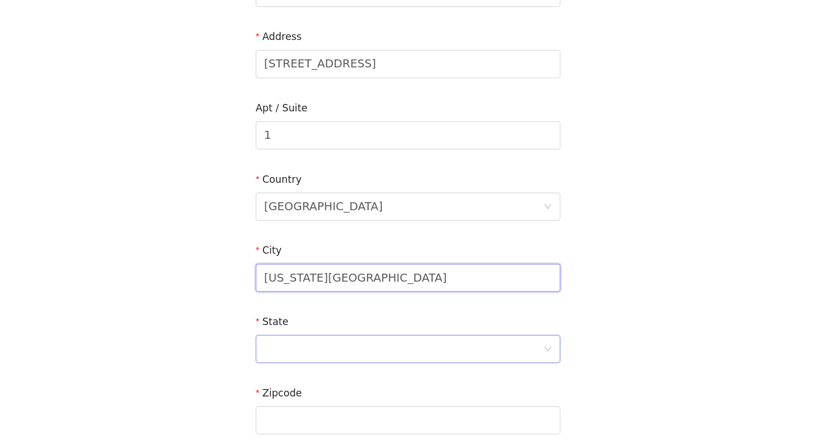
type input "Iowa City"
click at [295, 357] on div at bounding box center [408, 368] width 226 height 22
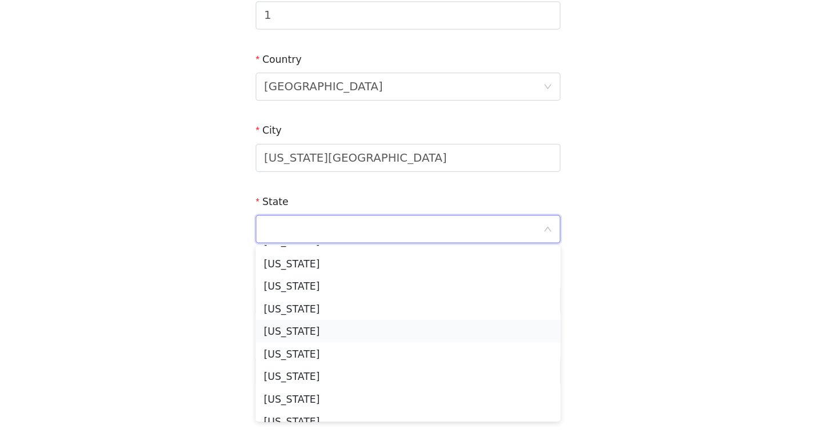
scroll to position [274, 0]
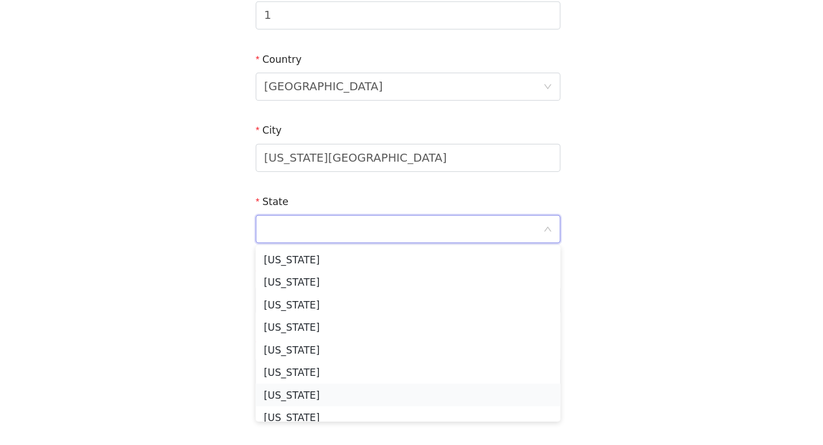
click at [288, 396] on li "Iowa" at bounding box center [411, 405] width 247 height 18
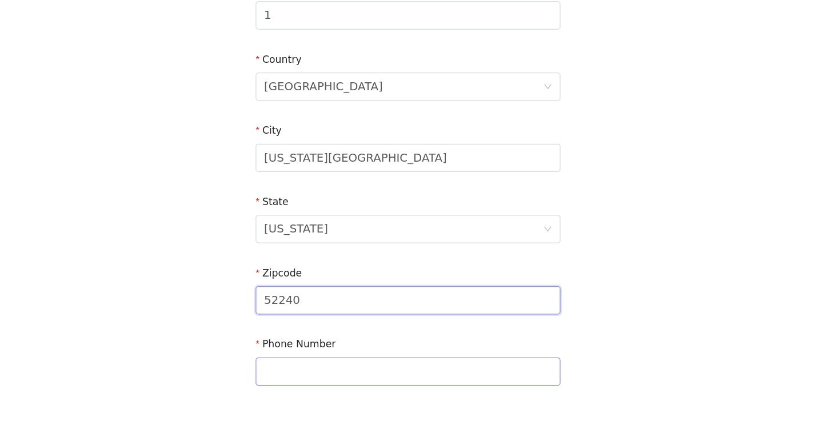
type input "52240"
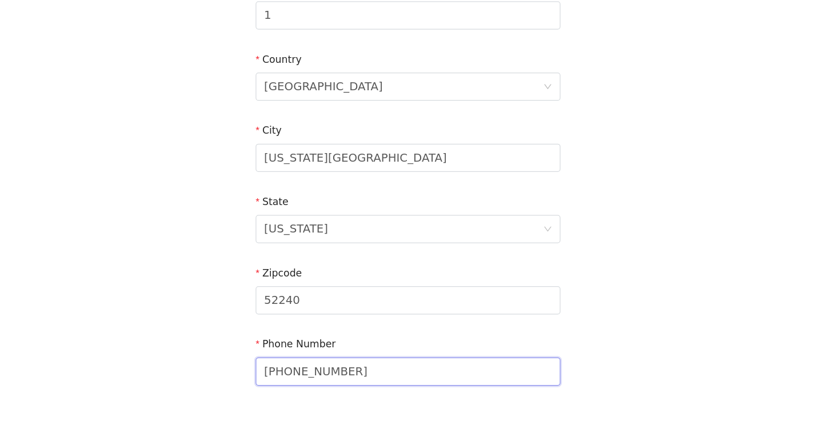
type input "641-860-0103"
click at [490, 253] on div "STEP 4 OF 5 Shipping Information Email brooklynneden@icloud.com First Name Broo…" at bounding box center [411, 97] width 823 height 664
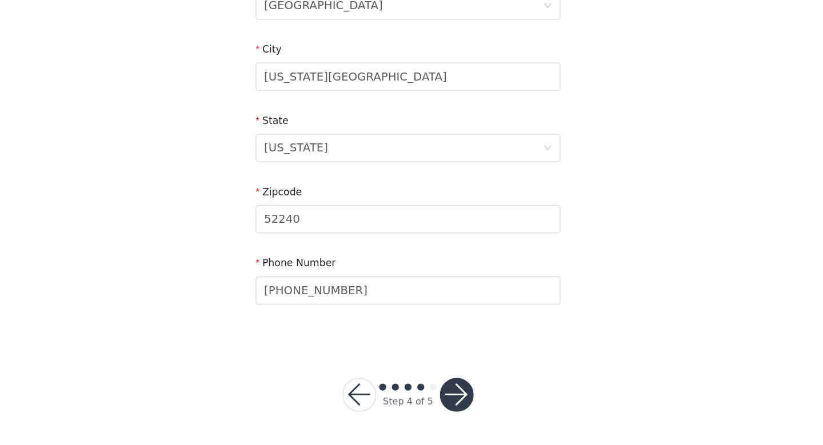
scroll to position [334, 0]
click at [437, 391] on button "button" at bounding box center [450, 404] width 27 height 27
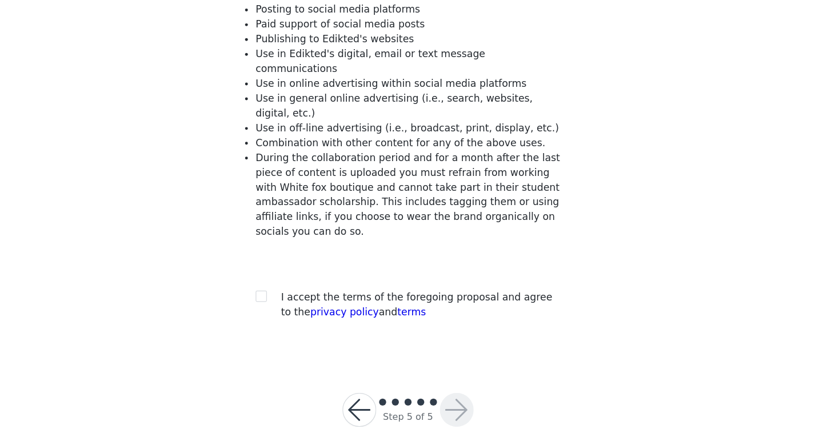
scroll to position [106, 0]
click at [288, 320] on input "checkbox" at bounding box center [292, 324] width 8 height 8
checkbox input "true"
click at [437, 403] on button "button" at bounding box center [450, 416] width 27 height 27
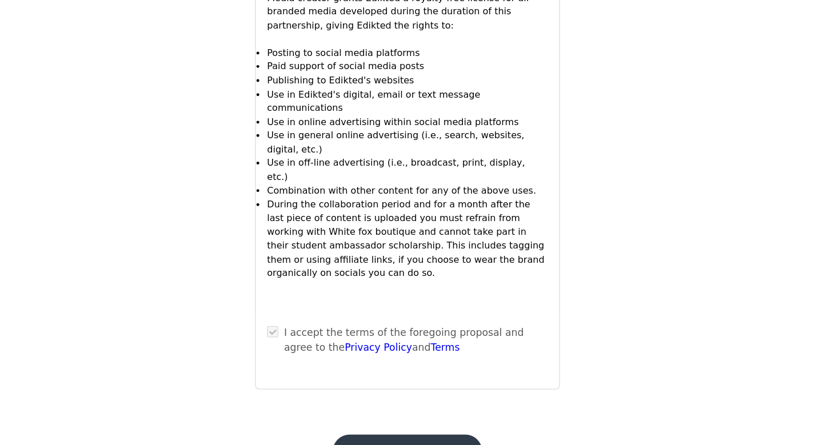
scroll to position [962, 0]
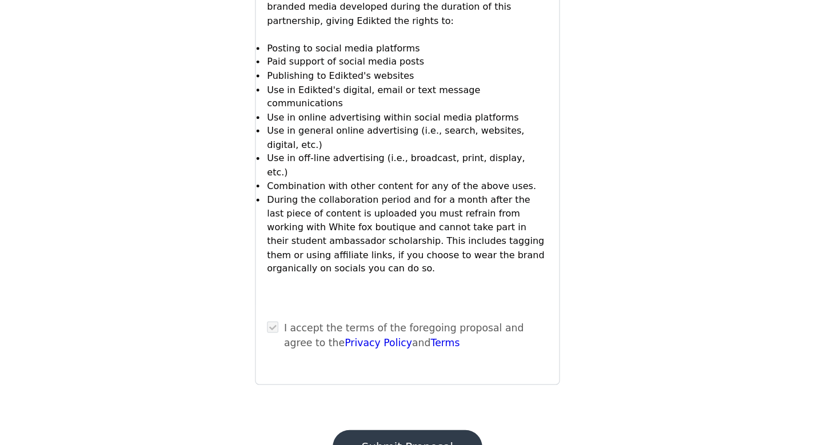
click at [351, 433] on button "Submit Proposal" at bounding box center [411, 446] width 121 height 27
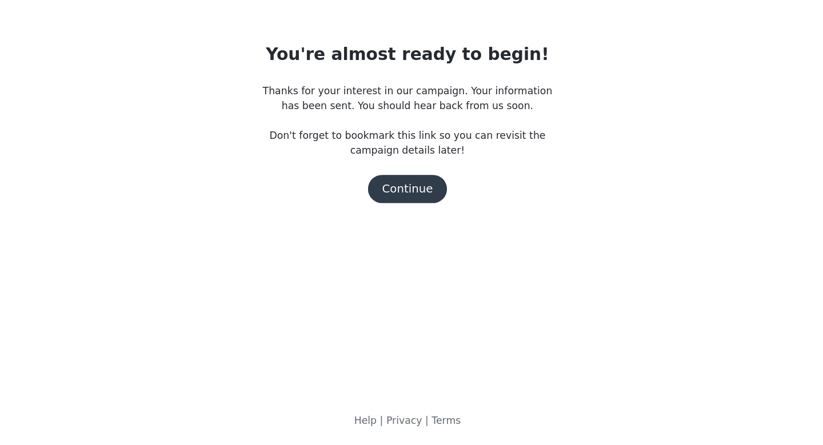
scroll to position [0, 0]
click at [380, 226] on button "Continue" at bounding box center [412, 237] width 64 height 23
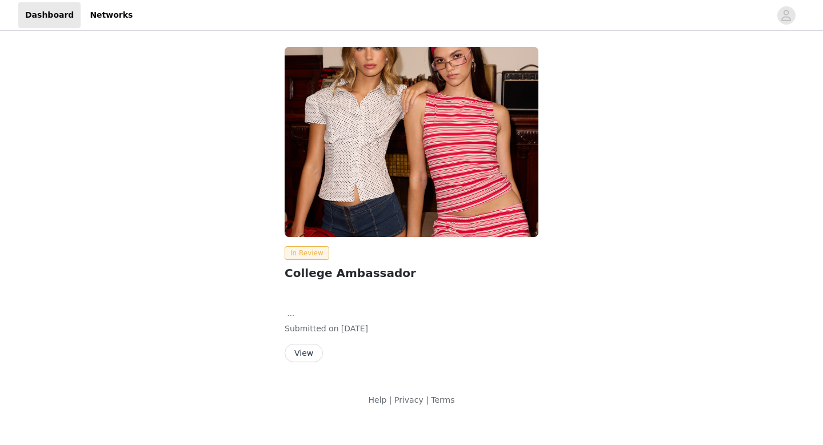
click at [312, 350] on button "View" at bounding box center [304, 353] width 38 height 18
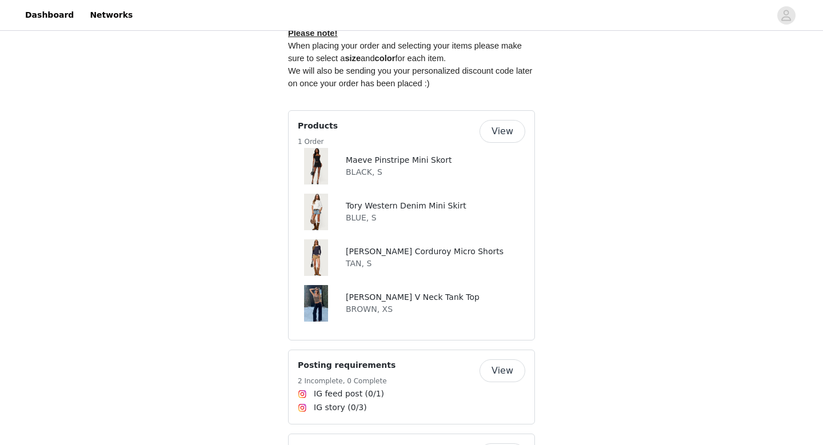
scroll to position [645, 0]
